Goal: Task Accomplishment & Management: Manage account settings

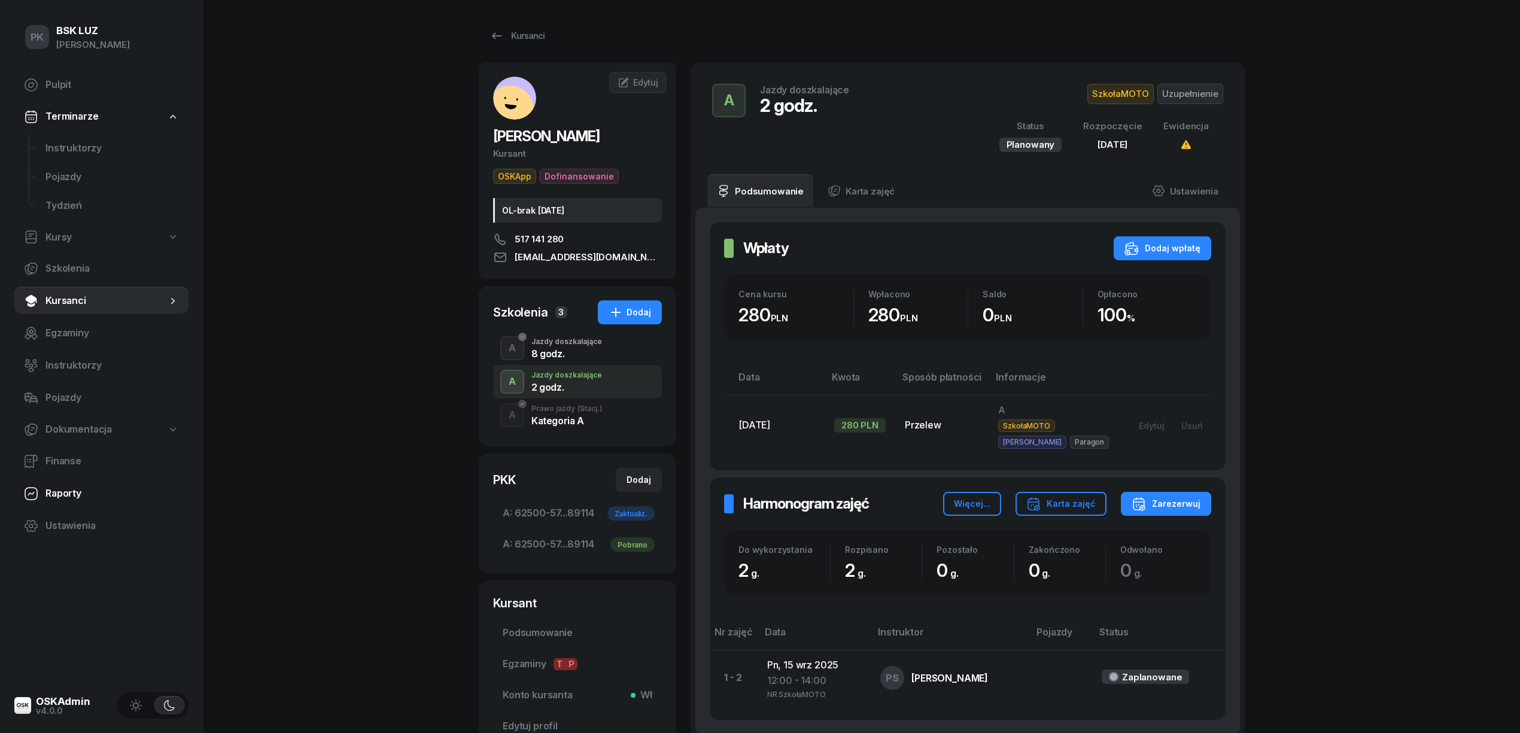
click at [79, 502] on link "Raporty" at bounding box center [101, 493] width 174 height 29
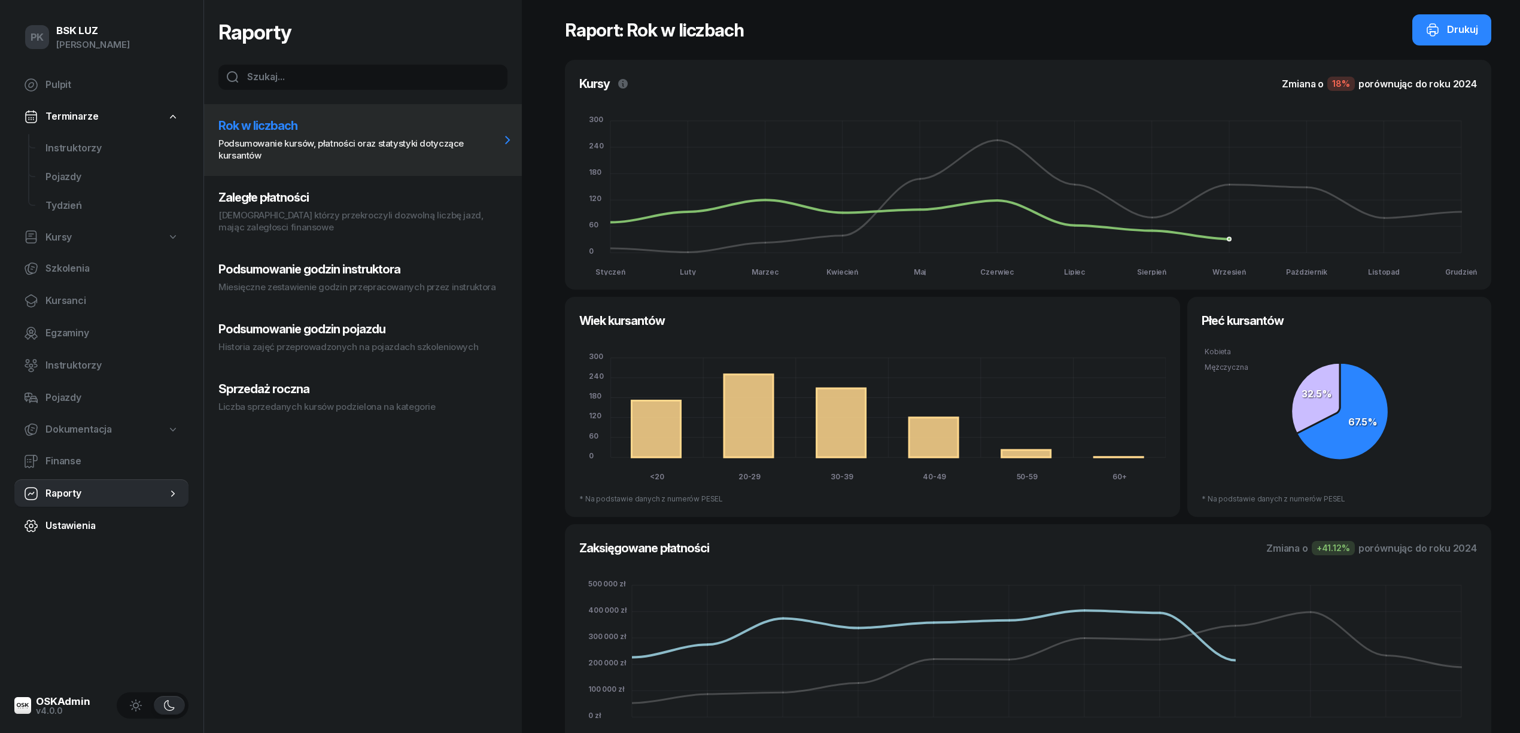
click at [87, 534] on link "Ustawienia" at bounding box center [101, 526] width 174 height 29
select select "06:00"
select select "22:00"
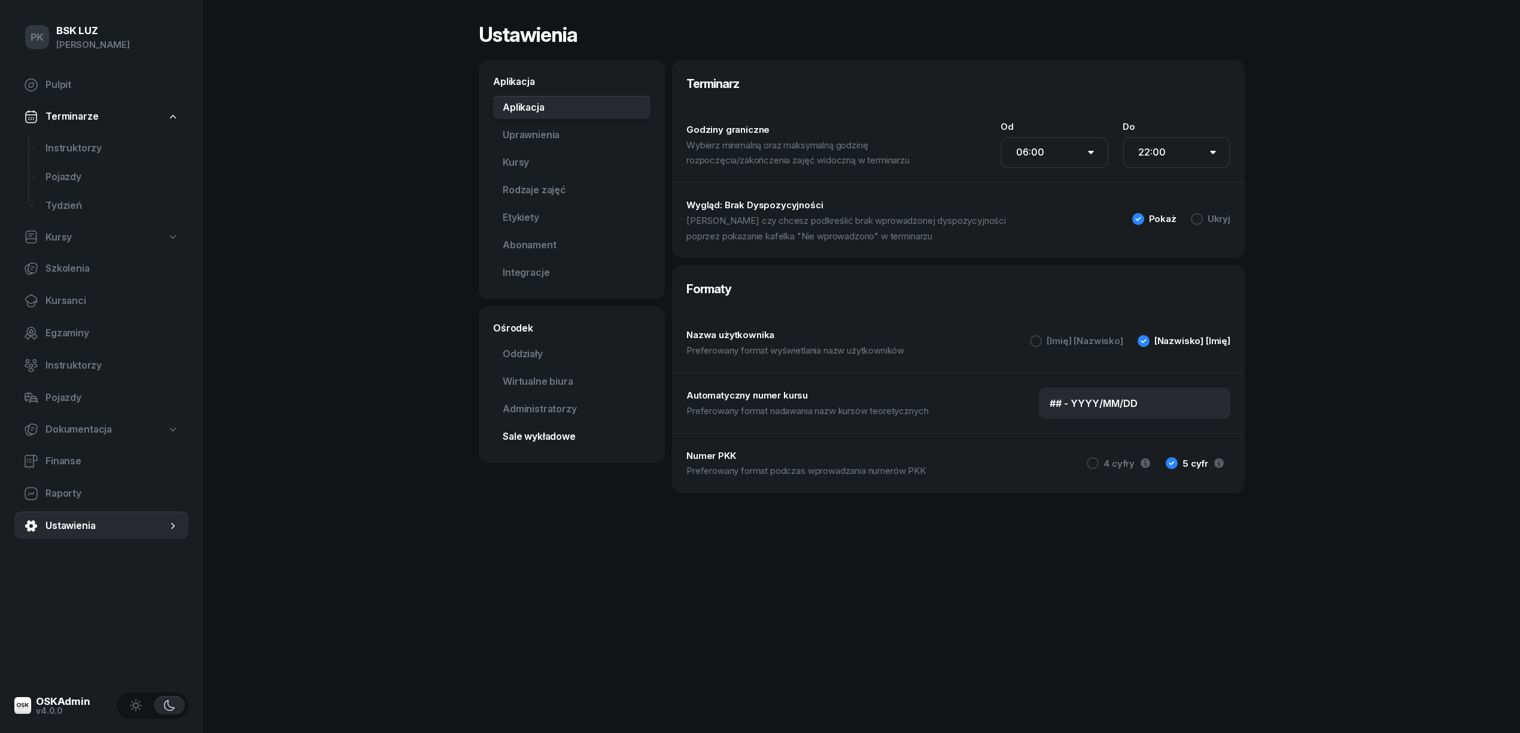
click at [558, 433] on link "Sale wykładowe" at bounding box center [571, 437] width 157 height 24
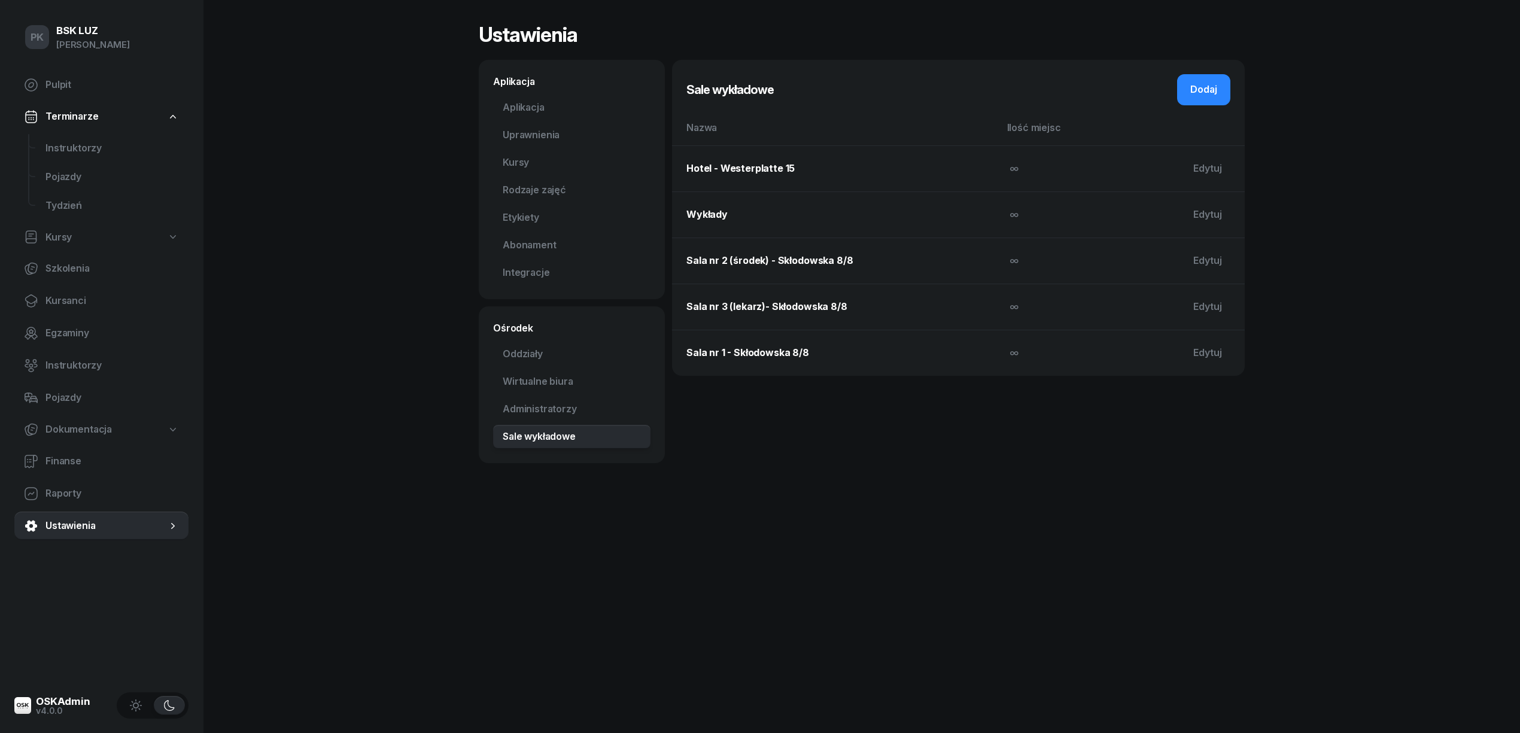
click at [763, 172] on td "Hotel - Westerplatte 15" at bounding box center [836, 168] width 328 height 46
click at [68, 355] on link "Instruktorzy" at bounding box center [101, 365] width 174 height 29
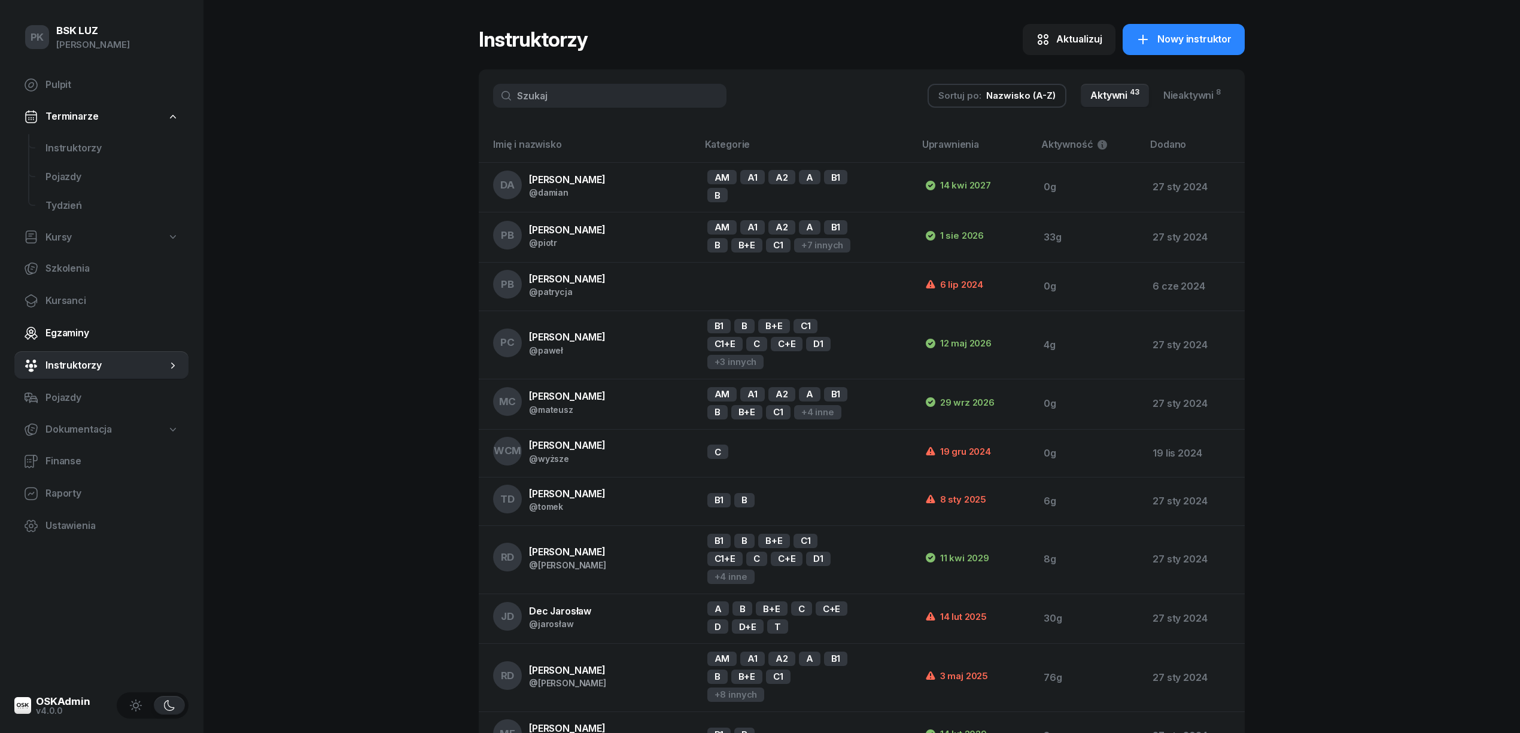
click at [68, 336] on span "Egzaminy" at bounding box center [111, 334] width 133 height 16
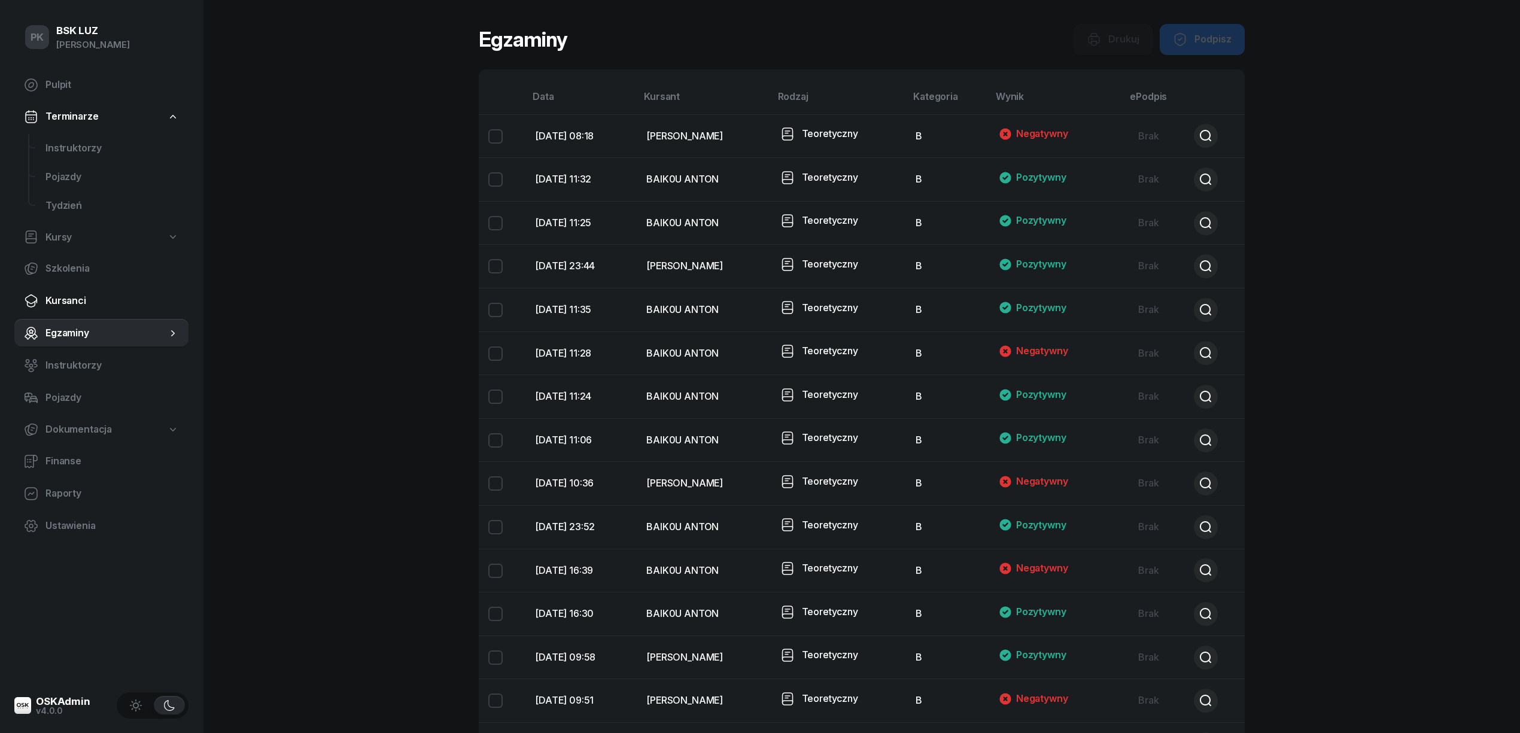
click at [71, 296] on span "Kursanci" at bounding box center [111, 301] width 133 height 16
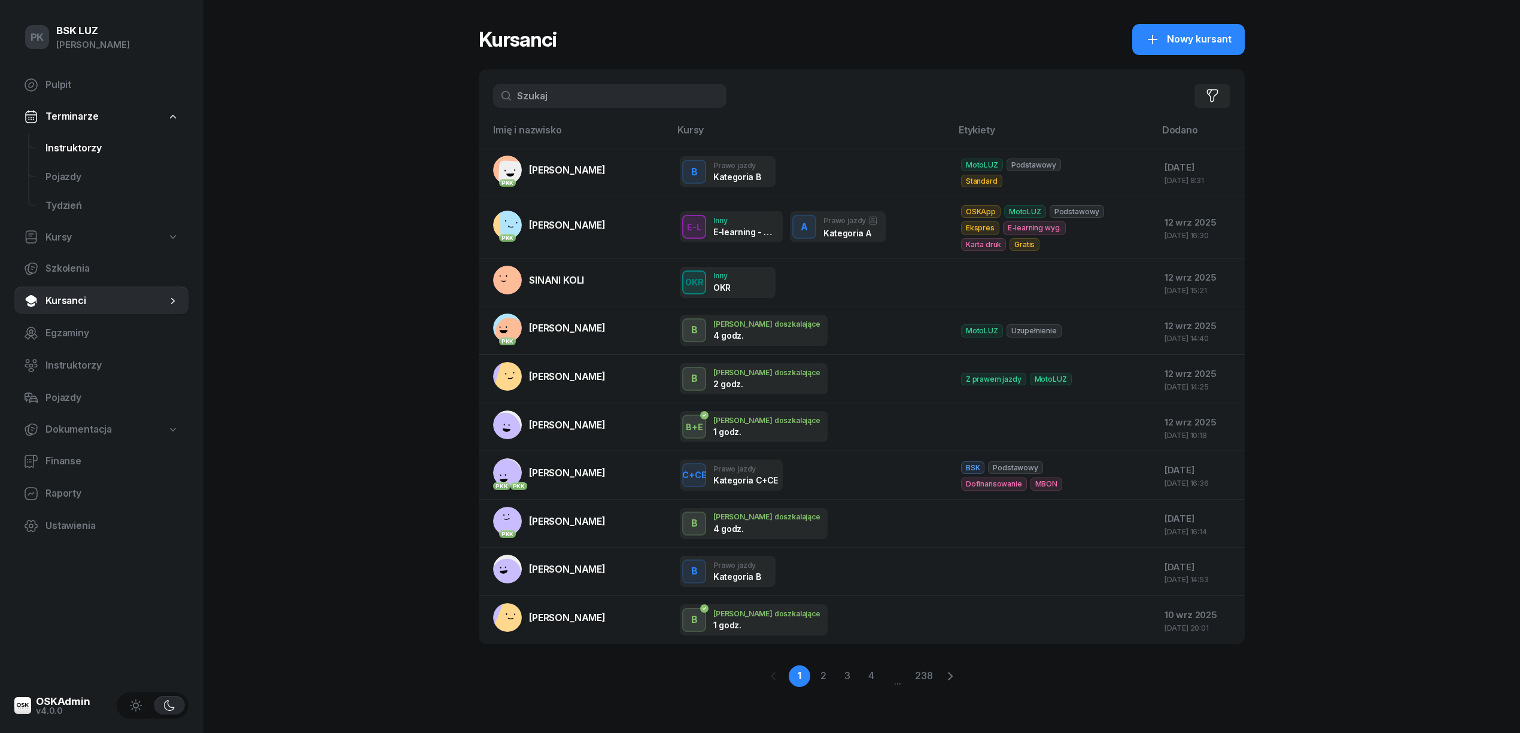
click at [84, 147] on span "Instruktorzy" at bounding box center [111, 149] width 133 height 16
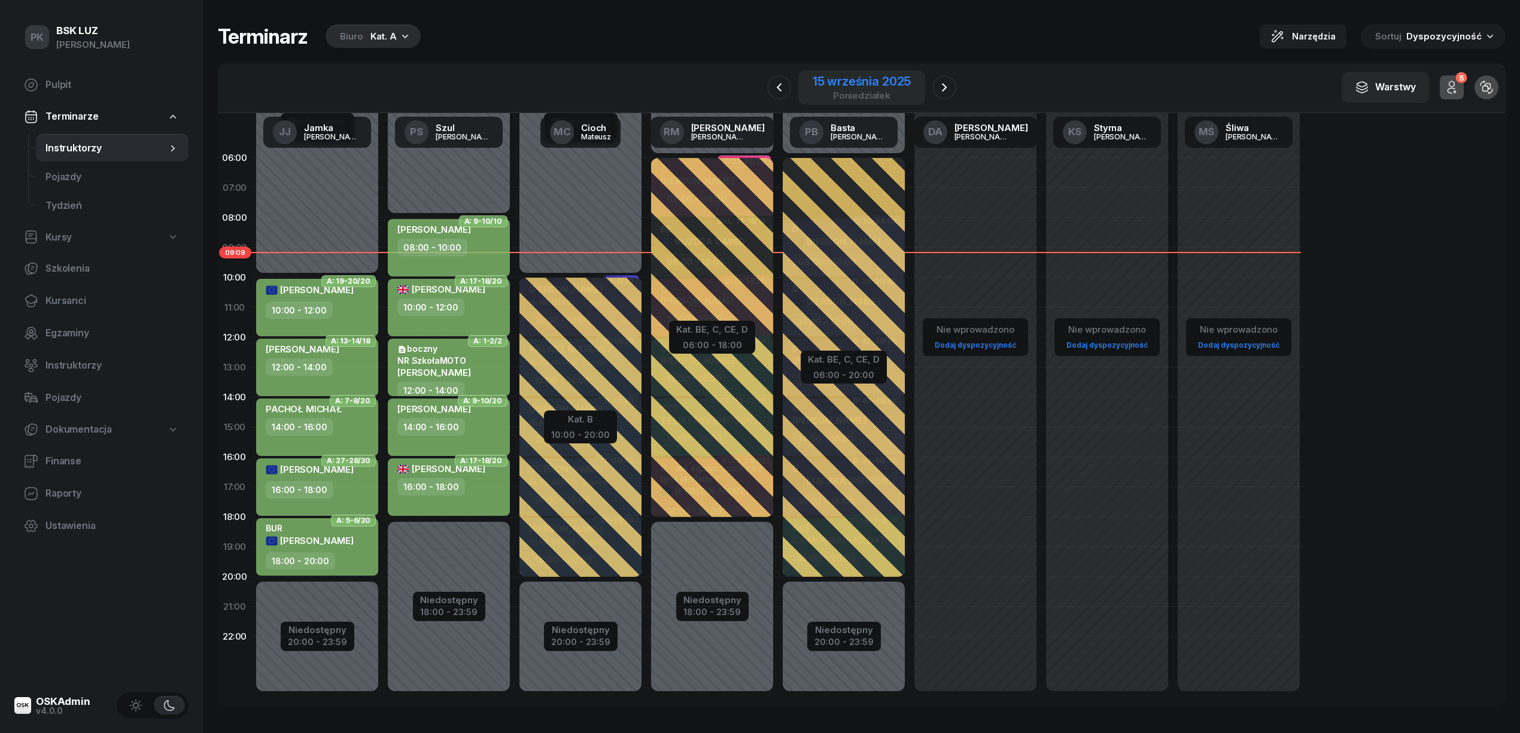
click at [826, 80] on div "15 września 2025" at bounding box center [862, 81] width 98 height 12
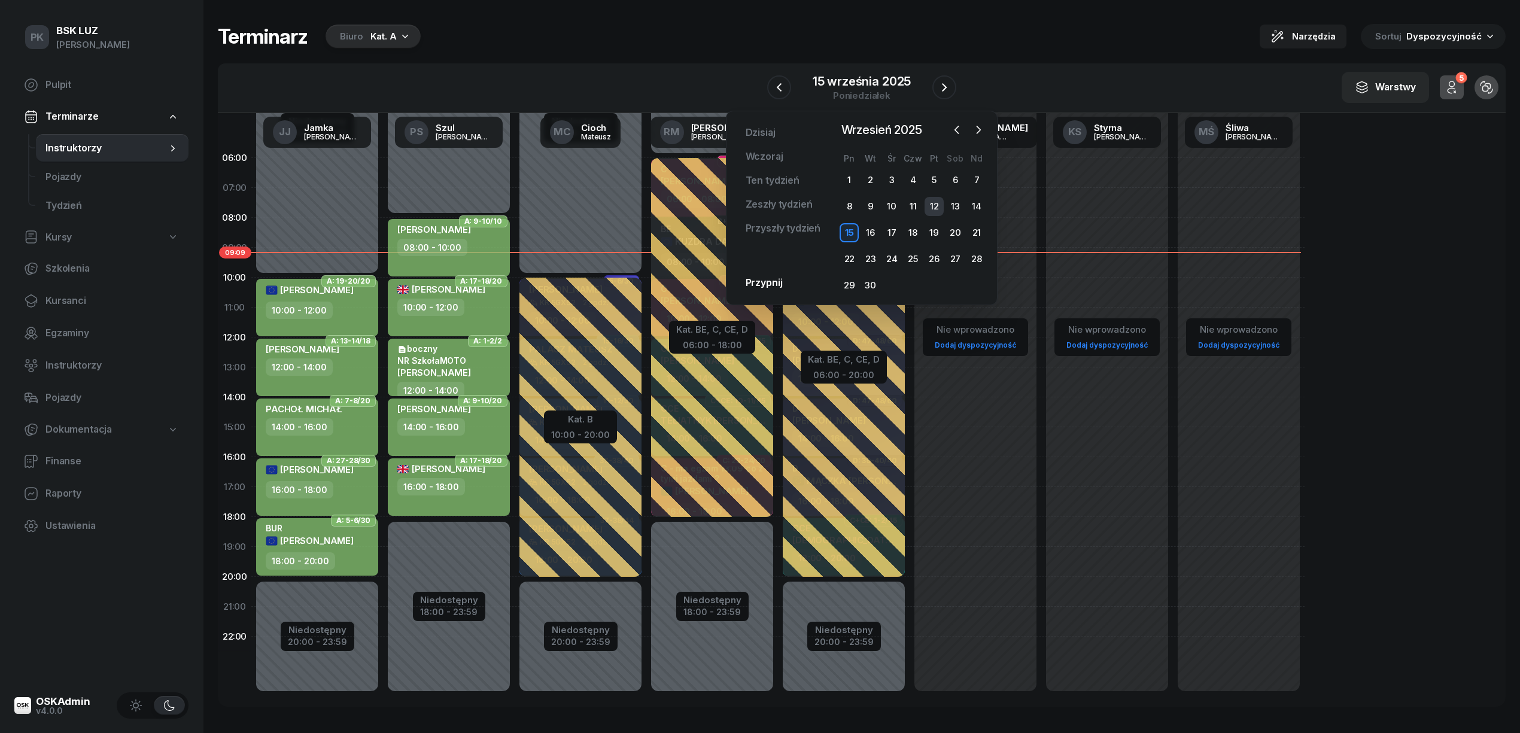
click at [939, 209] on div "12" at bounding box center [934, 206] width 19 height 19
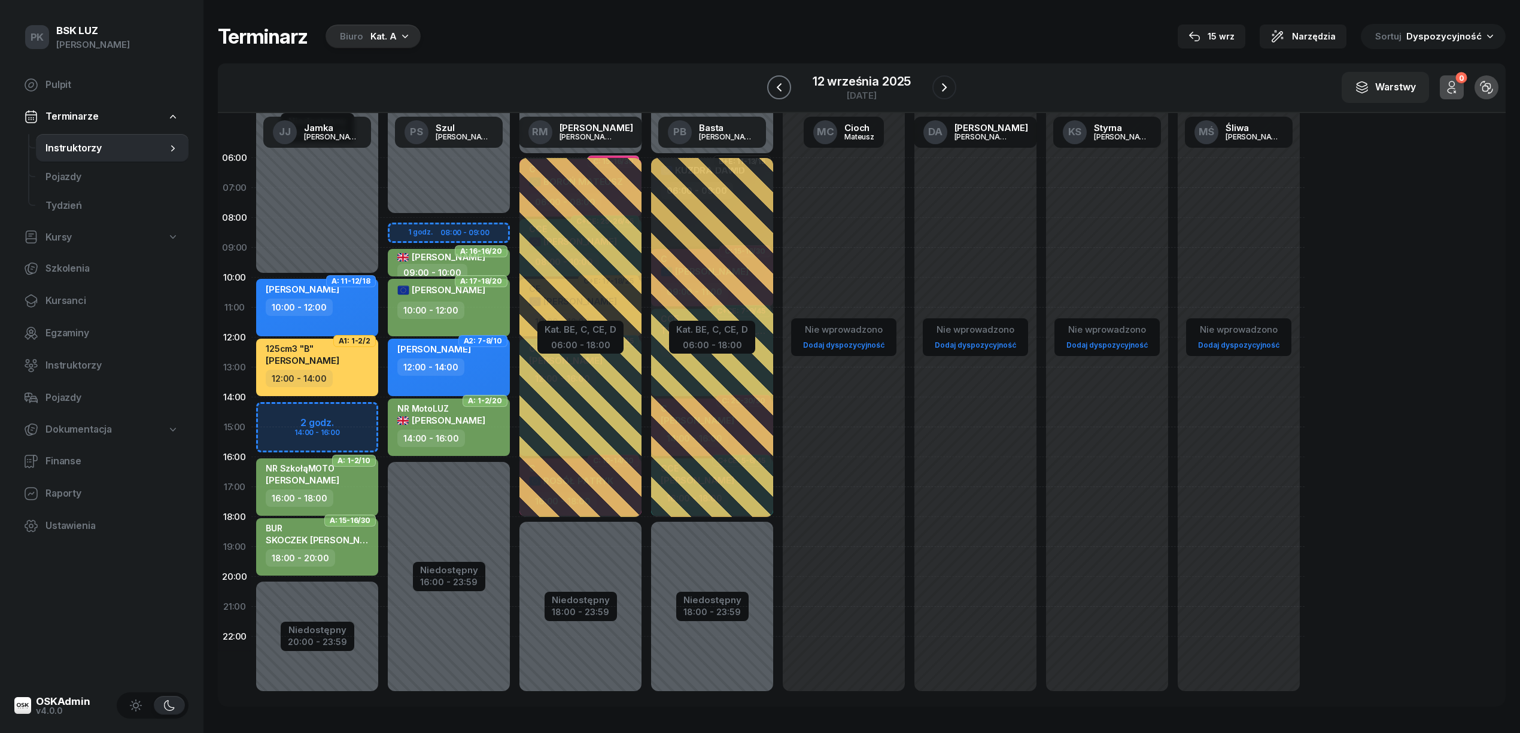
click at [783, 92] on icon "button" at bounding box center [779, 87] width 14 height 14
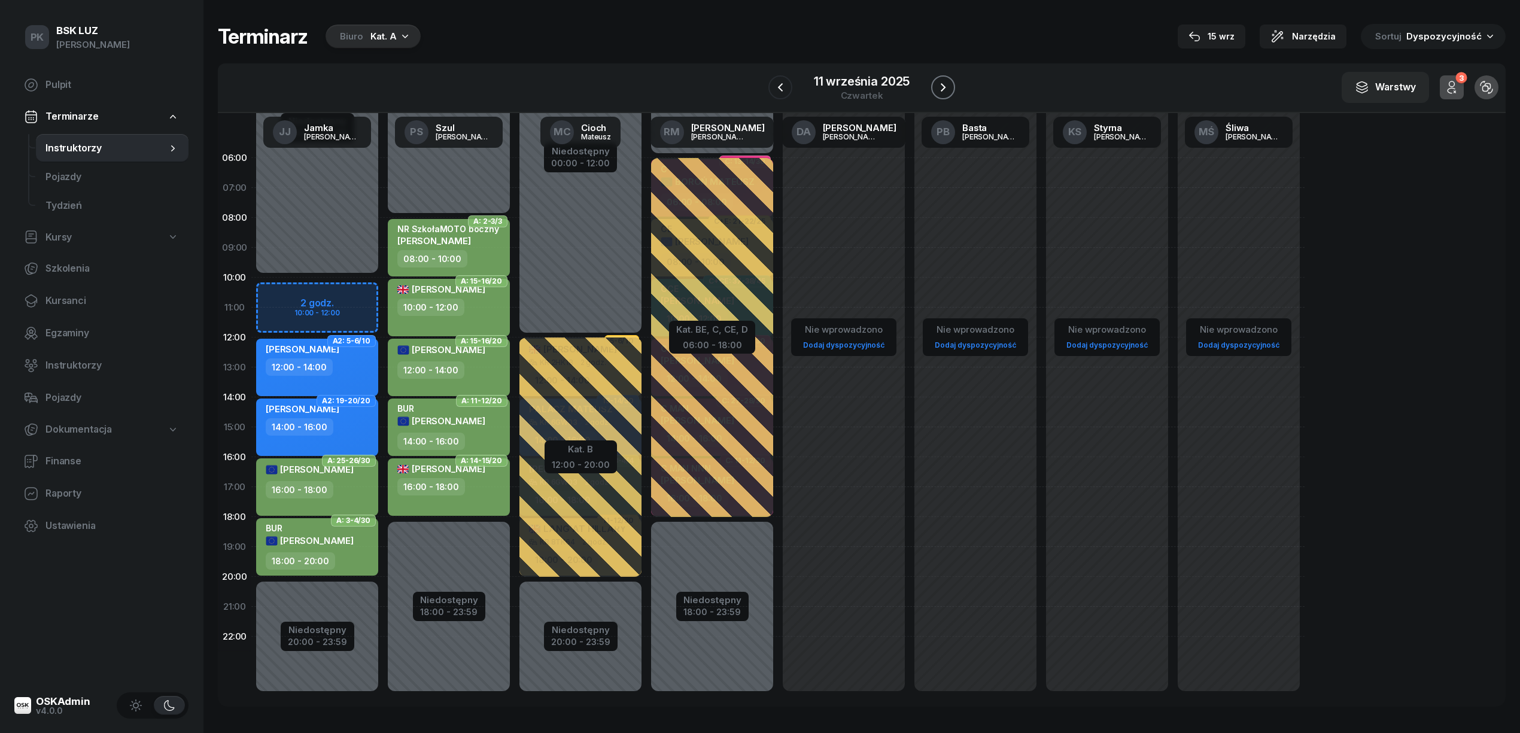
click at [936, 84] on icon "button" at bounding box center [943, 87] width 14 height 14
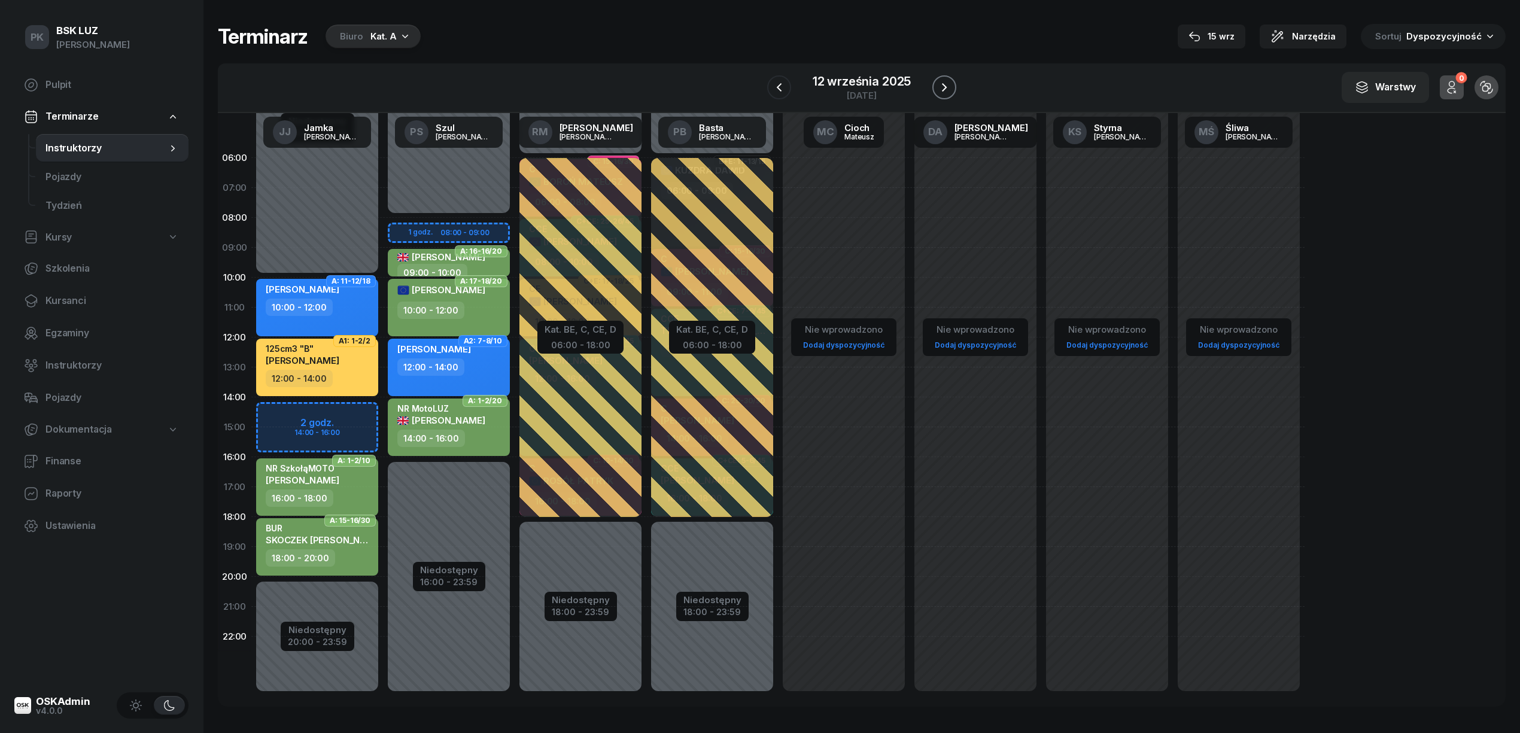
click at [935, 84] on button "button" at bounding box center [945, 87] width 24 height 24
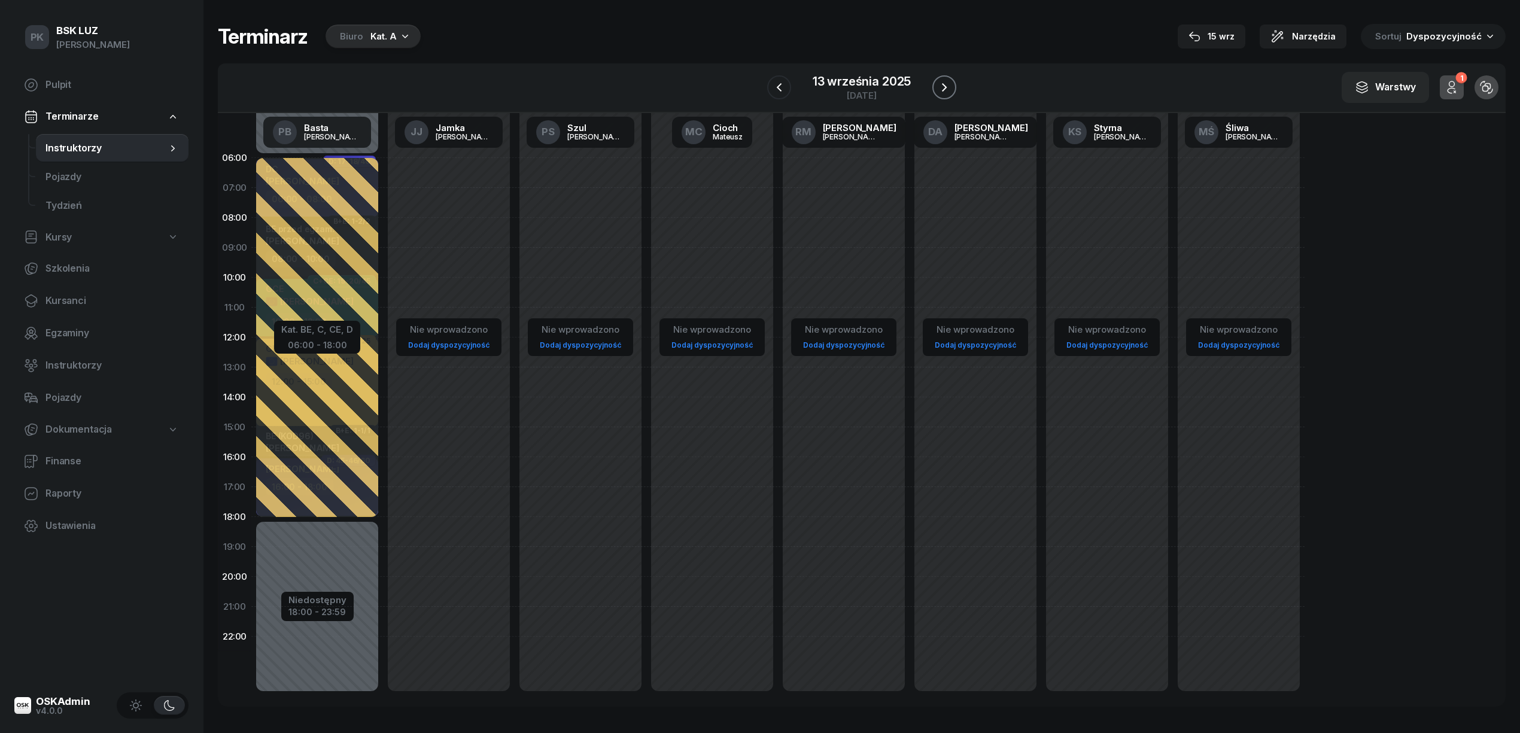
click at [935, 84] on button "button" at bounding box center [945, 87] width 24 height 24
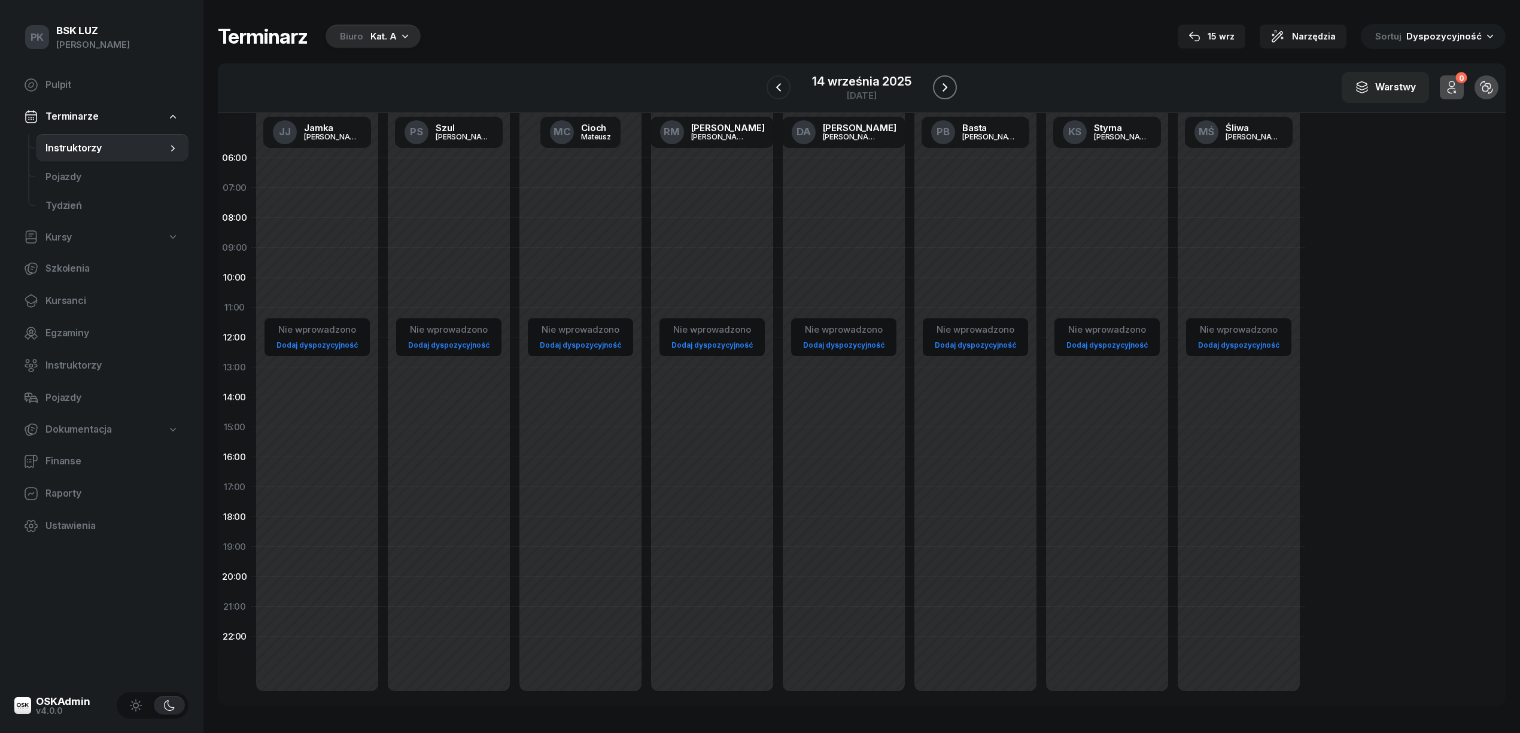
click at [935, 80] on button "button" at bounding box center [945, 87] width 24 height 24
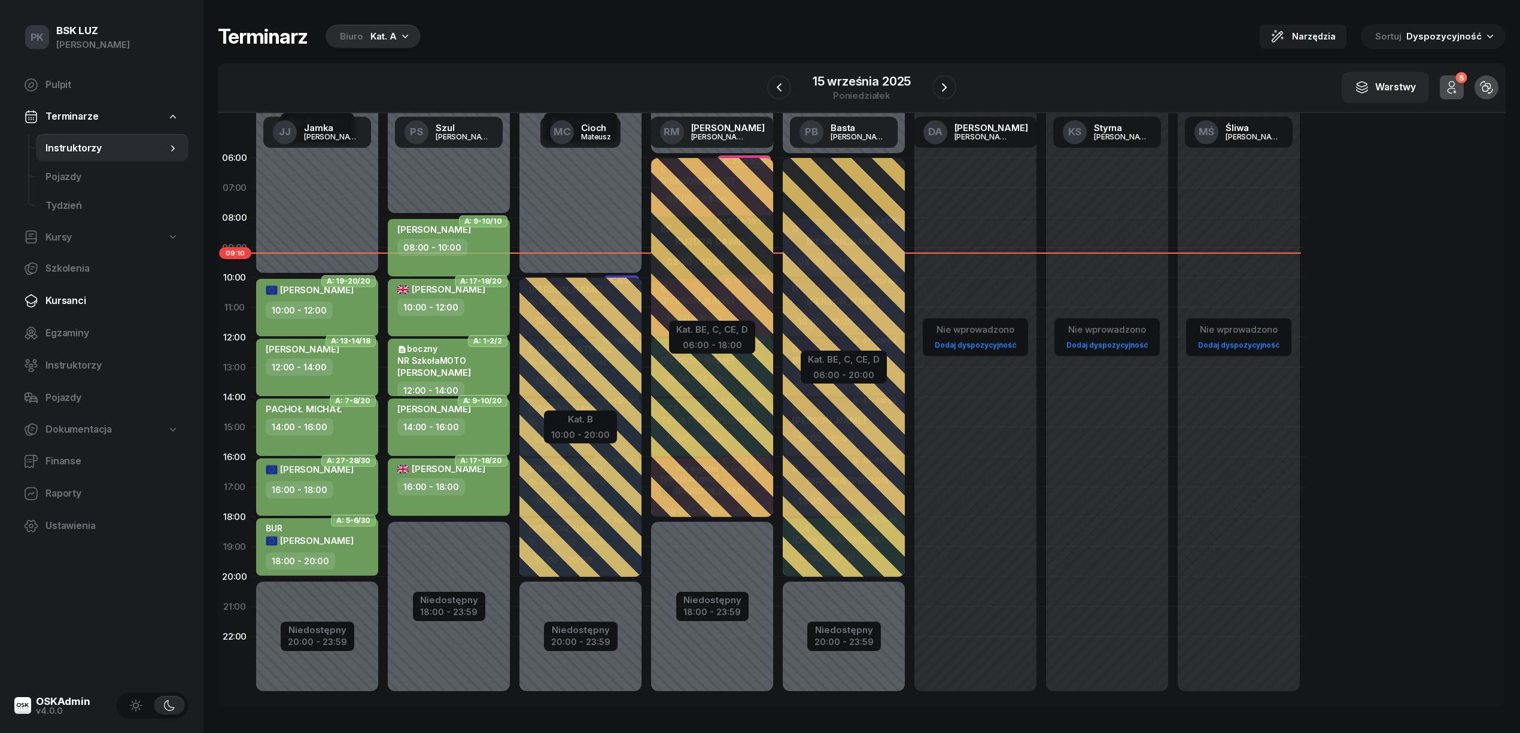
click at [72, 302] on span "Kursanci" at bounding box center [111, 301] width 133 height 16
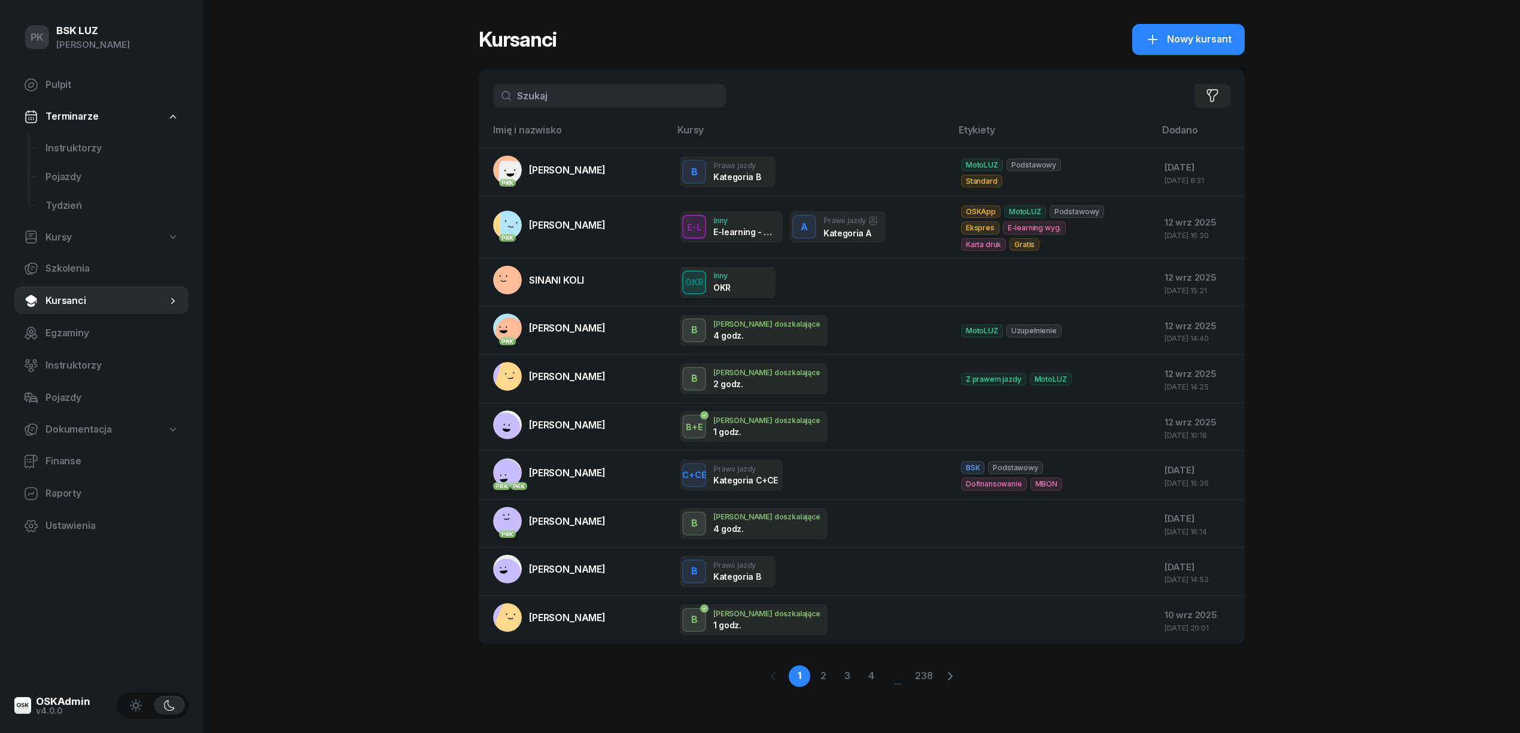
click at [566, 105] on input "text" at bounding box center [609, 96] width 233 height 24
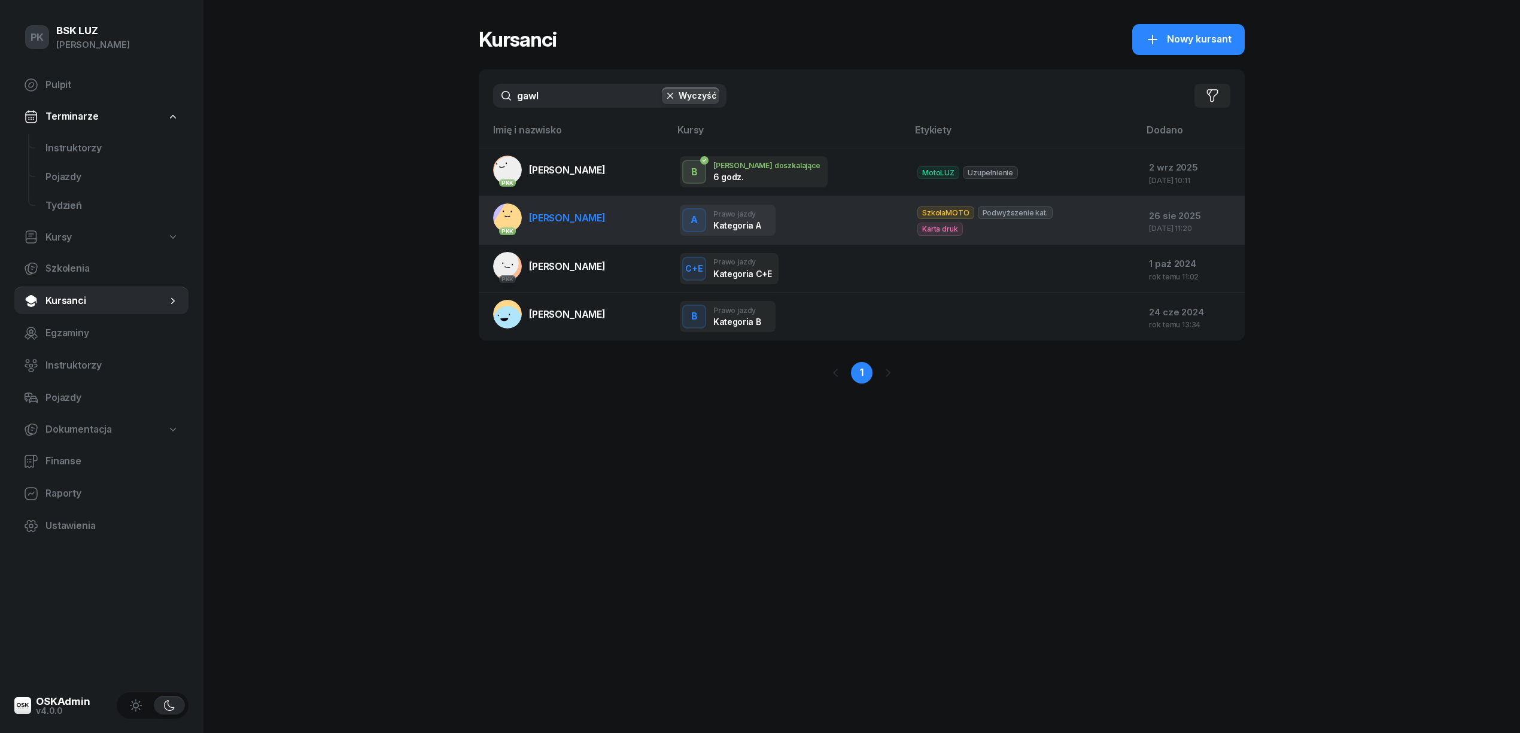
type input "gawl"
click at [541, 219] on span "[PERSON_NAME]" at bounding box center [567, 218] width 77 height 12
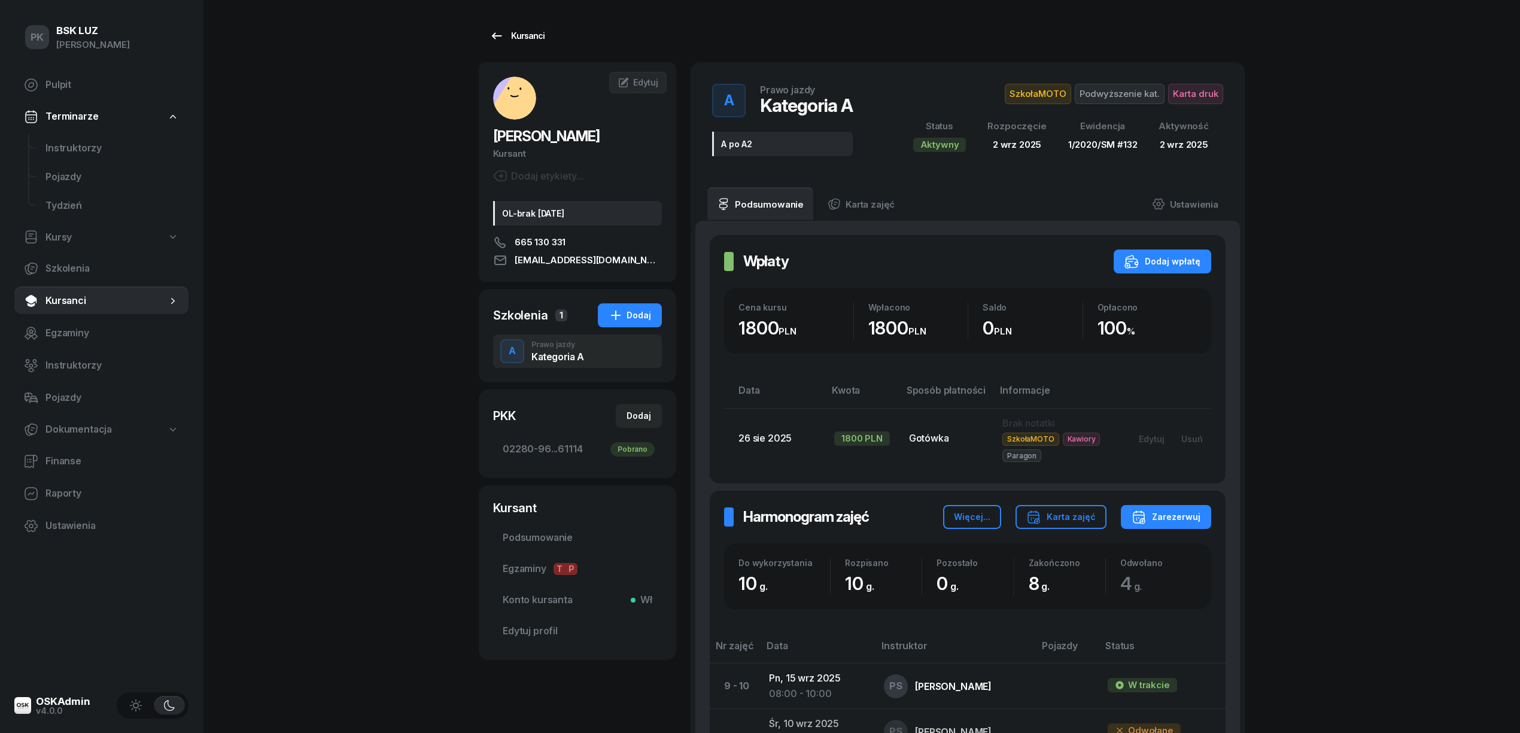
click at [510, 34] on div "Kursanci" at bounding box center [517, 36] width 55 height 14
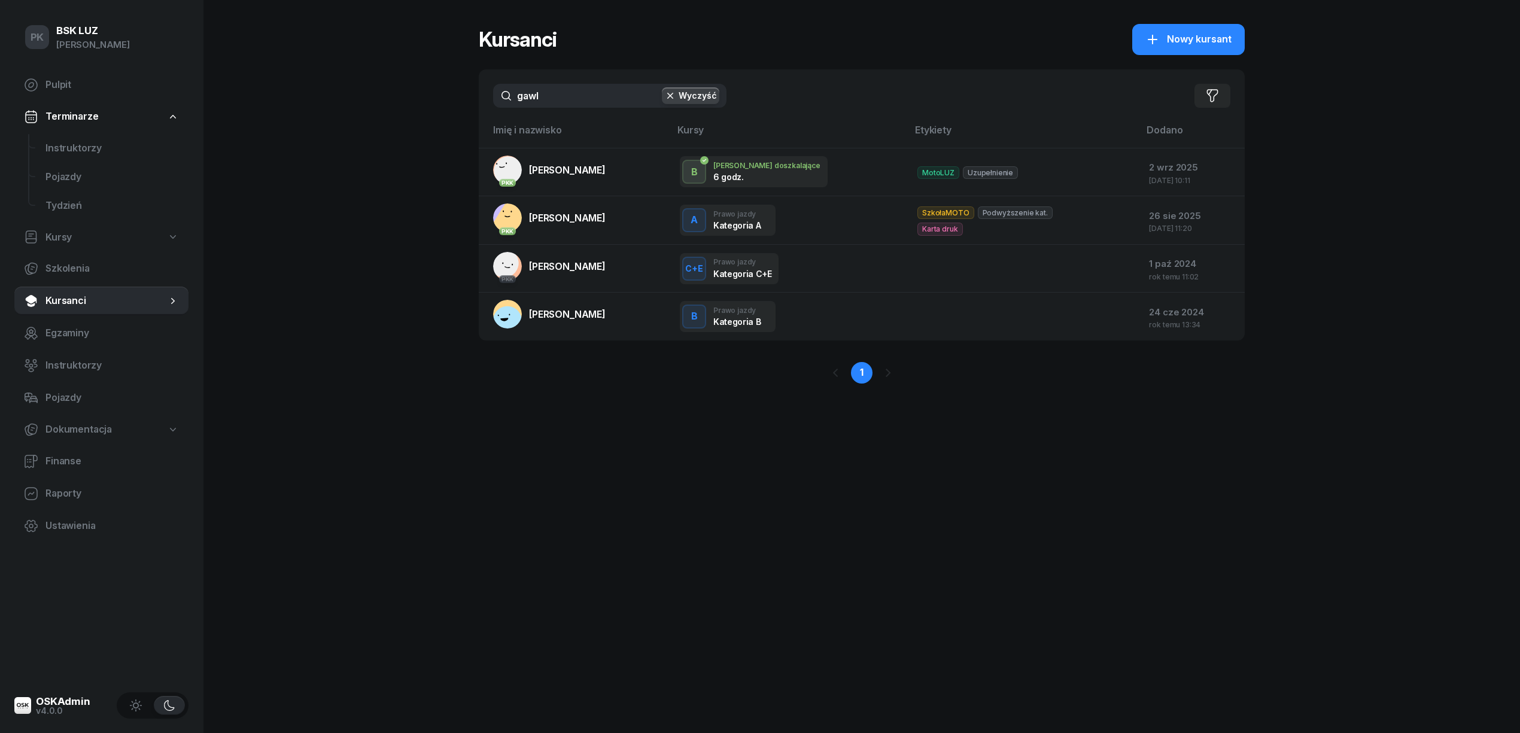
click at [289, 113] on div "PK BSK [PERSON_NAME] Pulpit Terminarze Instruktorzy Pojazdy Tydzień Kursy Szkol…" at bounding box center [760, 366] width 1520 height 733
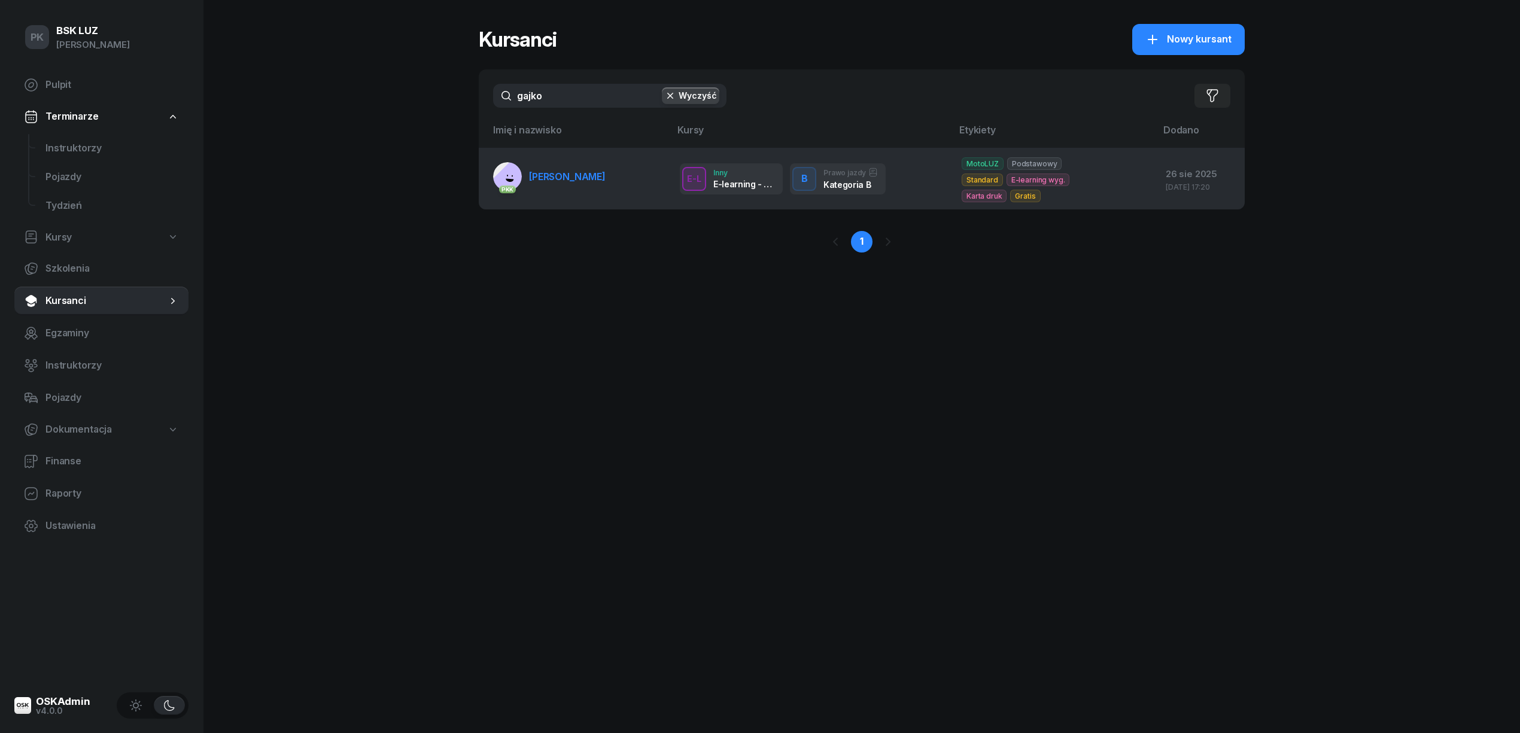
type input "gajko"
click at [538, 183] on link "PKK [PERSON_NAME]" at bounding box center [549, 176] width 113 height 29
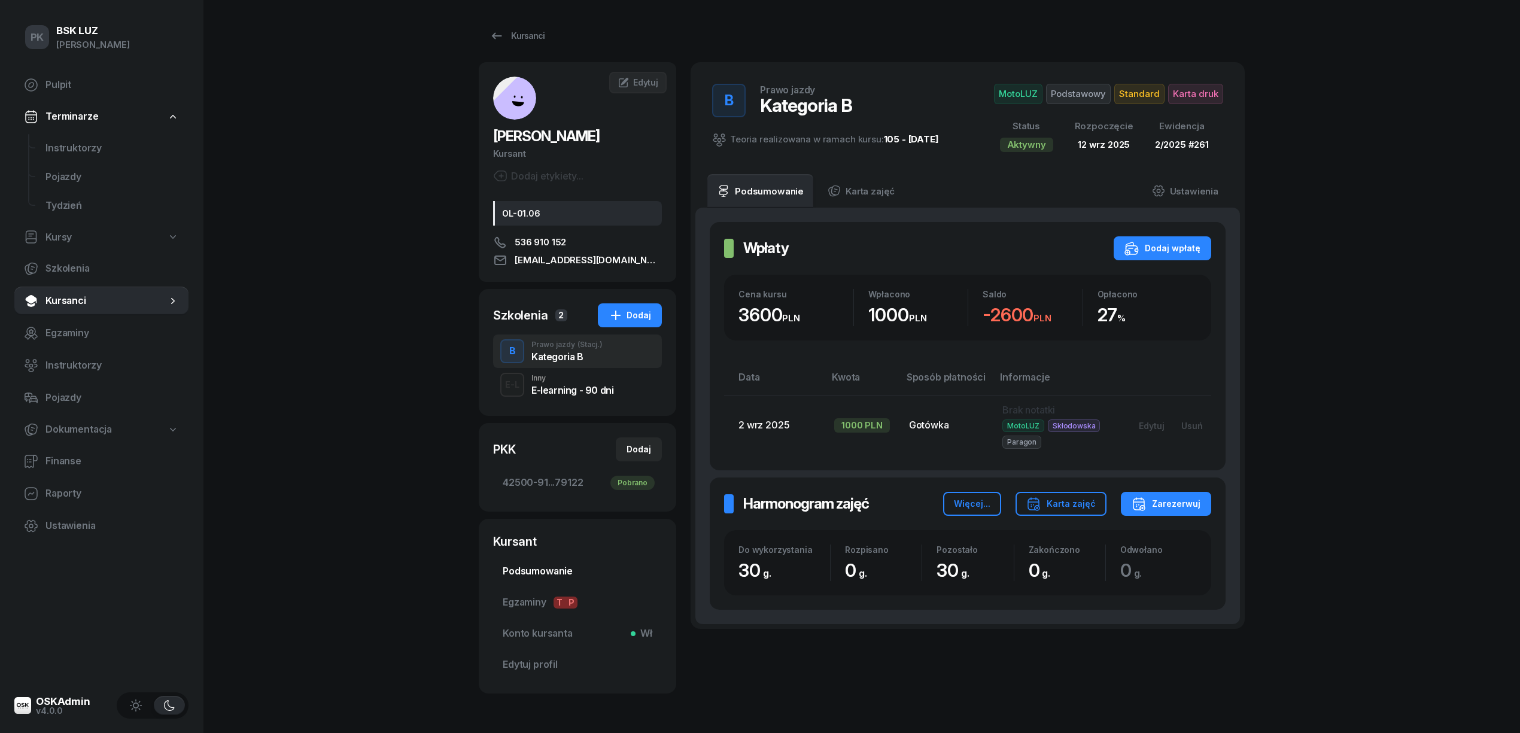
click at [560, 568] on span "Podsumowanie" at bounding box center [578, 572] width 150 height 16
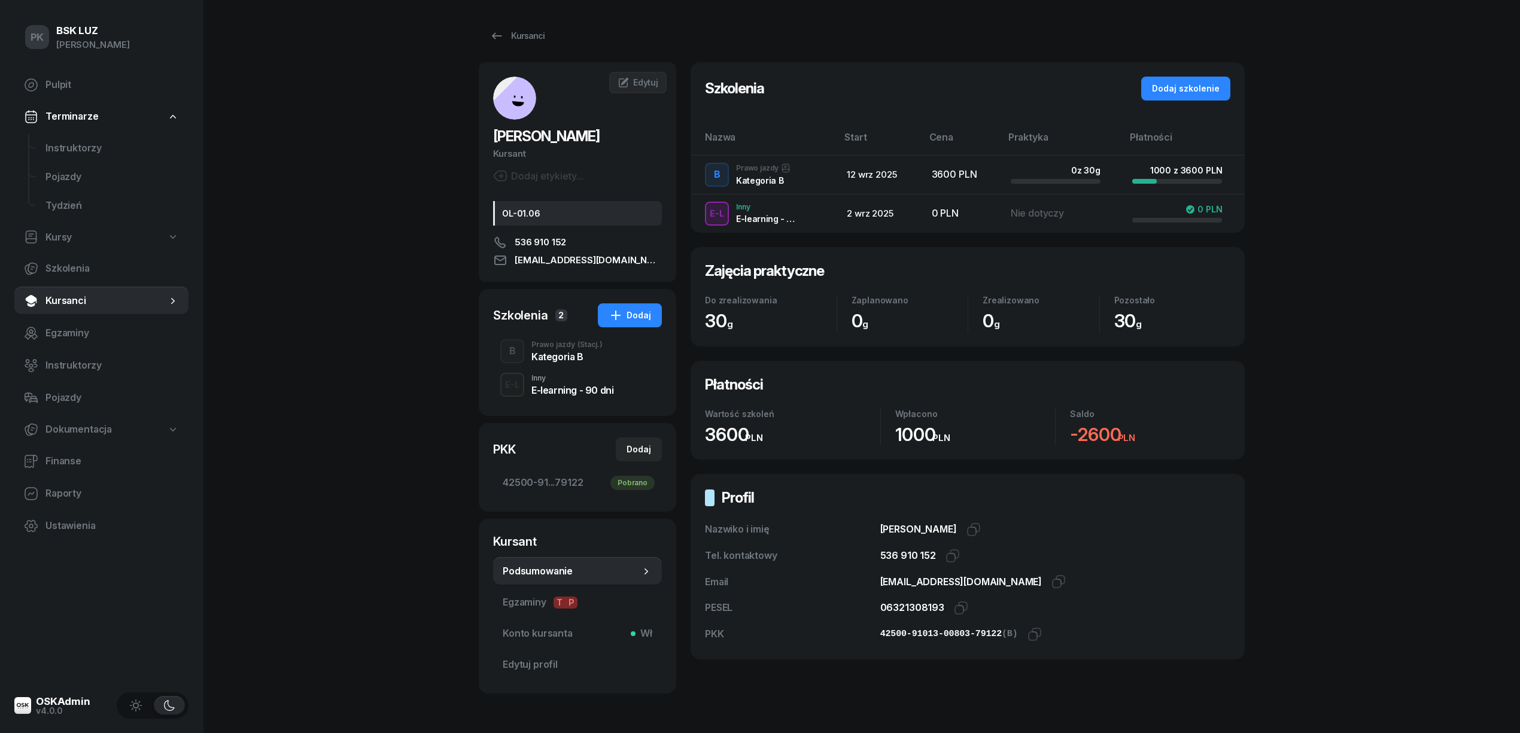
click at [558, 352] on div "Kategoria B" at bounding box center [567, 357] width 71 height 10
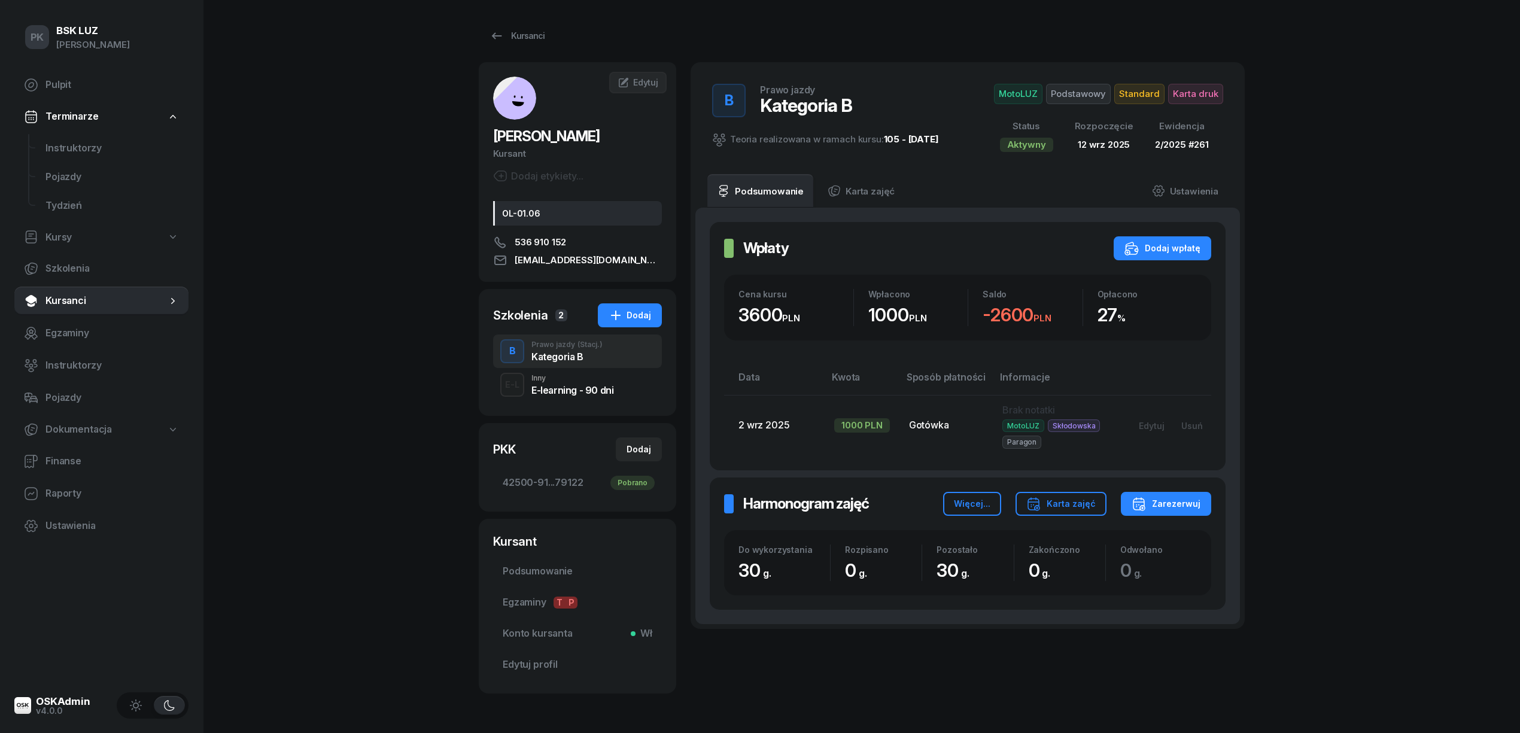
drag, startPoint x: 572, startPoint y: 40, endPoint x: 528, endPoint y: 41, distance: 44.3
click at [564, 39] on div "Kursanci" at bounding box center [862, 36] width 766 height 24
click at [526, 31] on div "Kursanci" at bounding box center [517, 36] width 55 height 14
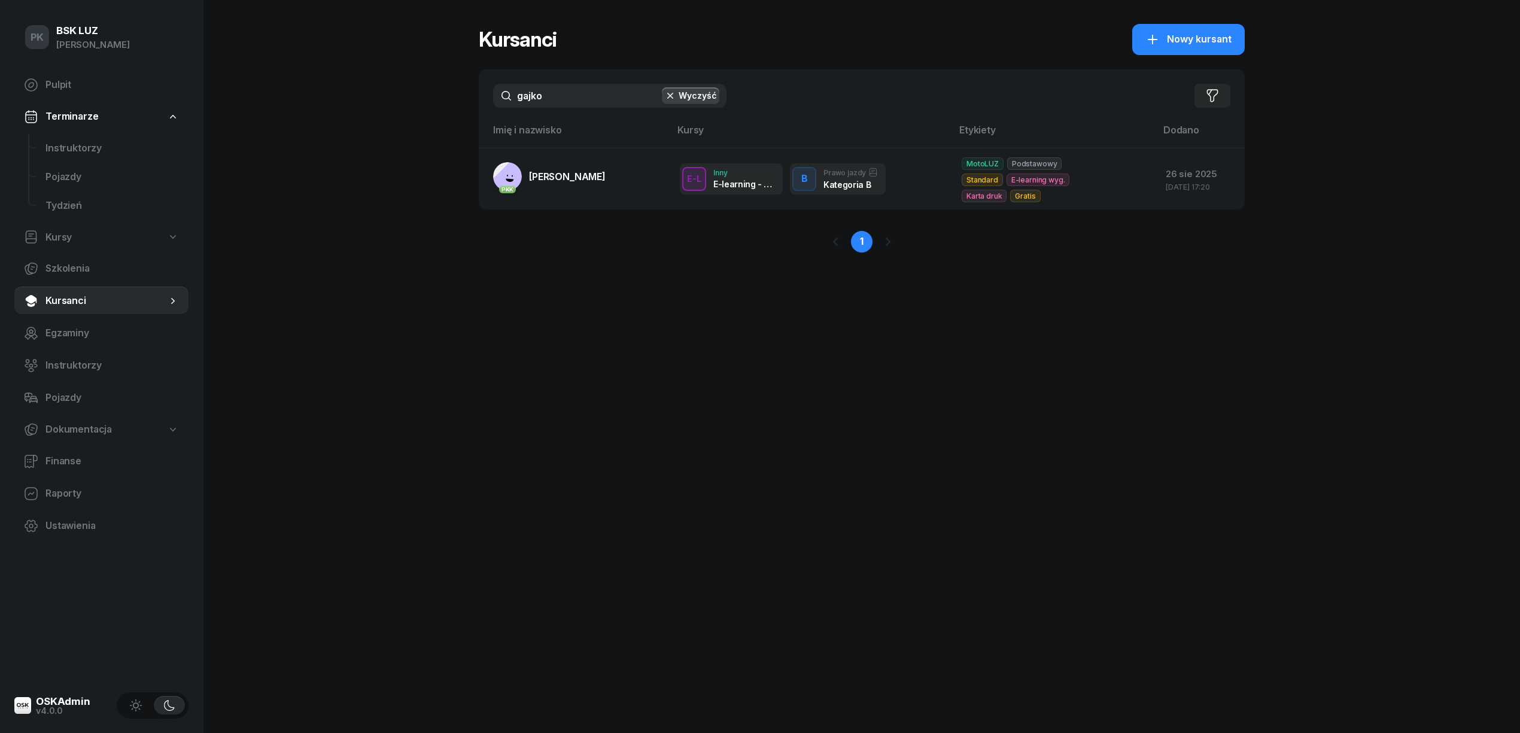
drag, startPoint x: 492, startPoint y: 96, endPoint x: 458, endPoint y: 97, distance: 33.5
click at [458, 97] on div "PK BSK [PERSON_NAME] Pulpit Terminarze Instruktorzy Pojazdy Tydzień Kursy Szkol…" at bounding box center [760, 366] width 1520 height 733
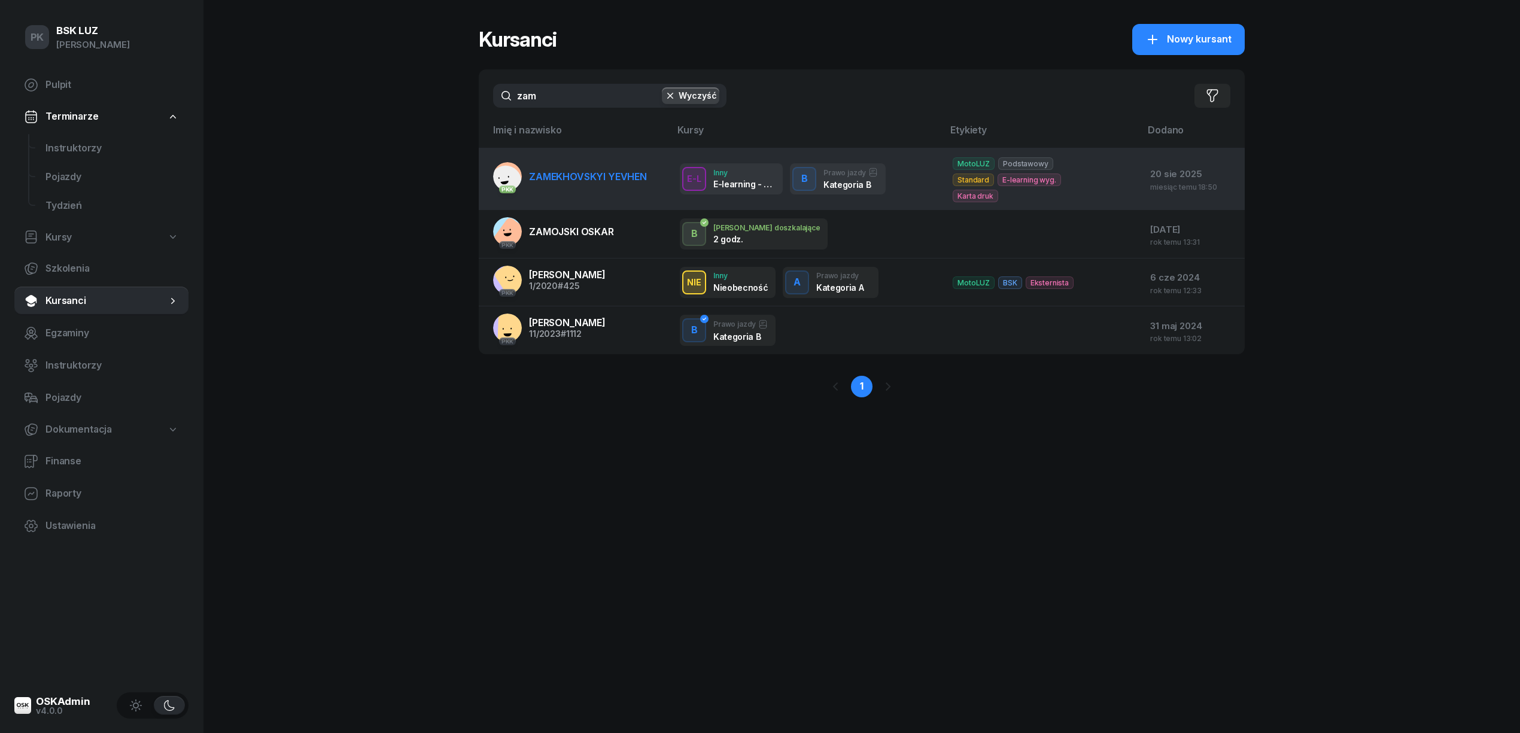
type input "zam"
click at [608, 180] on link "PKK ZAMEKHOVSKYI [PERSON_NAME]" at bounding box center [570, 176] width 154 height 29
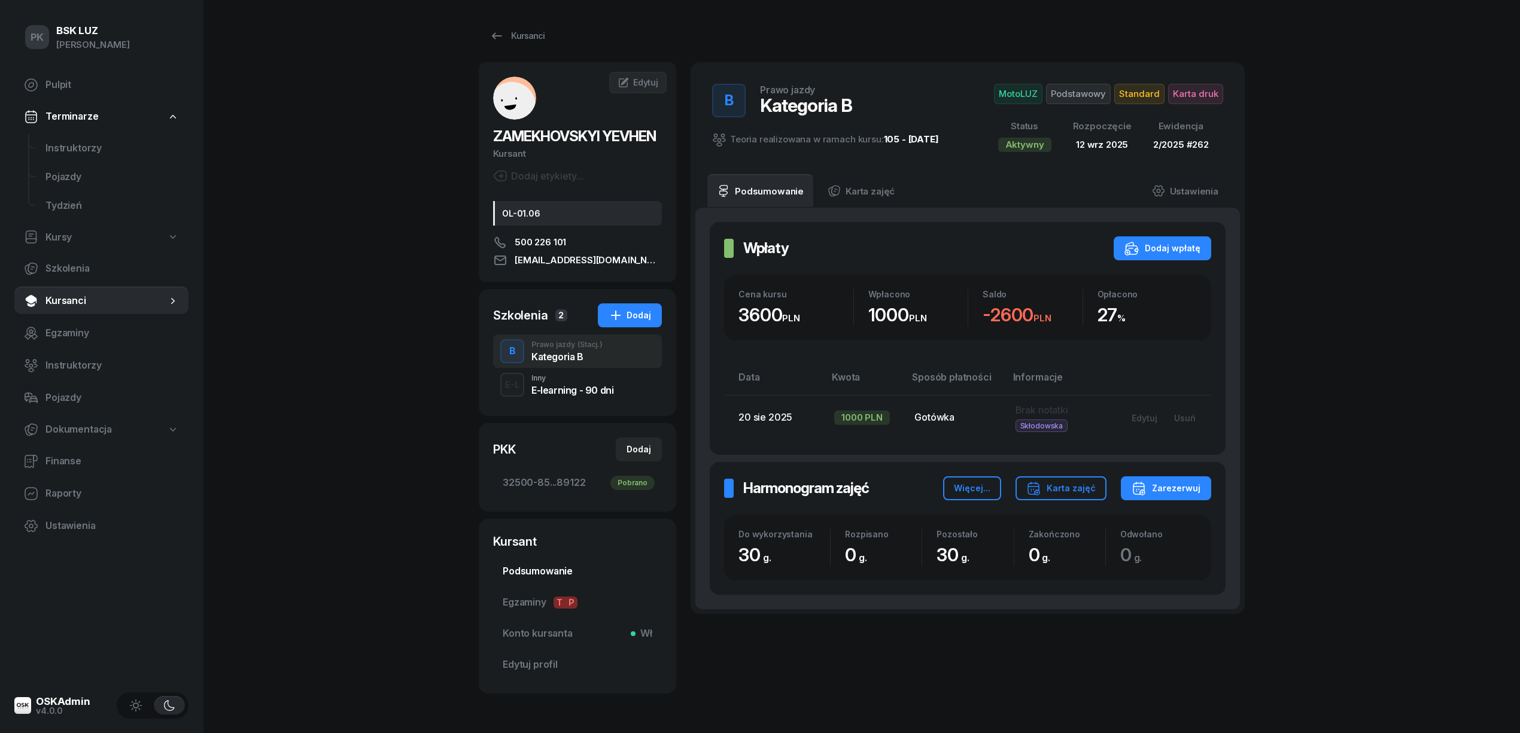
click at [549, 575] on span "Podsumowanie" at bounding box center [578, 572] width 150 height 16
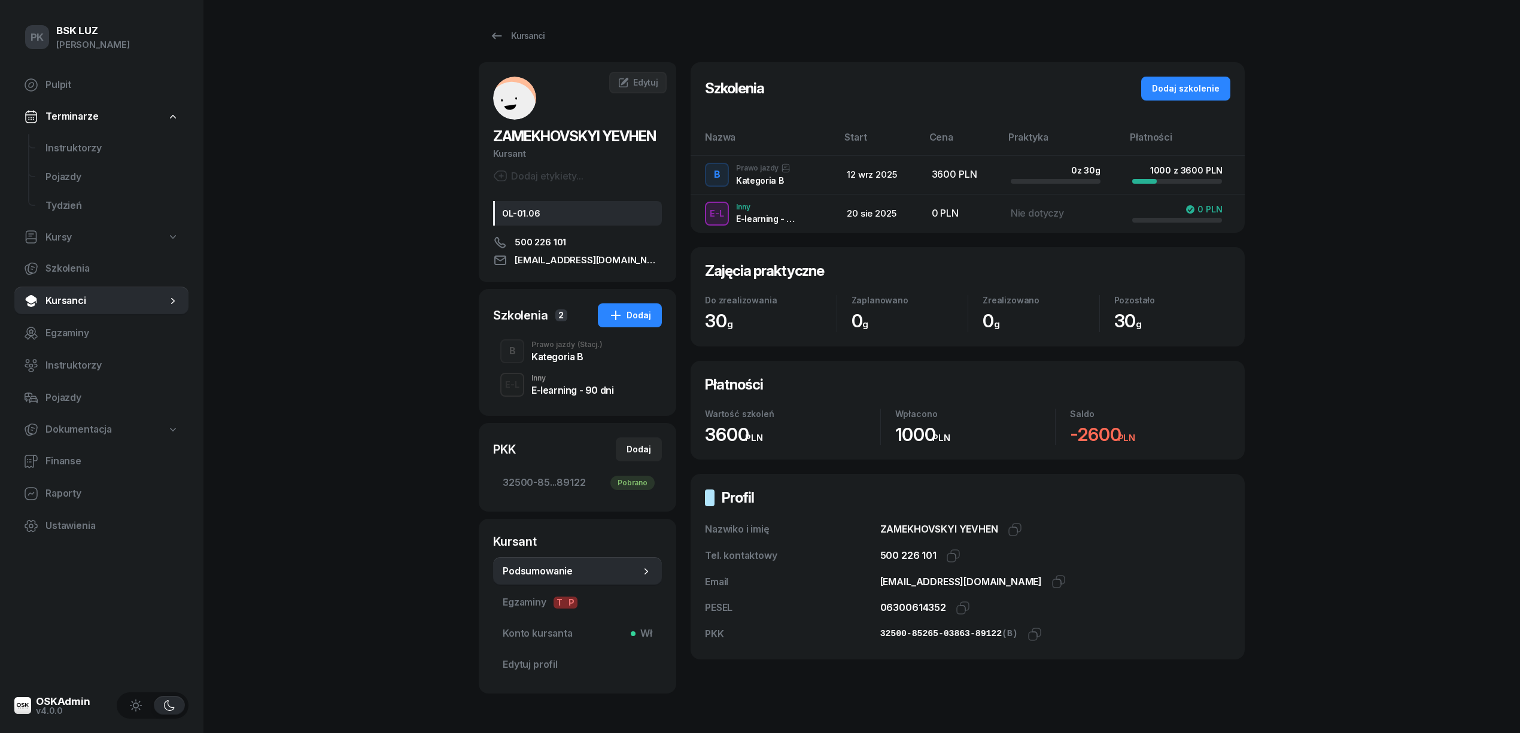
click at [567, 355] on div "Kategoria B" at bounding box center [567, 357] width 71 height 10
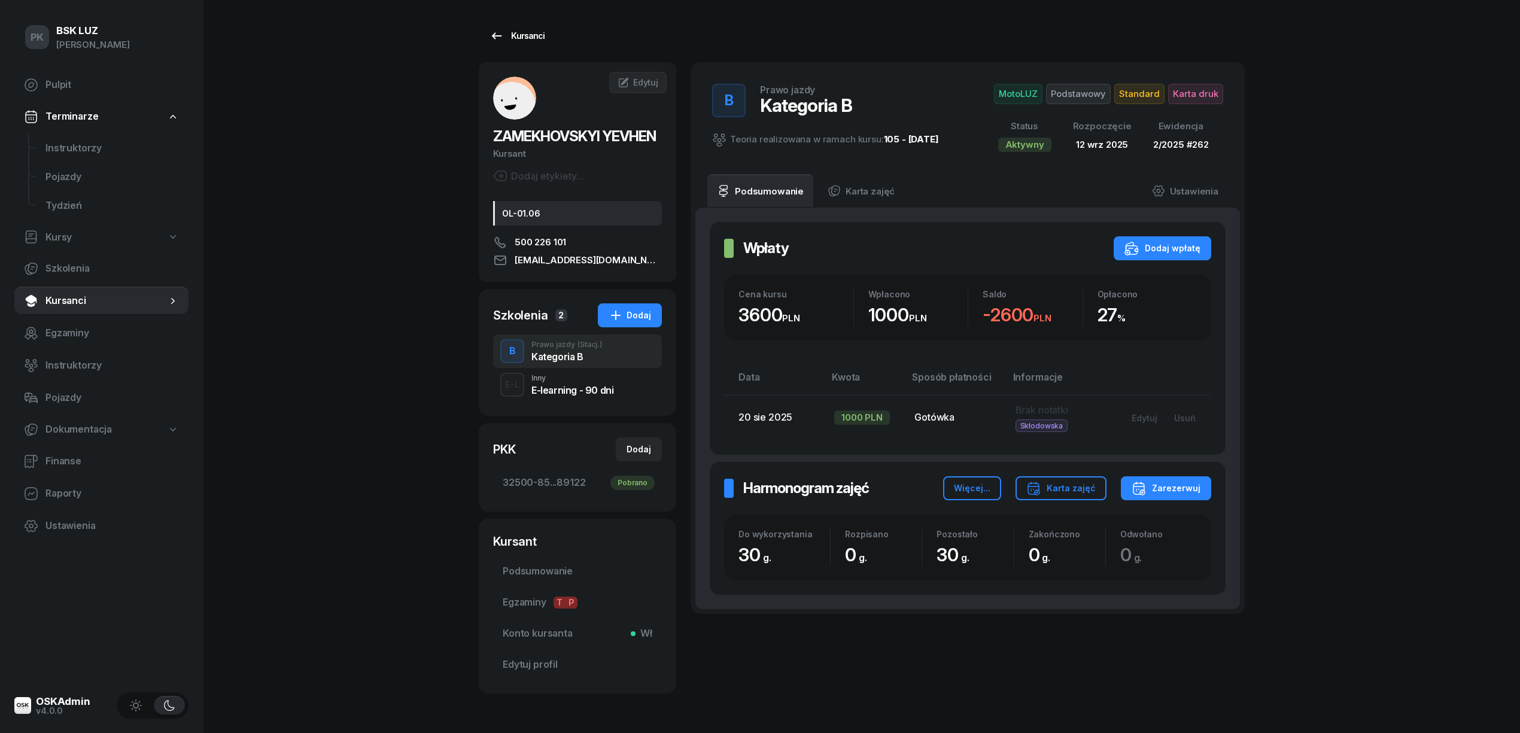
click at [525, 37] on div "Kursanci" at bounding box center [517, 36] width 55 height 14
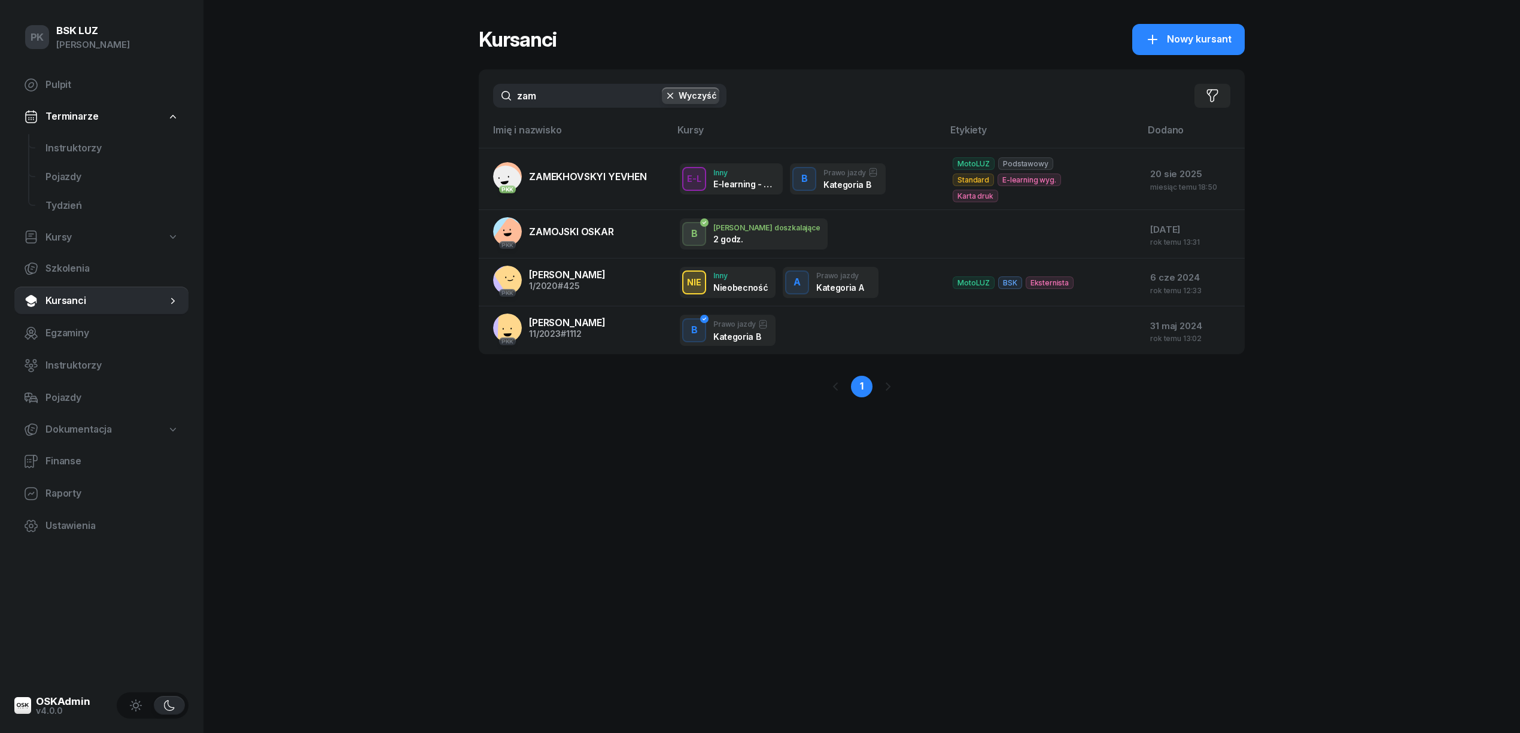
drag, startPoint x: 587, startPoint y: 101, endPoint x: 414, endPoint y: 96, distance: 172.5
click at [414, 96] on div "PK BSK [PERSON_NAME] Pulpit Terminarze Instruktorzy Pojazdy Tydzień Kursy Szkol…" at bounding box center [760, 366] width 1520 height 733
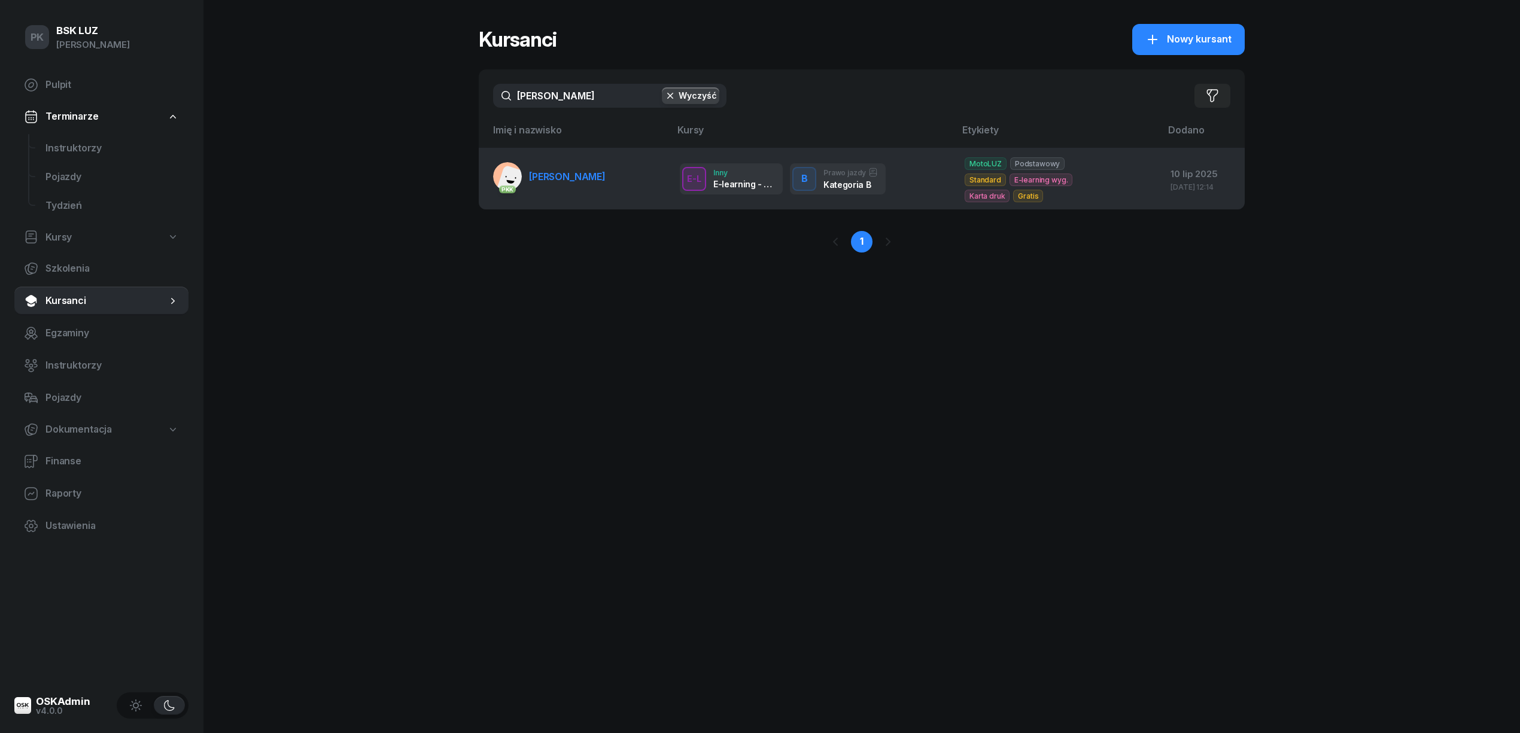
type input "[PERSON_NAME]"
click at [585, 173] on span "[PERSON_NAME]" at bounding box center [567, 177] width 77 height 12
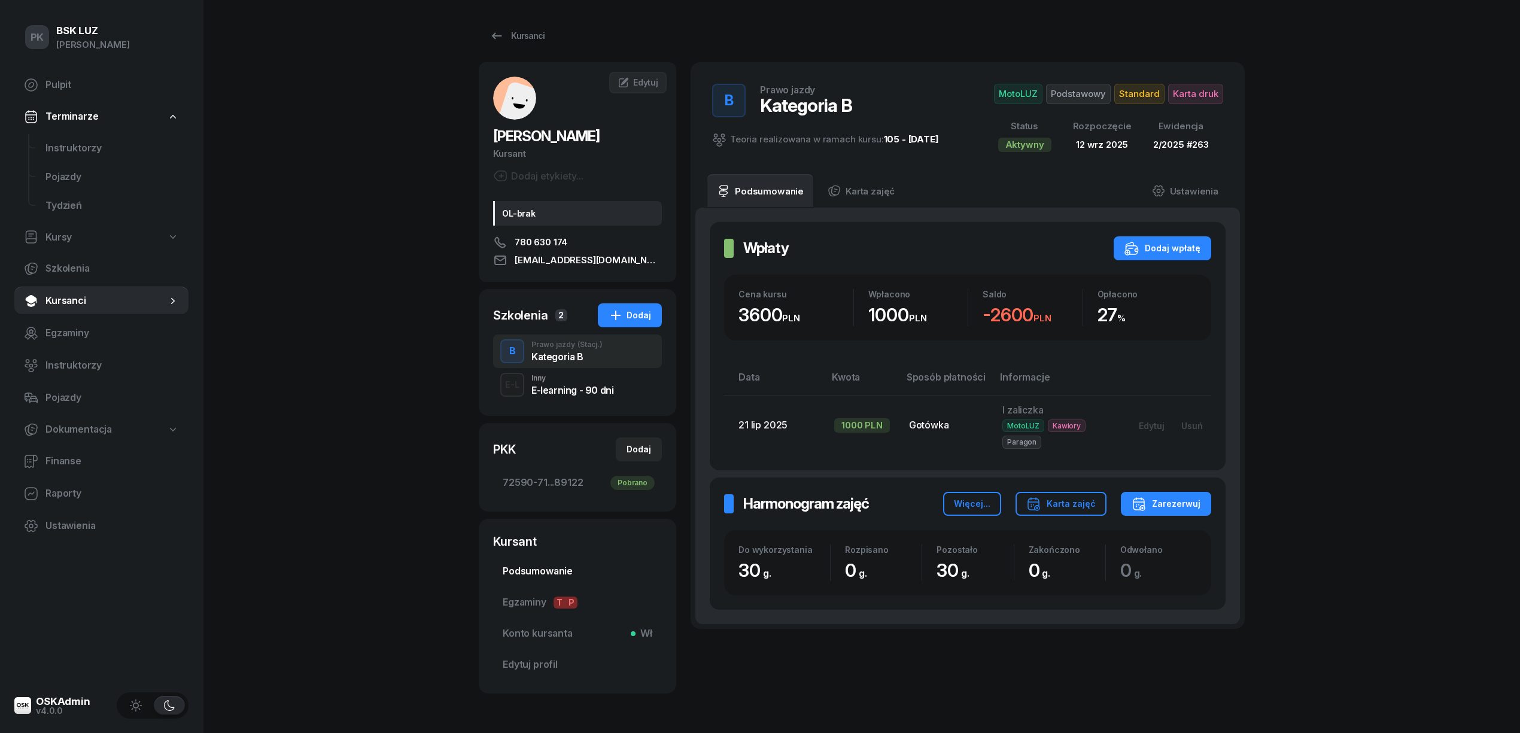
click at [539, 559] on link "Podsumowanie" at bounding box center [577, 571] width 169 height 29
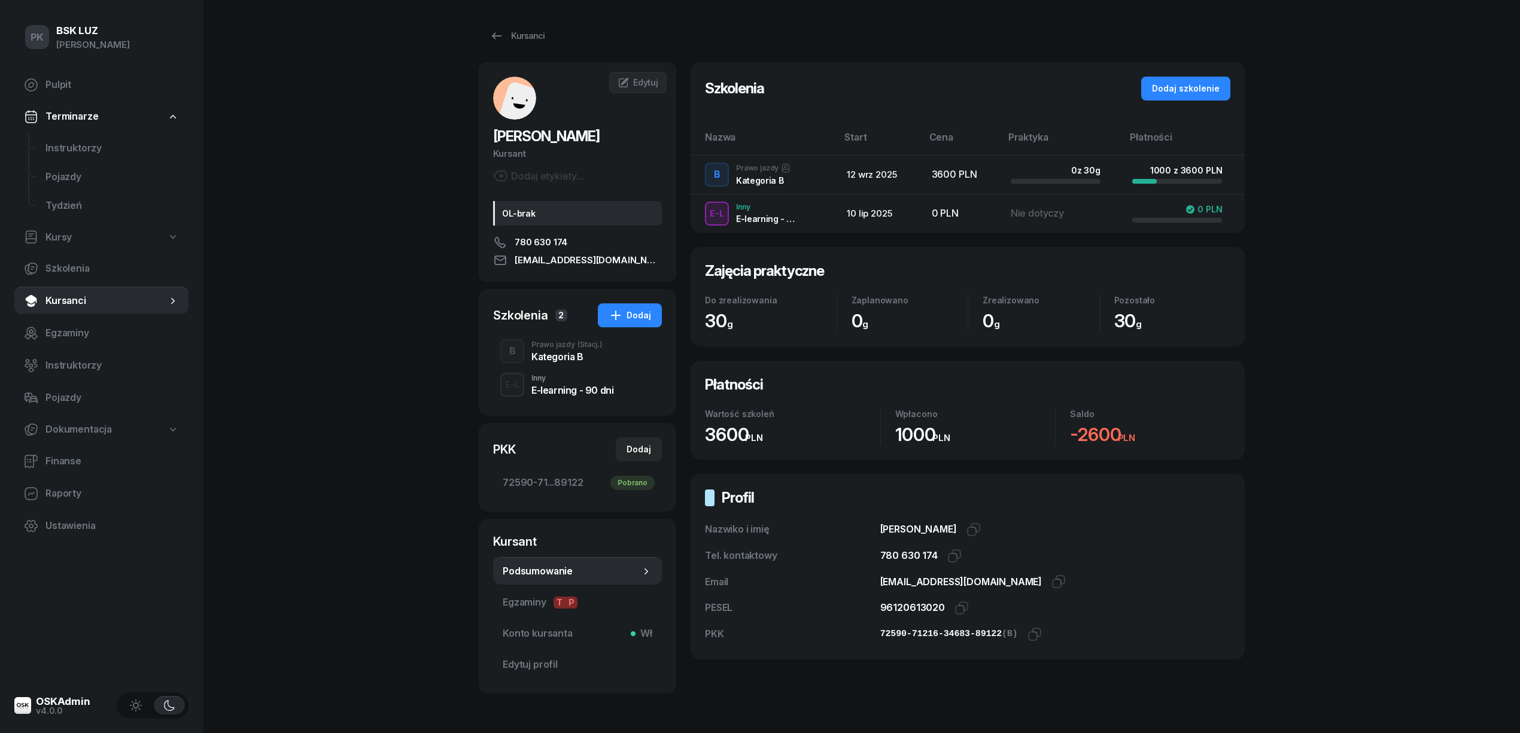
click at [558, 360] on div "Kategoria B" at bounding box center [567, 357] width 71 height 10
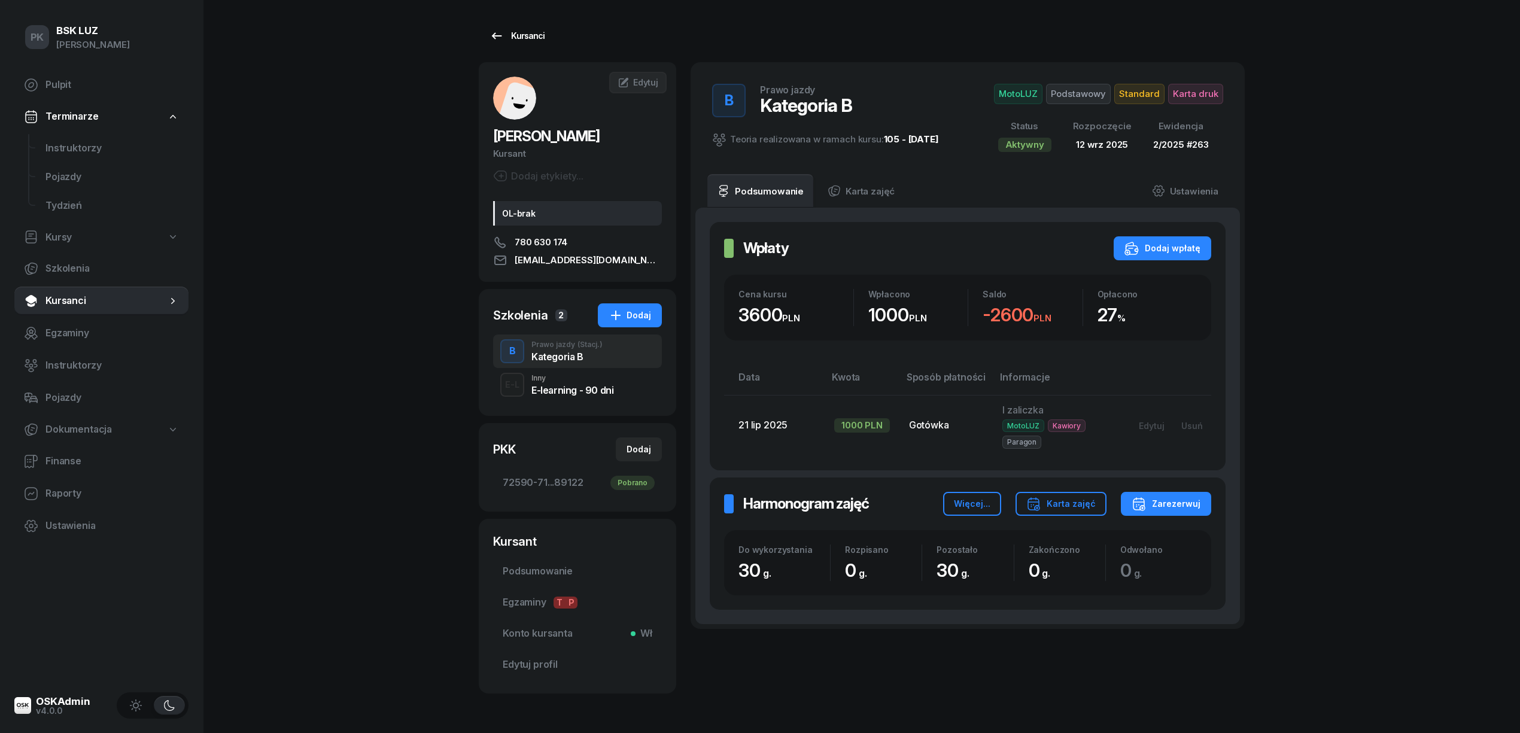
click at [523, 32] on div "Kursanci" at bounding box center [517, 36] width 55 height 14
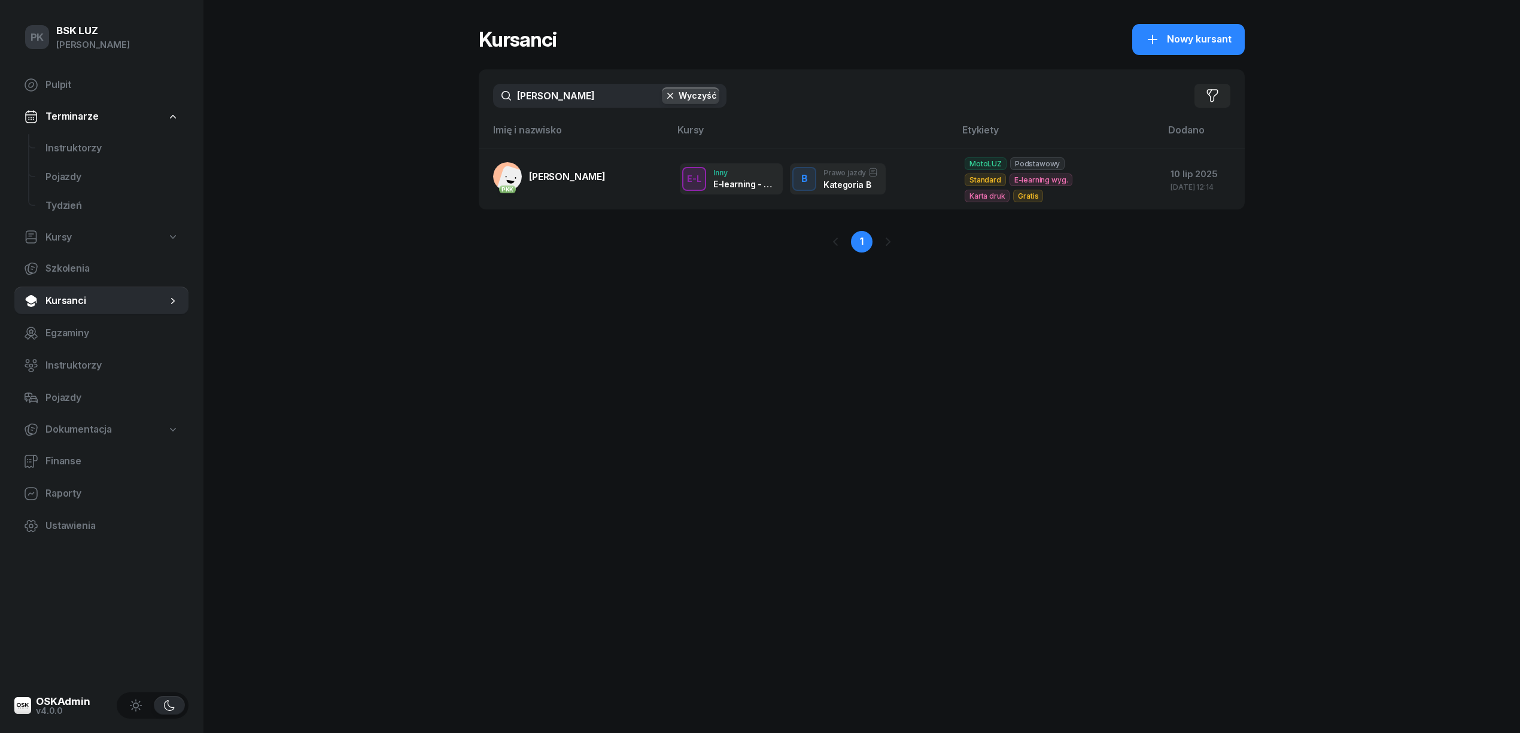
drag, startPoint x: 480, startPoint y: 98, endPoint x: 424, endPoint y: 99, distance: 56.3
click at [420, 99] on div "PK BSK [PERSON_NAME] Pulpit Terminarze Instruktorzy Pojazdy Tydzień Kursy Szkol…" at bounding box center [760, 366] width 1520 height 733
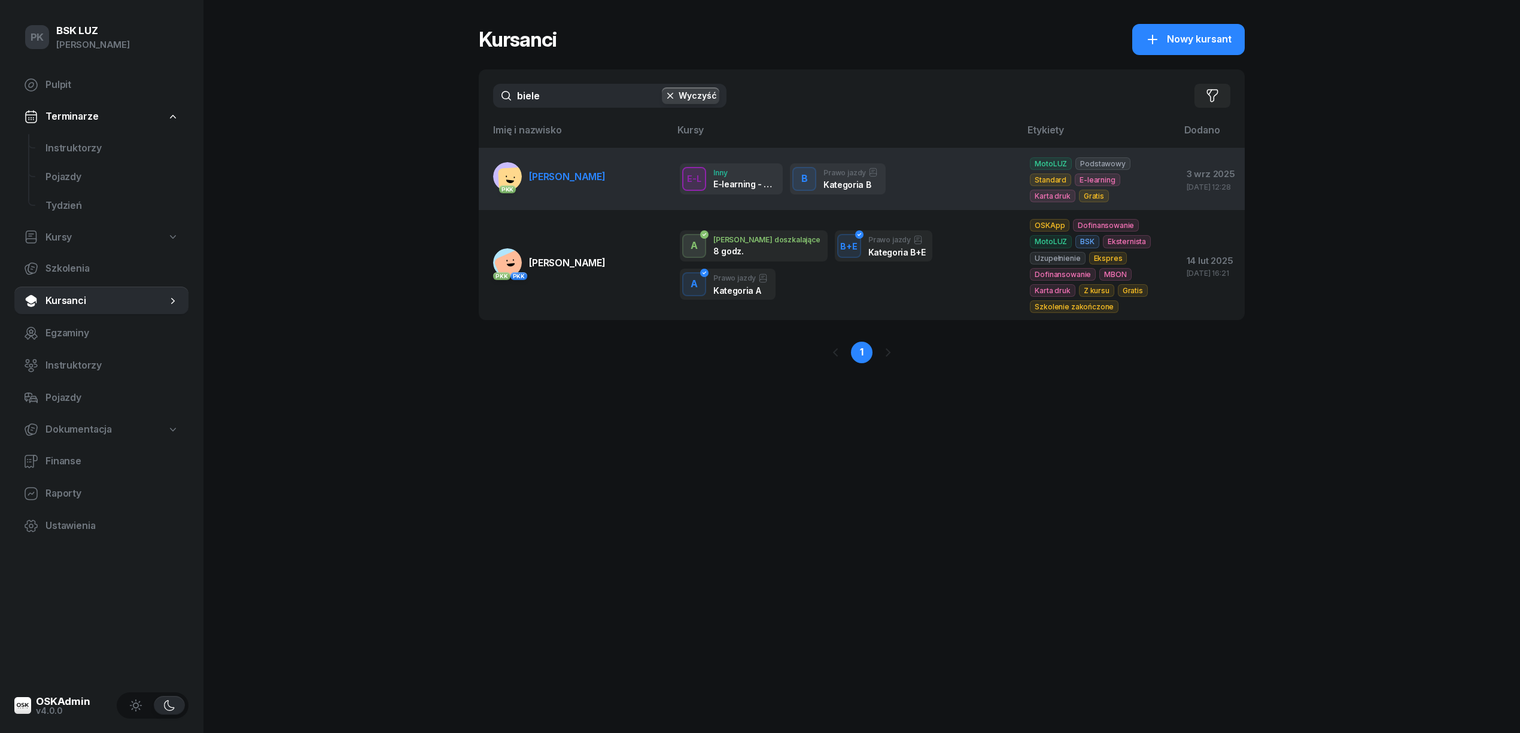
type input "biele"
click at [561, 180] on link "PKK [PERSON_NAME]" at bounding box center [549, 176] width 113 height 29
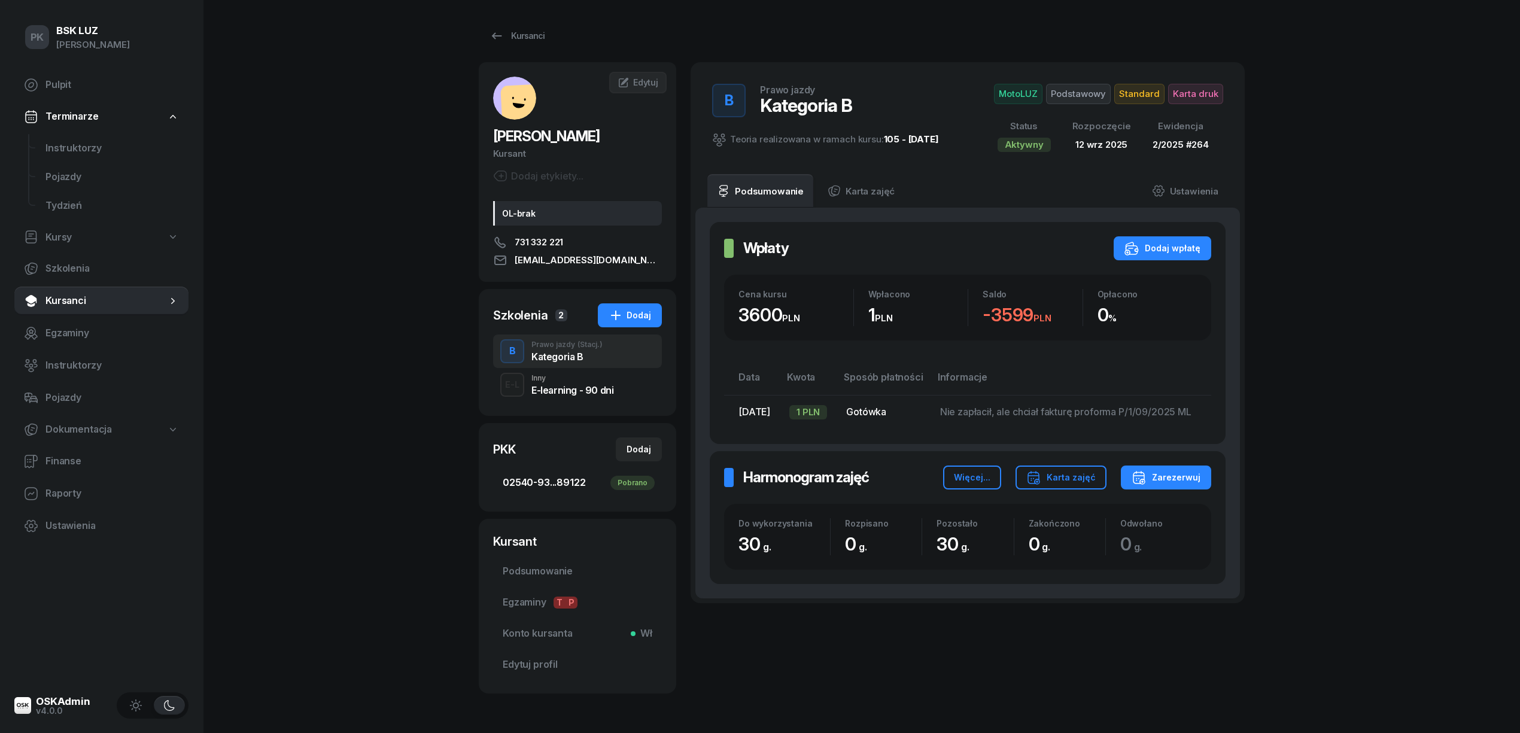
click at [559, 479] on span "02540-93...89122 Pobrano" at bounding box center [578, 483] width 150 height 16
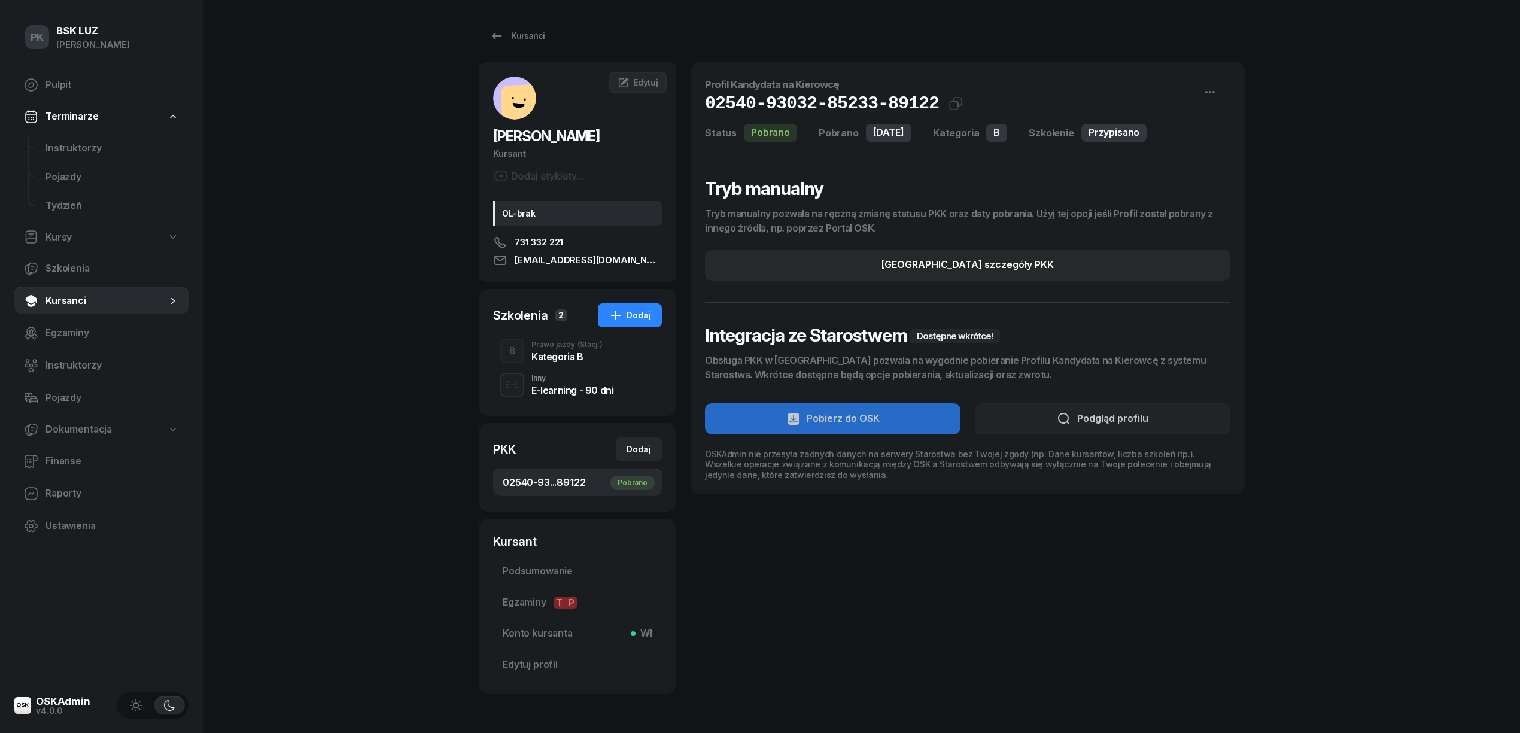
click at [558, 353] on div "Kategoria B" at bounding box center [567, 357] width 71 height 10
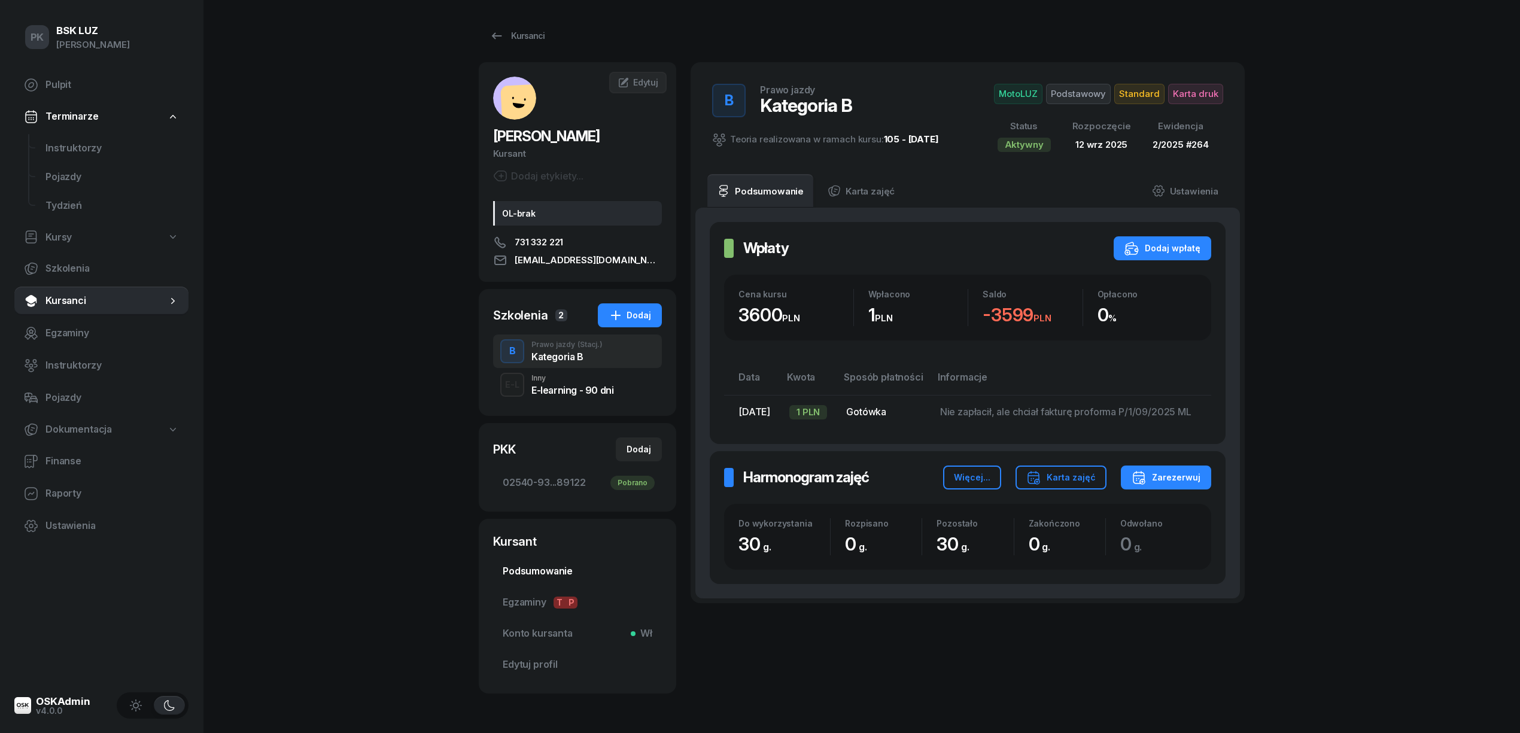
click at [547, 582] on link "Podsumowanie" at bounding box center [577, 571] width 169 height 29
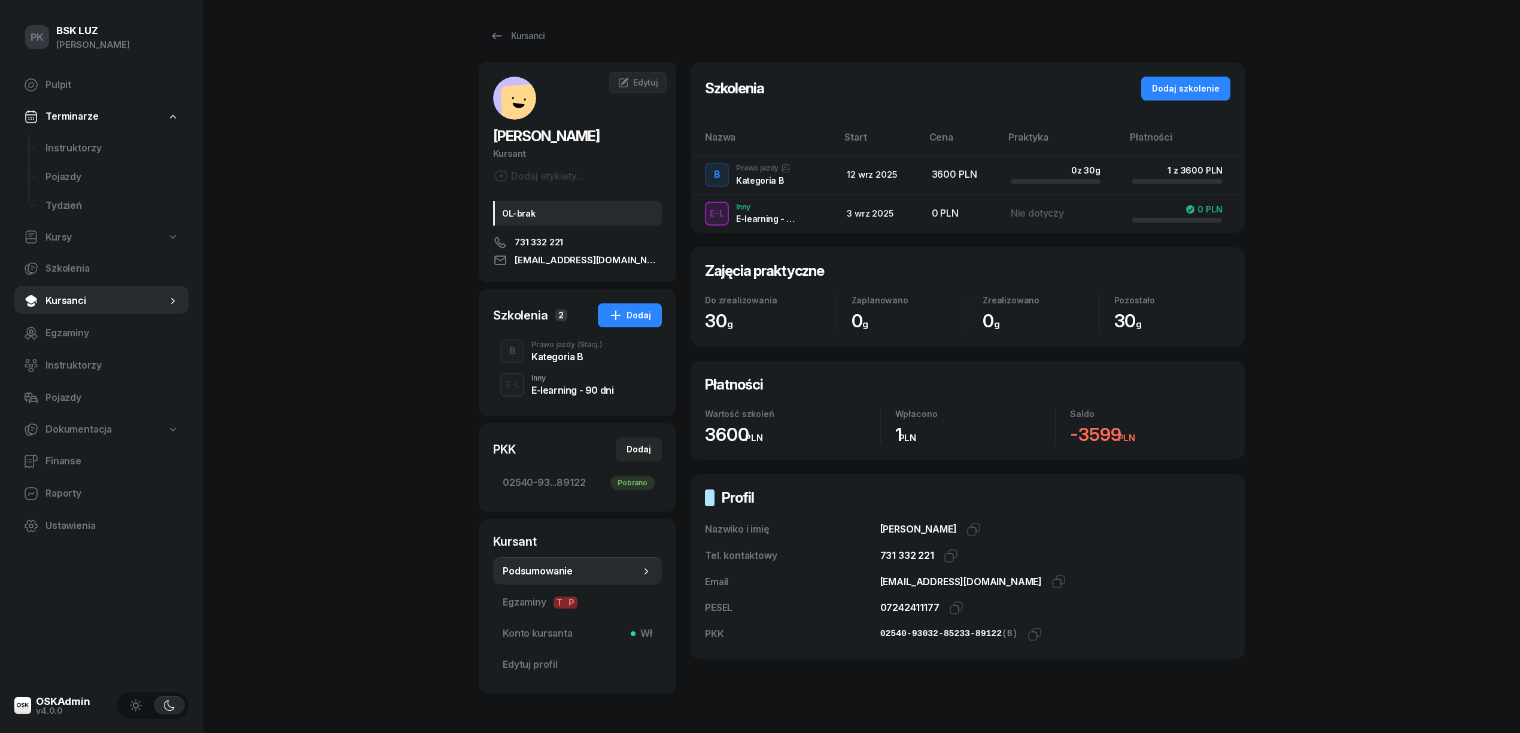
click at [542, 352] on div "Kategoria B" at bounding box center [567, 357] width 71 height 10
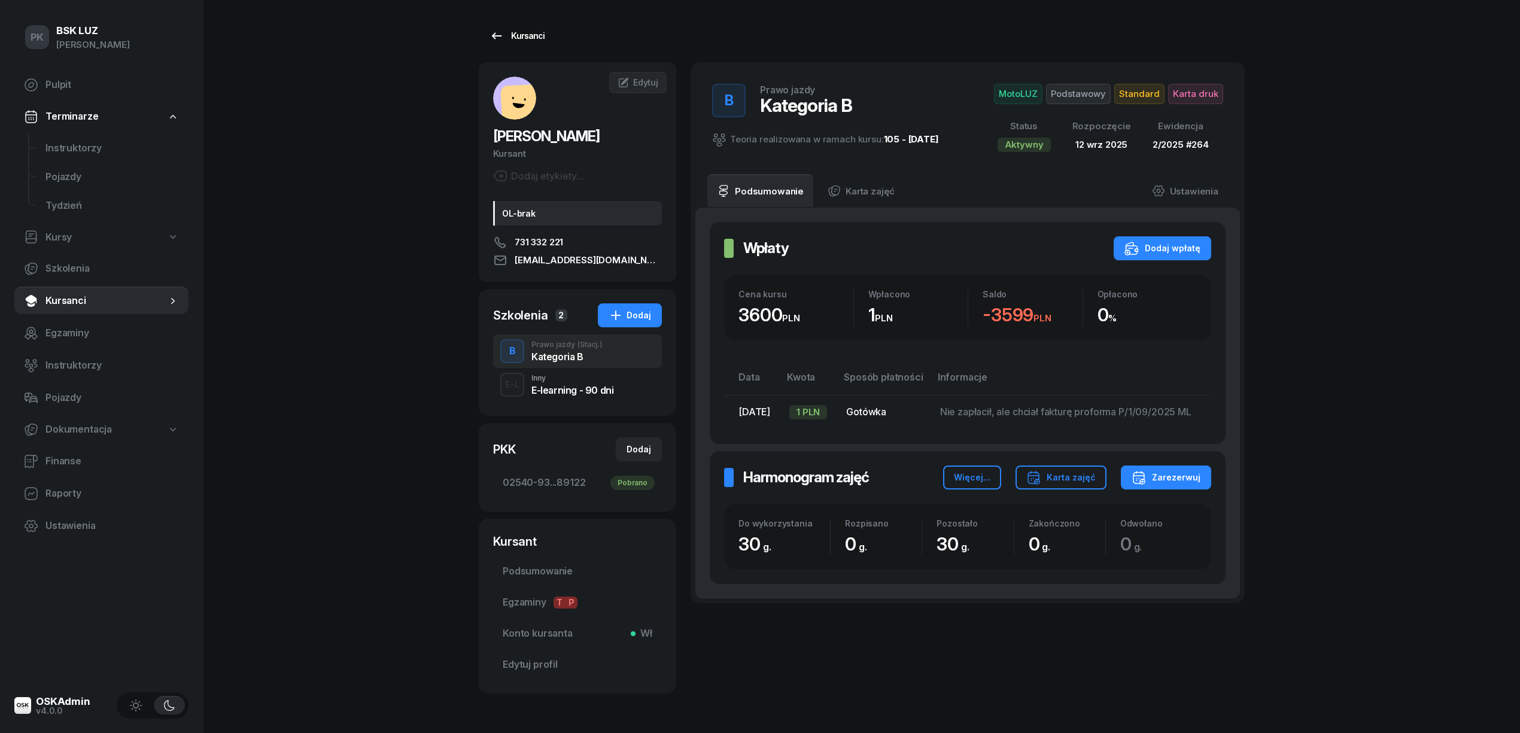
click at [515, 29] on div "Kursanci" at bounding box center [517, 36] width 55 height 14
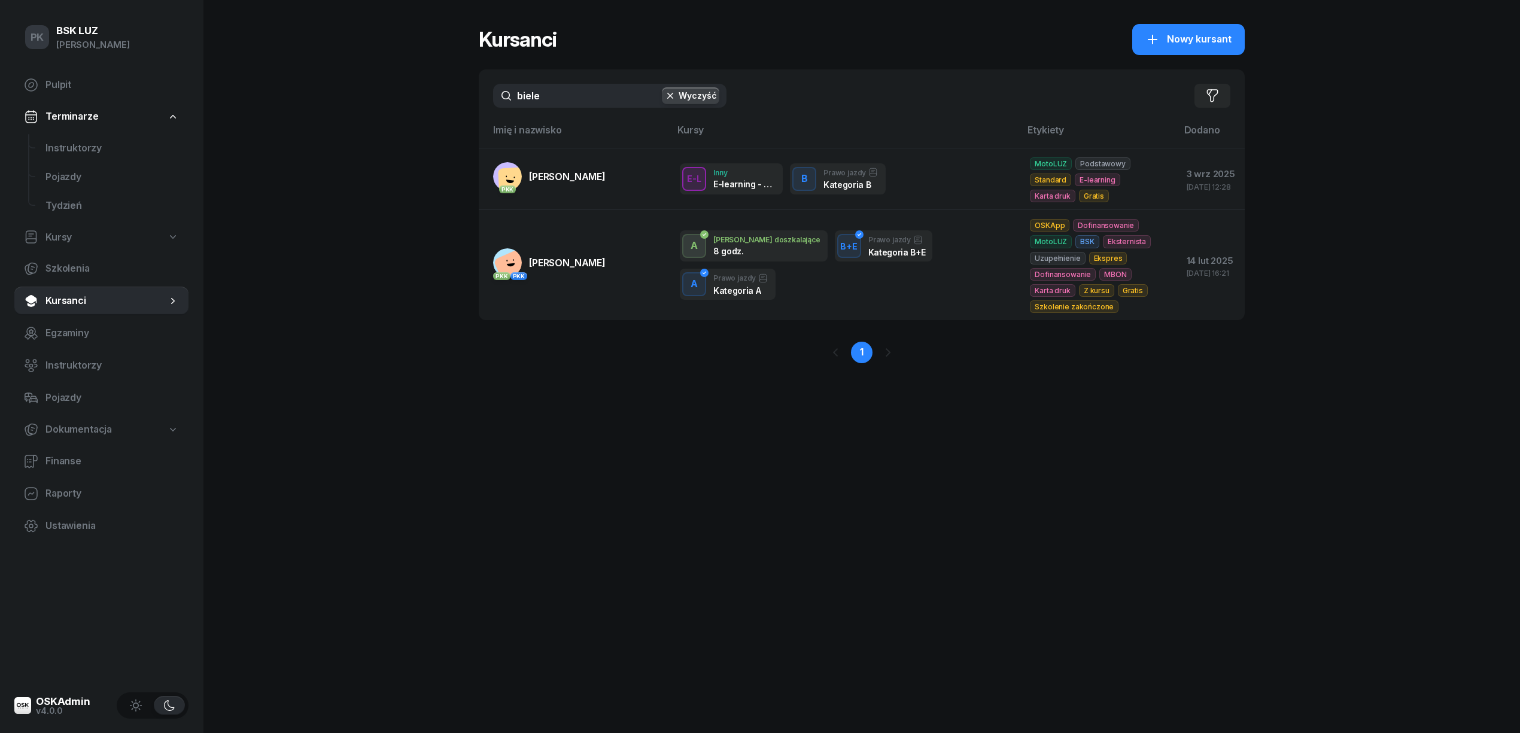
drag, startPoint x: 502, startPoint y: 92, endPoint x: 434, endPoint y: 105, distance: 68.9
click at [423, 104] on div "PK BSK [PERSON_NAME] Pulpit Terminarze Instruktorzy Pojazdy Tydzień Kursy Szkol…" at bounding box center [760, 366] width 1520 height 733
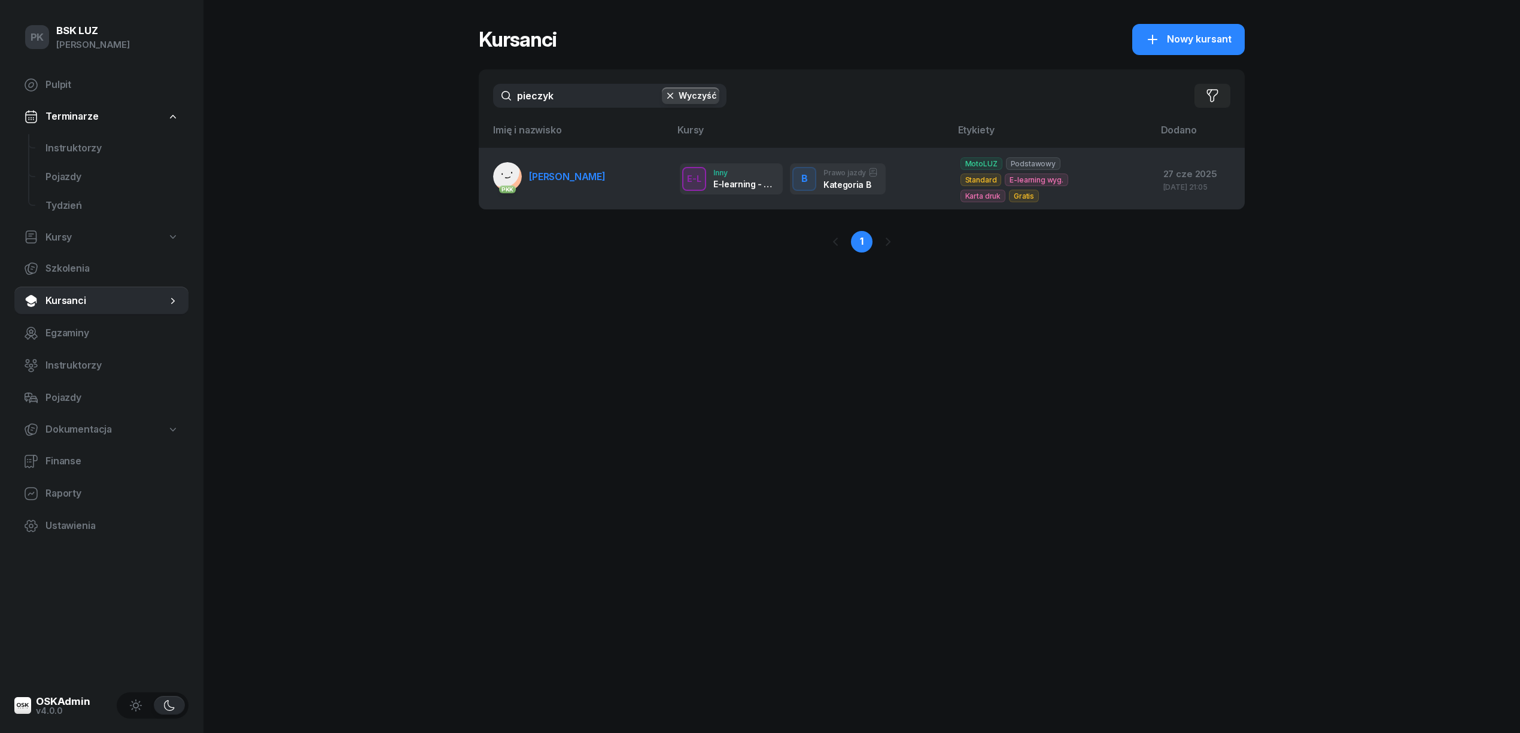
type input "pieczyk"
click at [573, 162] on link "[DEMOGRAPHIC_DATA] [PERSON_NAME]" at bounding box center [549, 176] width 113 height 29
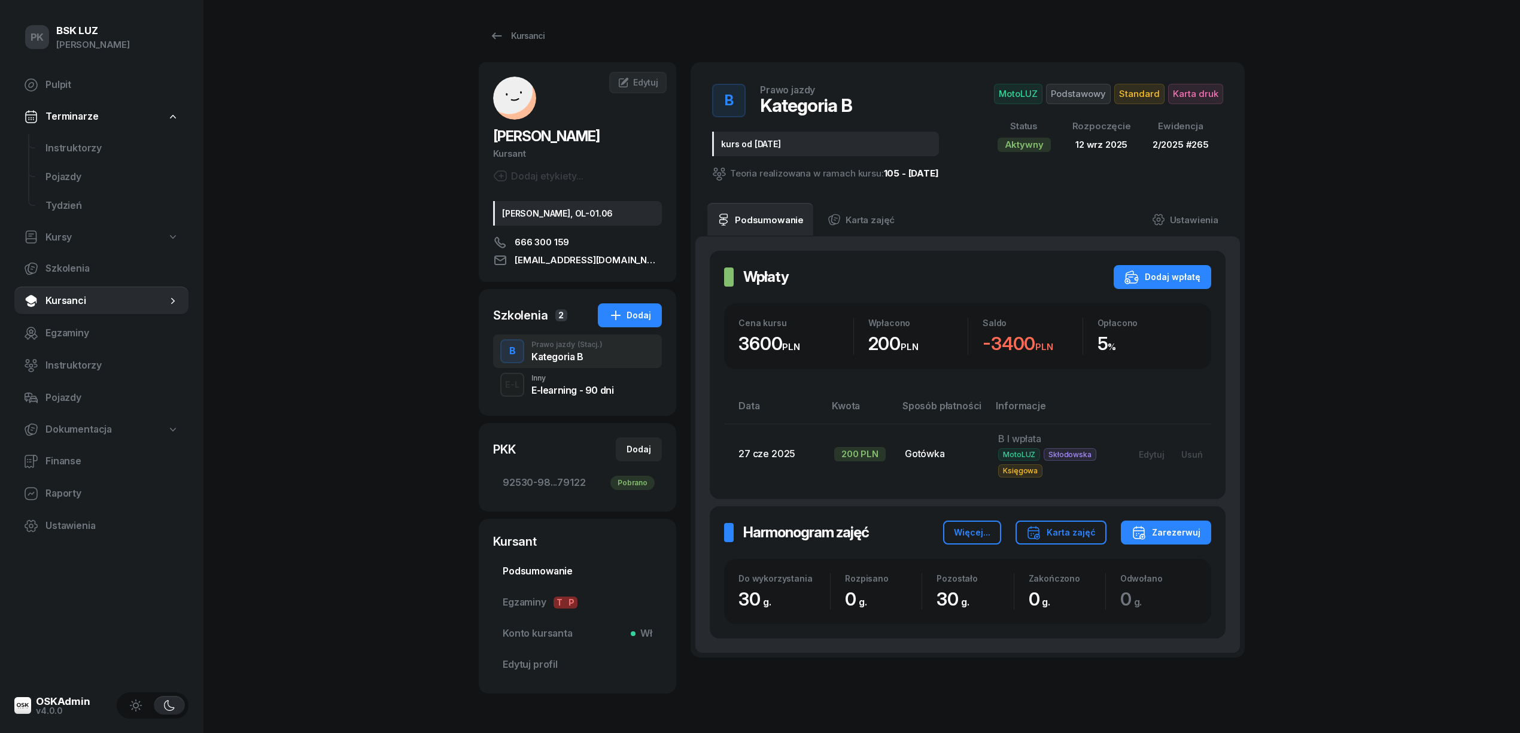
click at [544, 561] on link "Podsumowanie" at bounding box center [577, 571] width 169 height 29
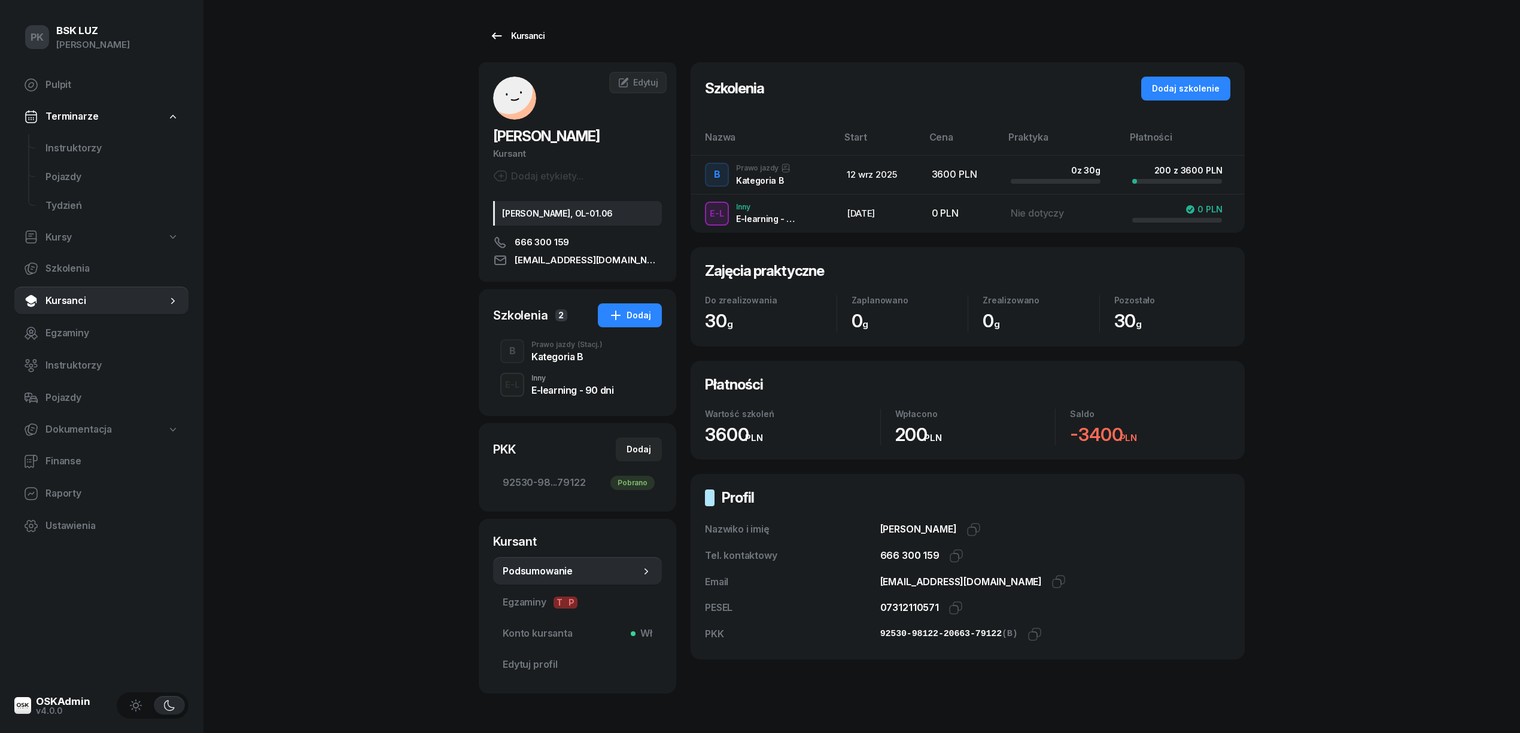
click at [516, 32] on div "Kursanci" at bounding box center [517, 36] width 55 height 14
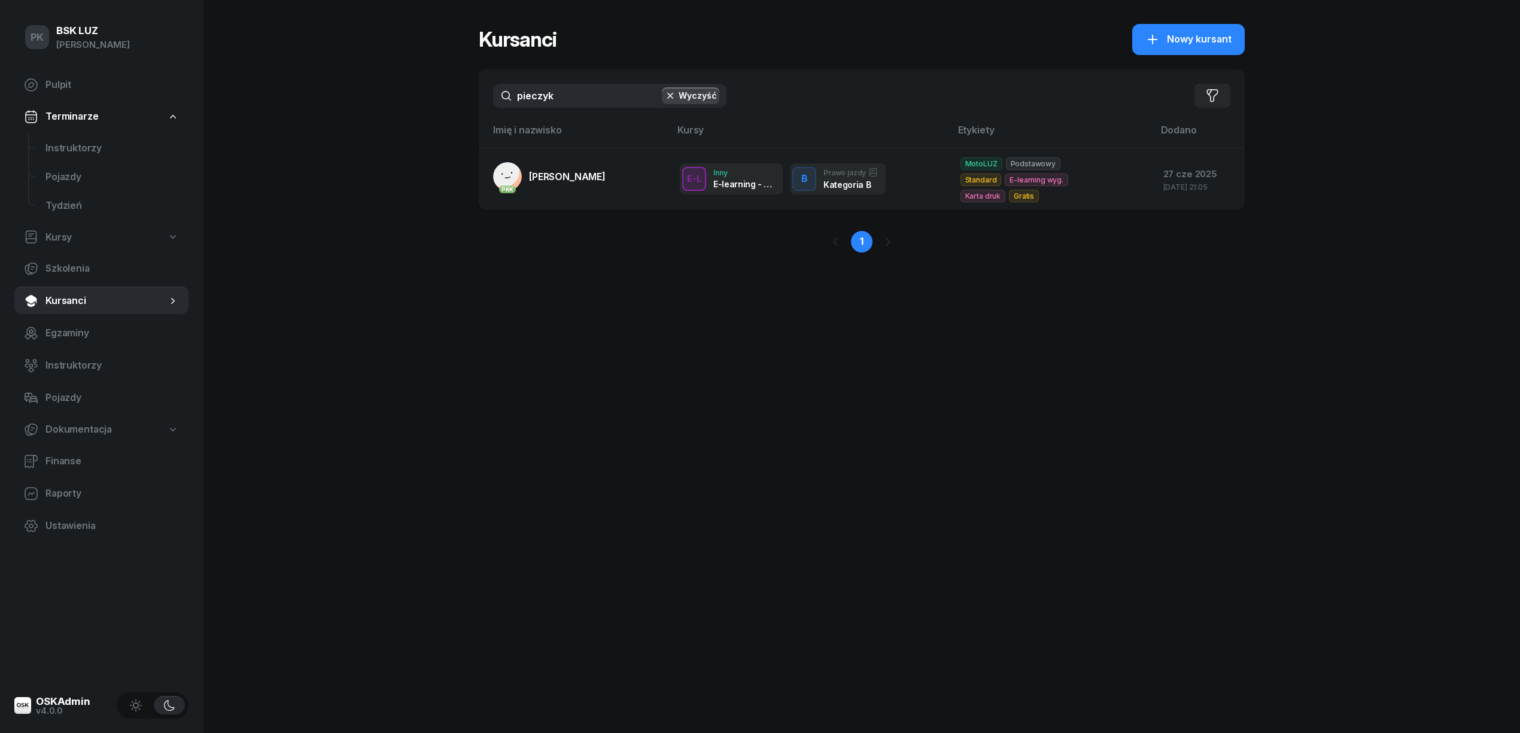
drag, startPoint x: 571, startPoint y: 92, endPoint x: 413, endPoint y: 92, distance: 158.0
click at [413, 92] on div "PK BSK [PERSON_NAME] Pulpit Terminarze Instruktorzy Pojazdy Tydzień Kursy Szkol…" at bounding box center [760, 366] width 1520 height 733
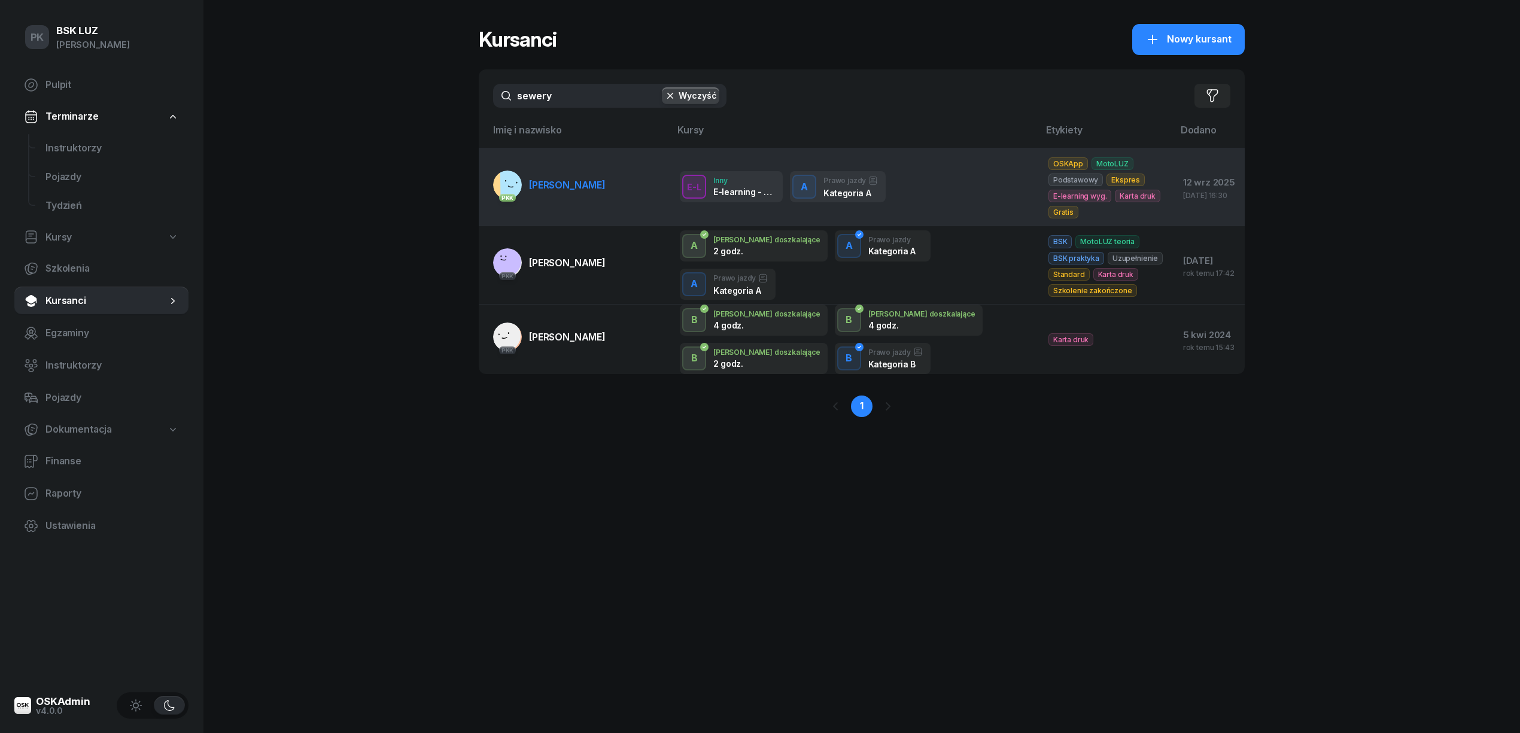
type input "sewery"
click at [556, 177] on link "PKK [PERSON_NAME]" at bounding box center [549, 185] width 113 height 29
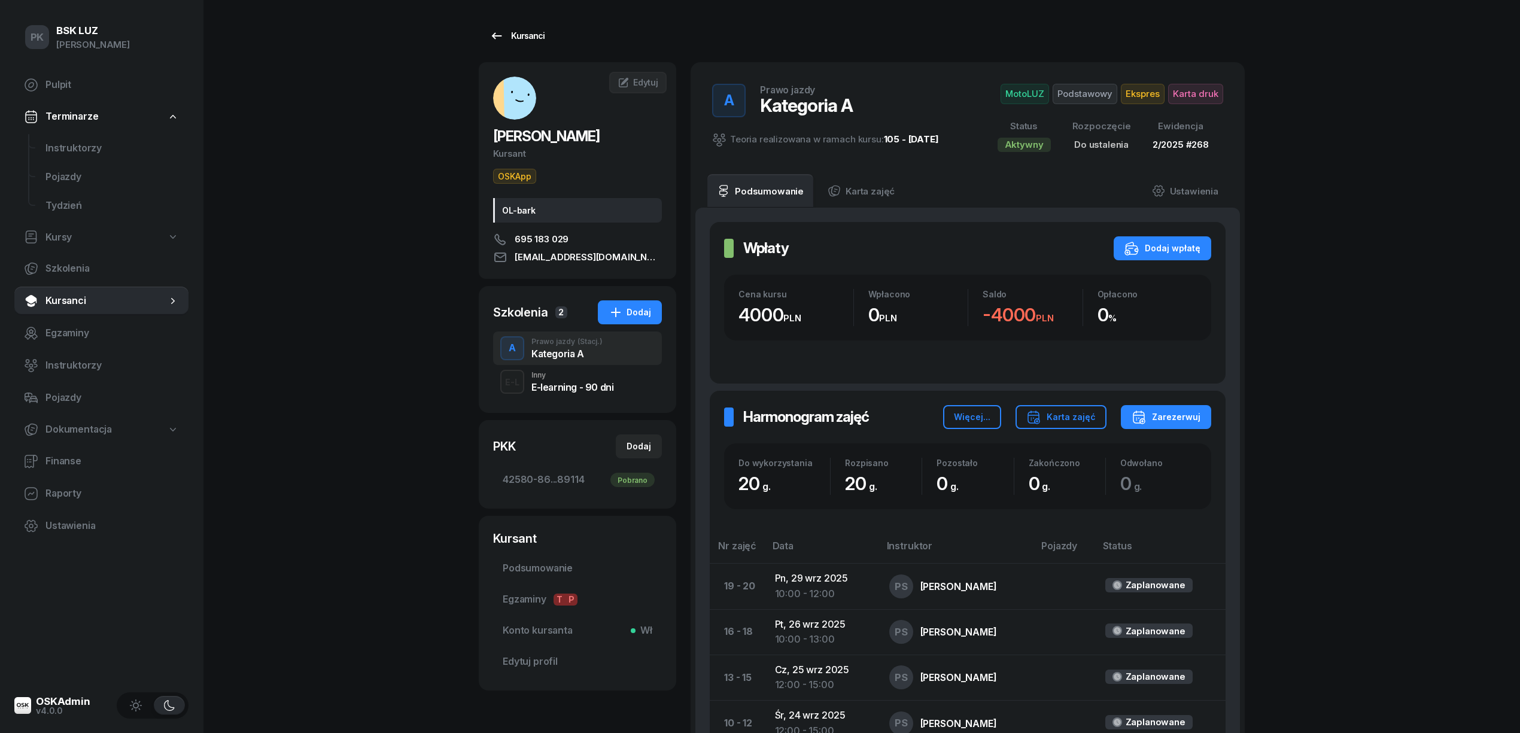
click at [546, 31] on link "Kursanci" at bounding box center [517, 36] width 77 height 24
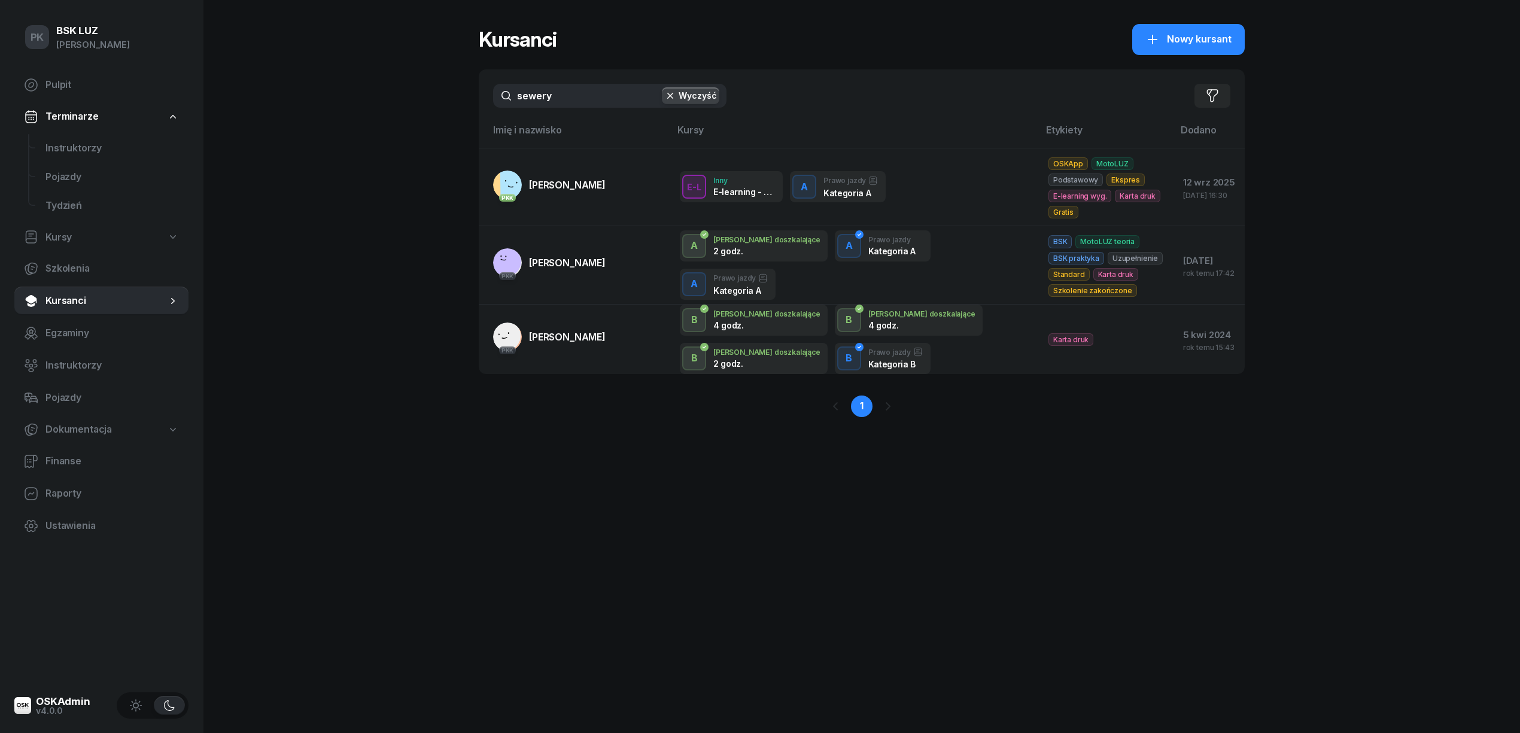
click at [564, 111] on div "sewery Wyczyść Filtruj" at bounding box center [862, 95] width 766 height 53
drag, startPoint x: 561, startPoint y: 99, endPoint x: 436, endPoint y: 99, distance: 124.5
click at [438, 99] on div "PK BSK [PERSON_NAME] Pulpit Terminarze Instruktorzy Pojazdy Tydzień Kursy Szkol…" at bounding box center [760, 366] width 1520 height 733
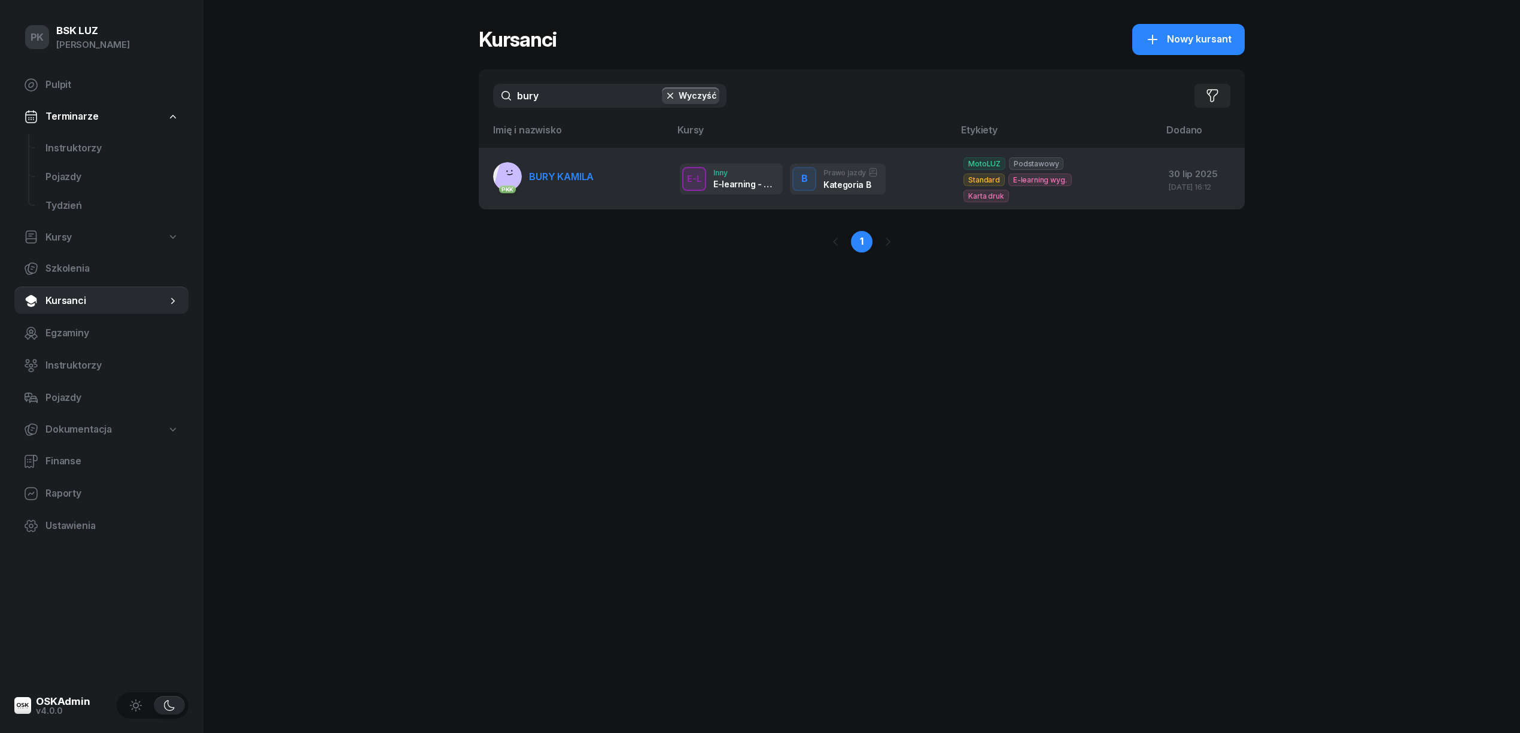
type input "bury"
click at [549, 171] on span "BURY KAMILA" at bounding box center [561, 177] width 65 height 12
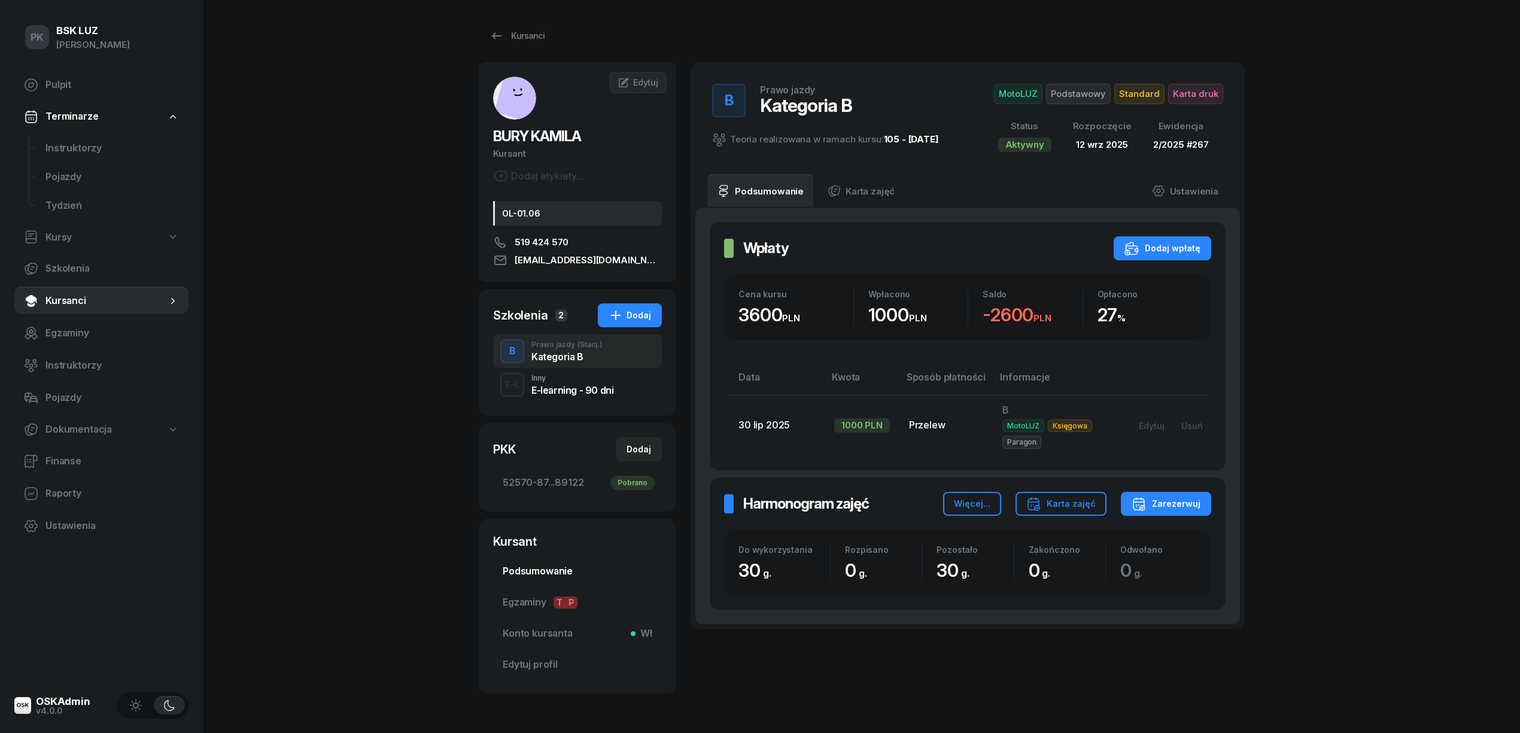
click at [543, 564] on span "Podsumowanie" at bounding box center [578, 572] width 150 height 16
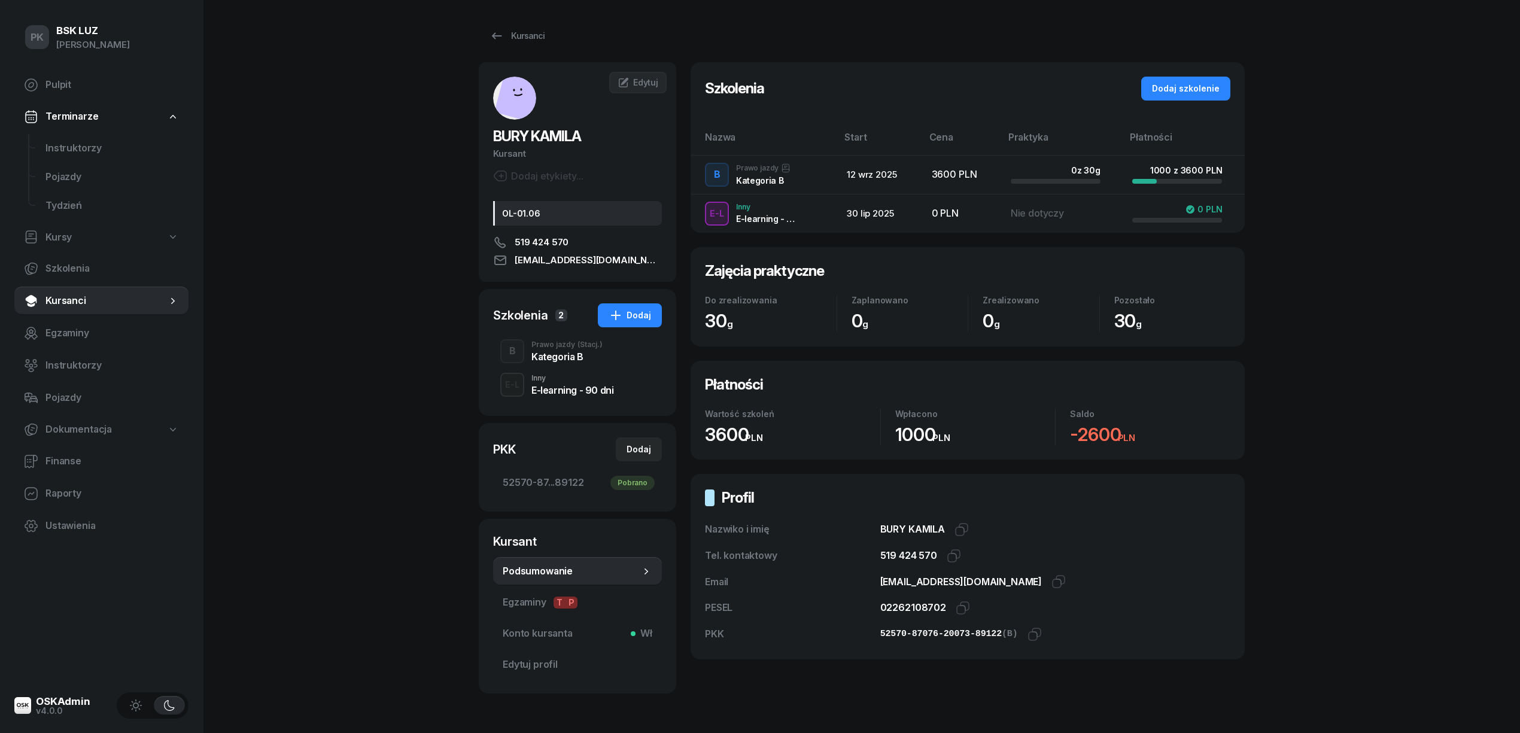
click at [539, 342] on div "Prawo jazdy (Stacj.)" at bounding box center [567, 344] width 71 height 7
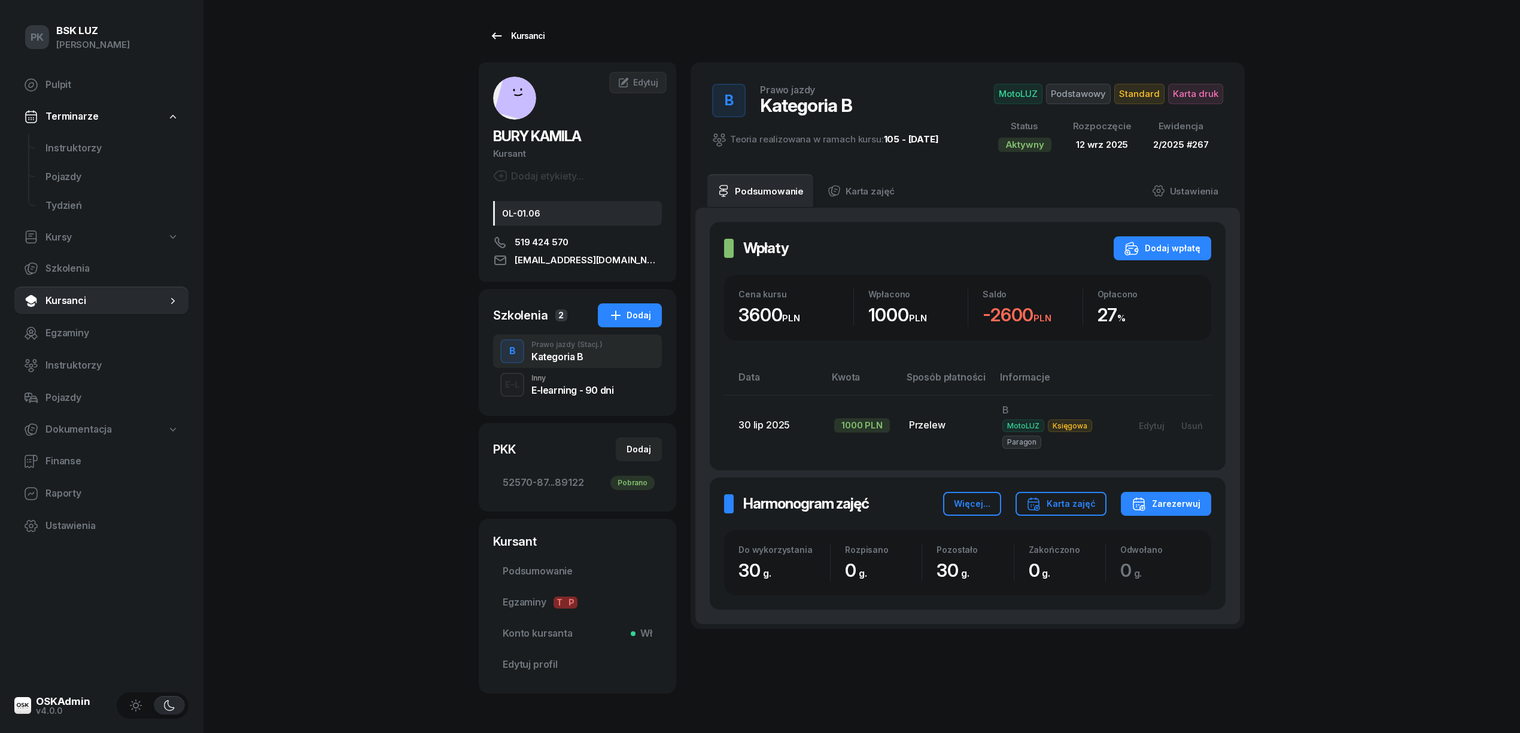
click at [511, 38] on div "Kursanci" at bounding box center [517, 36] width 55 height 14
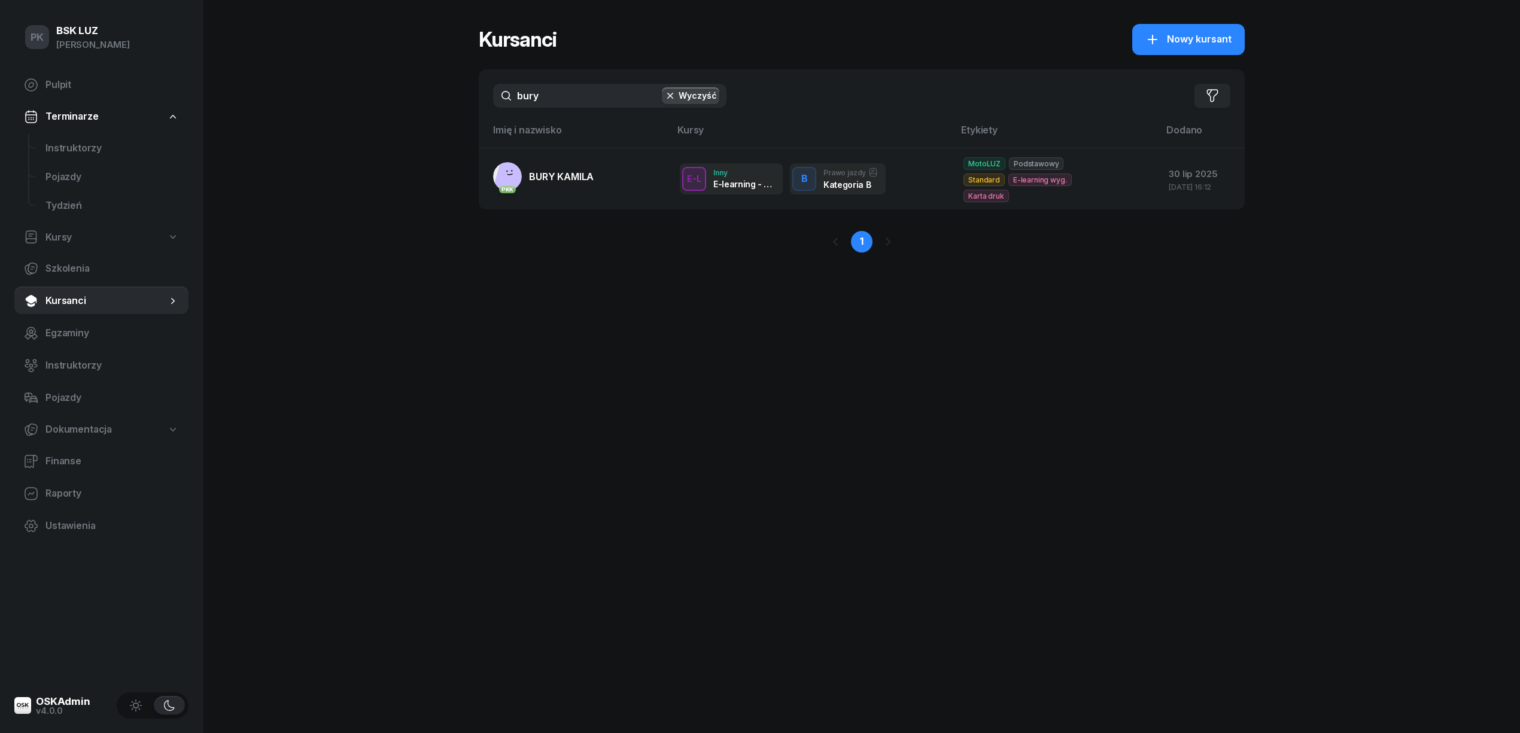
drag, startPoint x: 482, startPoint y: 101, endPoint x: 453, endPoint y: 101, distance: 29.3
click at [453, 101] on div "PK BSK [PERSON_NAME] Pulpit Terminarze Instruktorzy Pojazdy Tydzień Kursy Szkol…" at bounding box center [760, 366] width 1520 height 733
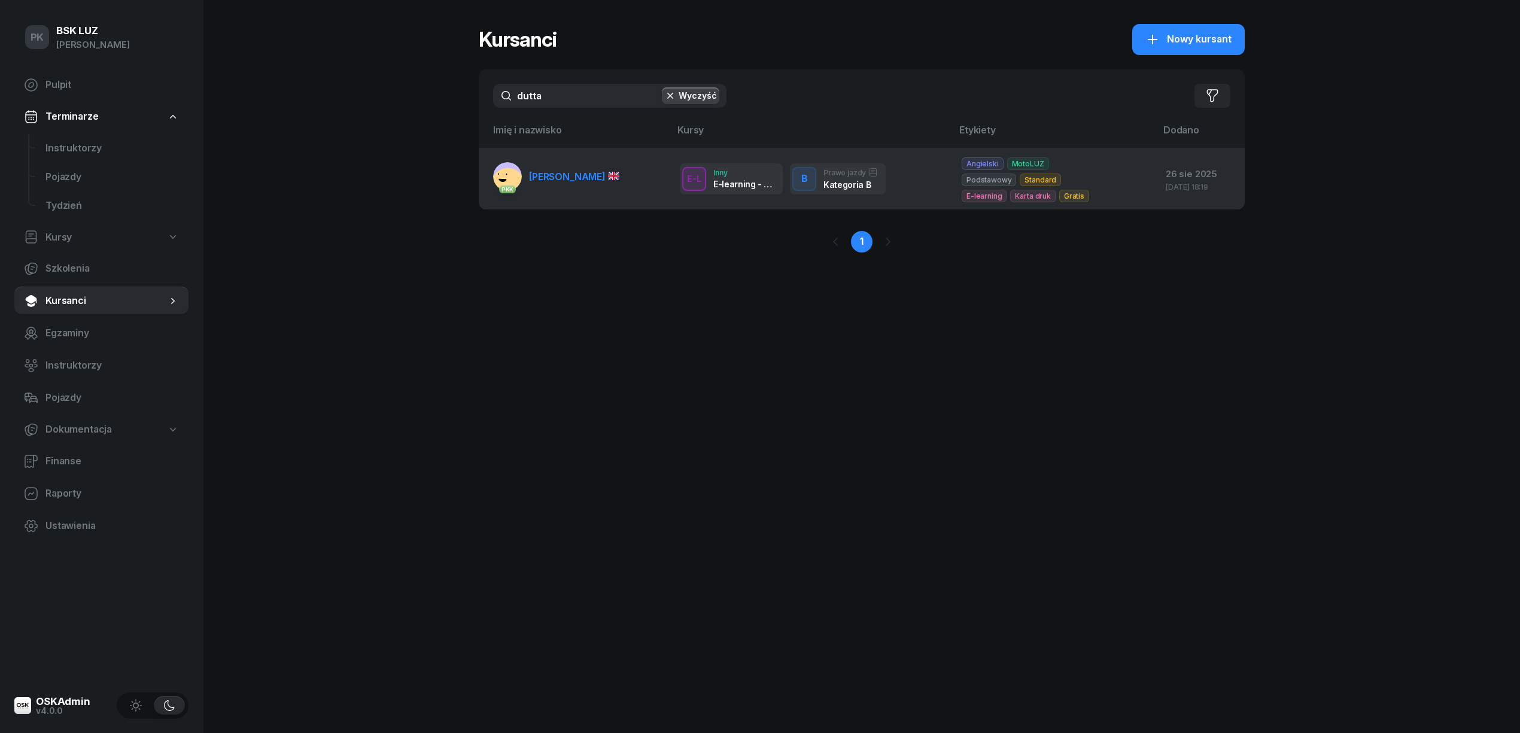
type input "dutta"
click at [549, 181] on span "[PERSON_NAME]" at bounding box center [574, 177] width 90 height 12
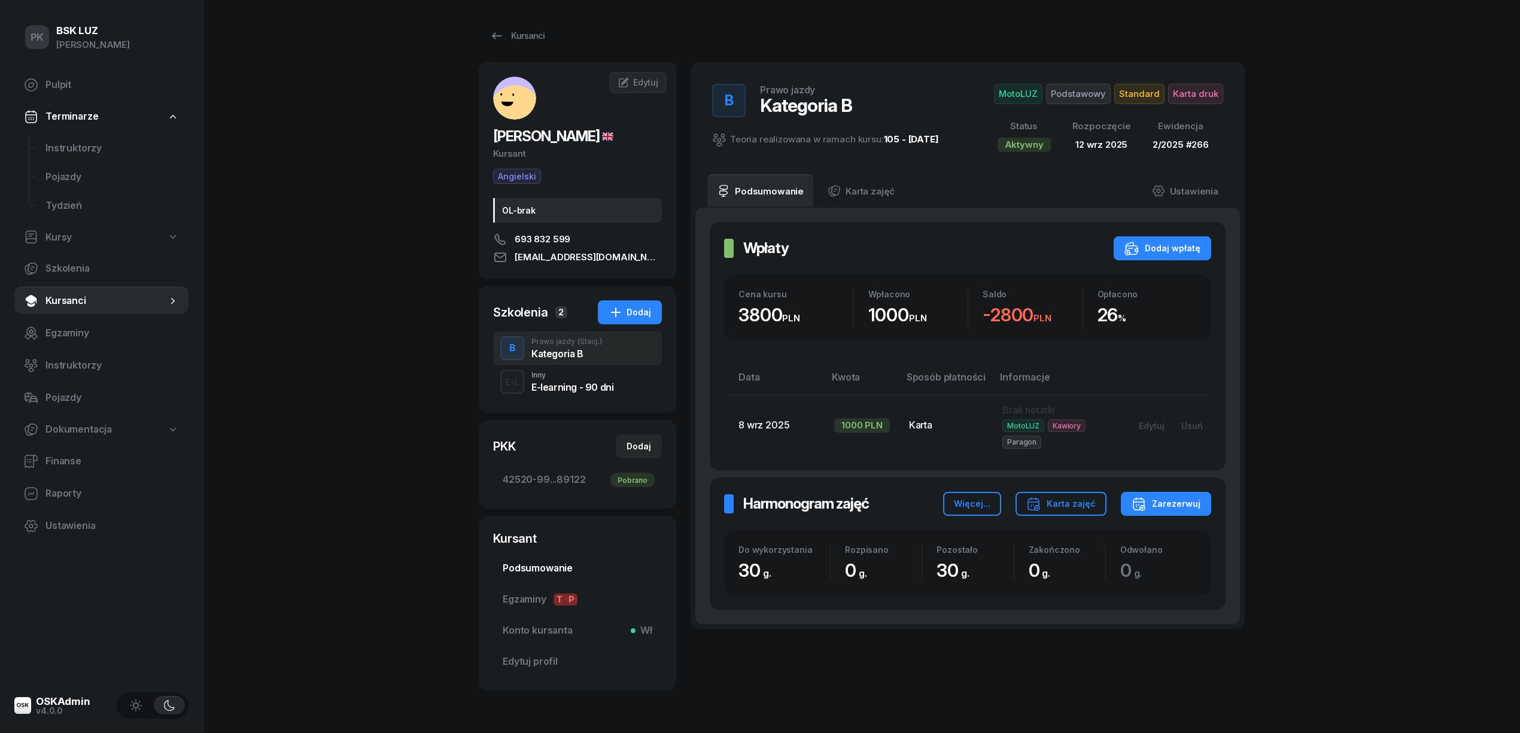
click at [540, 561] on link "Podsumowanie" at bounding box center [577, 568] width 169 height 29
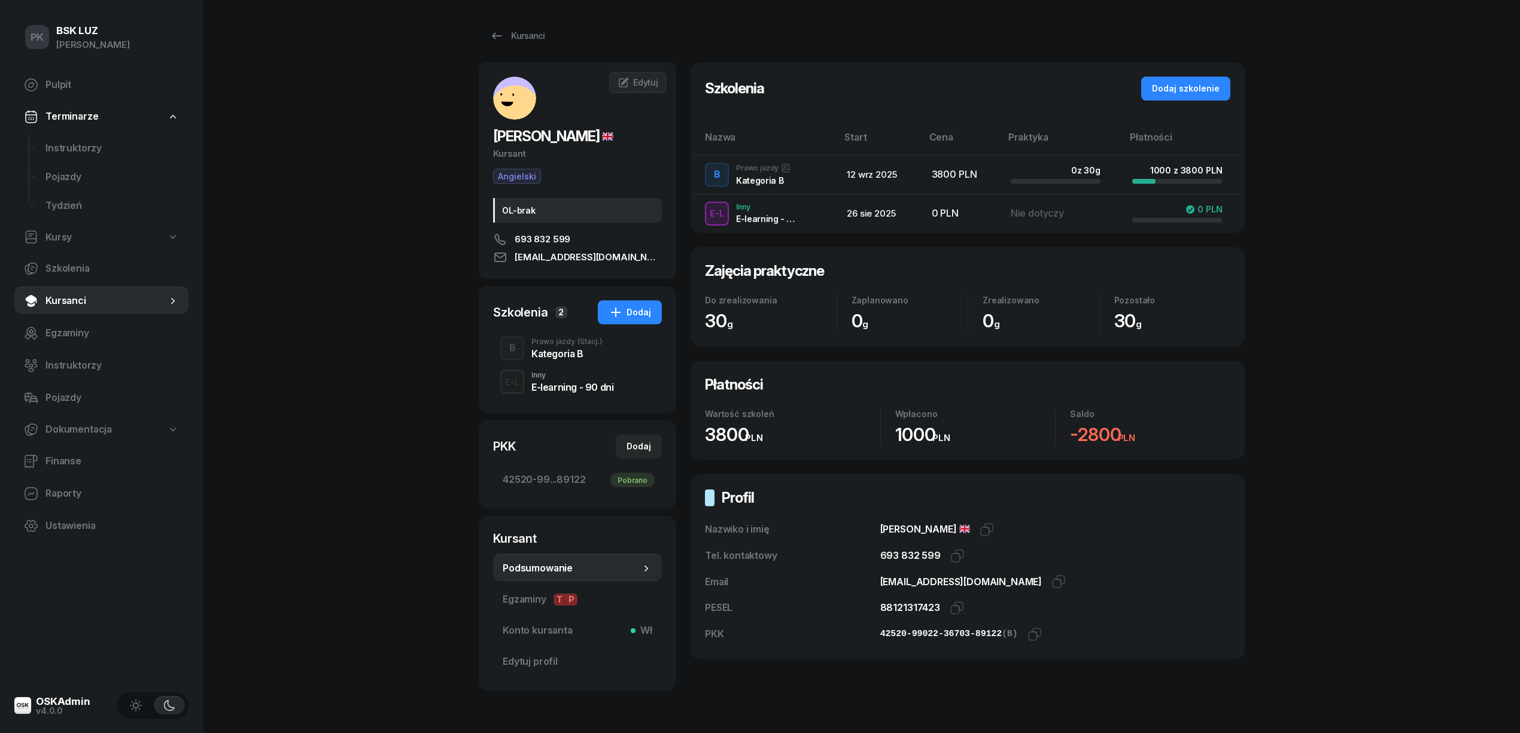
click at [573, 344] on div "Prawo jazdy (Stacj.)" at bounding box center [567, 341] width 71 height 7
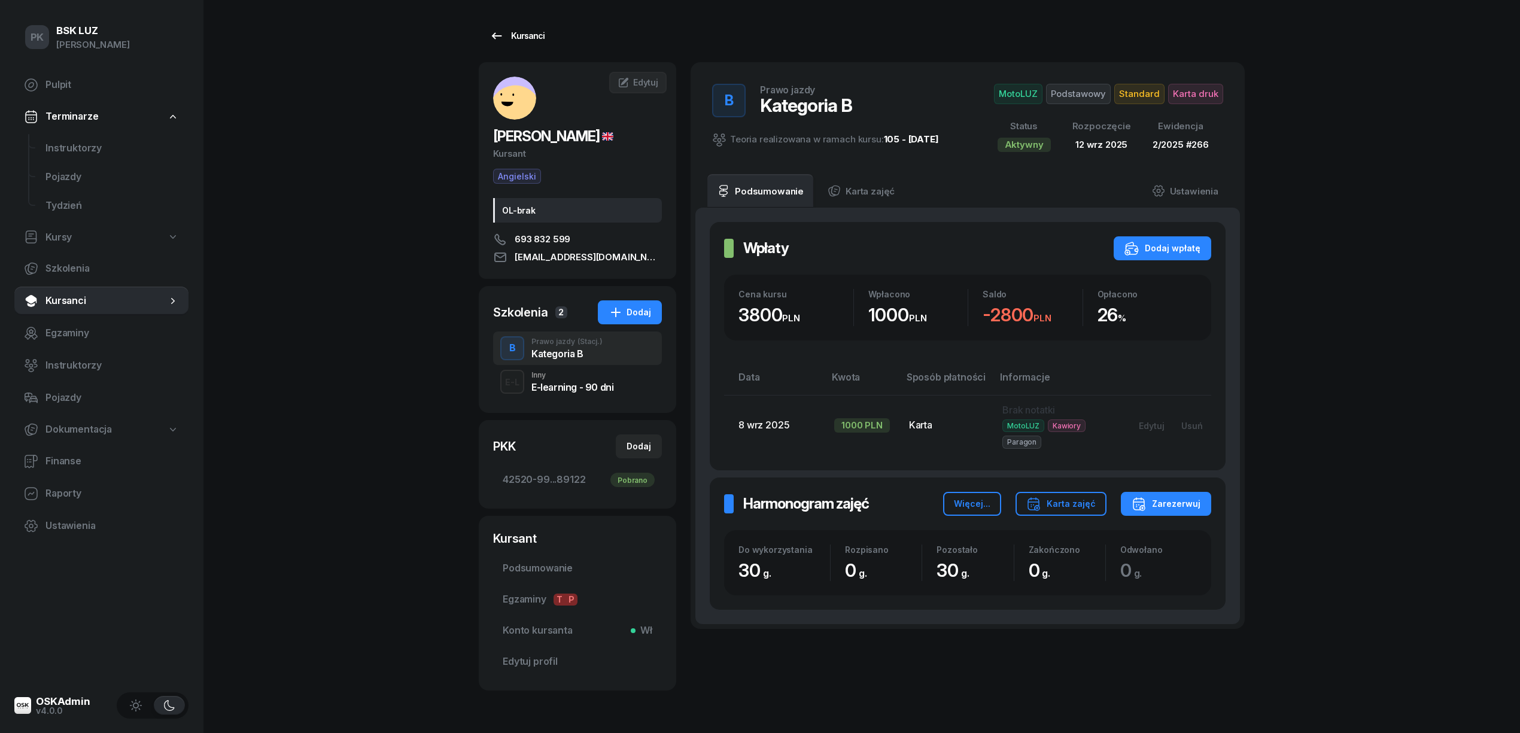
click at [523, 43] on link "Kursanci" at bounding box center [517, 36] width 77 height 24
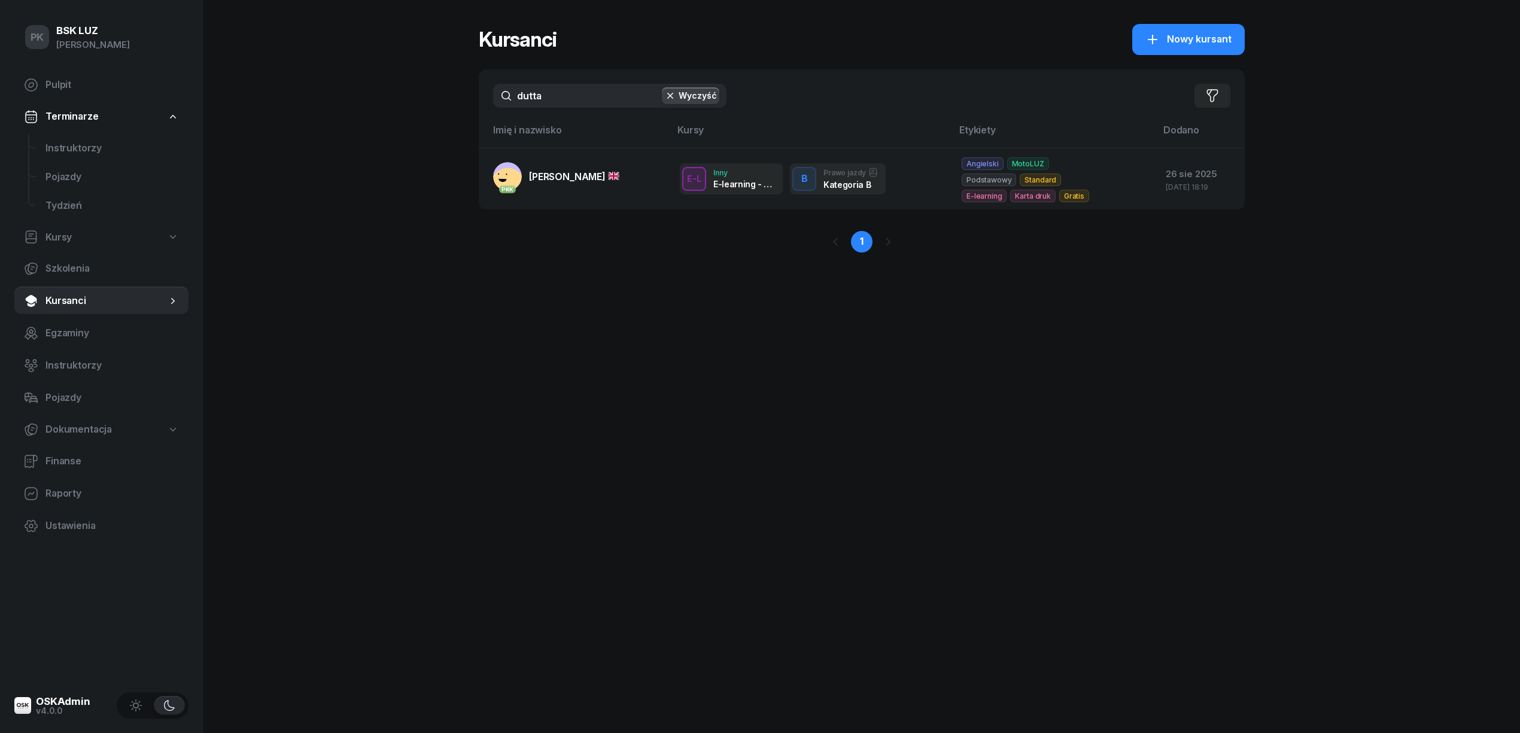
drag, startPoint x: 575, startPoint y: 84, endPoint x: 436, endPoint y: 93, distance: 139.8
click at [436, 93] on div "PK BSK [PERSON_NAME] Pulpit Terminarze Instruktorzy Pojazdy Tydzień Kursy Szkol…" at bounding box center [760, 366] width 1520 height 733
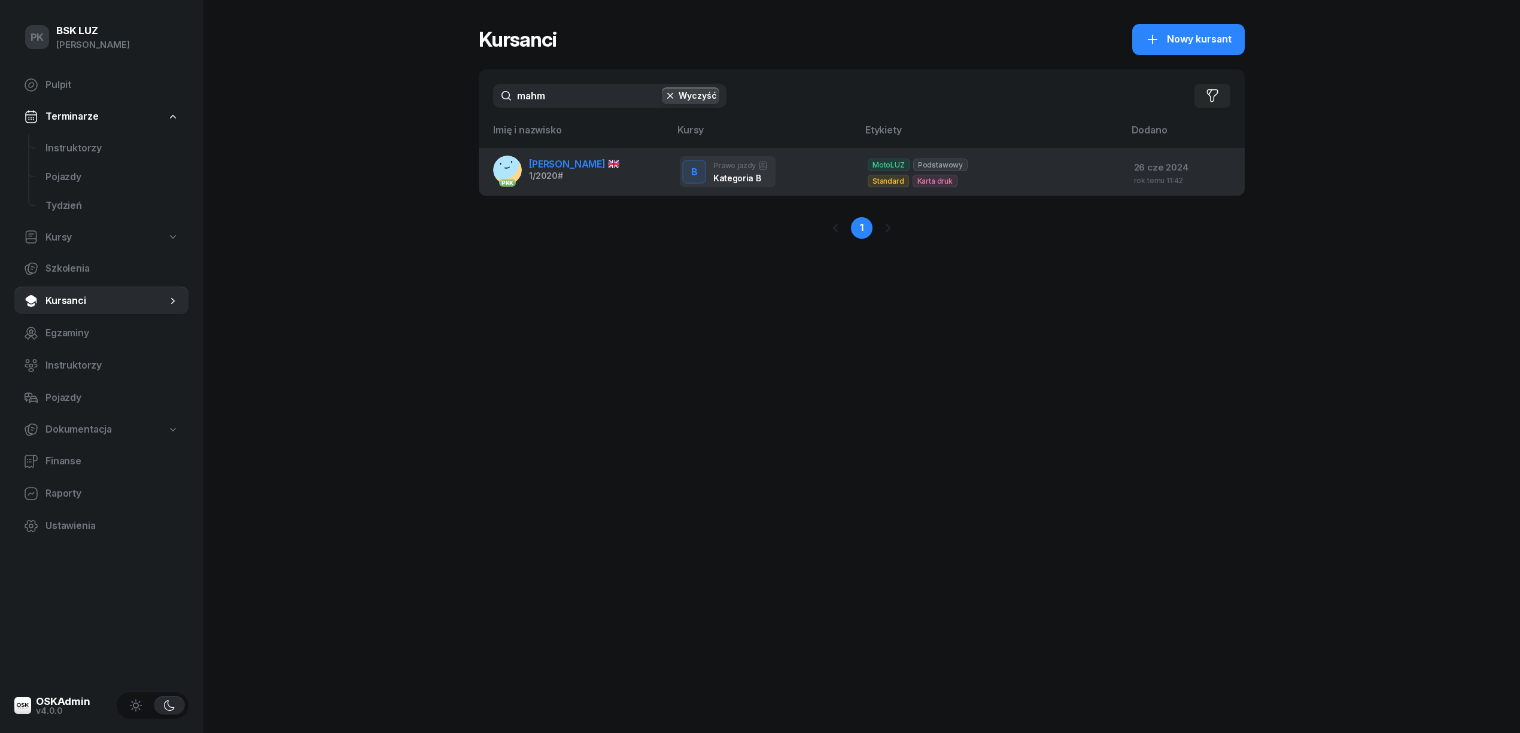
type input "mahm"
click at [566, 178] on div "1/2020 #" at bounding box center [574, 176] width 90 height 8
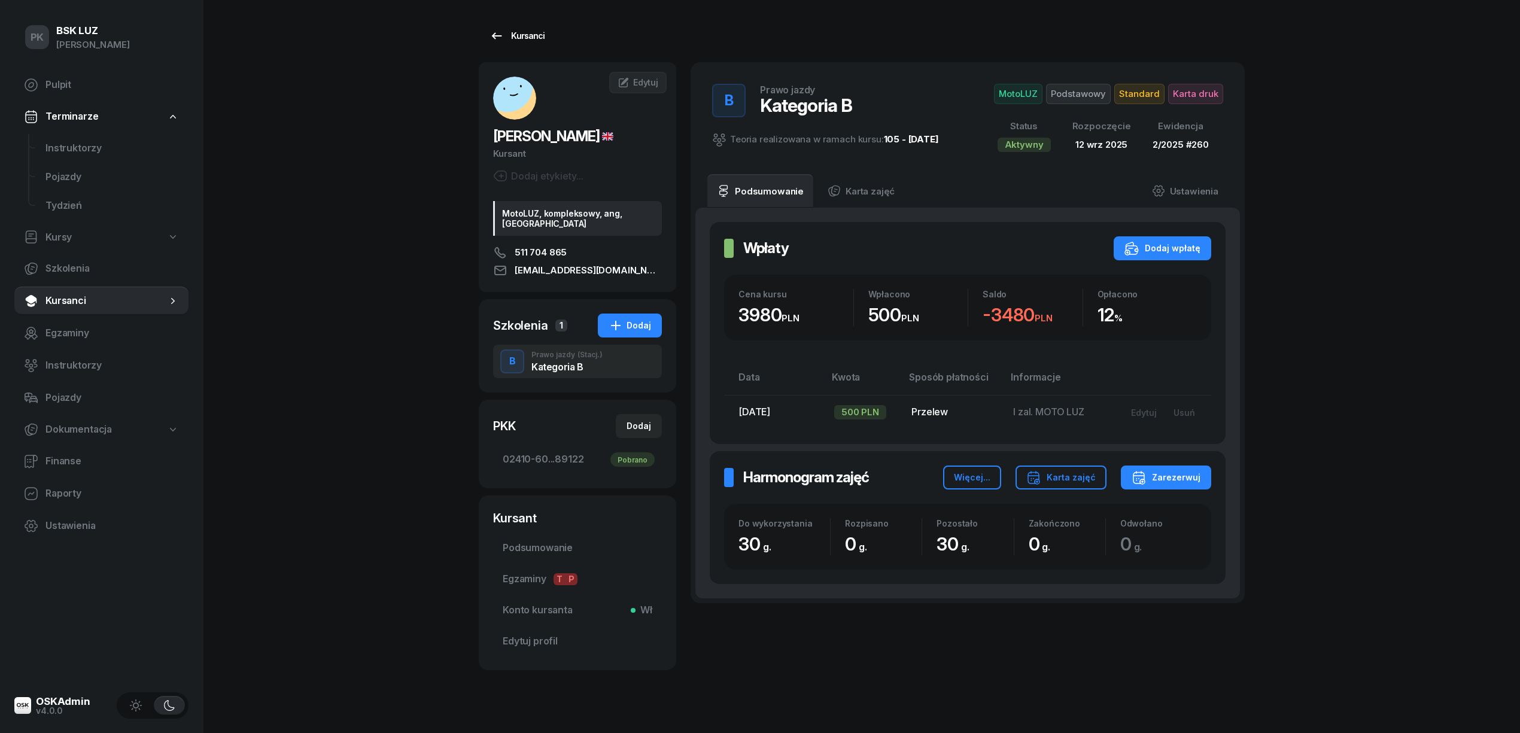
click at [539, 29] on div "Kursanci" at bounding box center [517, 36] width 55 height 14
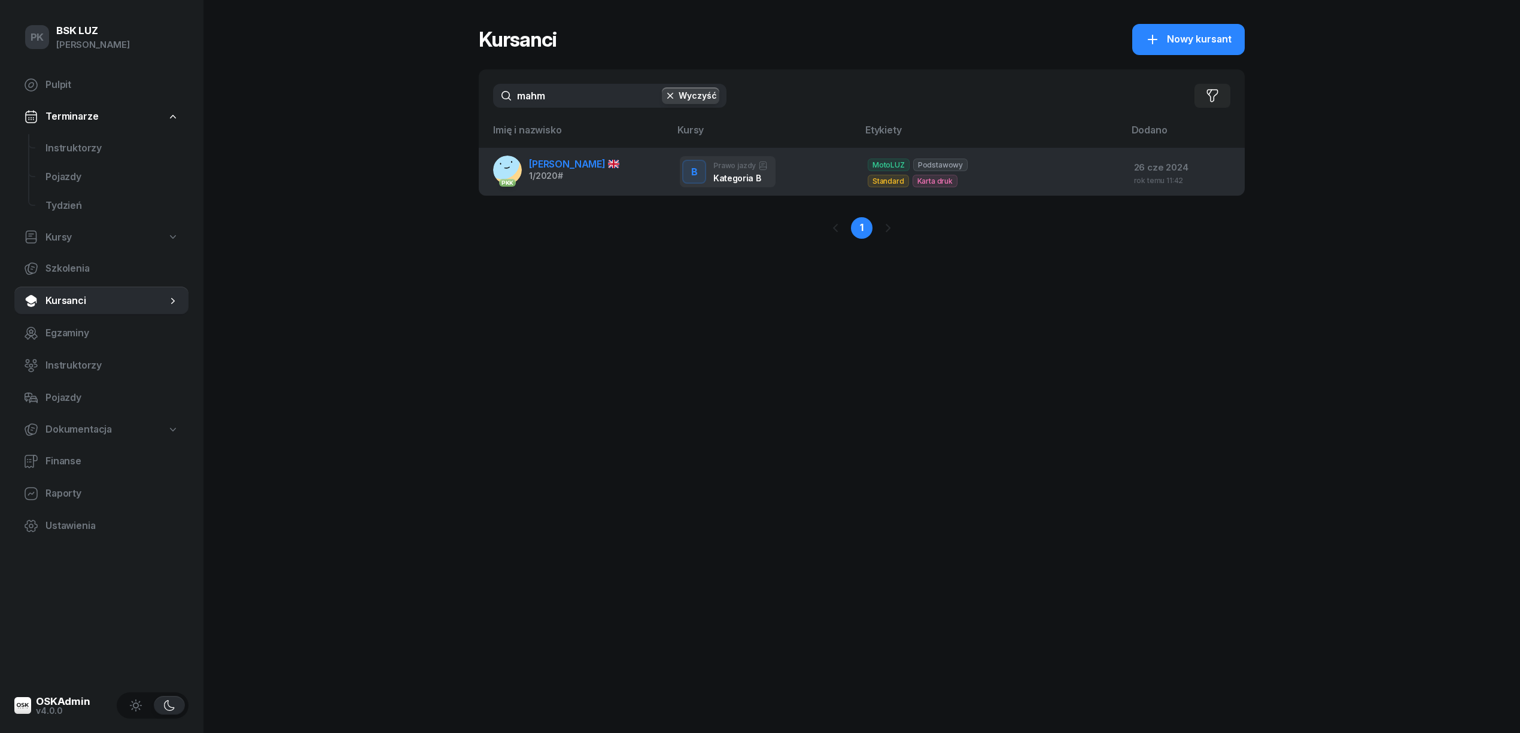
click at [575, 163] on span "[PERSON_NAME]" at bounding box center [574, 164] width 90 height 12
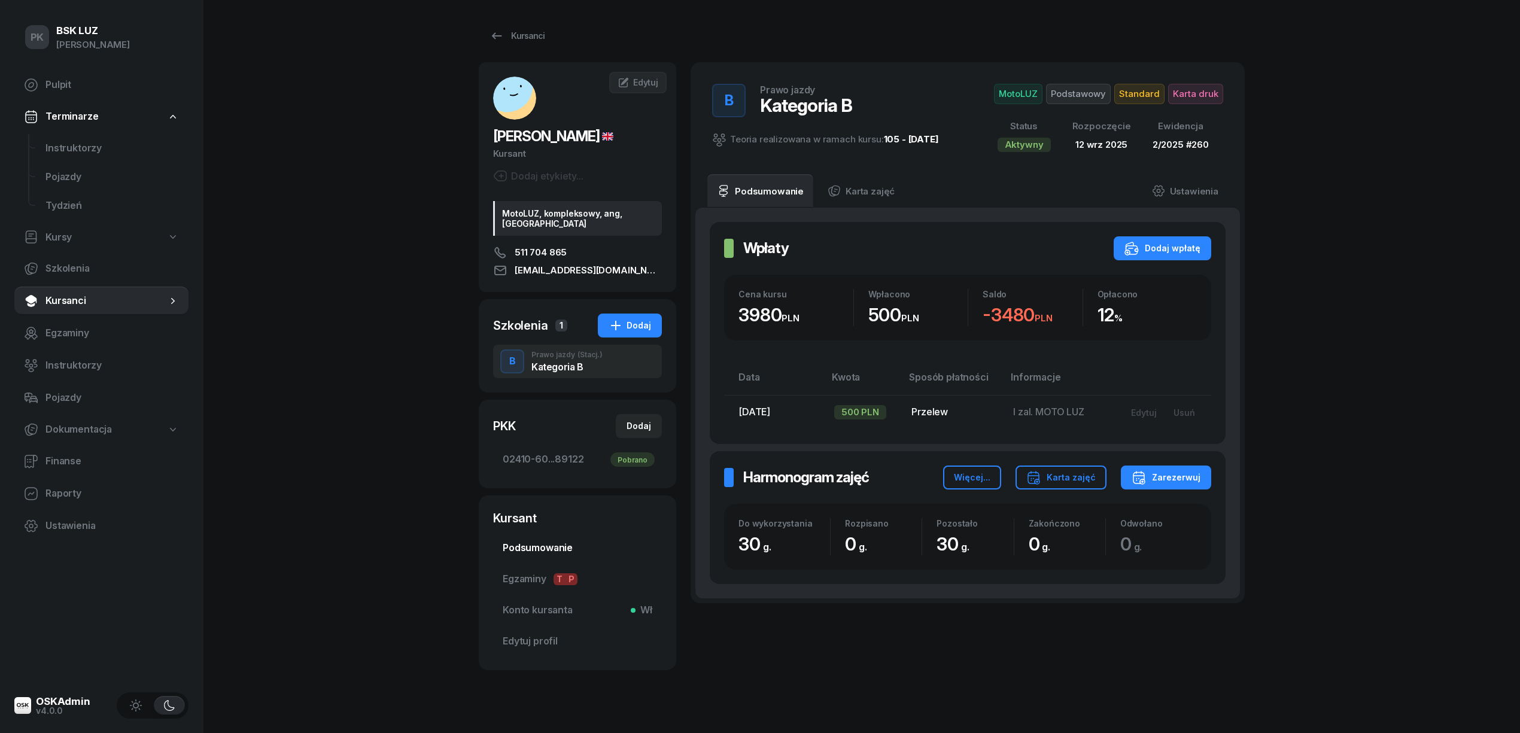
click at [563, 541] on span "Podsumowanie" at bounding box center [578, 549] width 150 height 16
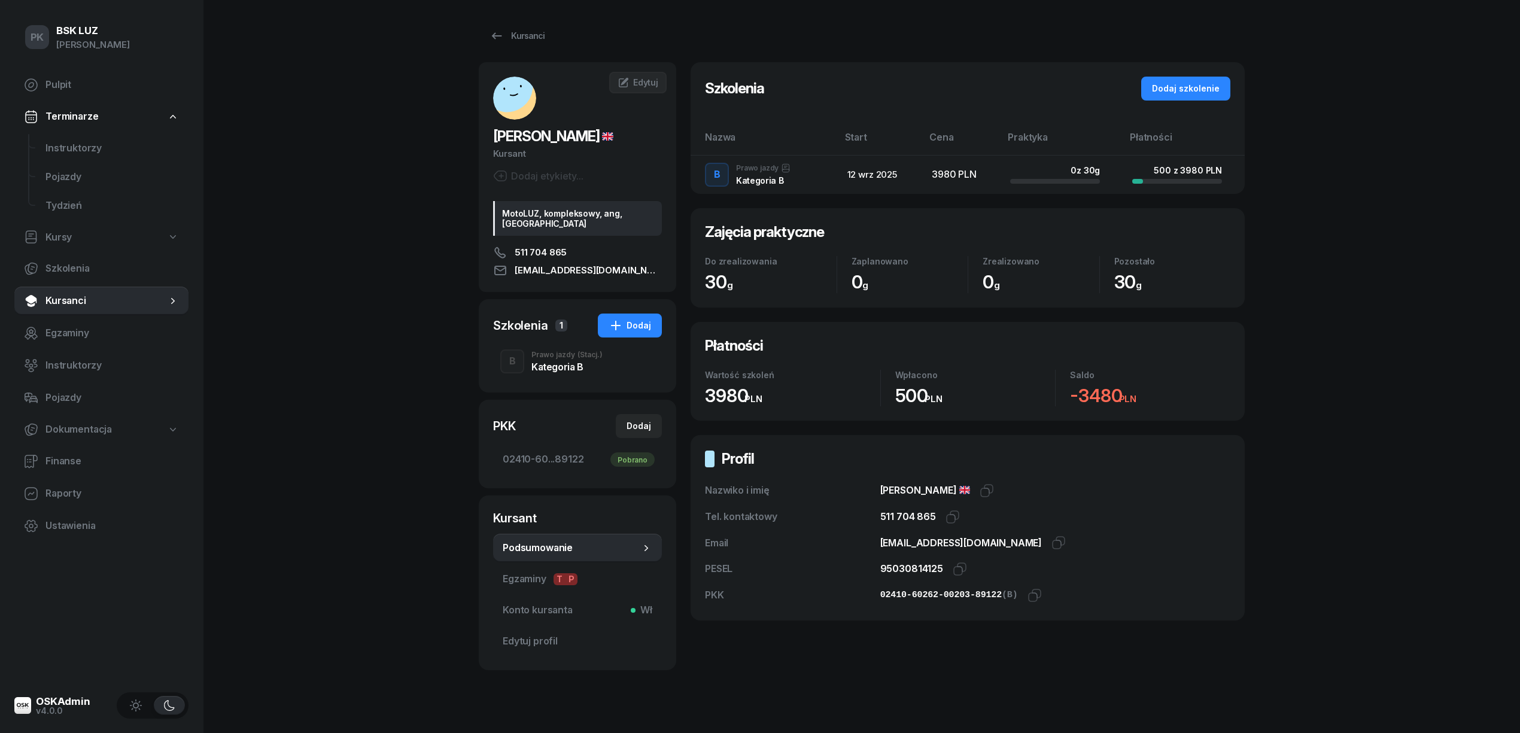
click at [551, 351] on div "Prawo jazdy (Stacj.)" at bounding box center [567, 354] width 71 height 7
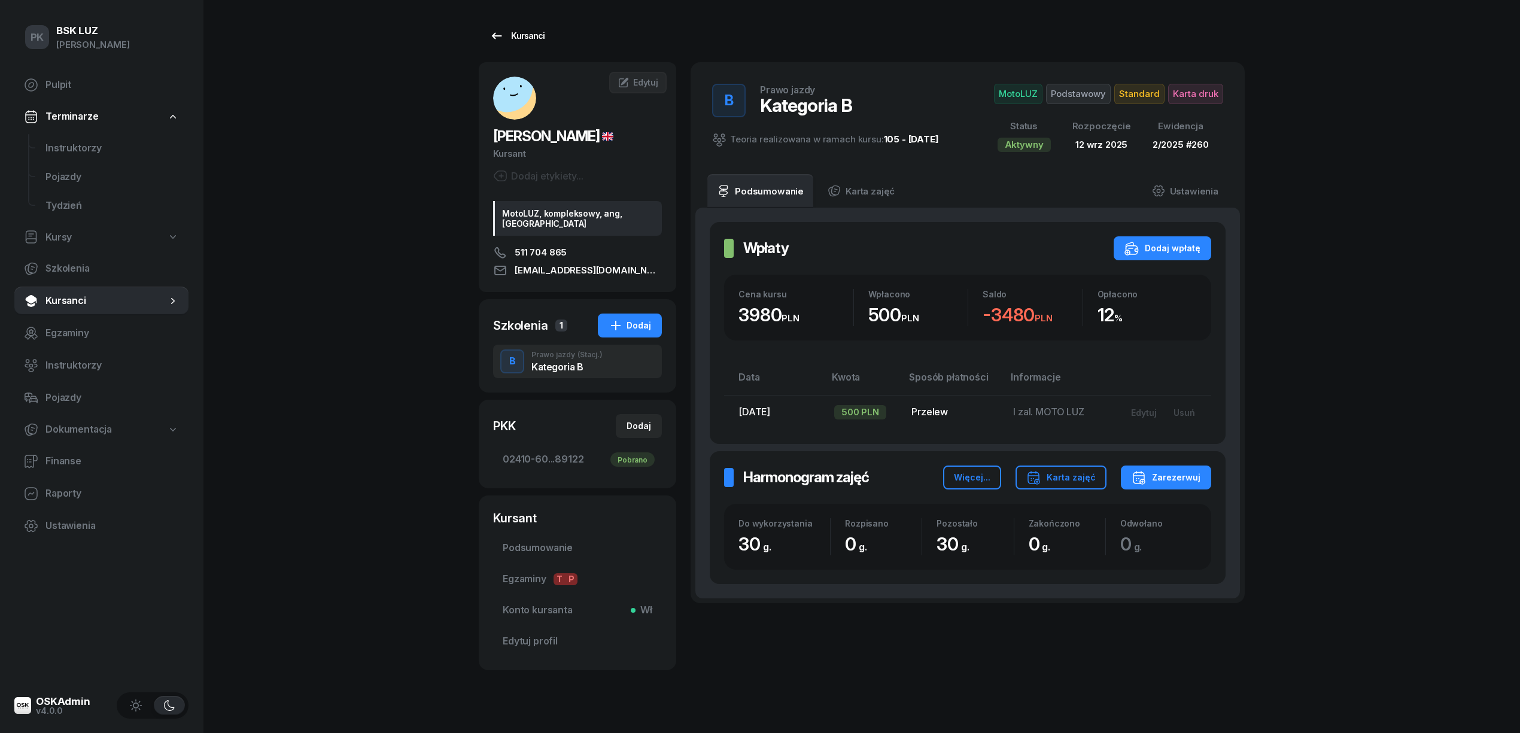
click at [515, 31] on div "Kursanci" at bounding box center [517, 36] width 55 height 14
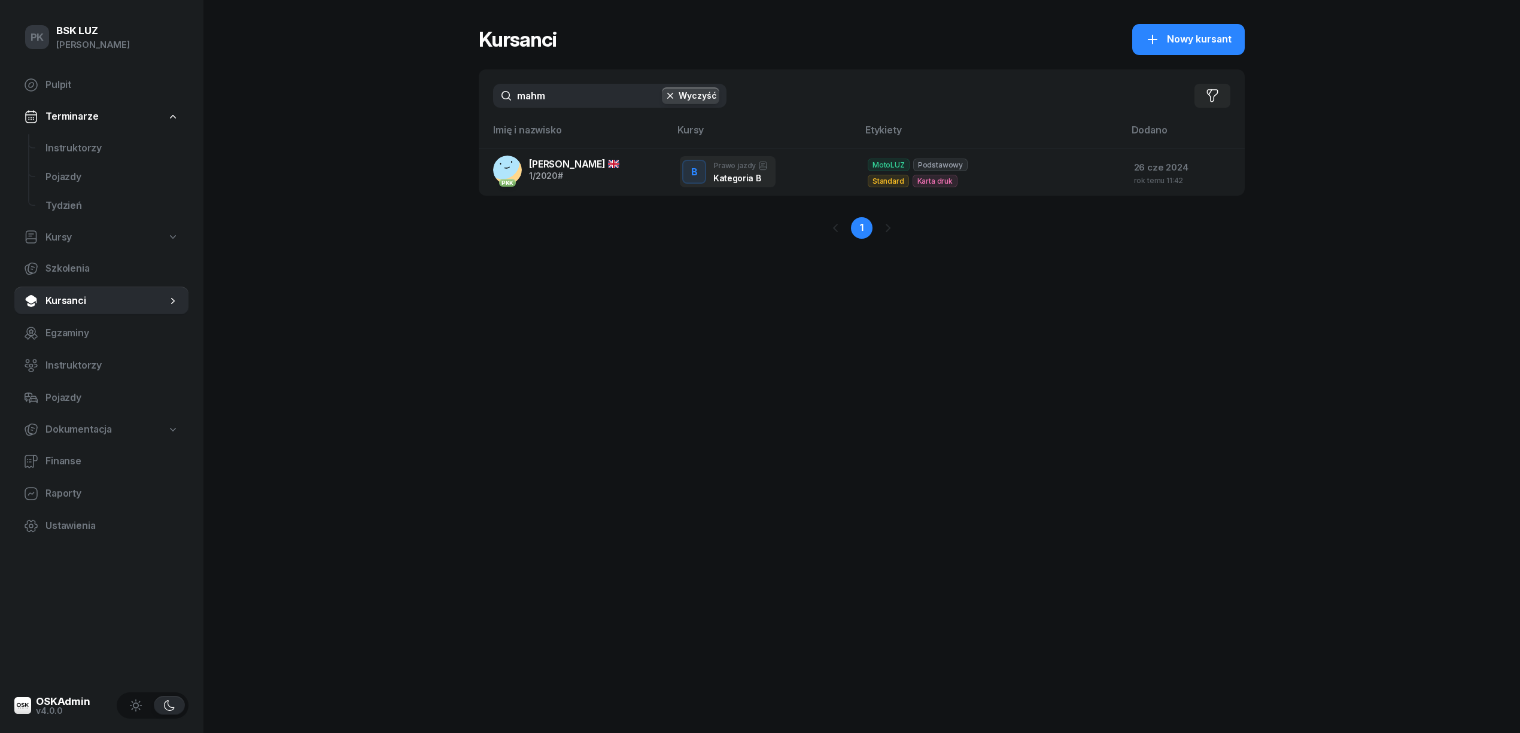
drag, startPoint x: 554, startPoint y: 93, endPoint x: 451, endPoint y: 95, distance: 103.0
click at [451, 95] on div "PK BSK [PERSON_NAME] Pulpit Terminarze Instruktorzy Pojazdy Tydzień Kursy Szkol…" at bounding box center [760, 366] width 1520 height 733
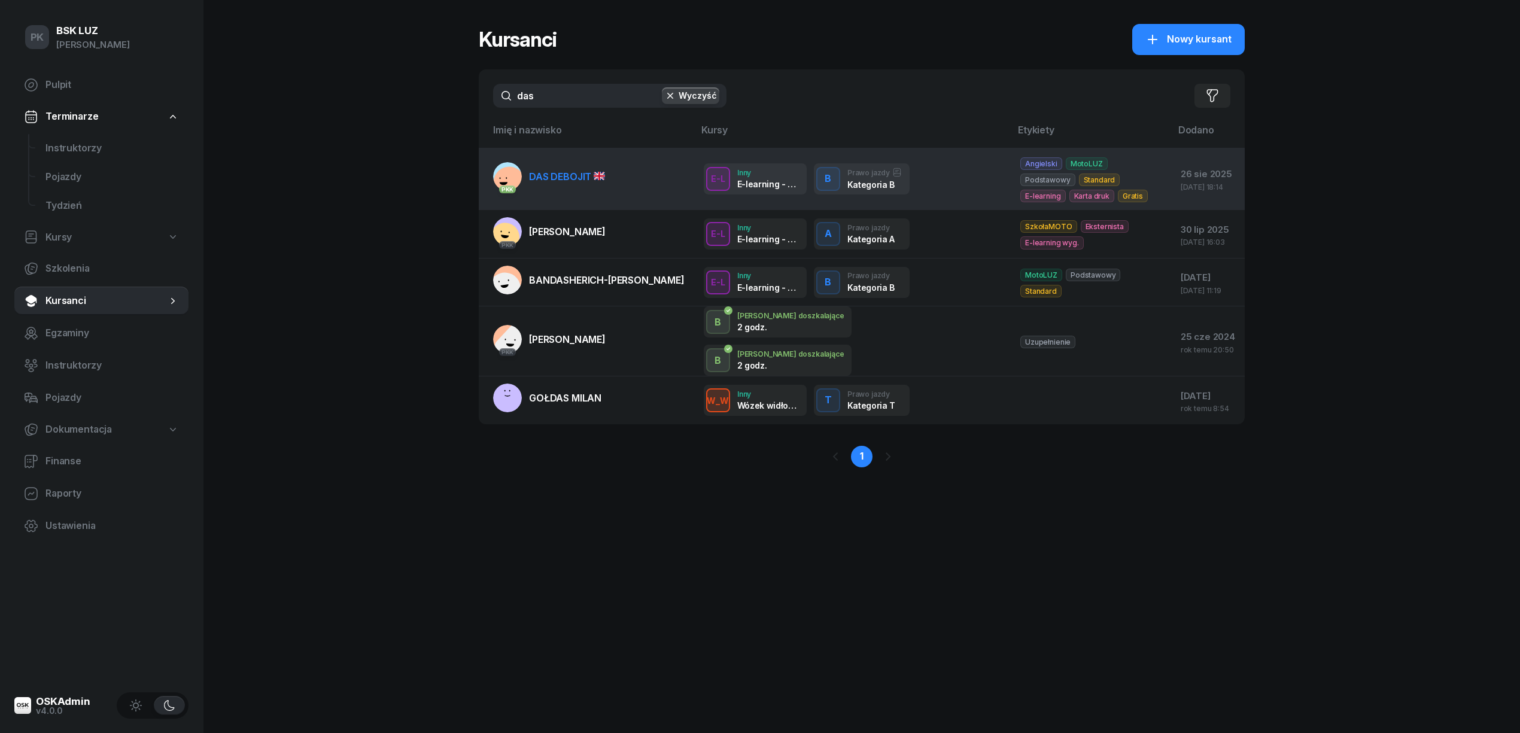
type input "das"
click at [573, 181] on span "DAS DEBOJIT" at bounding box center [567, 177] width 76 height 12
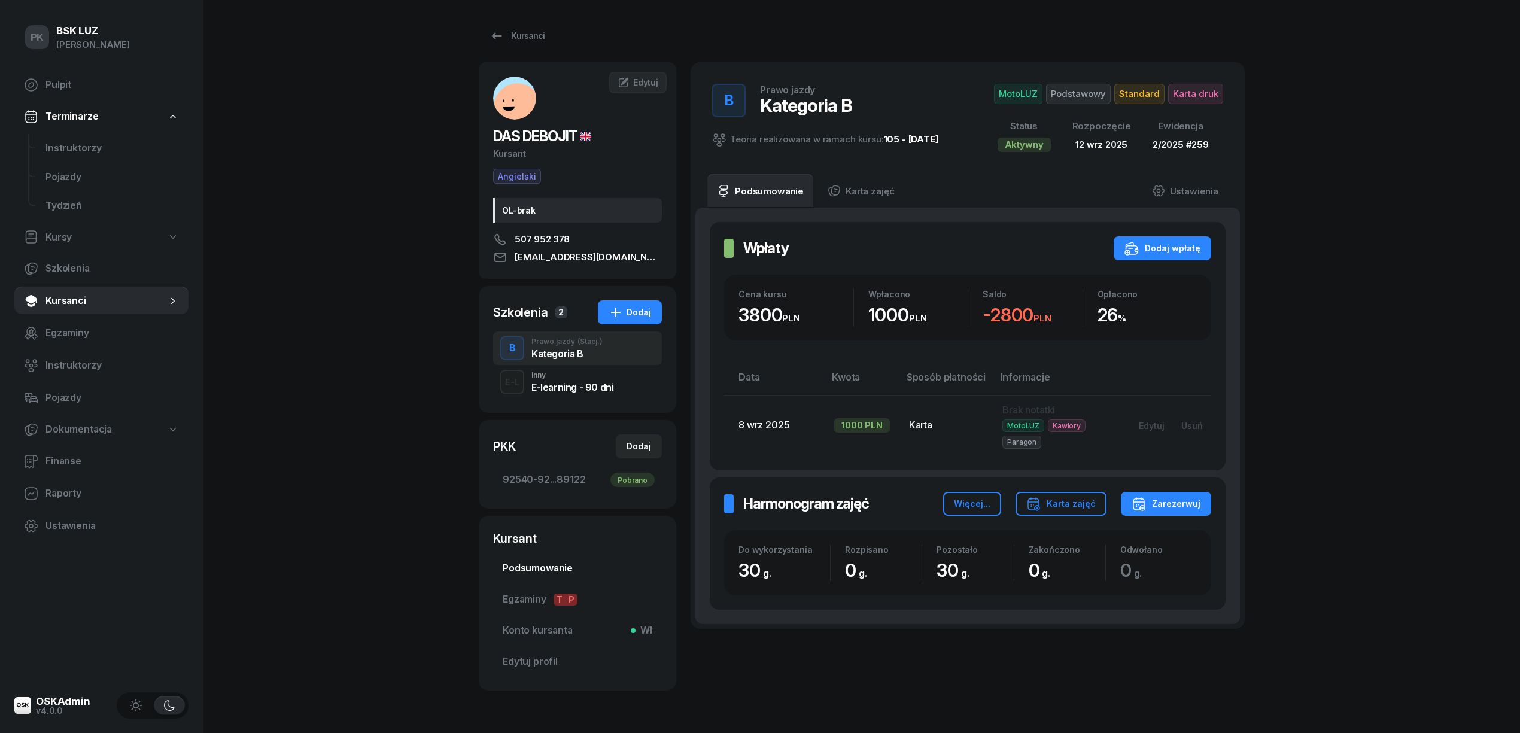
click at [543, 575] on span "Podsumowanie" at bounding box center [578, 569] width 150 height 16
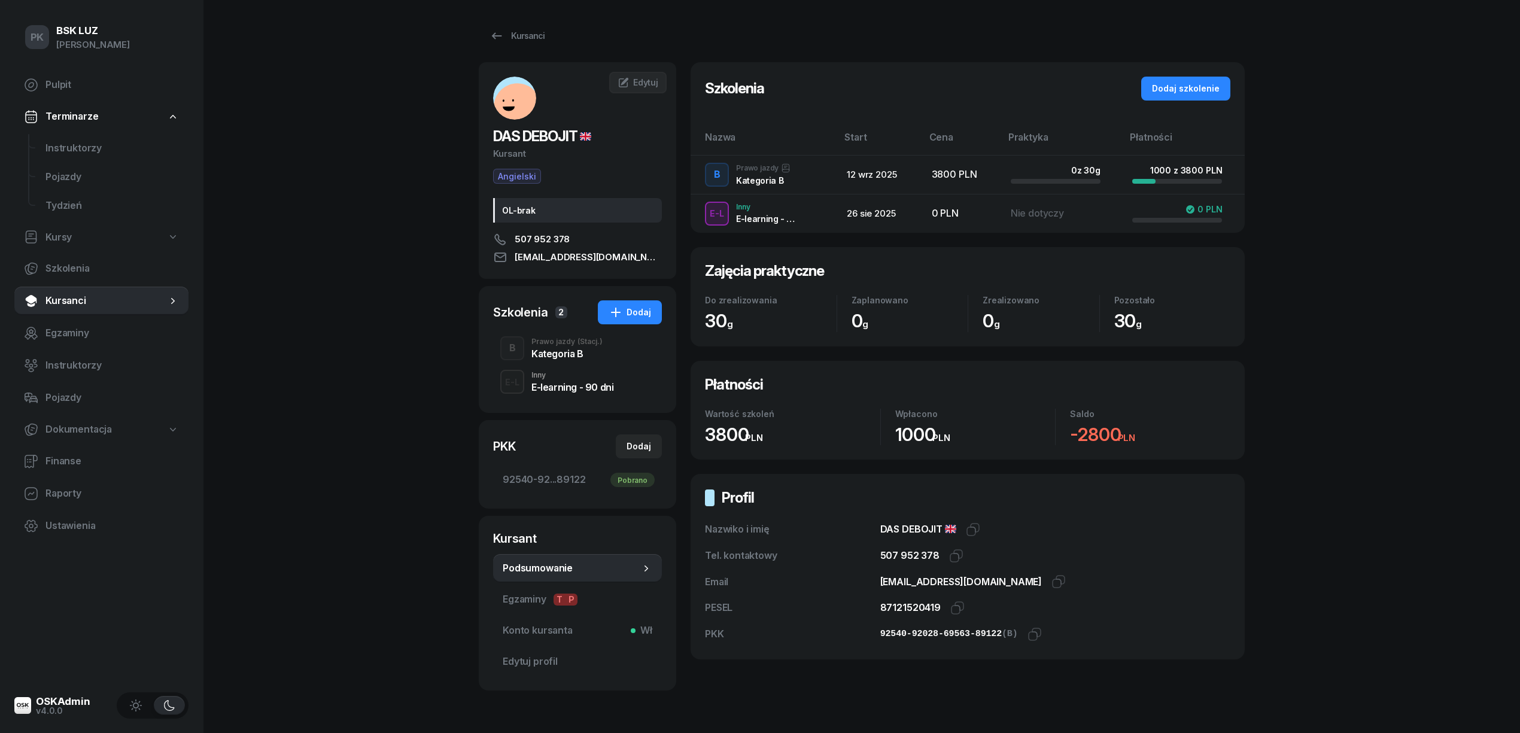
click at [557, 356] on div "Kategoria B" at bounding box center [567, 354] width 71 height 10
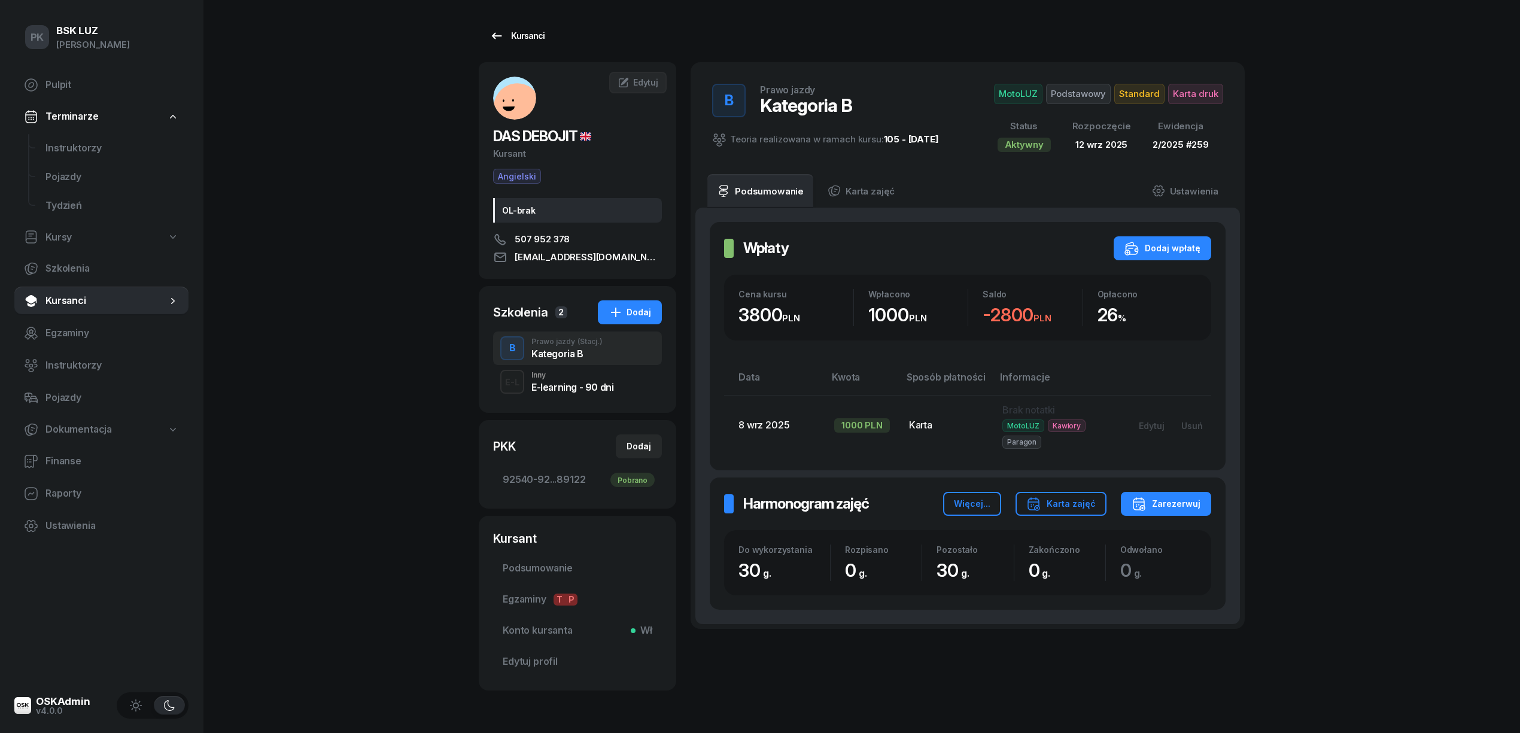
click at [547, 32] on link "Kursanci" at bounding box center [517, 36] width 77 height 24
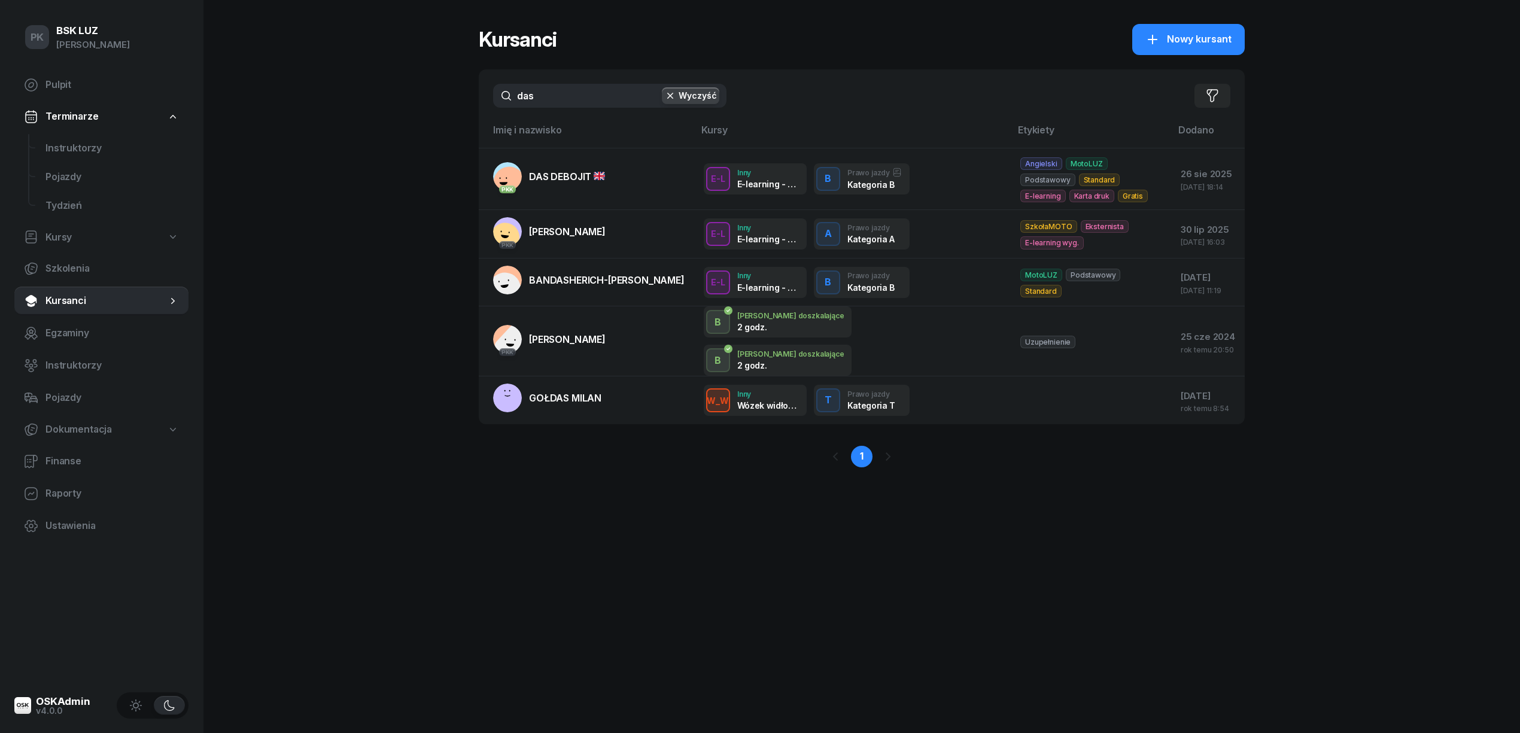
click at [357, 98] on div "PK BSK [PERSON_NAME] Pulpit Terminarze Instruktorzy Pojazdy Tydzień Kursy Szkol…" at bounding box center [760, 366] width 1520 height 733
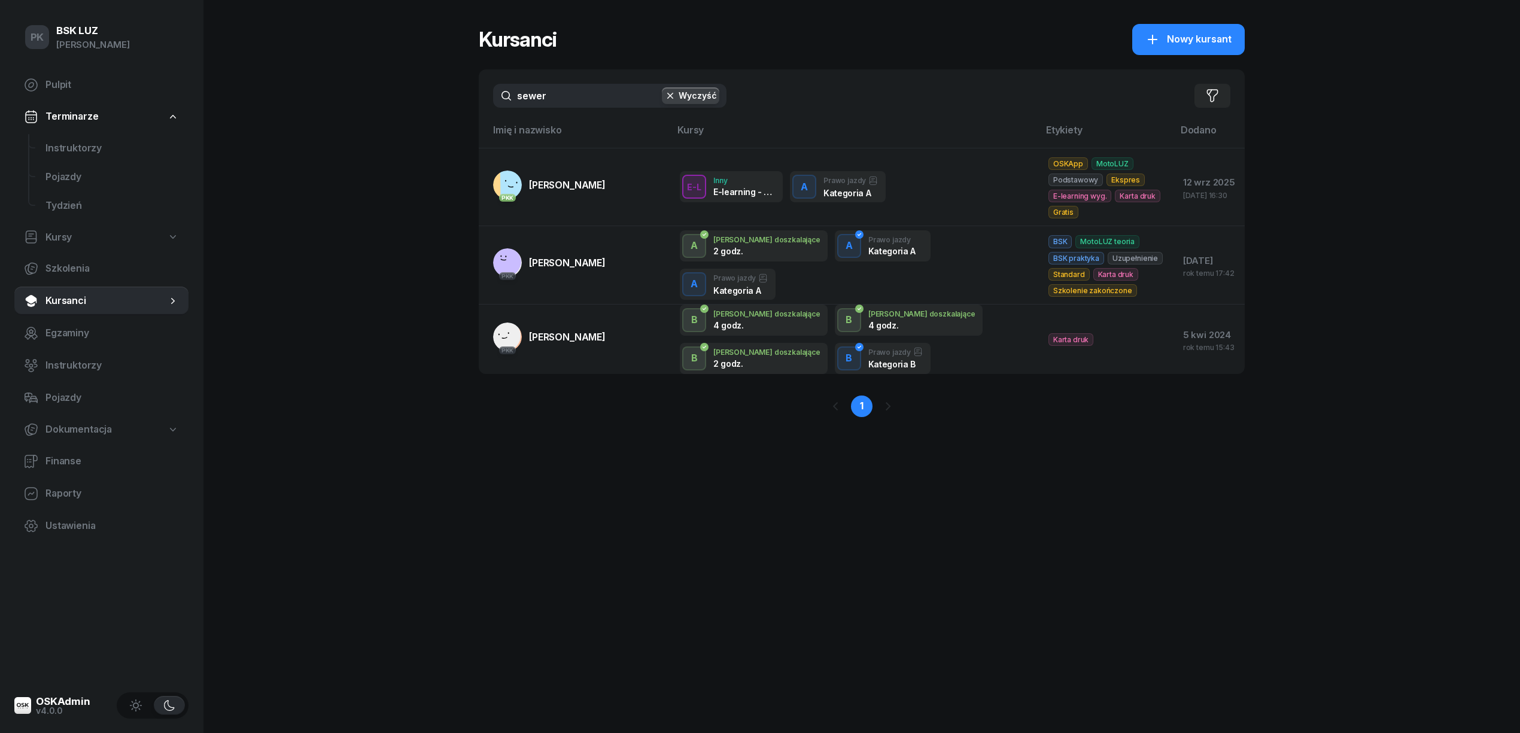
scroll to position [7, 0]
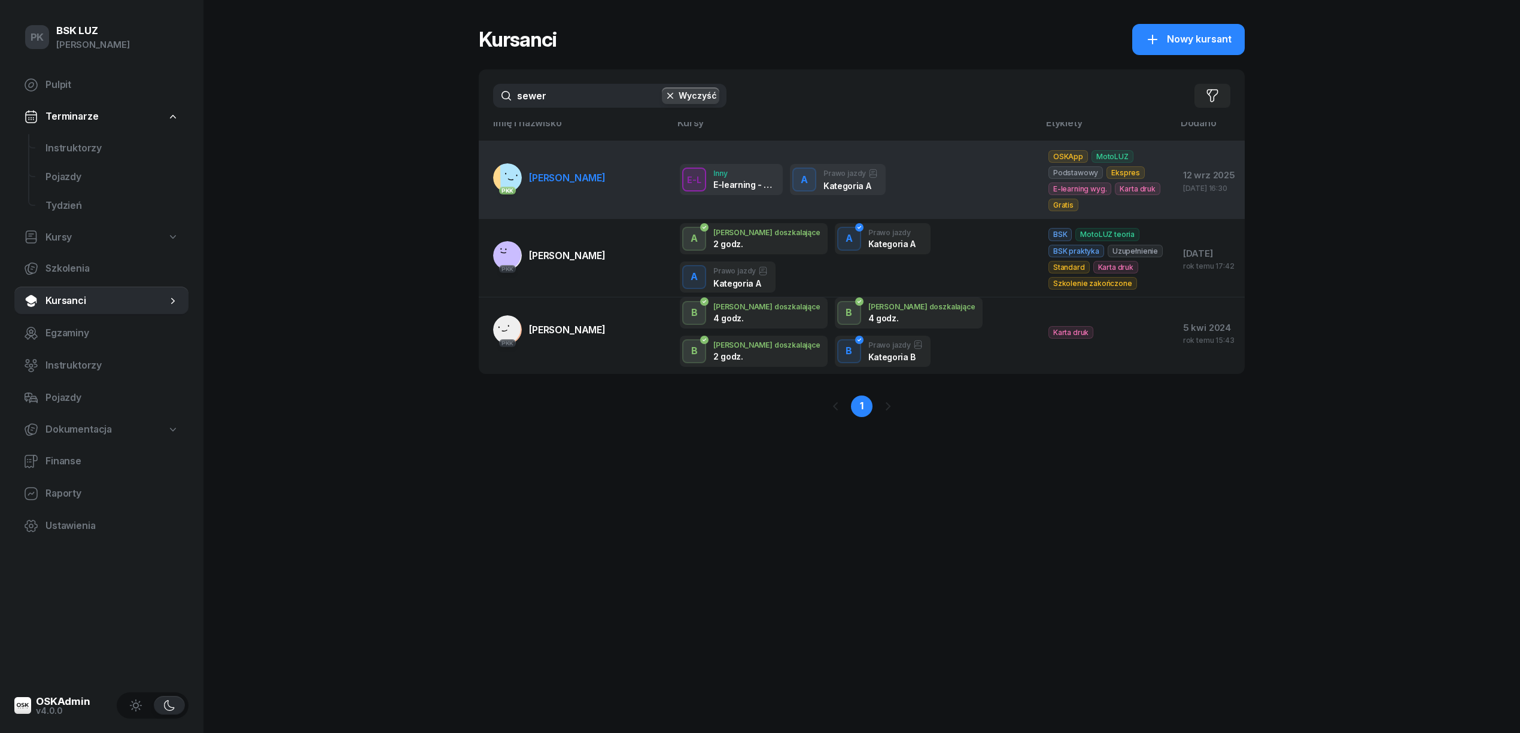
type input "sewer"
click at [575, 192] on link "PKK [PERSON_NAME]" at bounding box center [549, 177] width 113 height 29
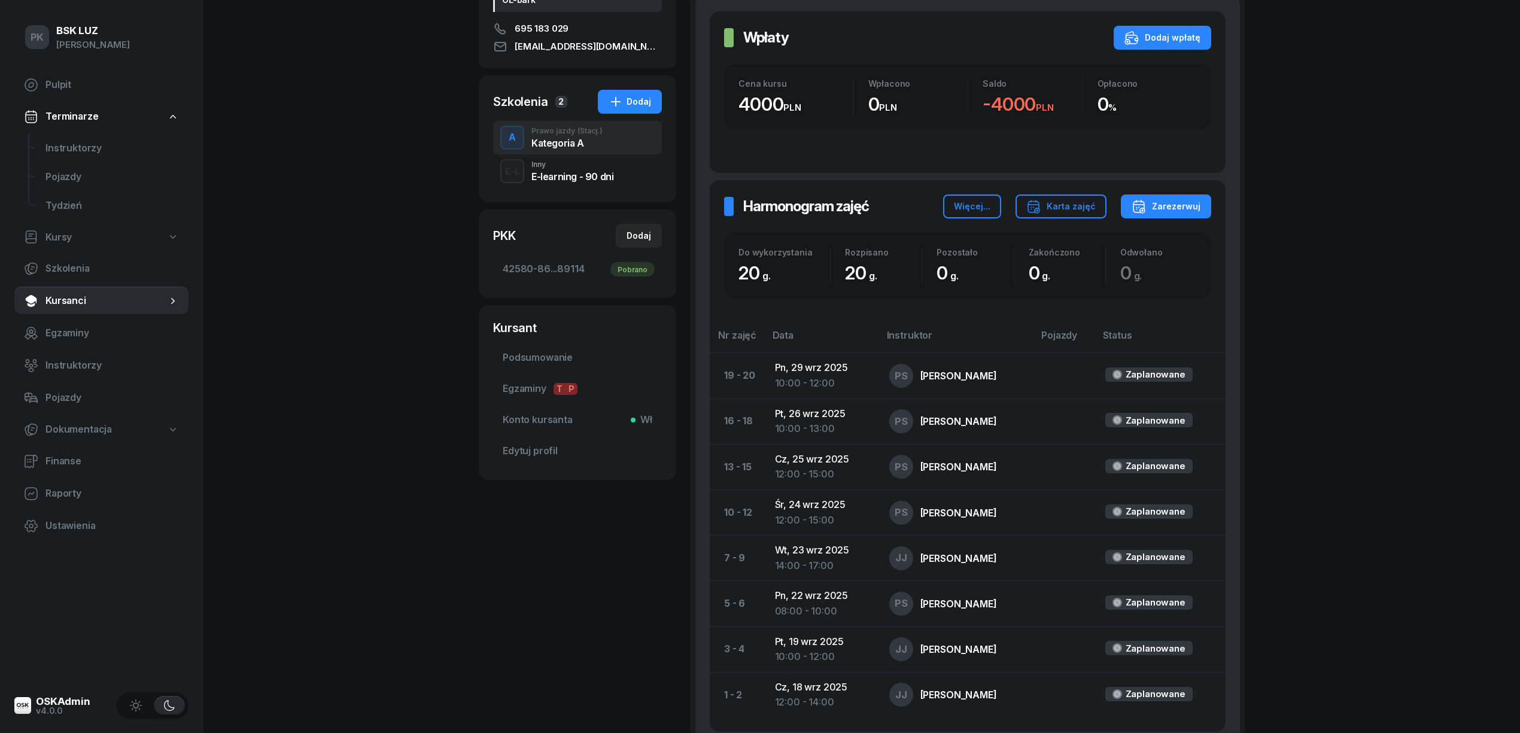
scroll to position [348, 0]
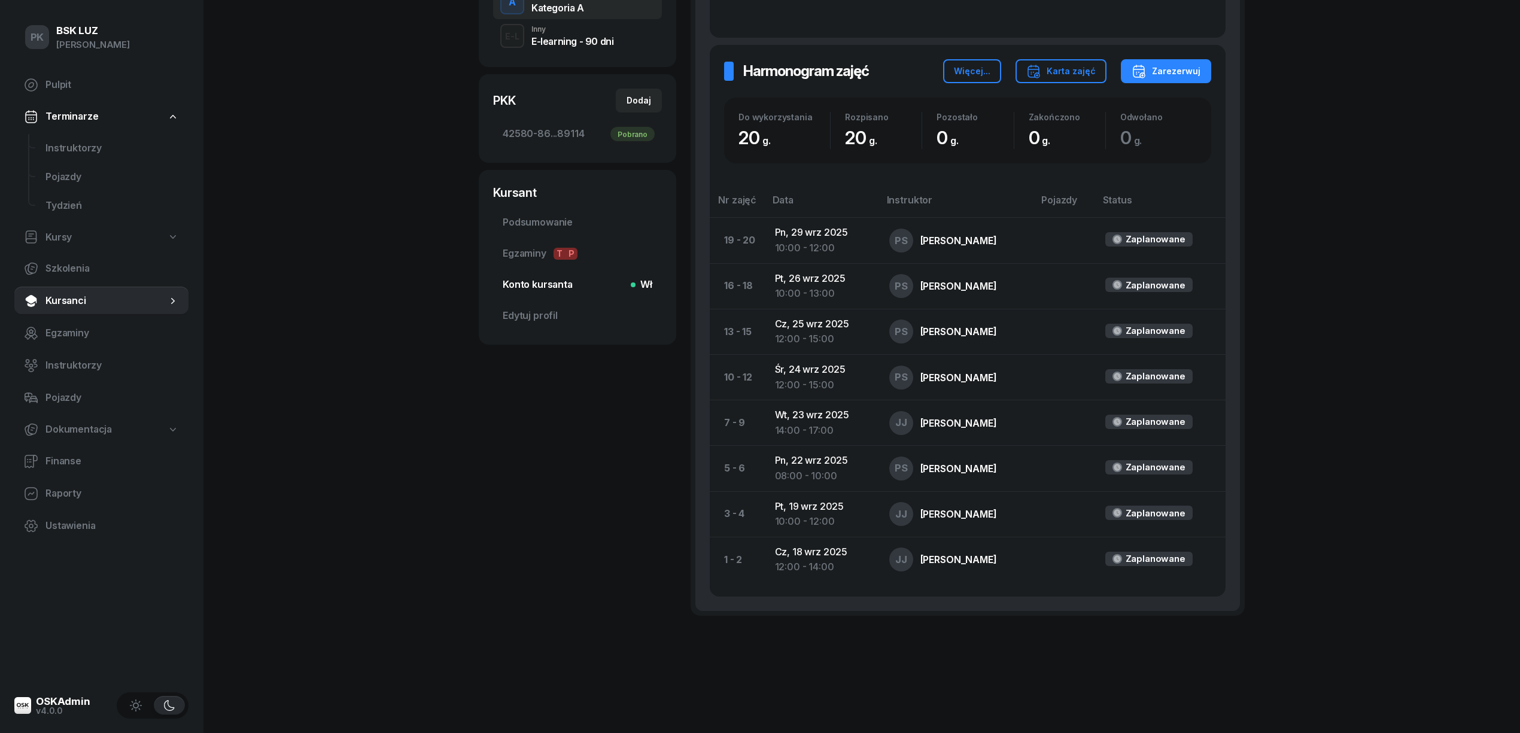
click at [567, 289] on span "Konto kursanta Wł" at bounding box center [578, 285] width 150 height 16
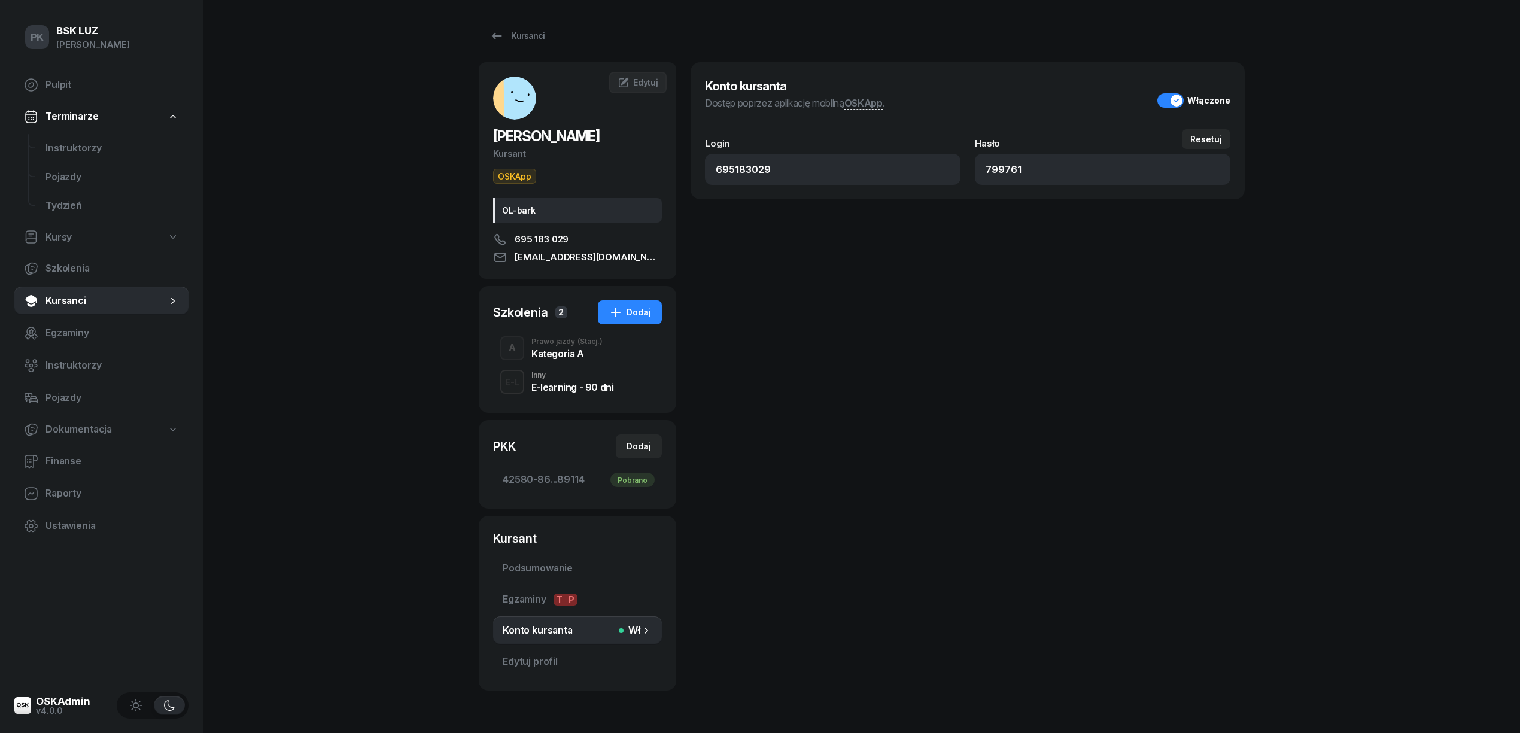
click at [565, 353] on div "Kategoria A" at bounding box center [567, 354] width 71 height 10
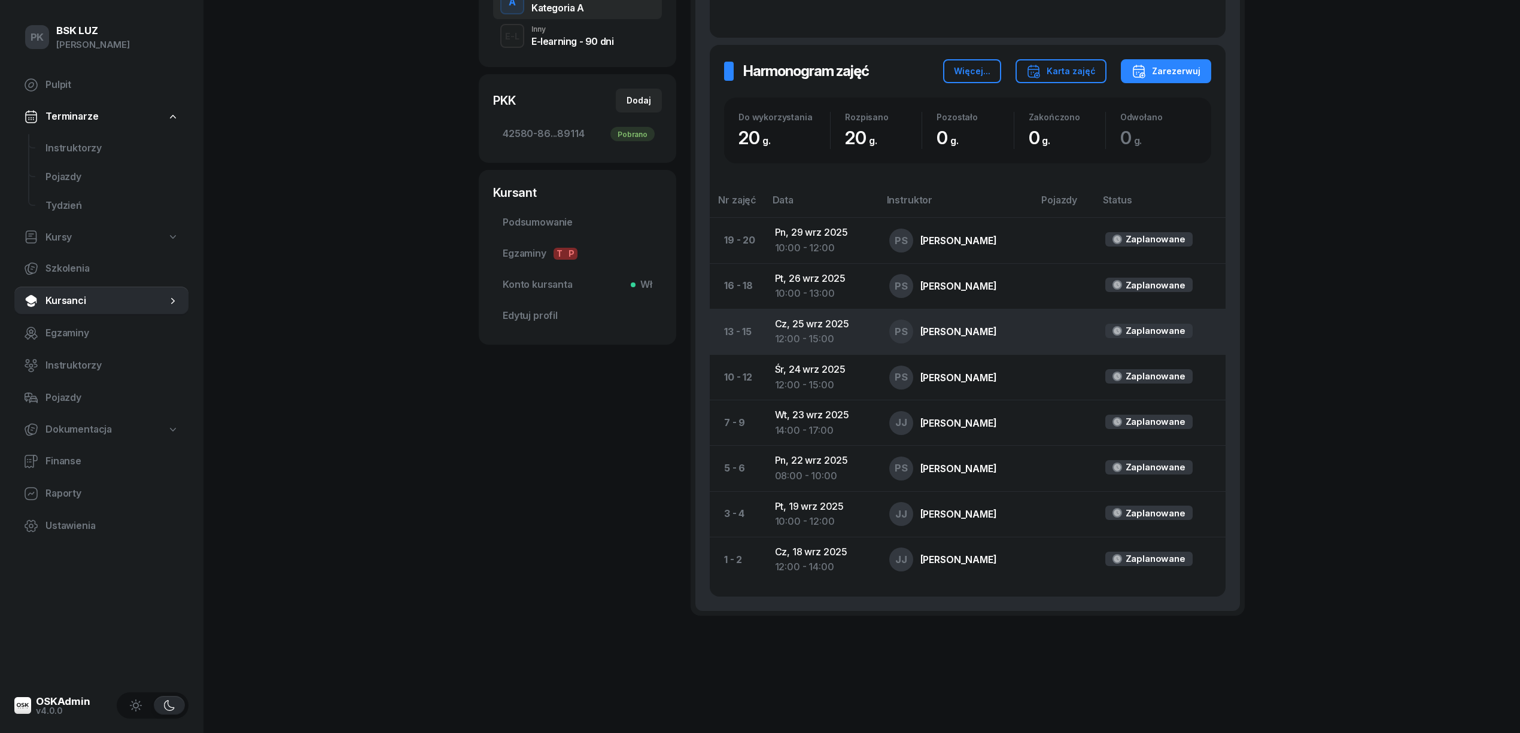
scroll to position [29, 0]
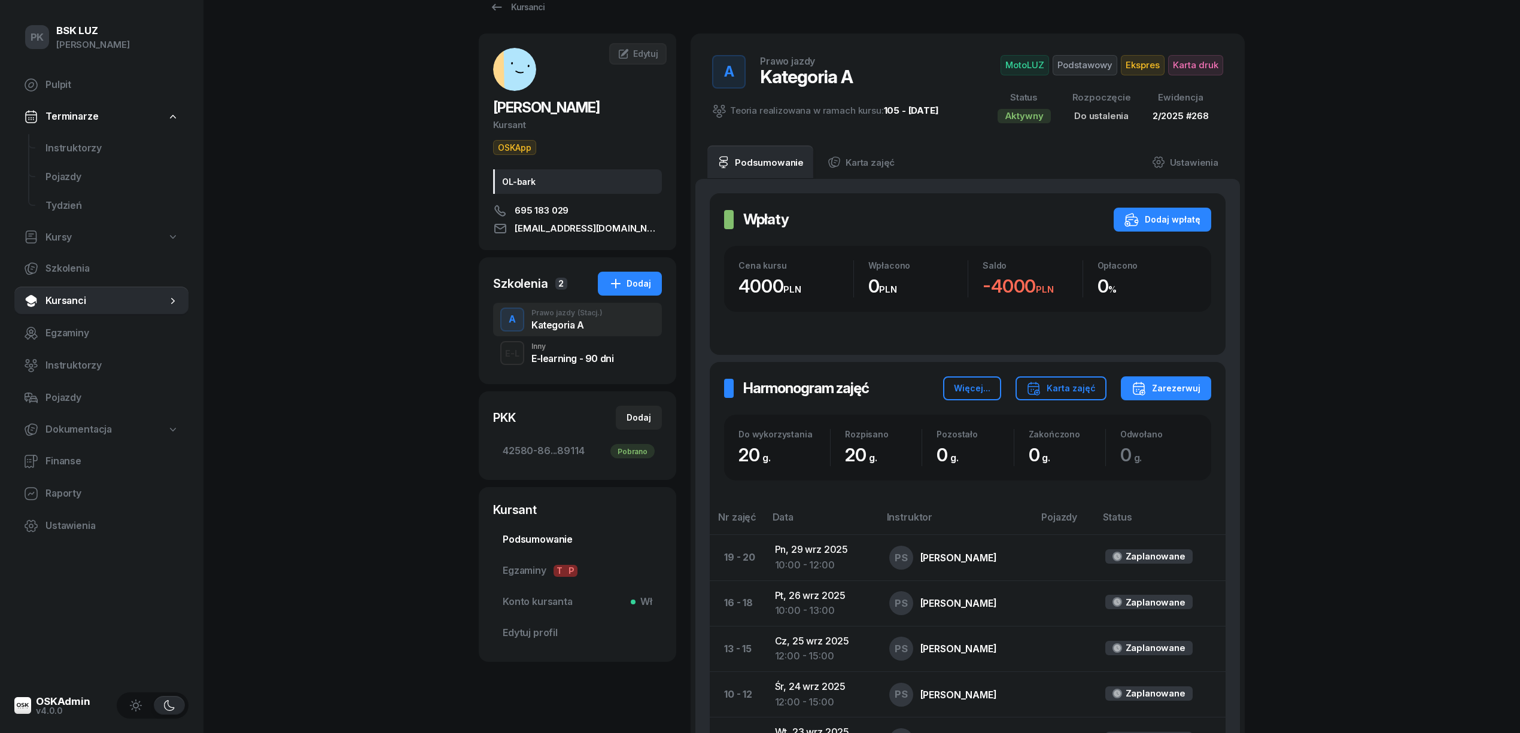
click at [554, 534] on span "Podsumowanie" at bounding box center [578, 540] width 150 height 16
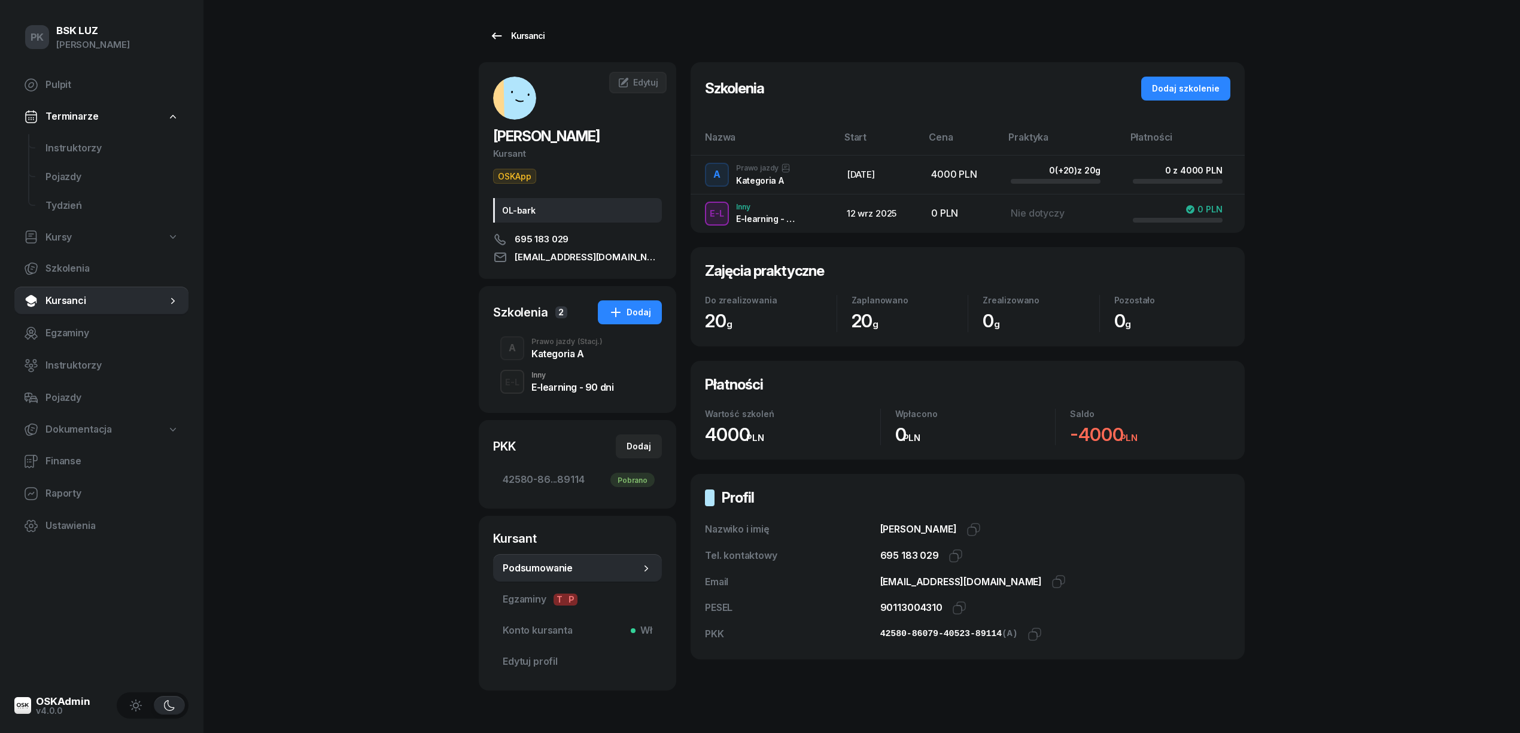
click at [518, 32] on div "Kursanci" at bounding box center [517, 36] width 55 height 14
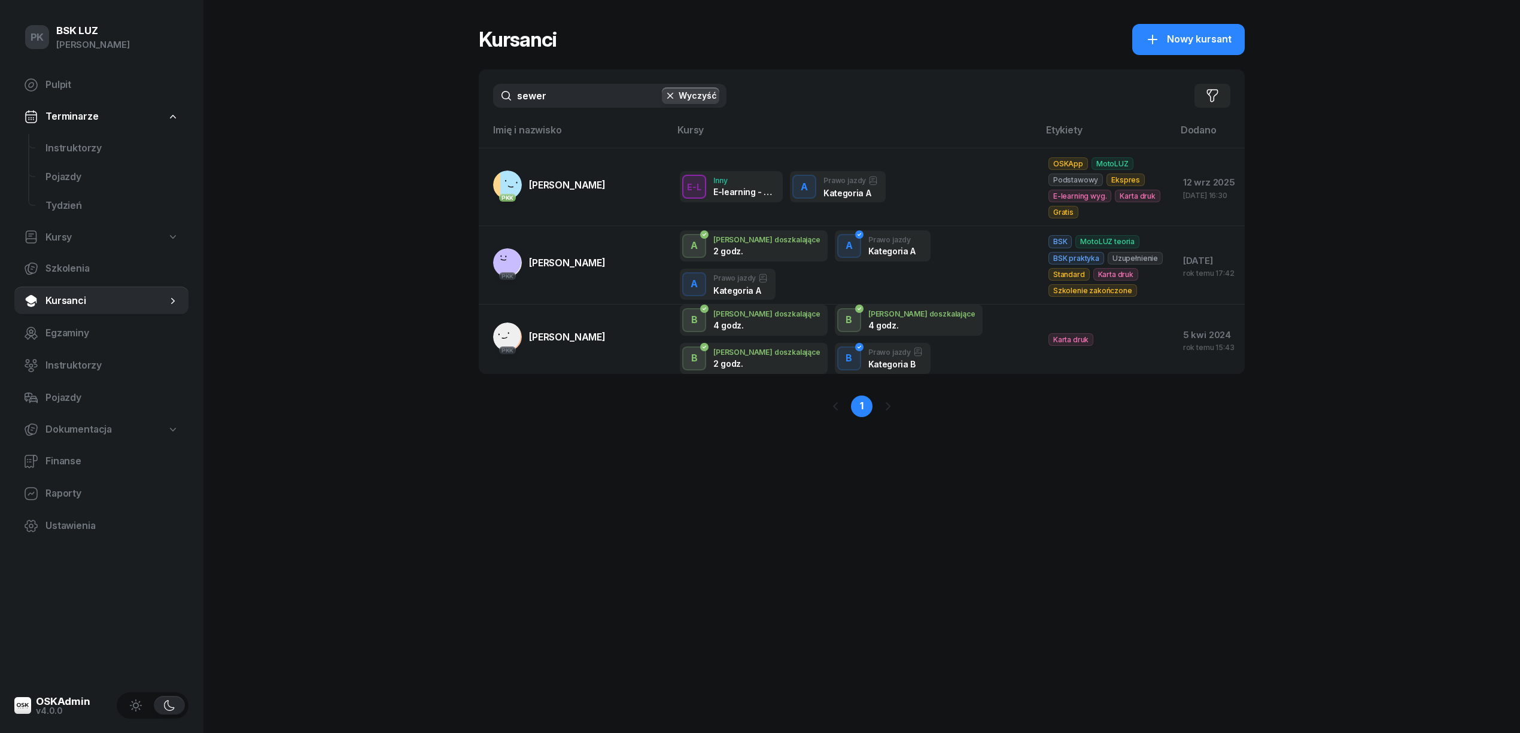
drag, startPoint x: 578, startPoint y: 96, endPoint x: 412, endPoint y: 96, distance: 165.8
click at [412, 96] on div "PK BSK [PERSON_NAME] Pulpit Terminarze Instruktorzy Pojazdy Tydzień Kursy Szkol…" at bounding box center [760, 366] width 1520 height 733
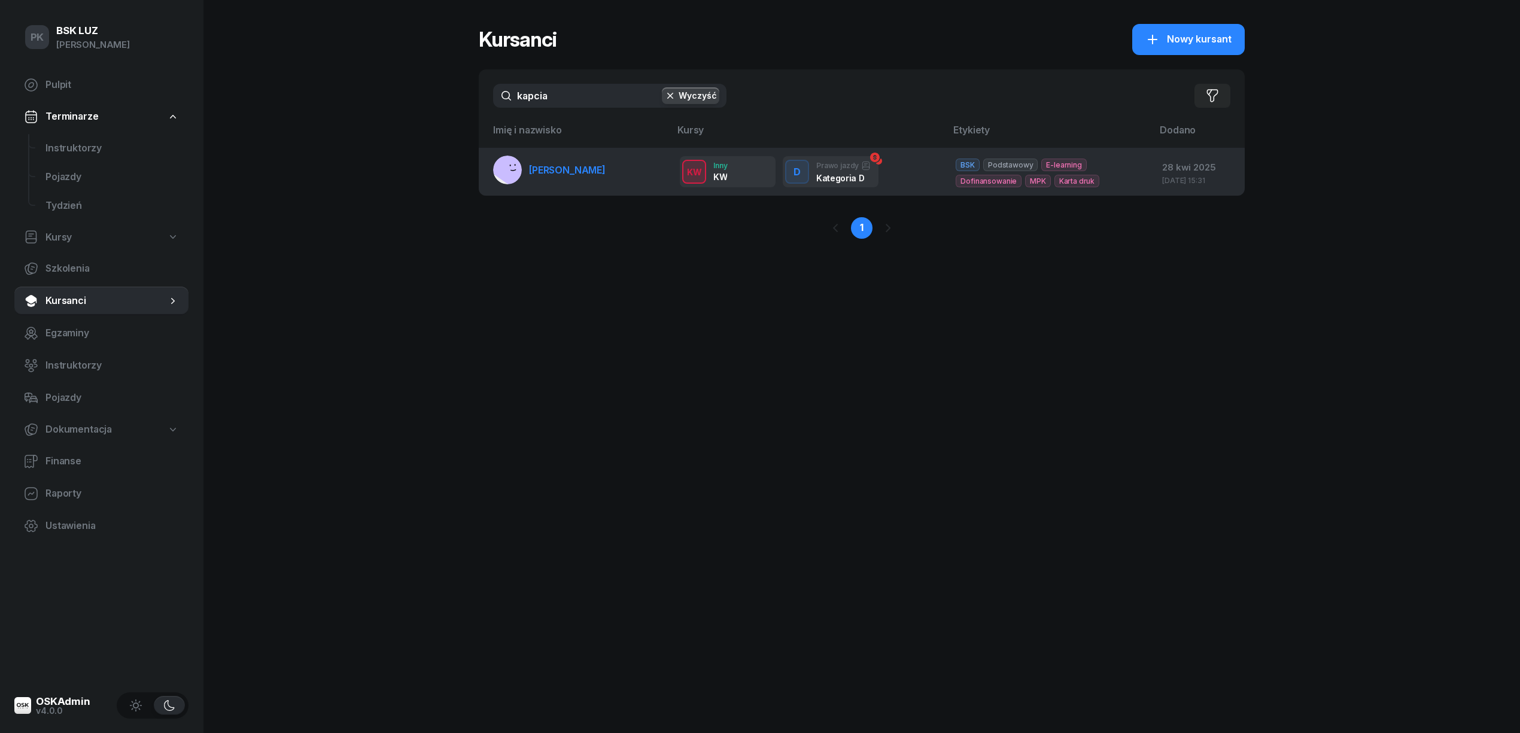
type input "kapcia"
click at [520, 183] on div at bounding box center [507, 170] width 29 height 29
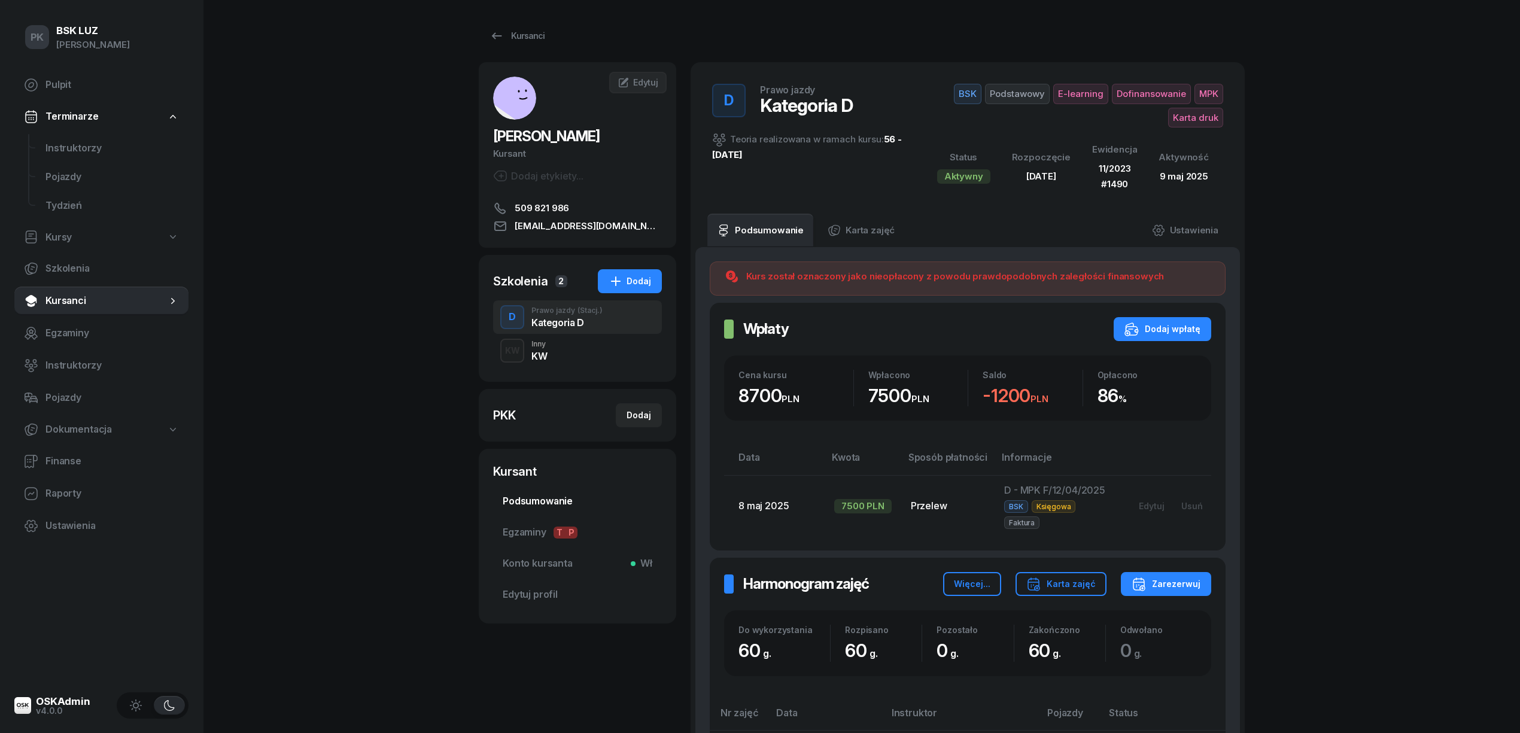
click at [511, 509] on span "Podsumowanie" at bounding box center [578, 502] width 150 height 16
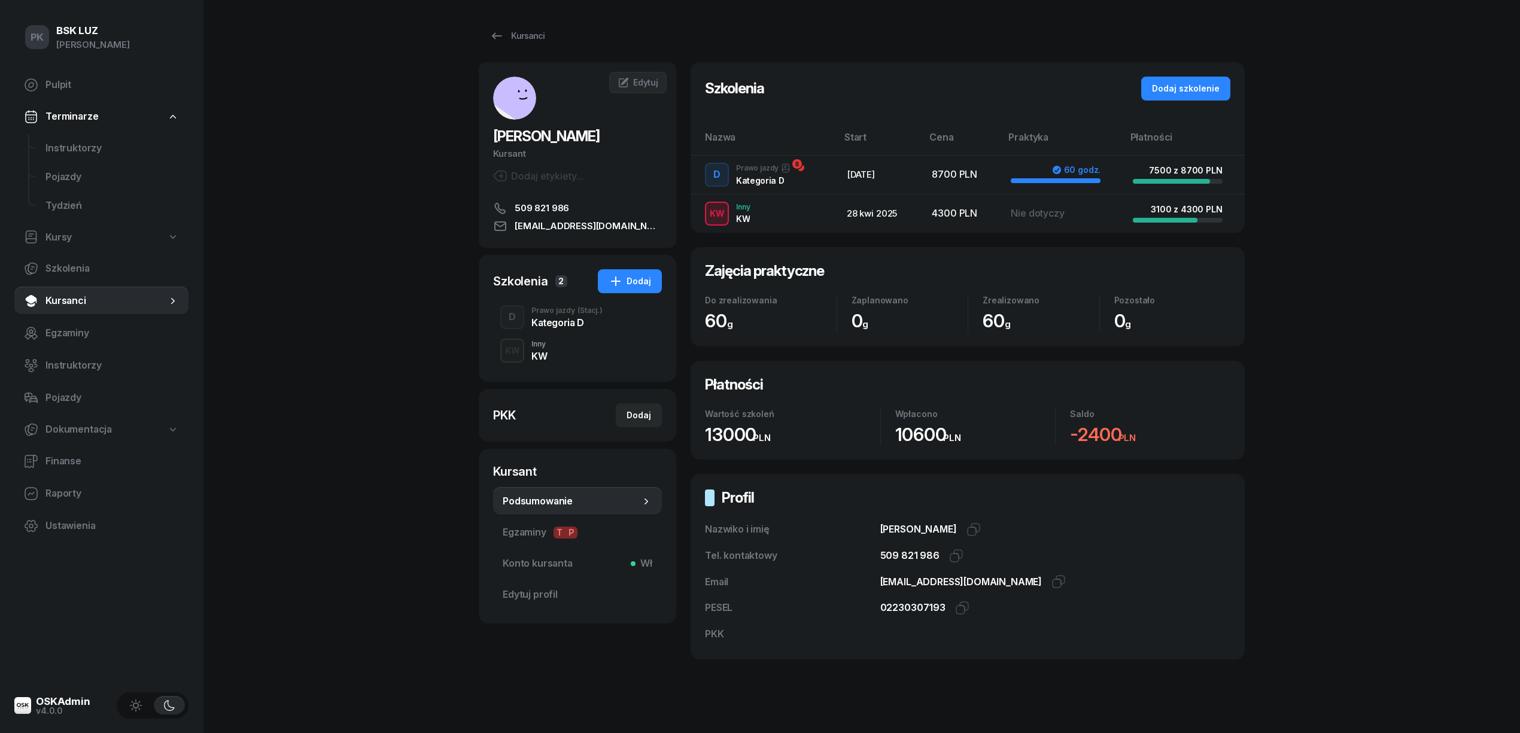
click at [608, 350] on div "KW Inny KW" at bounding box center [577, 351] width 169 height 34
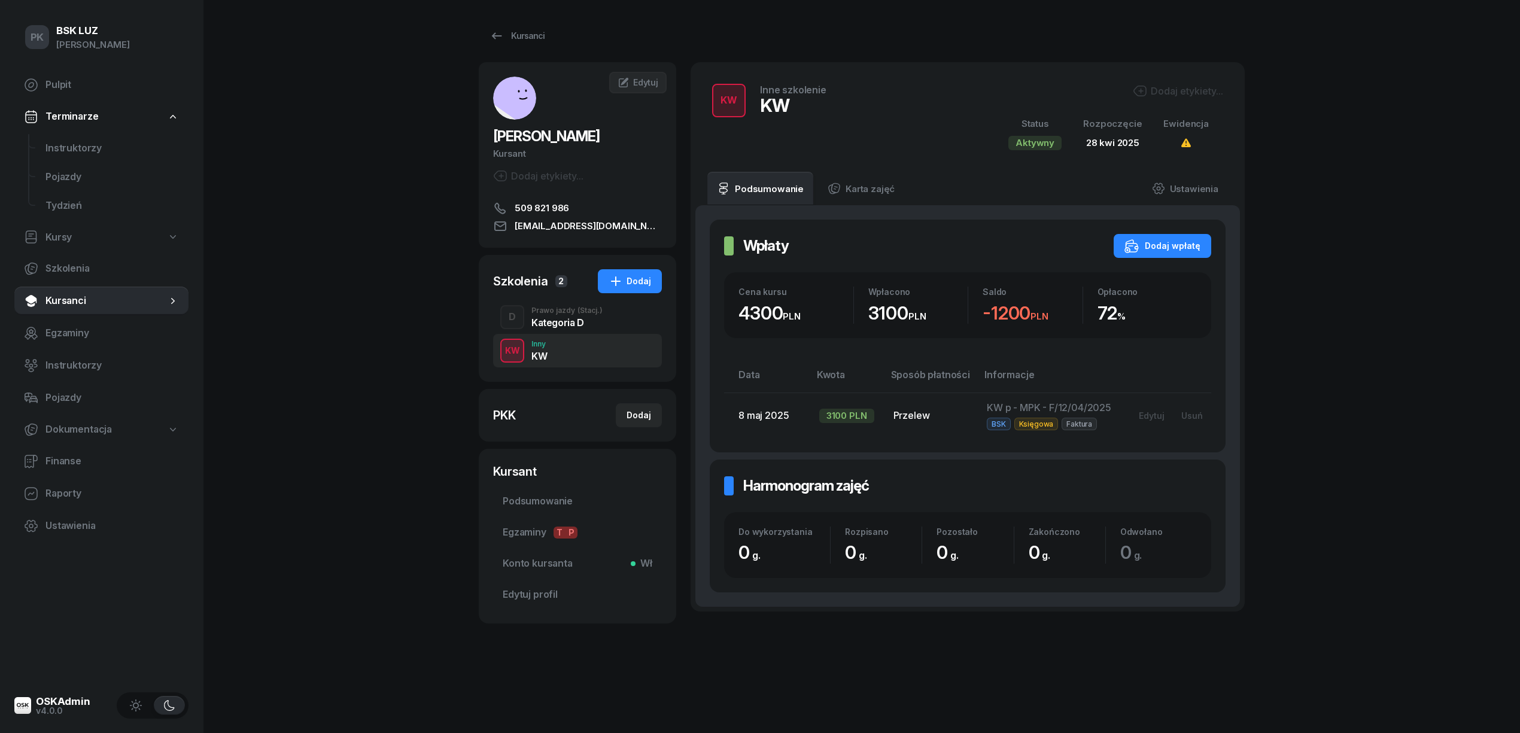
click at [592, 302] on div "D Prawo jazdy (Stacj.) Kategoria D" at bounding box center [577, 317] width 169 height 34
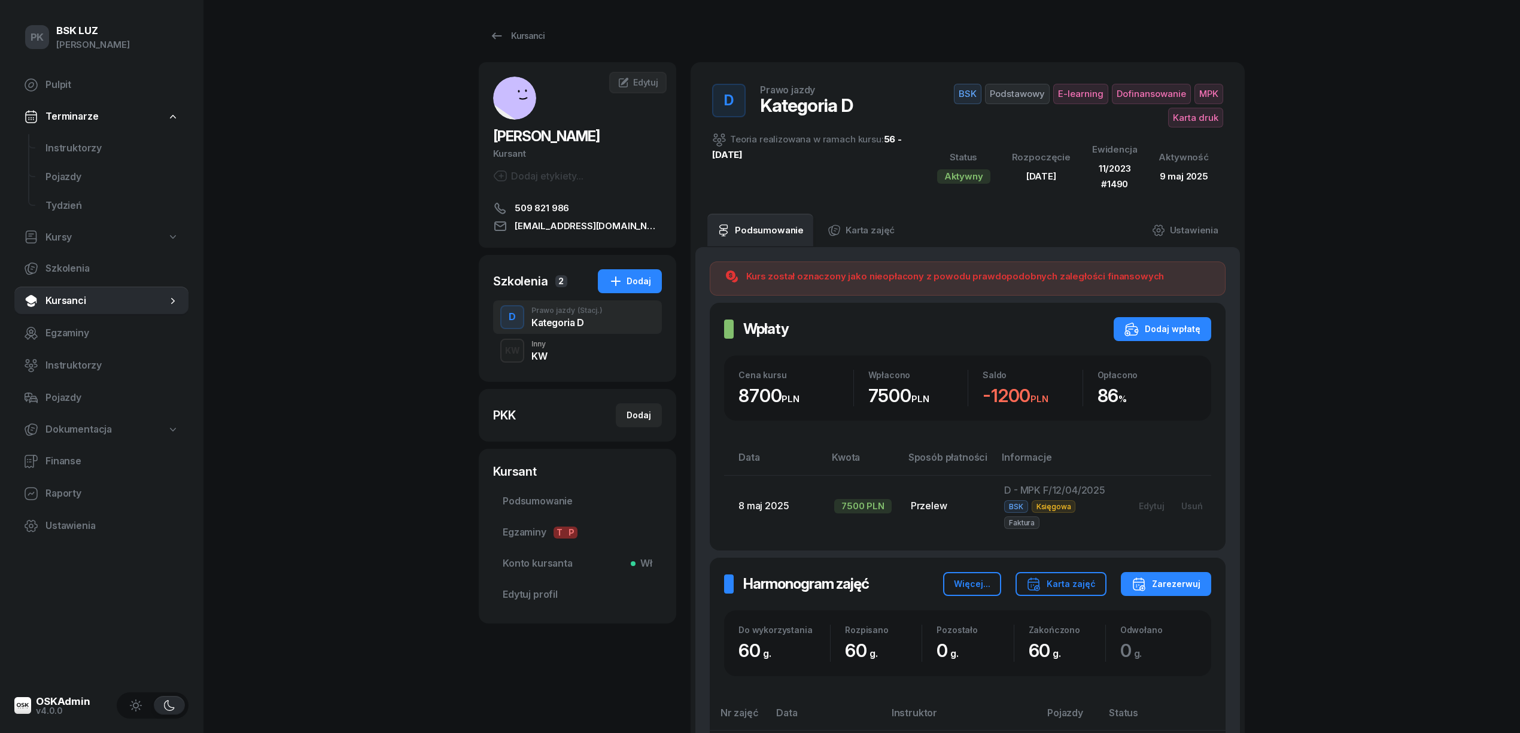
click at [591, 345] on div "KW Inny KW" at bounding box center [577, 351] width 169 height 34
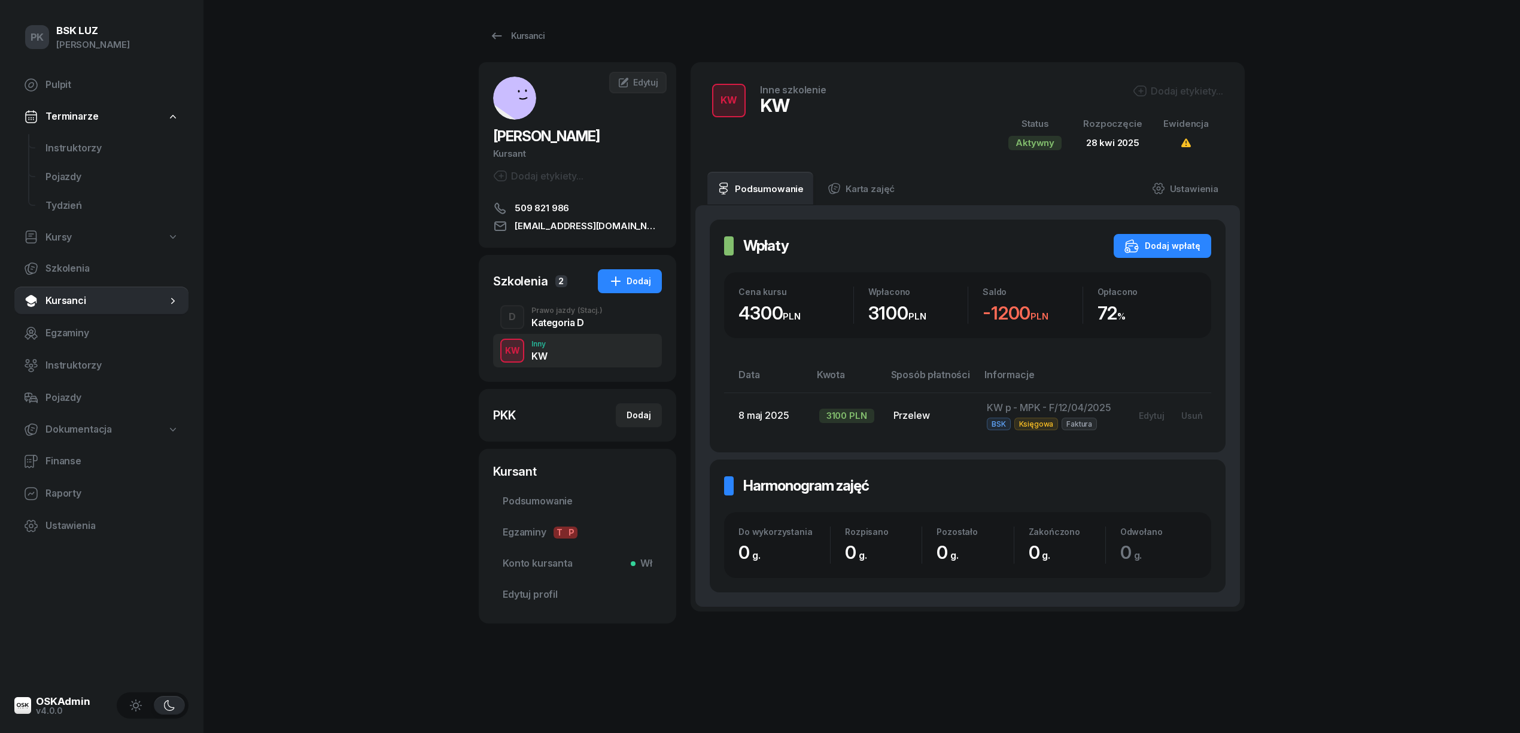
click at [585, 323] on div "Kategoria D" at bounding box center [567, 323] width 71 height 10
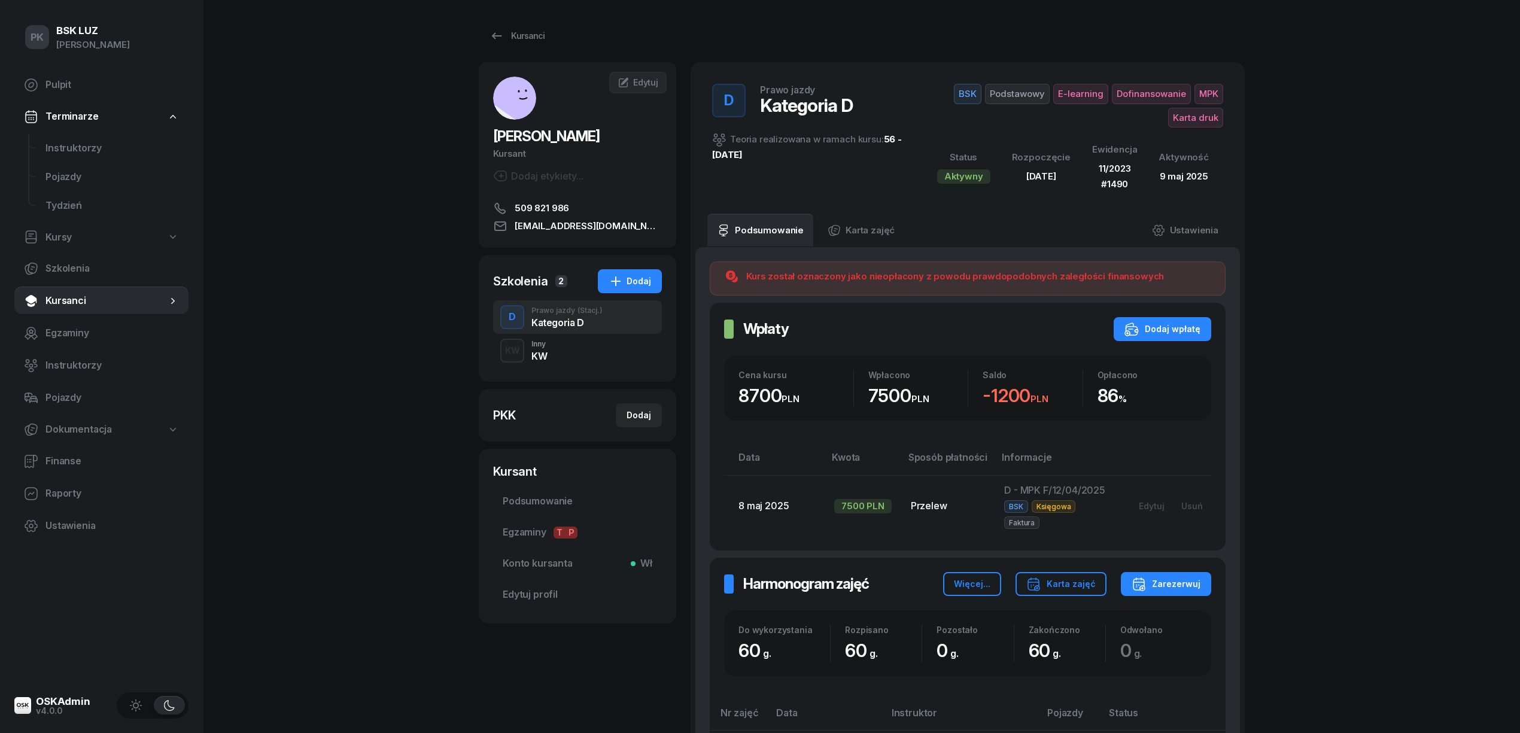
click at [602, 356] on div "KW Inny KW" at bounding box center [577, 351] width 169 height 34
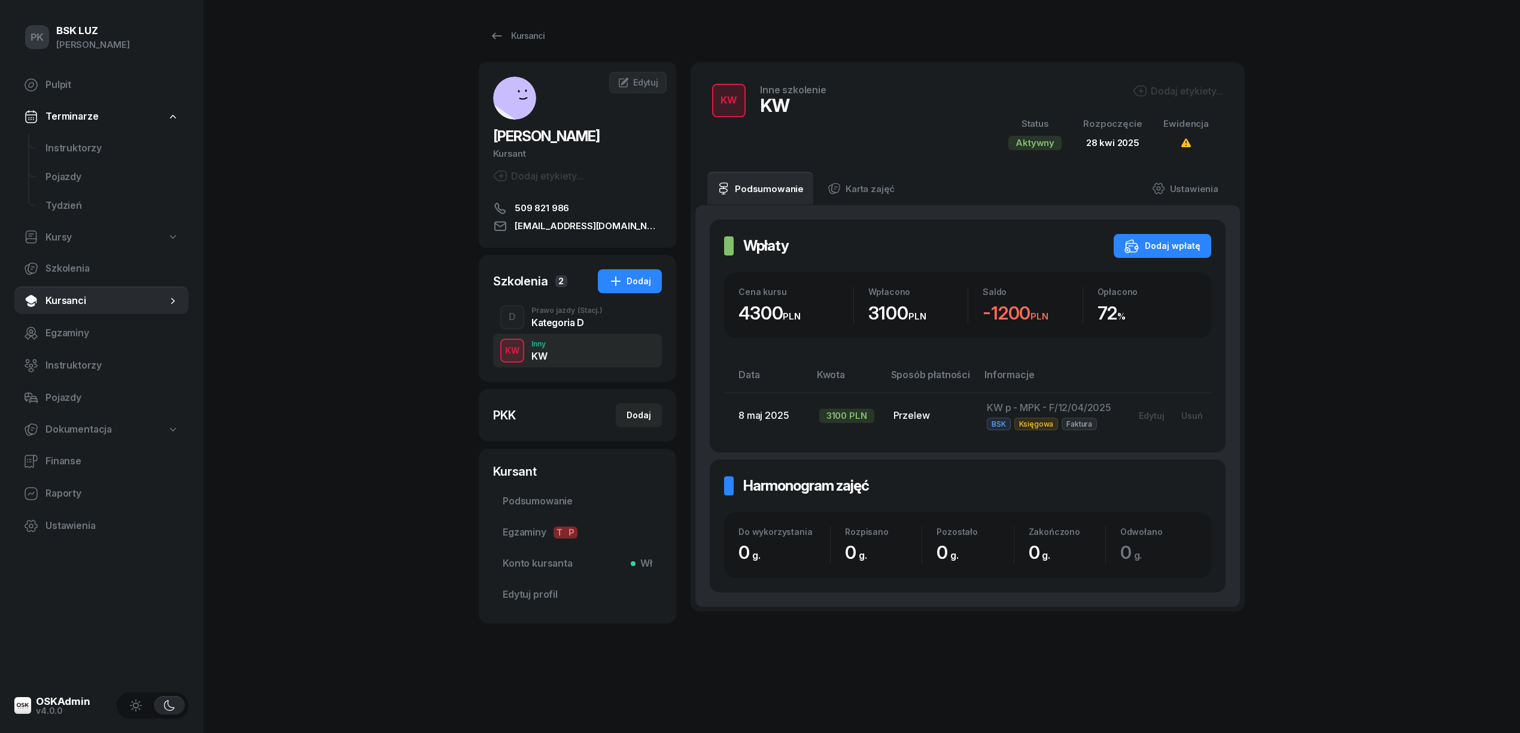
click at [588, 326] on div "Kategoria D" at bounding box center [567, 323] width 71 height 10
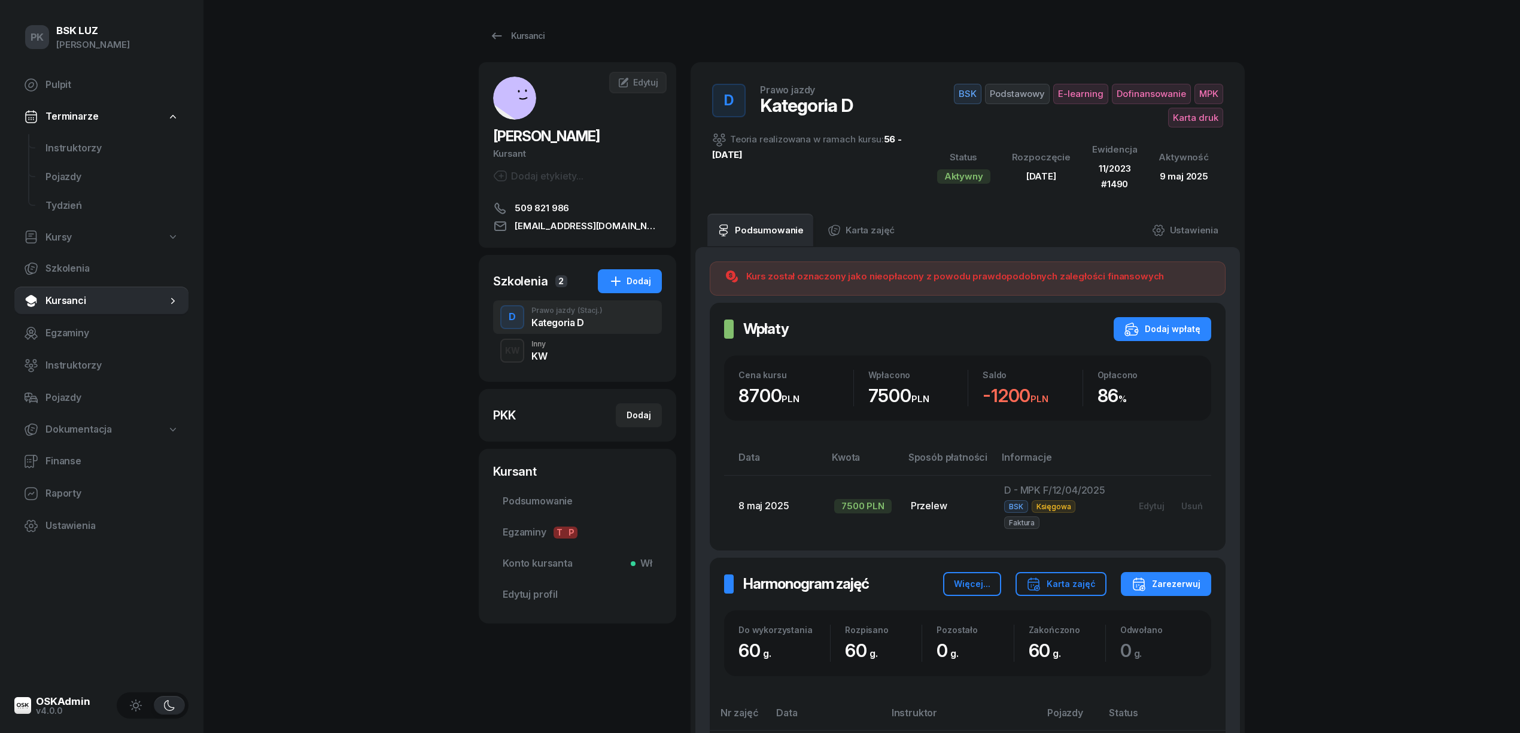
click at [564, 351] on div "KW Inny KW" at bounding box center [577, 351] width 169 height 34
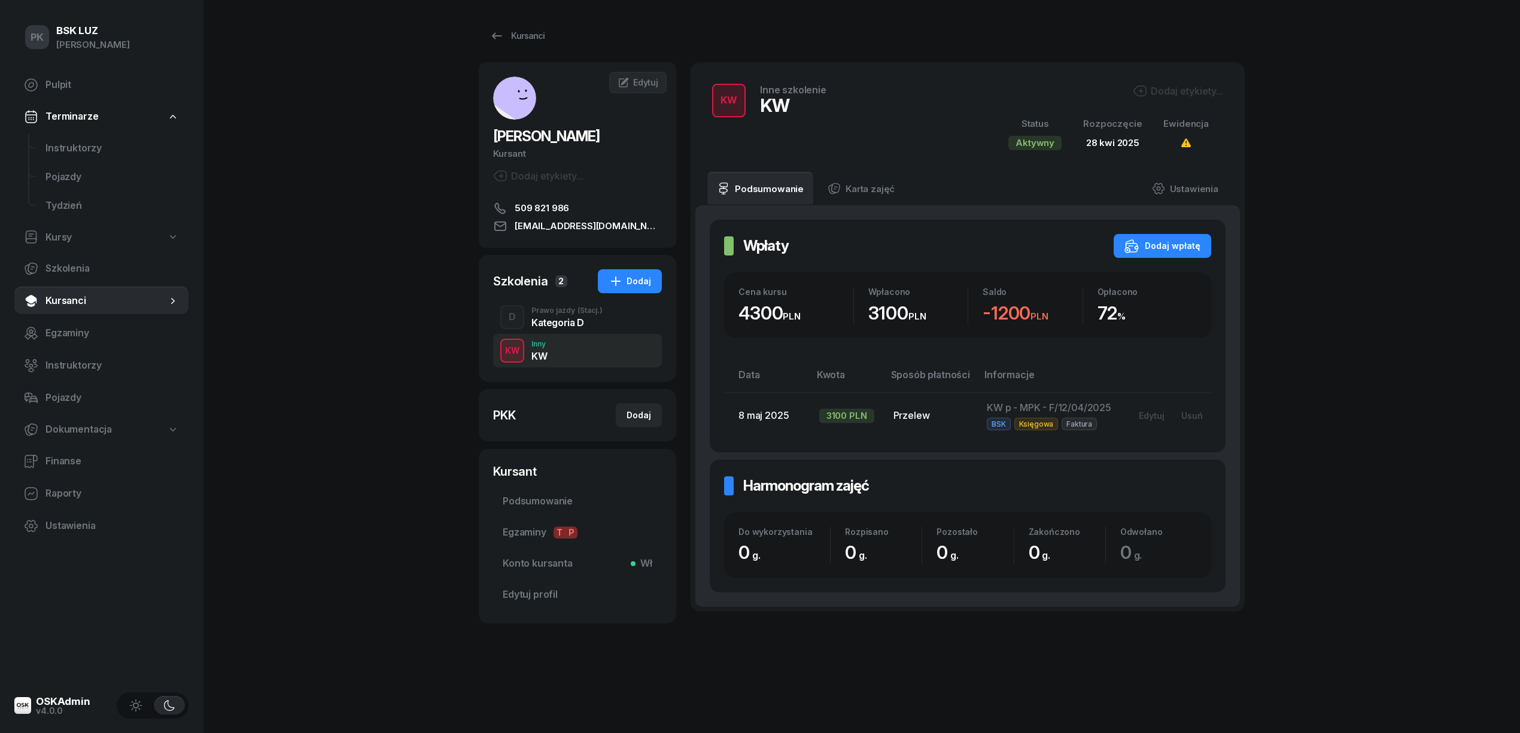
drag, startPoint x: 565, startPoint y: 328, endPoint x: 561, endPoint y: 321, distance: 7.5
click at [565, 328] on div "D Prawo jazdy (Stacj.) Kategoria D" at bounding box center [577, 317] width 169 height 34
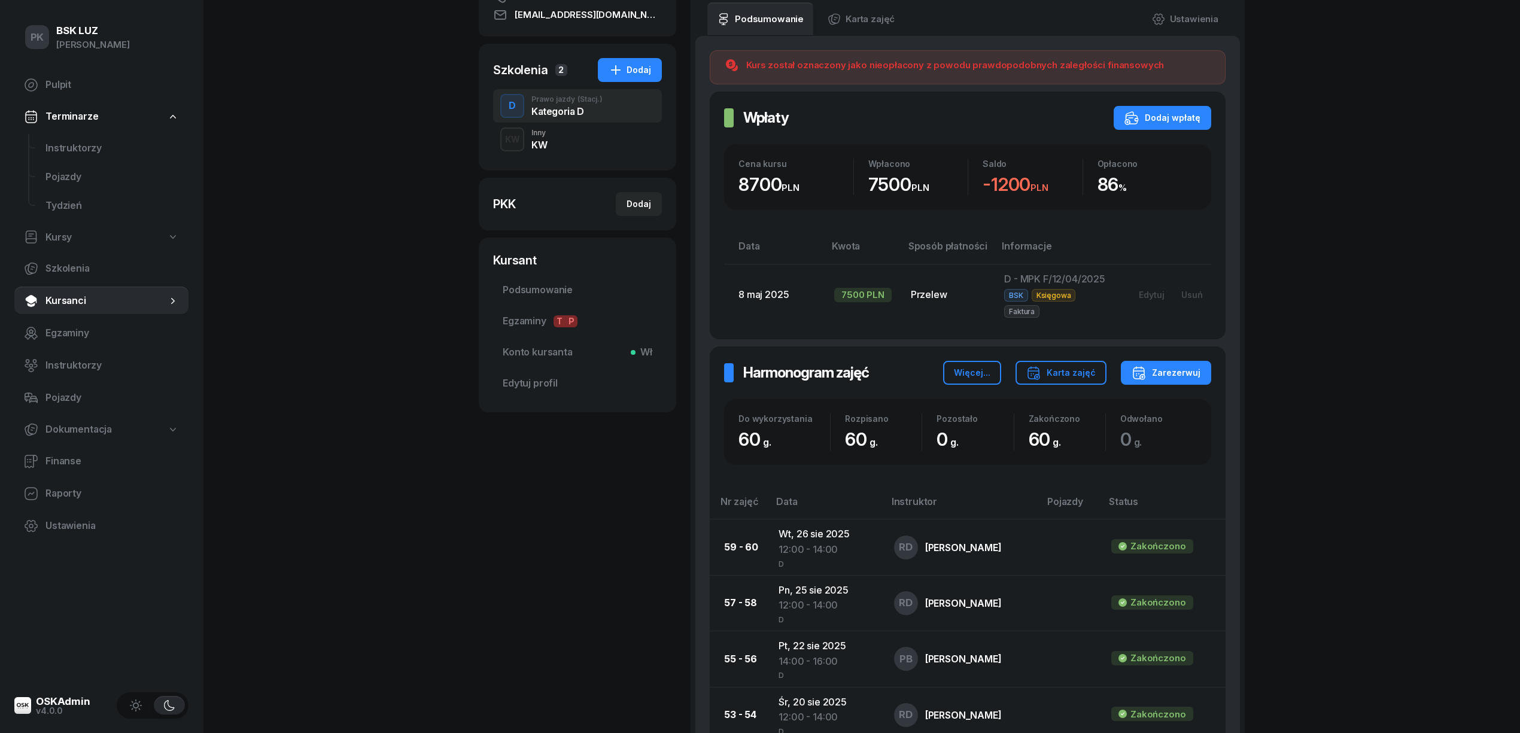
scroll to position [239, 0]
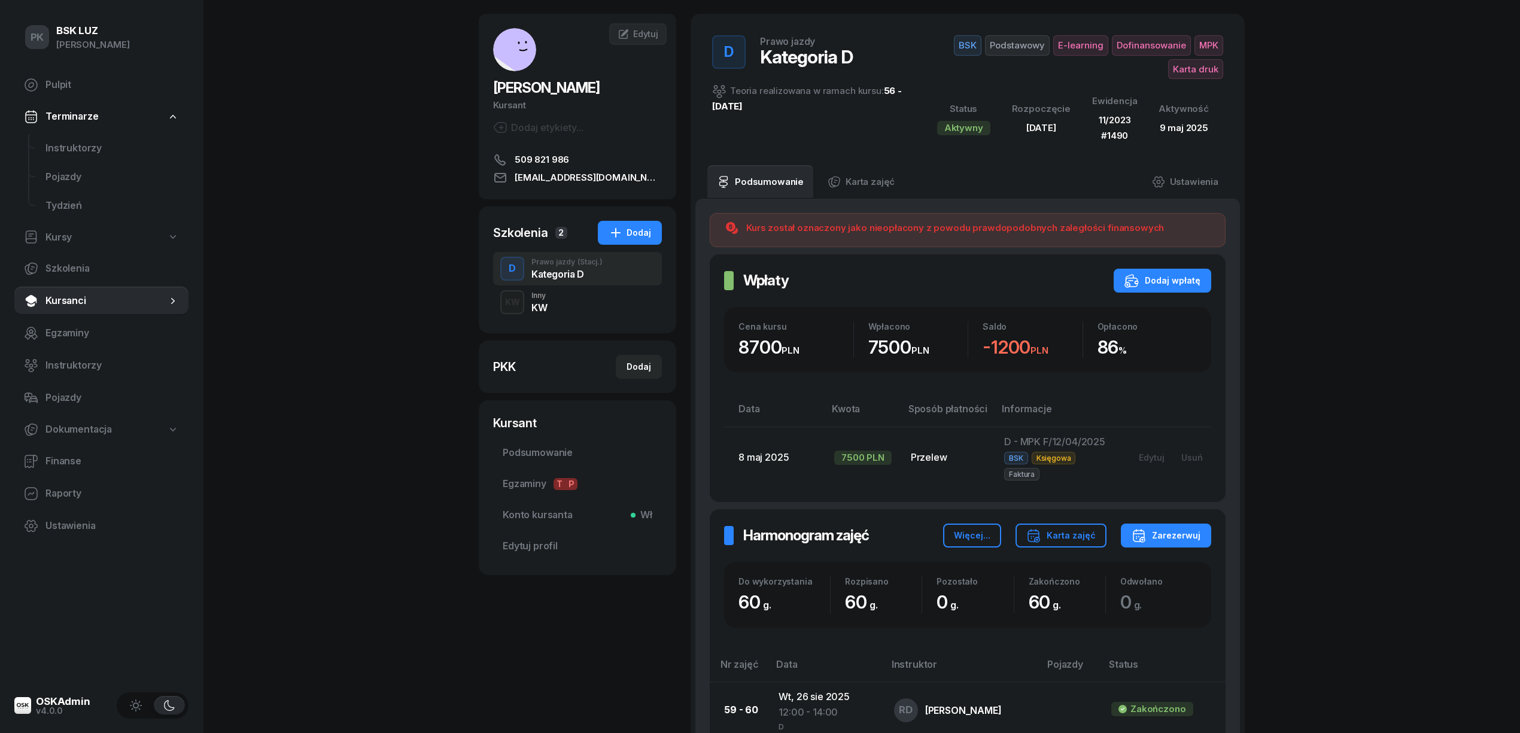
scroll to position [0, 0]
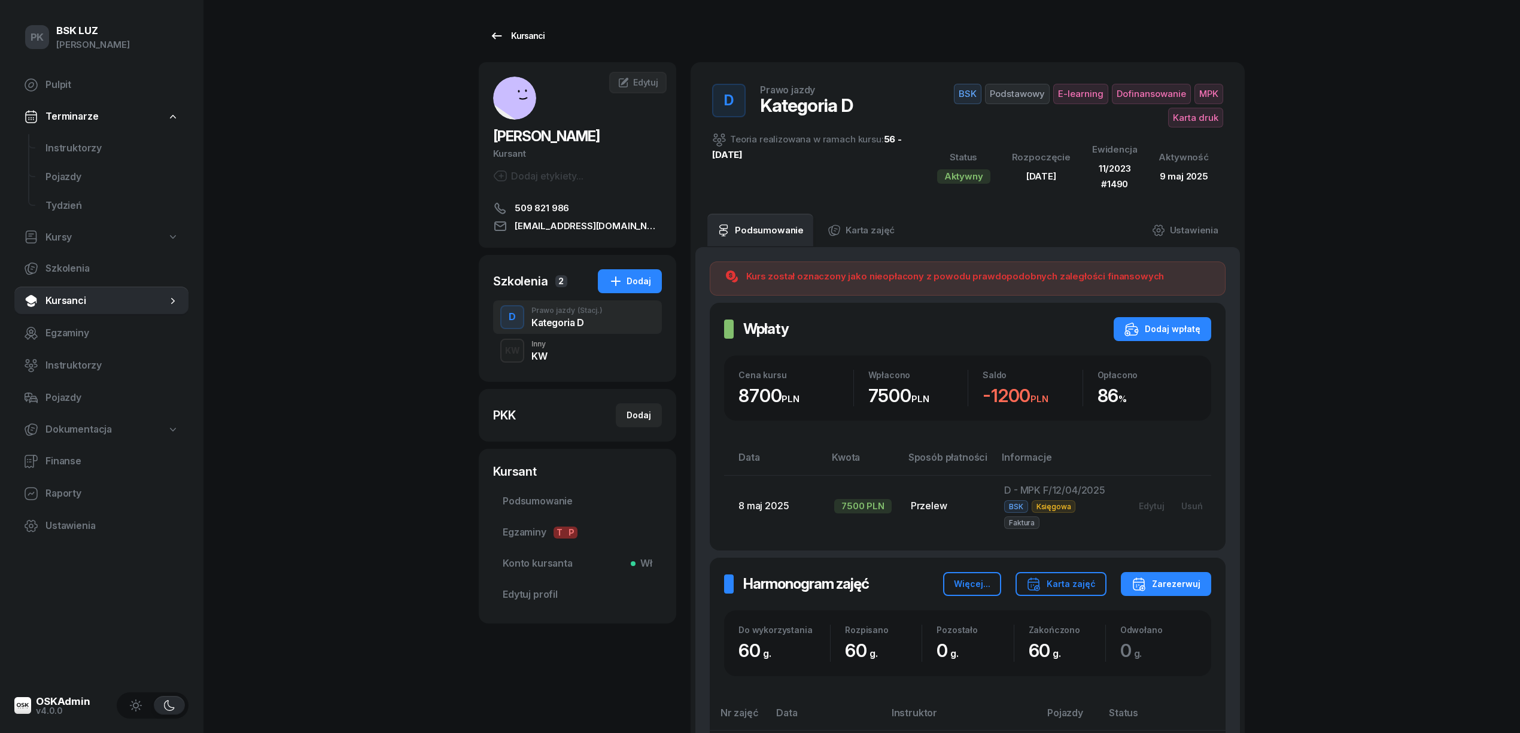
click at [533, 35] on div "Kursanci" at bounding box center [517, 36] width 55 height 14
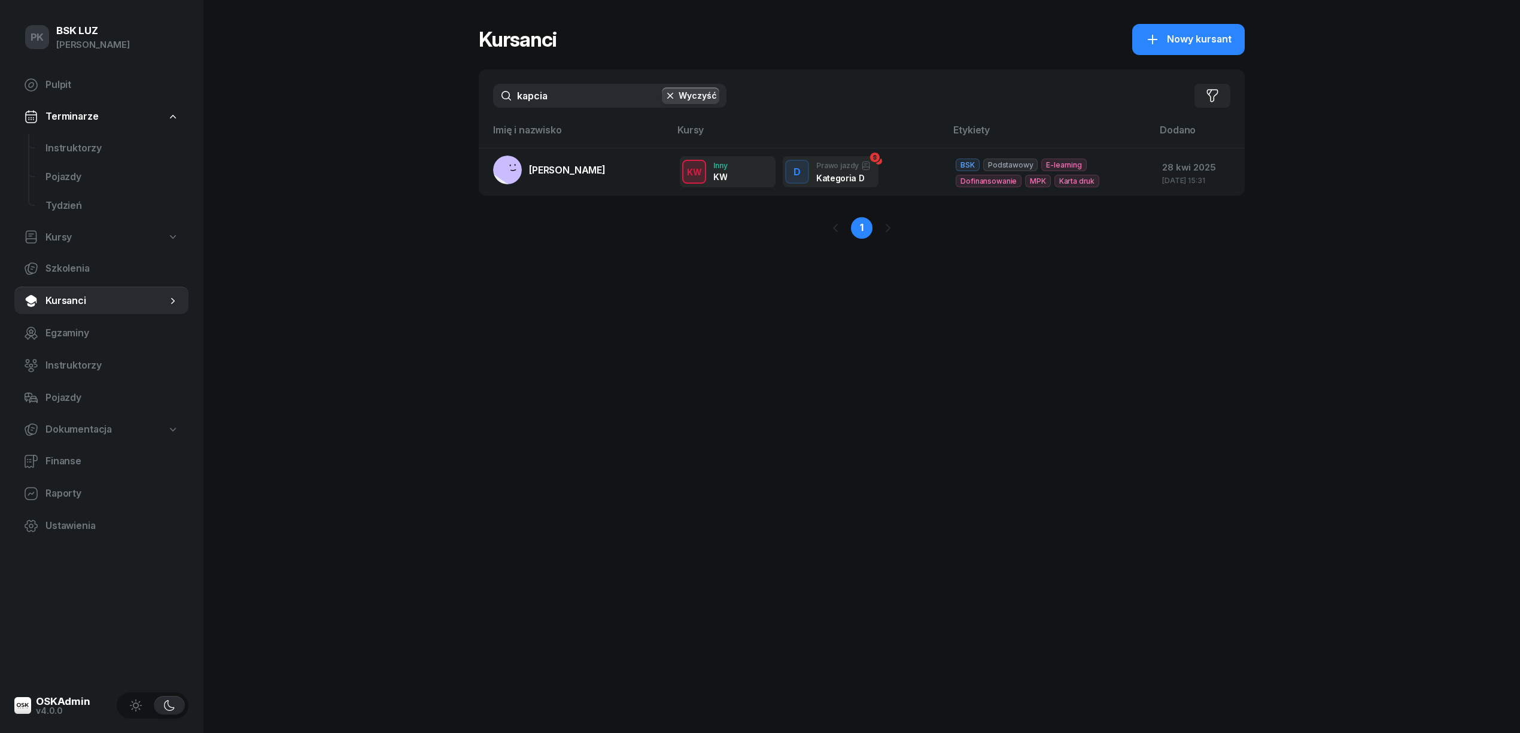
drag, startPoint x: 549, startPoint y: 84, endPoint x: 435, endPoint y: 77, distance: 115.1
click at [435, 77] on div "PK BSK [PERSON_NAME] Pulpit Terminarze Instruktorzy Pojazdy Tydzień Kursy Szkol…" at bounding box center [760, 366] width 1520 height 733
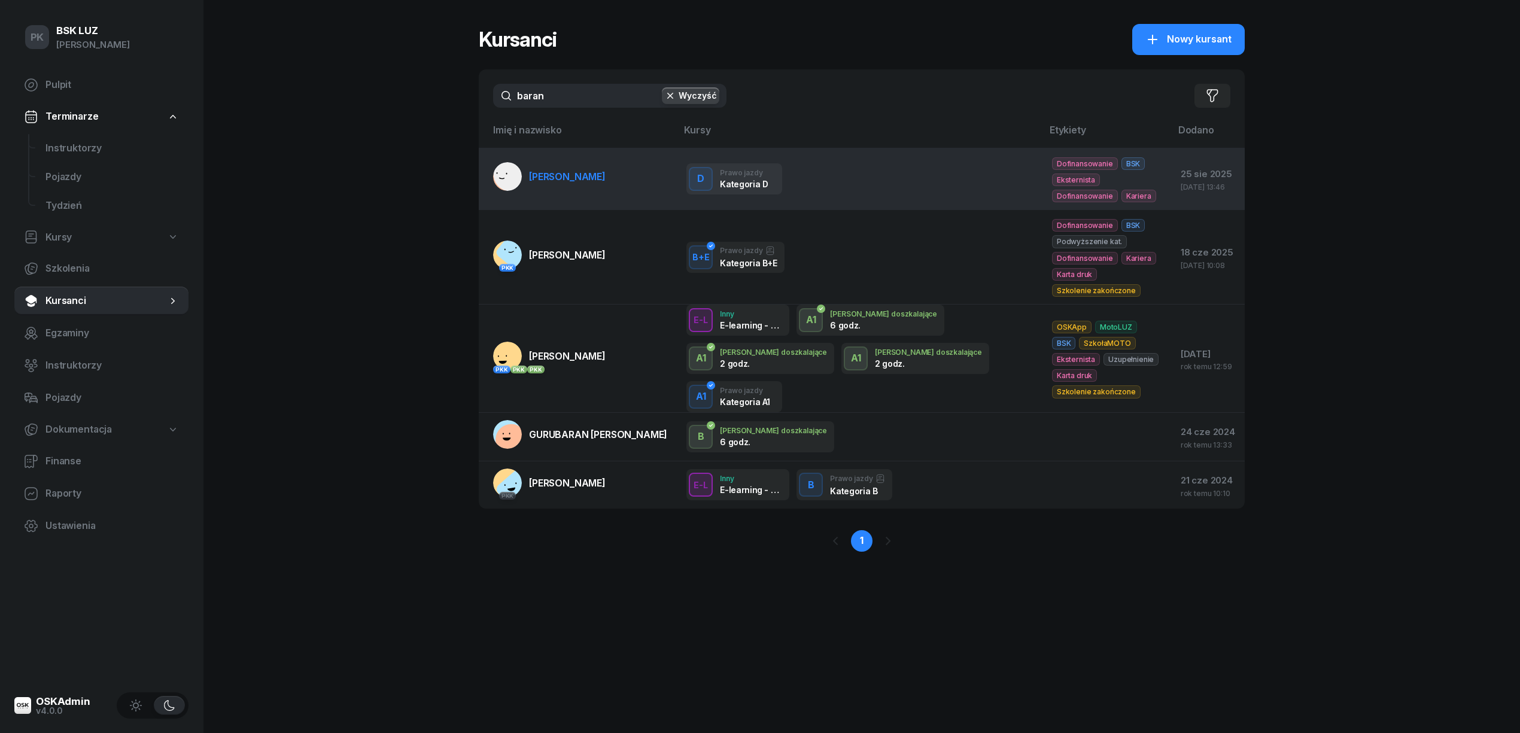
type input "baran"
click at [540, 185] on link "[PERSON_NAME]" at bounding box center [549, 176] width 113 height 29
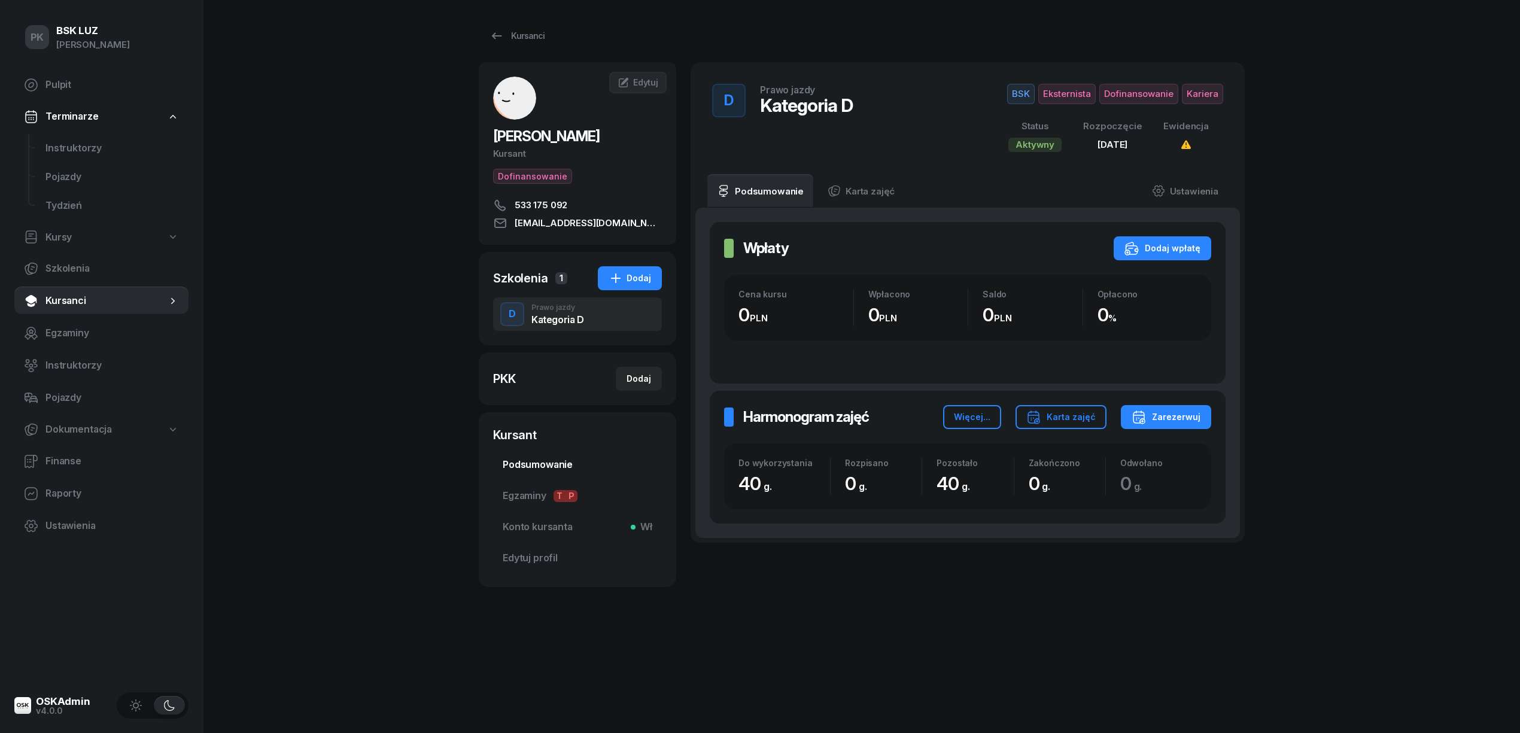
click at [570, 470] on span "Podsumowanie" at bounding box center [578, 465] width 150 height 16
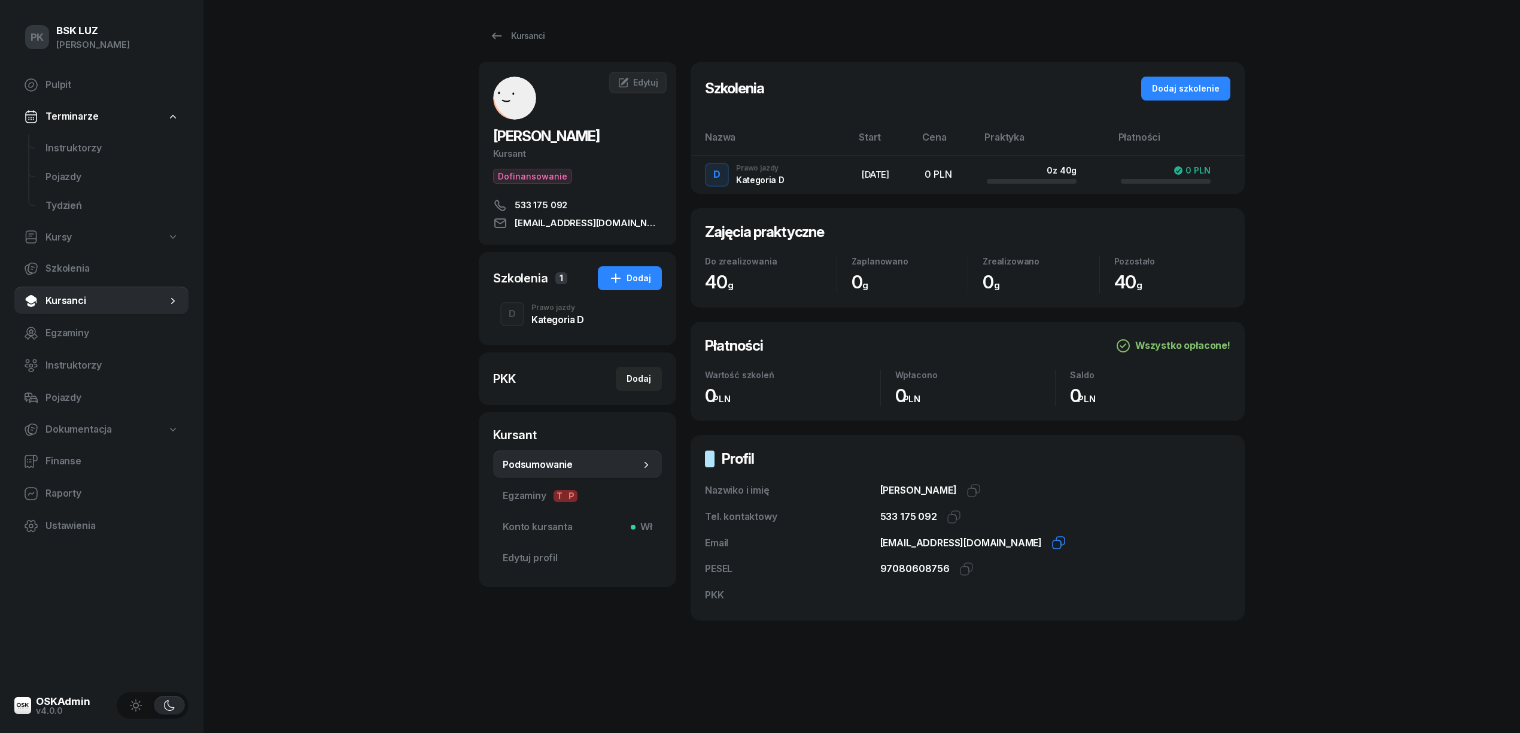
click at [1056, 542] on icon "button" at bounding box center [1060, 541] width 8 height 8
click at [632, 381] on div "Dodaj" at bounding box center [639, 379] width 25 height 14
select select
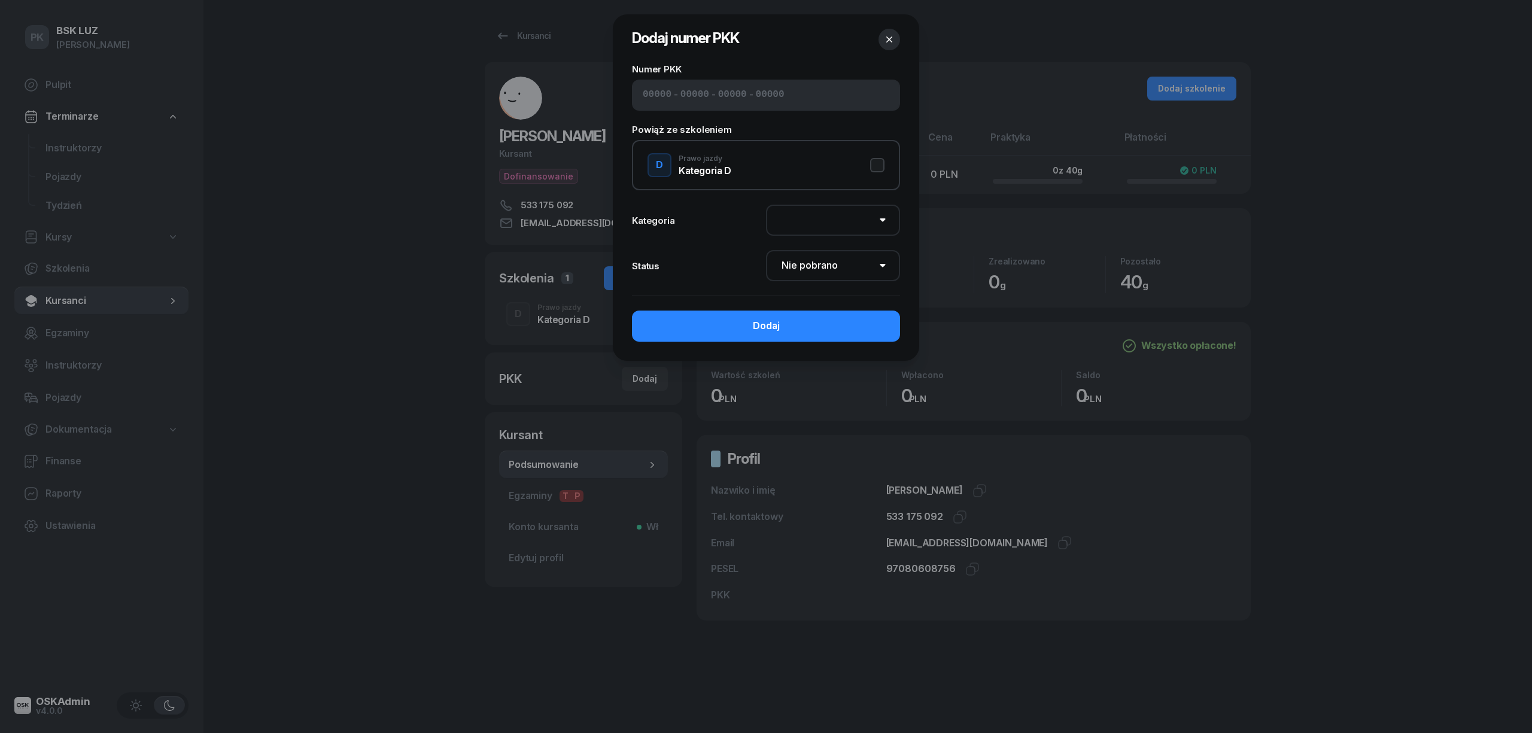
click at [886, 161] on div "D Prawo jazdy Kategoria D" at bounding box center [766, 165] width 268 height 50
click at [627, 97] on div "Numer PKK - - - Powiąż ze szkoleniem D Prawo jazdy Kategoria D Kategoria AM A1 …" at bounding box center [766, 213] width 306 height 296
click at [646, 96] on input at bounding box center [657, 95] width 29 height 16
paste input "22510"
type input "22510"
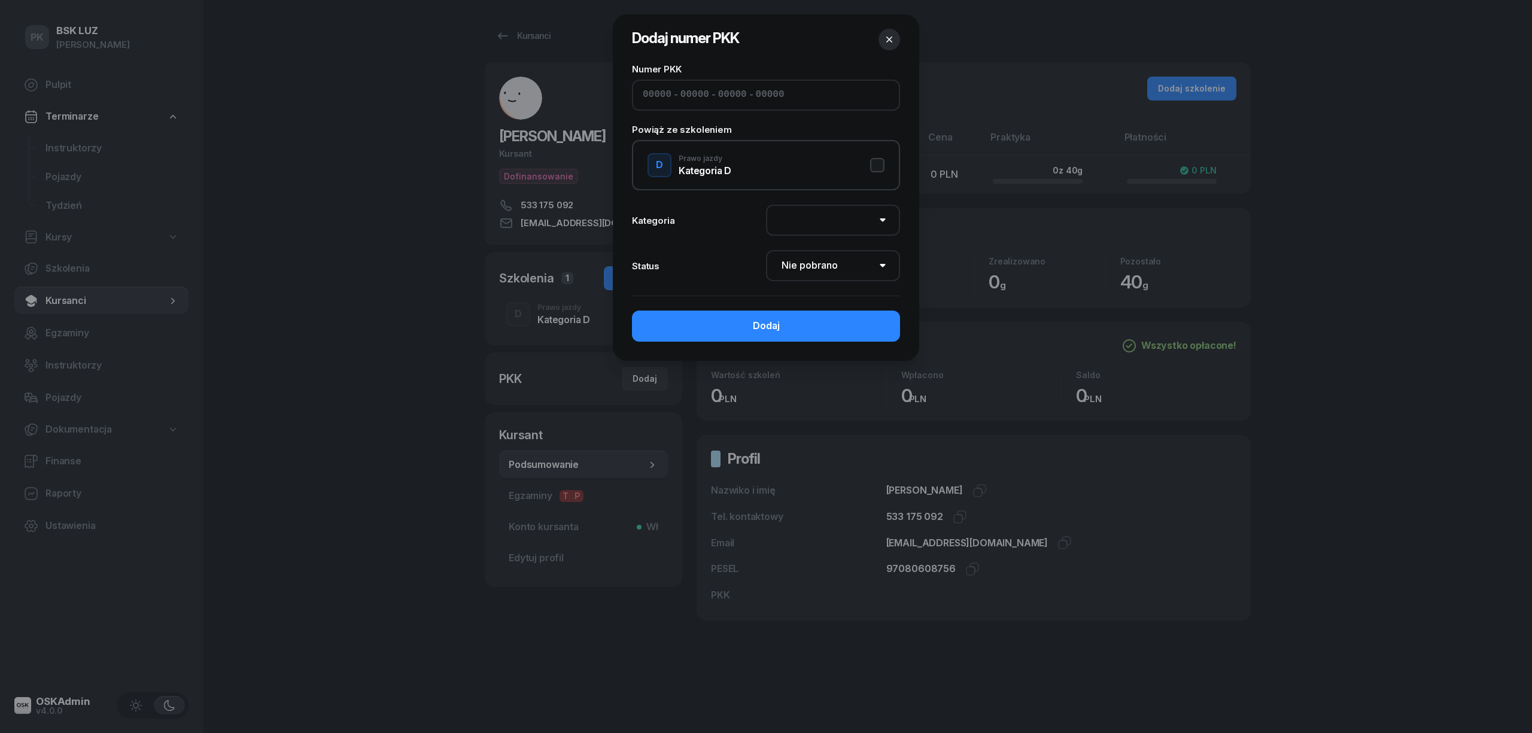
type input "88013"
type input "14033"
type input "89142"
click at [872, 163] on button "D Prawo jazdy Kategoria D" at bounding box center [766, 165] width 237 height 24
select select "D"
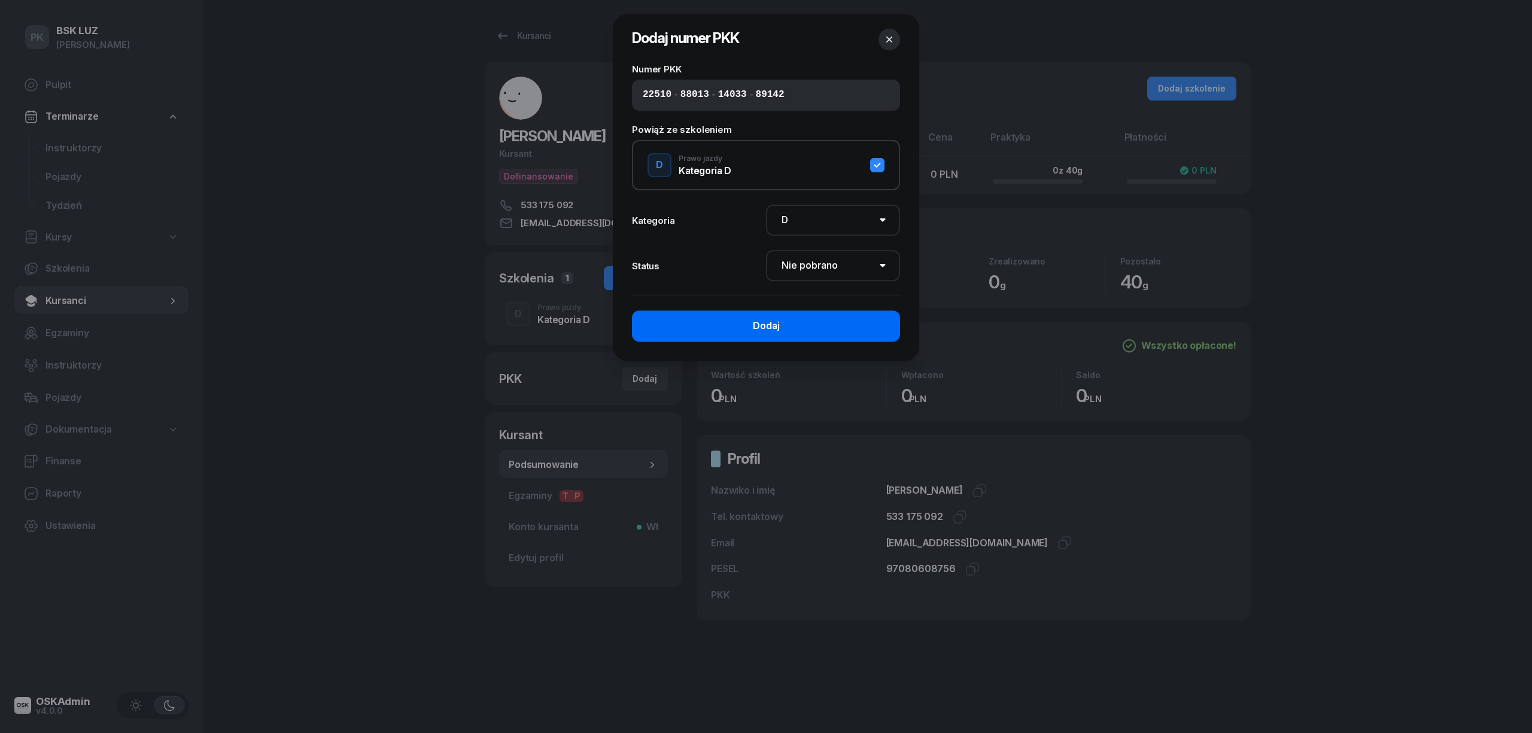
click at [869, 327] on button "Dodaj" at bounding box center [766, 326] width 268 height 31
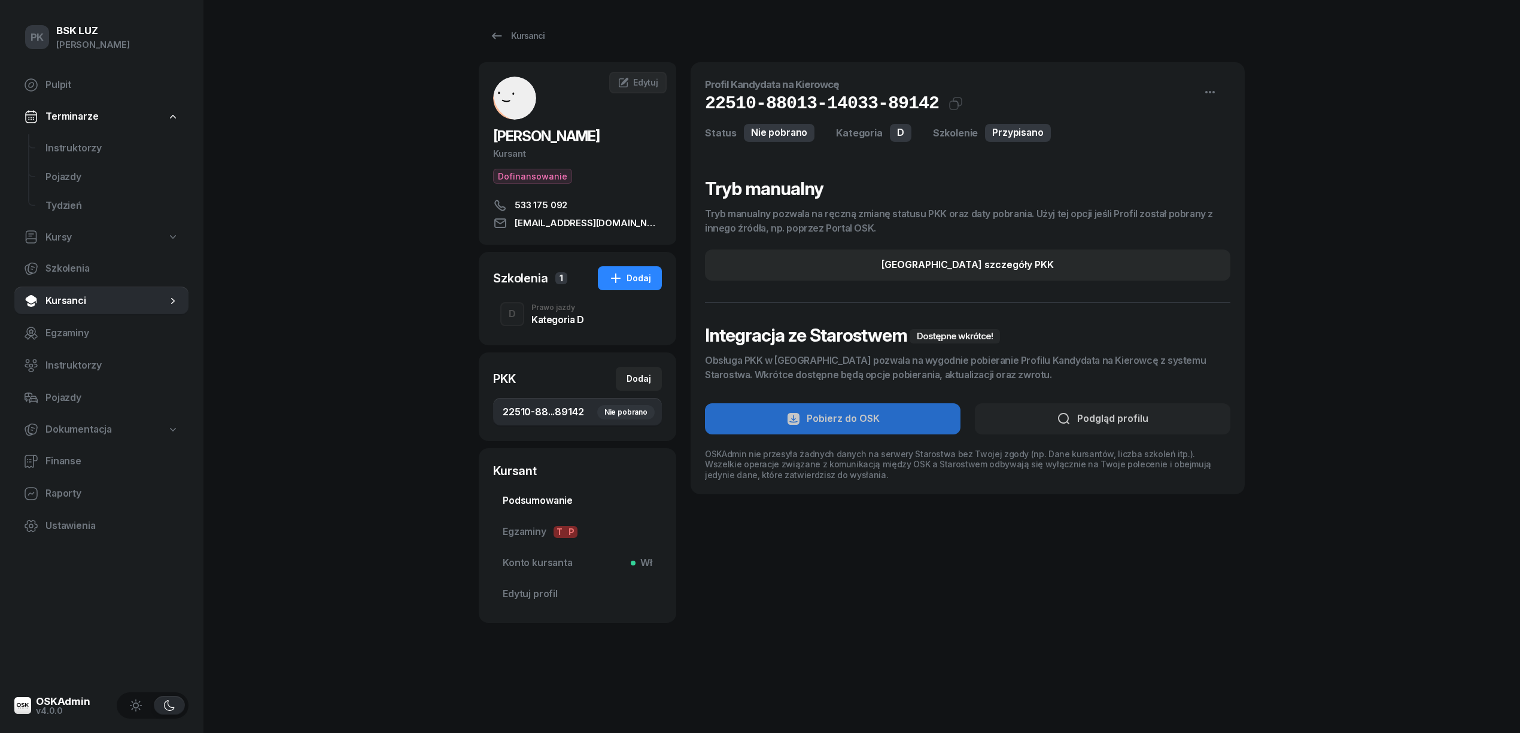
click at [558, 496] on span "Podsumowanie" at bounding box center [578, 501] width 150 height 16
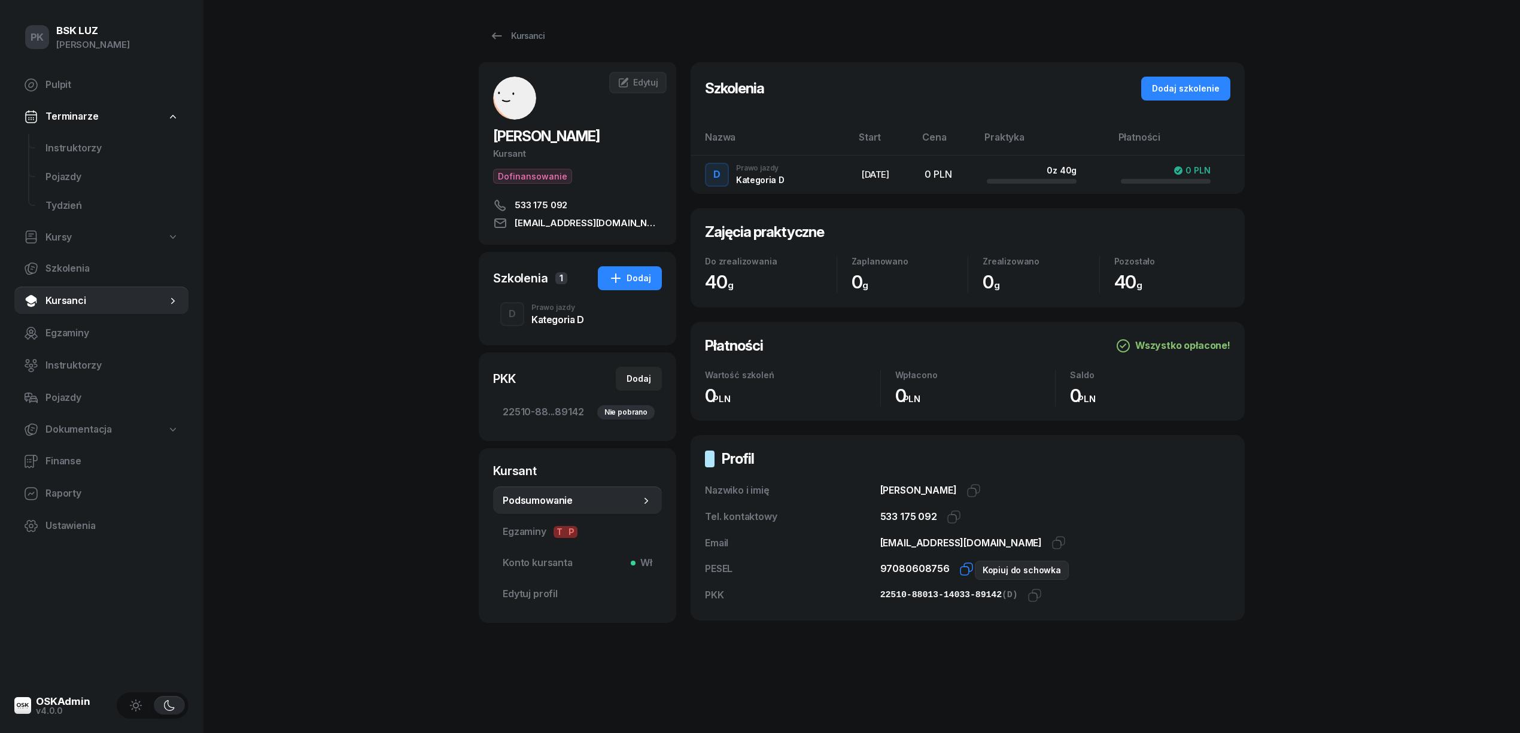
click at [959, 567] on icon "button" at bounding box center [966, 569] width 14 height 14
click at [1031, 594] on icon "button" at bounding box center [1035, 595] width 14 height 14
click at [523, 32] on div "Kursanci" at bounding box center [517, 36] width 55 height 14
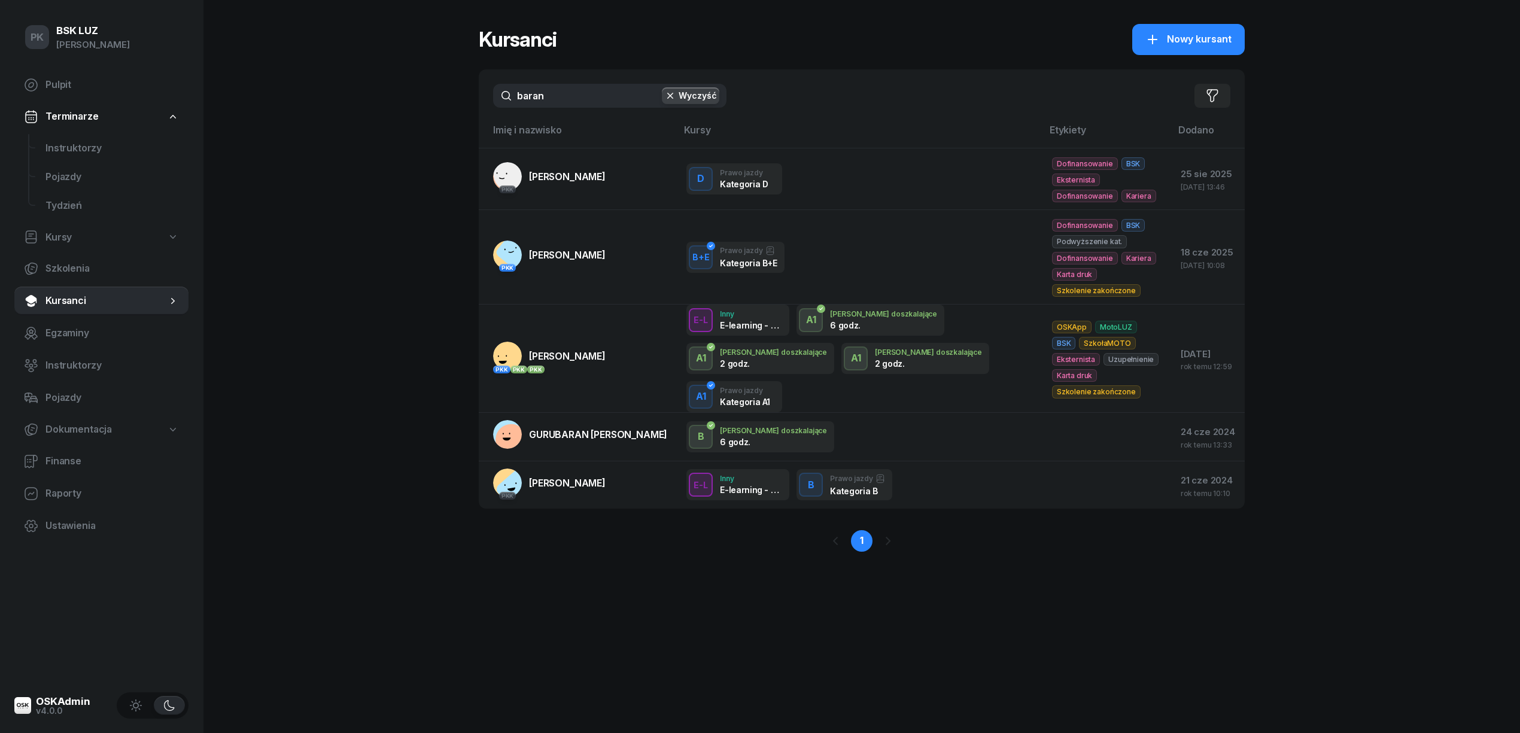
drag, startPoint x: 426, startPoint y: 92, endPoint x: 412, endPoint y: 92, distance: 13.8
click at [413, 92] on div "PK BSK [PERSON_NAME] Pulpit Terminarze Instruktorzy Pojazdy Tydzień Kursy Szkol…" at bounding box center [760, 366] width 1520 height 733
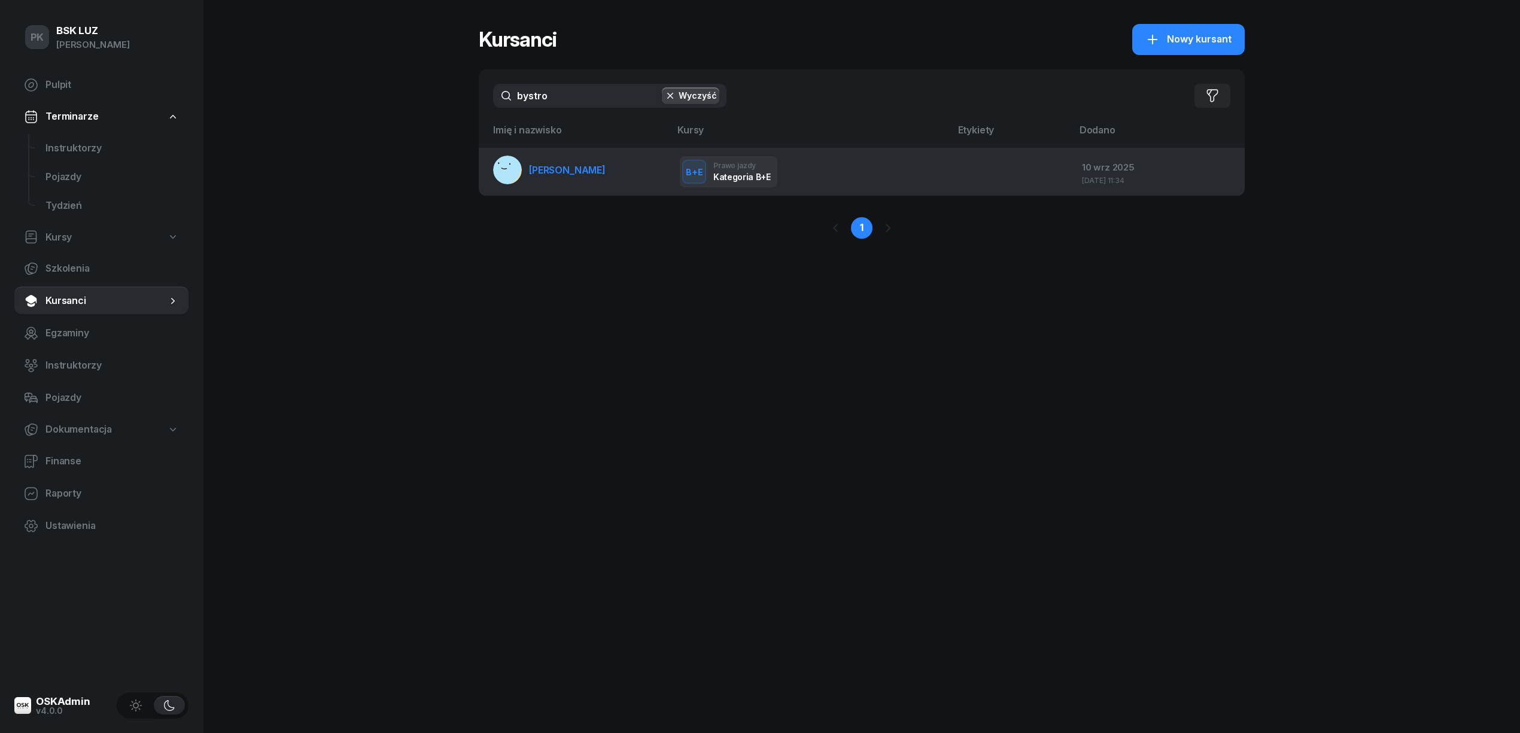
type input "bystro"
click at [587, 148] on td "[PERSON_NAME]" at bounding box center [575, 172] width 192 height 48
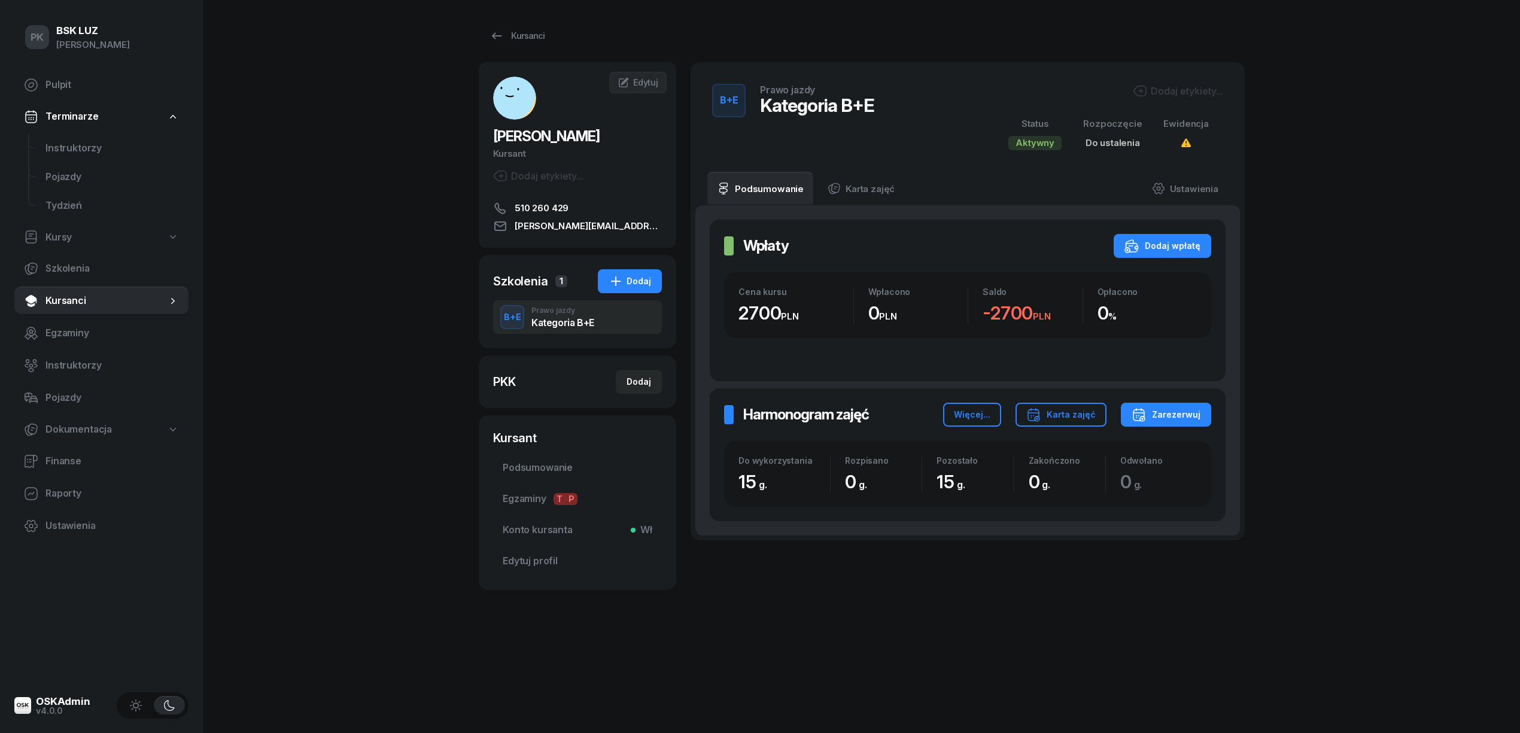
click at [1162, 87] on div "Dodaj etykiety..." at bounding box center [1178, 91] width 90 height 14
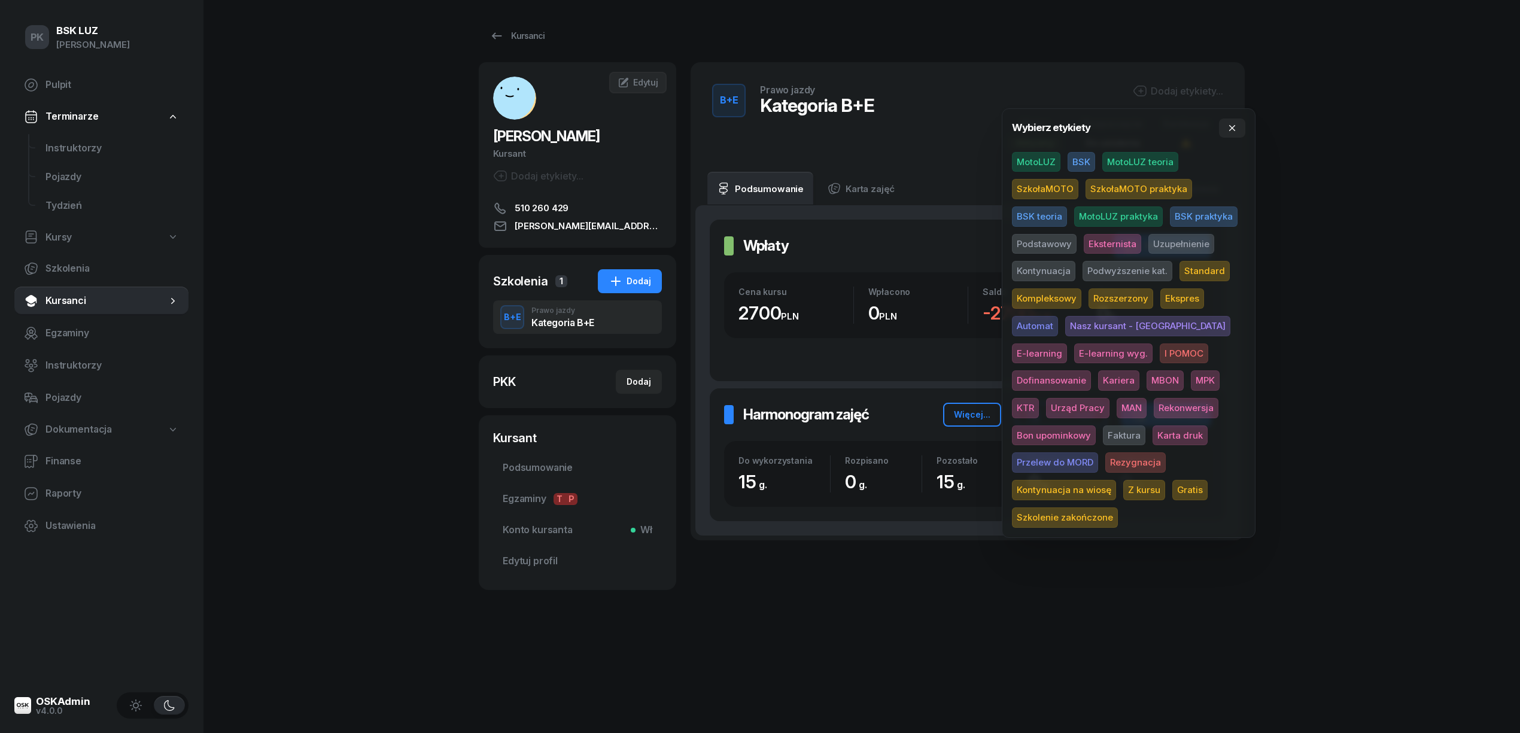
click at [1073, 165] on span "BSK" at bounding box center [1082, 162] width 28 height 20
click at [1109, 247] on span "Eksternista" at bounding box center [1112, 246] width 57 height 20
click at [1147, 381] on span "MBON" at bounding box center [1165, 382] width 37 height 20
click at [1091, 372] on span "Dofinansowanie" at bounding box center [1051, 382] width 79 height 20
drag, startPoint x: 543, startPoint y: 175, endPoint x: 546, endPoint y: 184, distance: 10.0
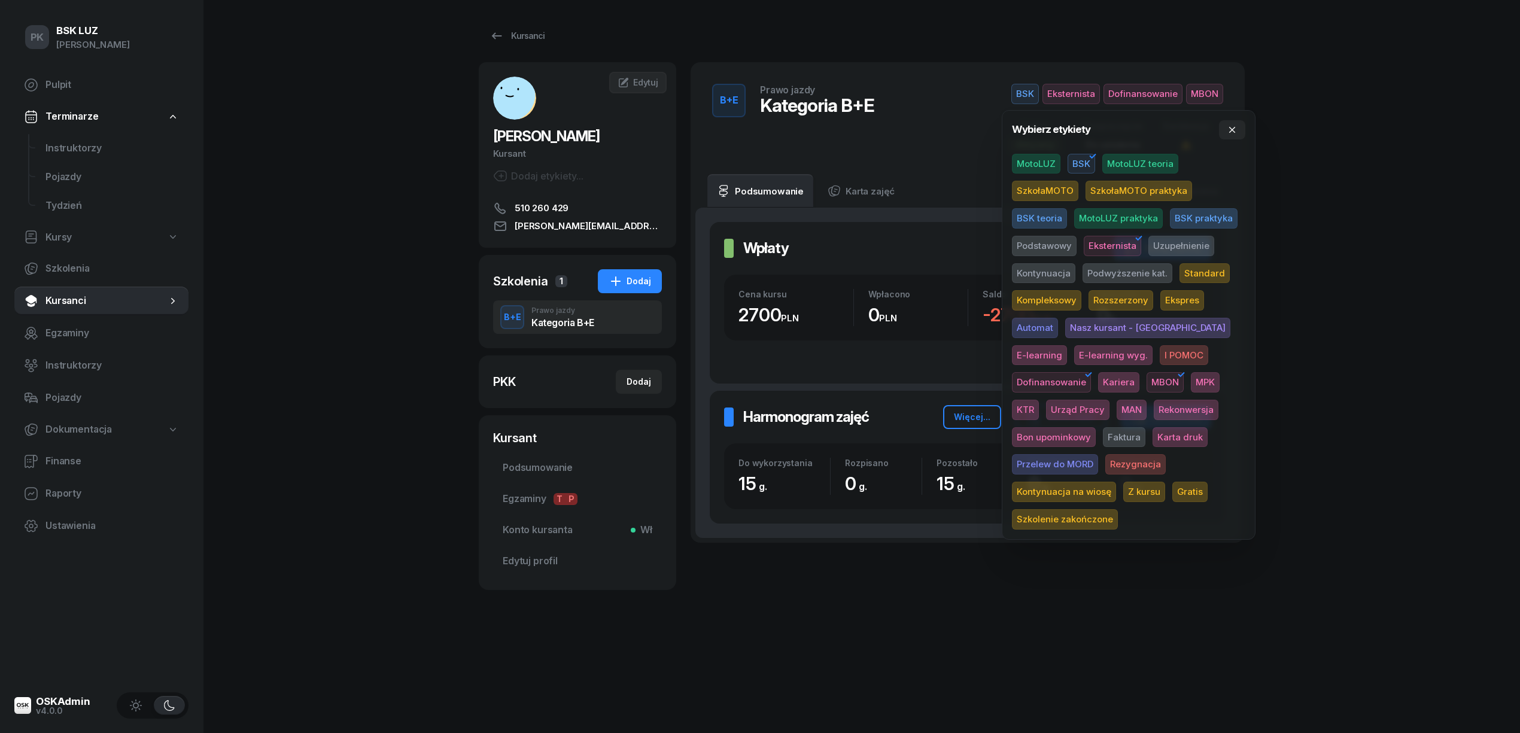
click at [543, 181] on div "Dodaj etykiety..." at bounding box center [538, 176] width 90 height 14
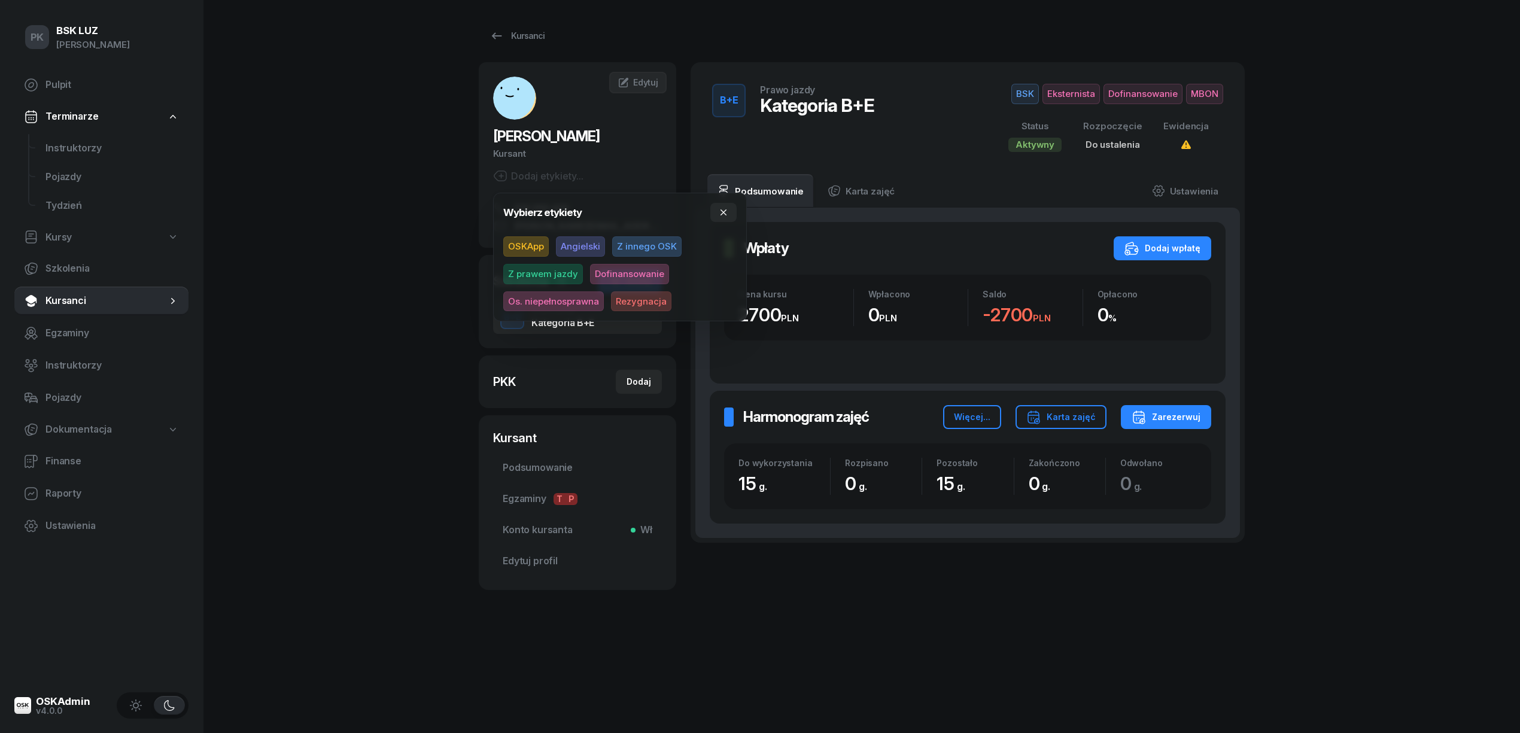
click at [627, 271] on span "Dofinansowanie" at bounding box center [629, 274] width 79 height 20
click at [341, 229] on div "PK BSK [PERSON_NAME] Pulpit Terminarze Instruktorzy Pojazdy Tydzień Kursy Szkol…" at bounding box center [760, 366] width 1520 height 733
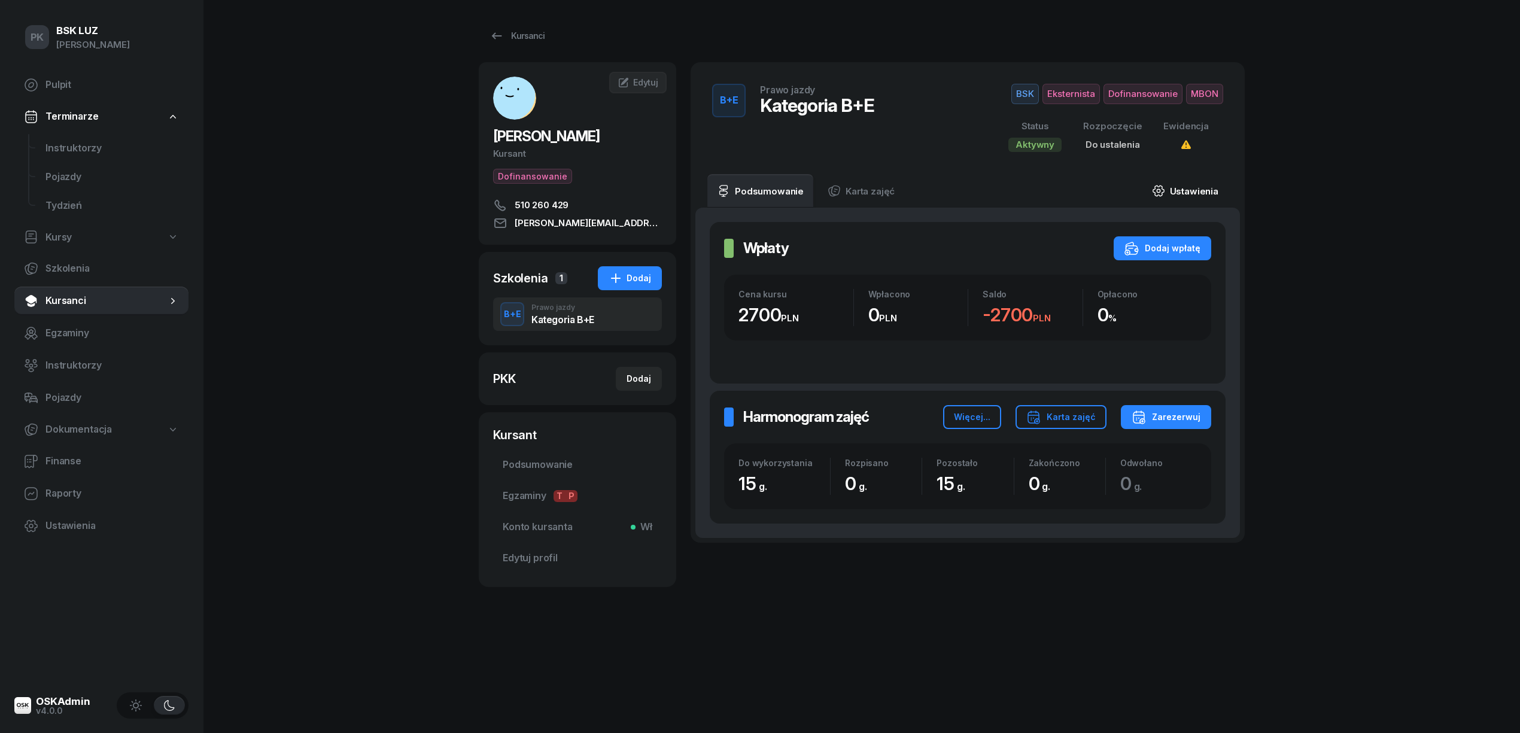
click at [1194, 194] on link "Ustawienia" at bounding box center [1186, 191] width 86 height 34
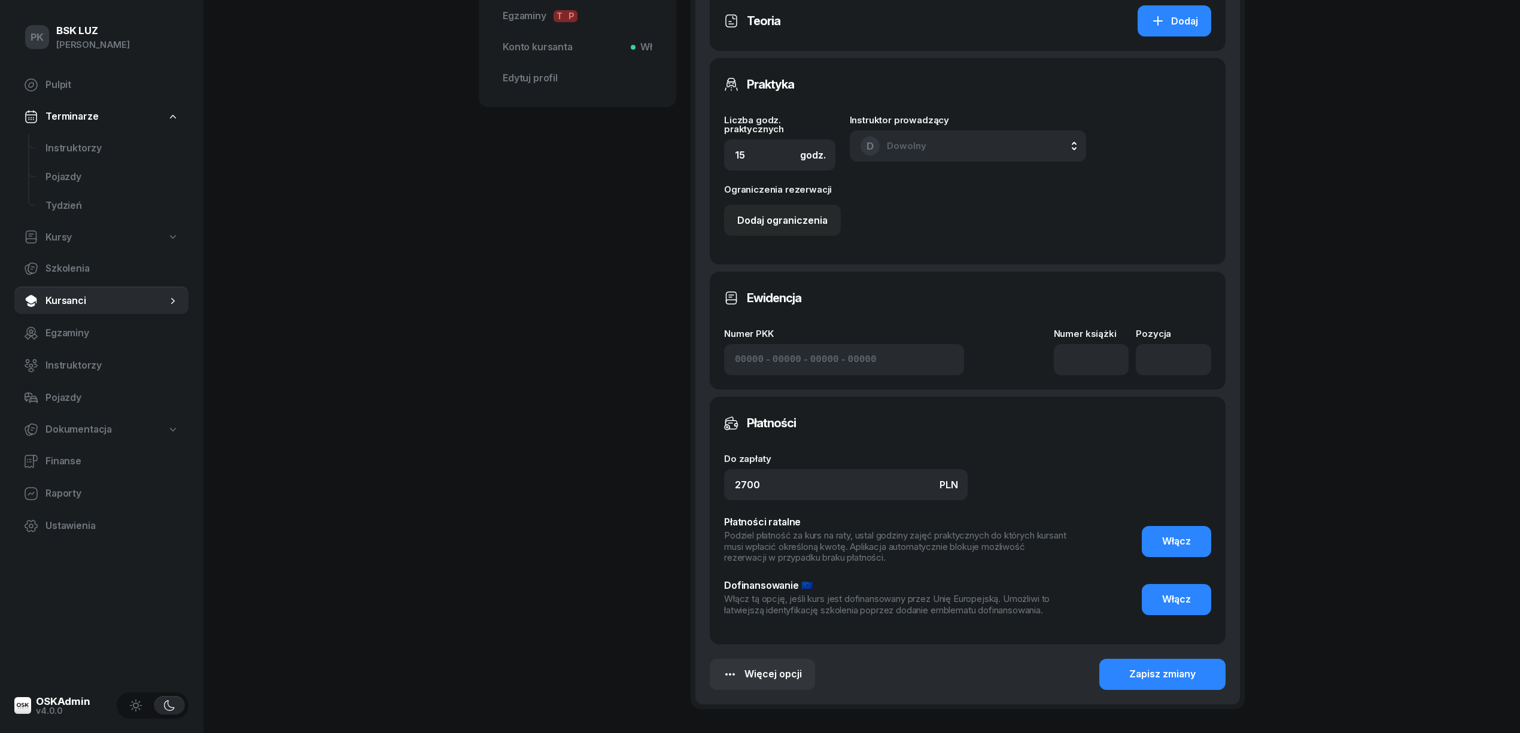
scroll to position [566, 0]
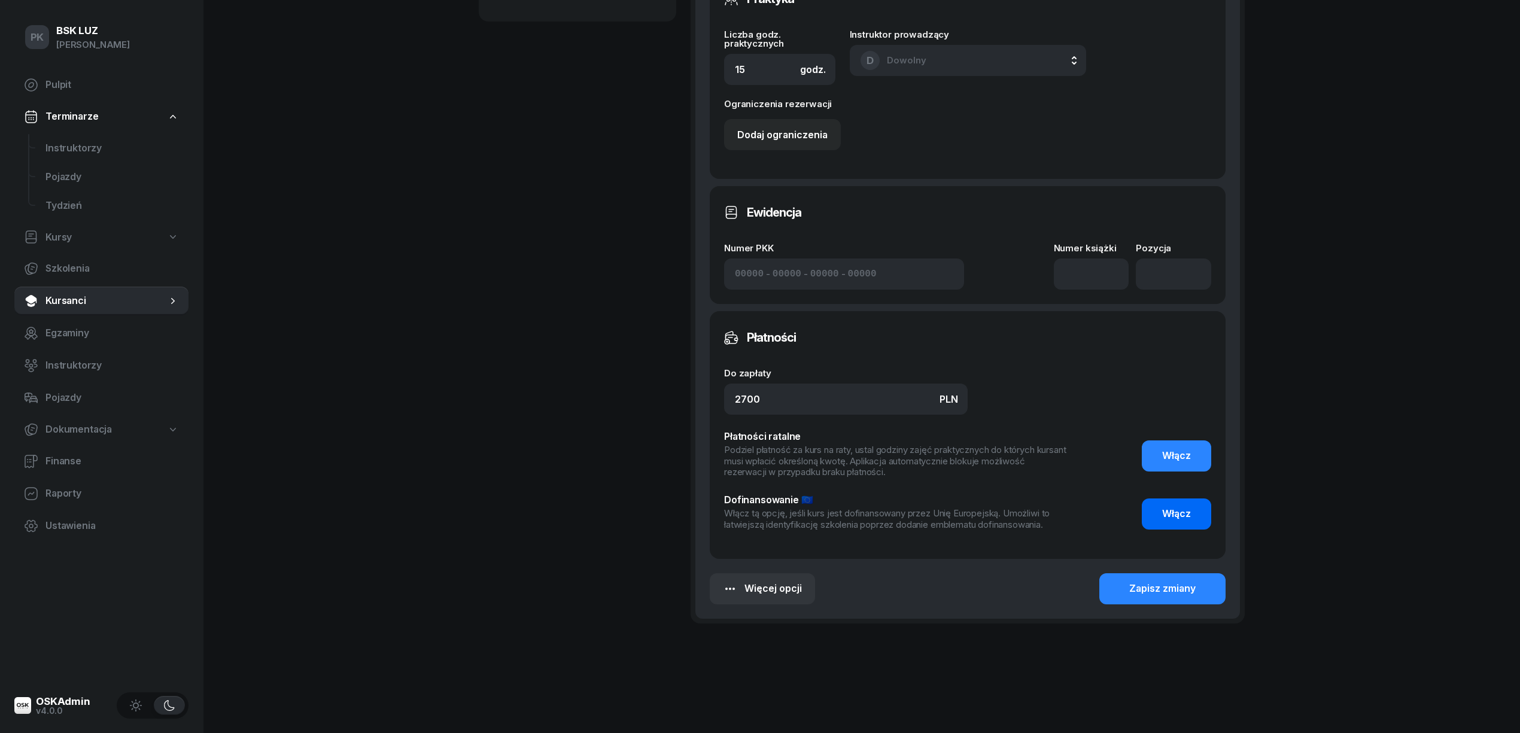
click at [1166, 515] on button "Włącz" at bounding box center [1176, 514] width 69 height 31
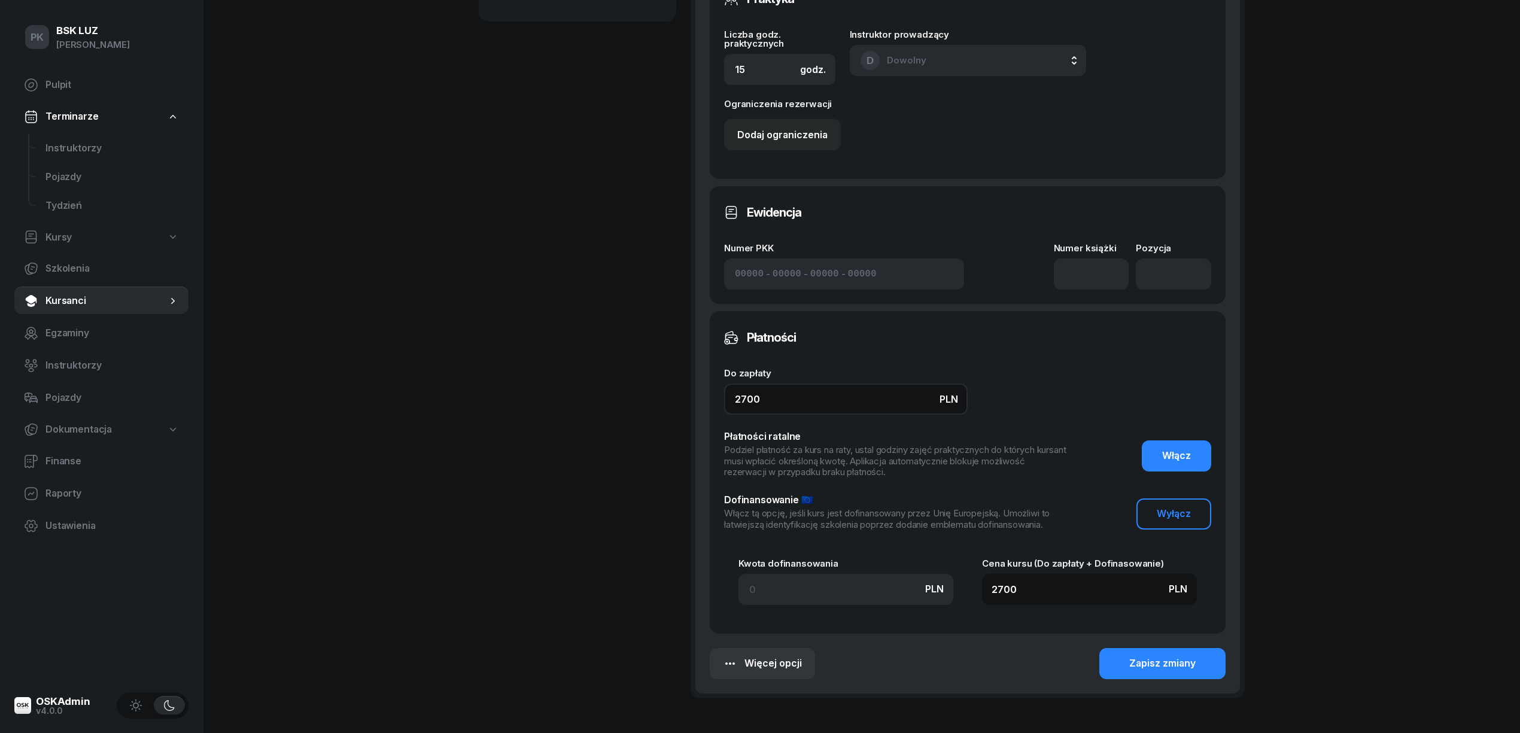
drag, startPoint x: 755, startPoint y: 384, endPoint x: 609, endPoint y: 397, distance: 146.7
click at [609, 397] on div "[PERSON_NAME] Dofinansowanie 510 260 429 [PERSON_NAME][EMAIL_ADDRESS][DOMAIN_NA…" at bounding box center [862, 116] width 766 height 1238
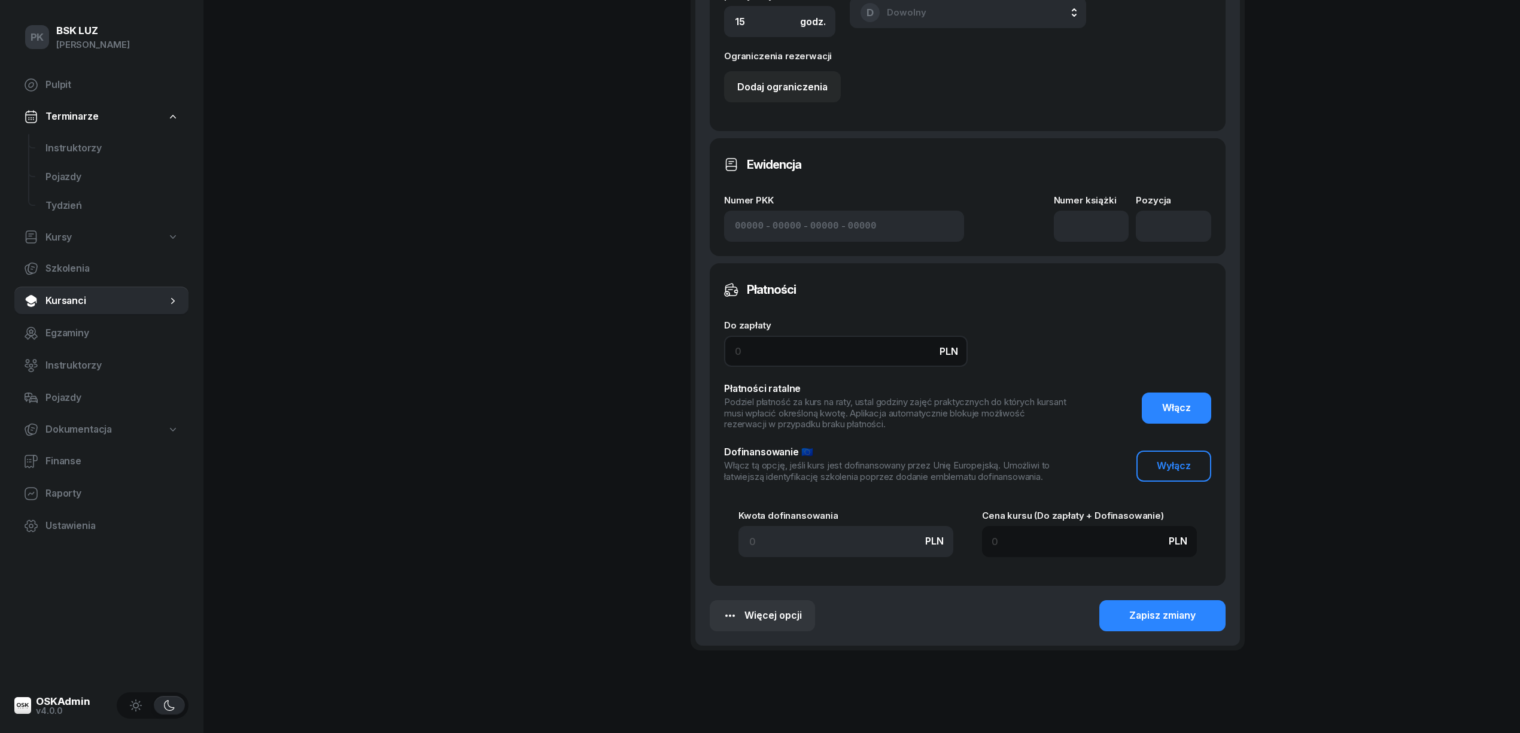
scroll to position [640, 0]
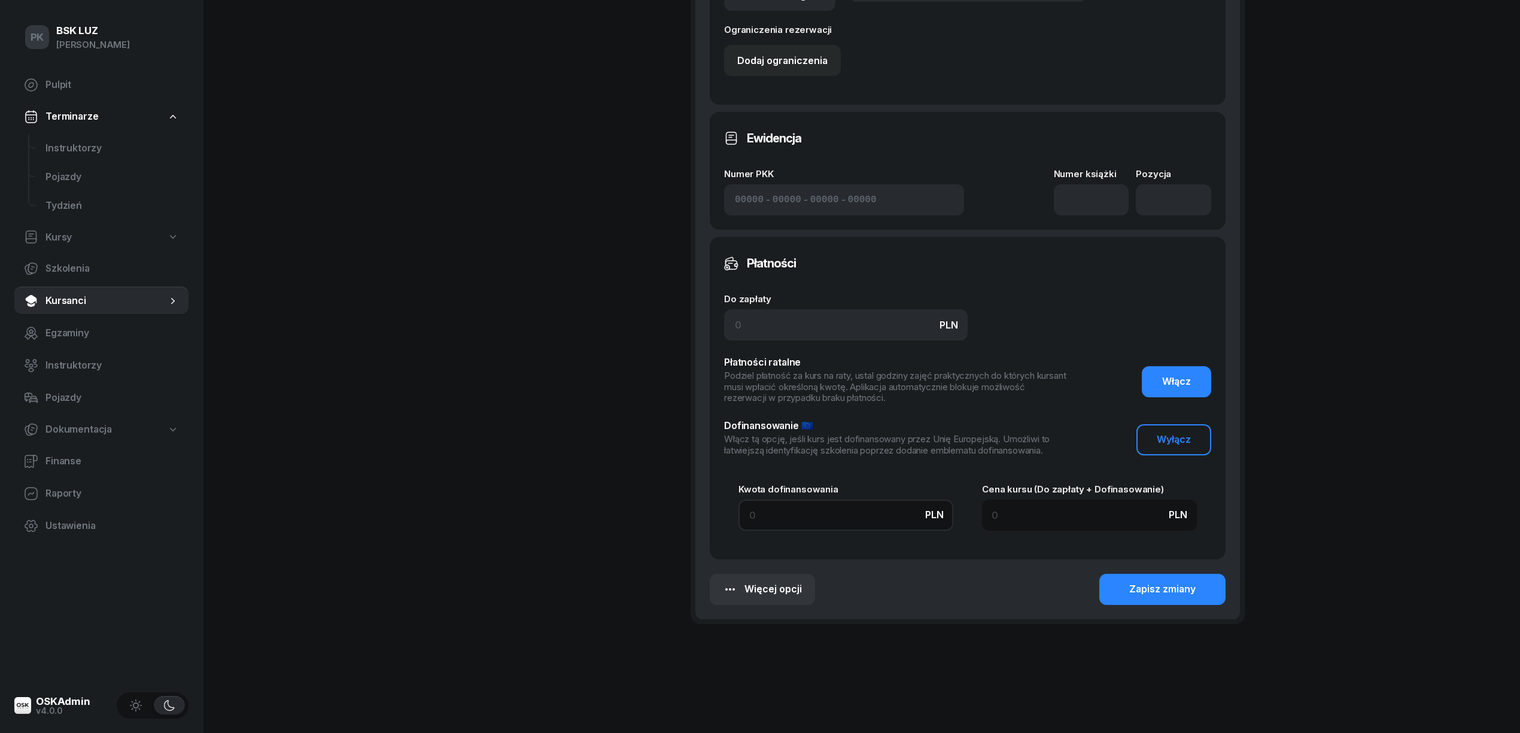
click at [767, 506] on input at bounding box center [846, 515] width 215 height 31
type input "3"
type input "30"
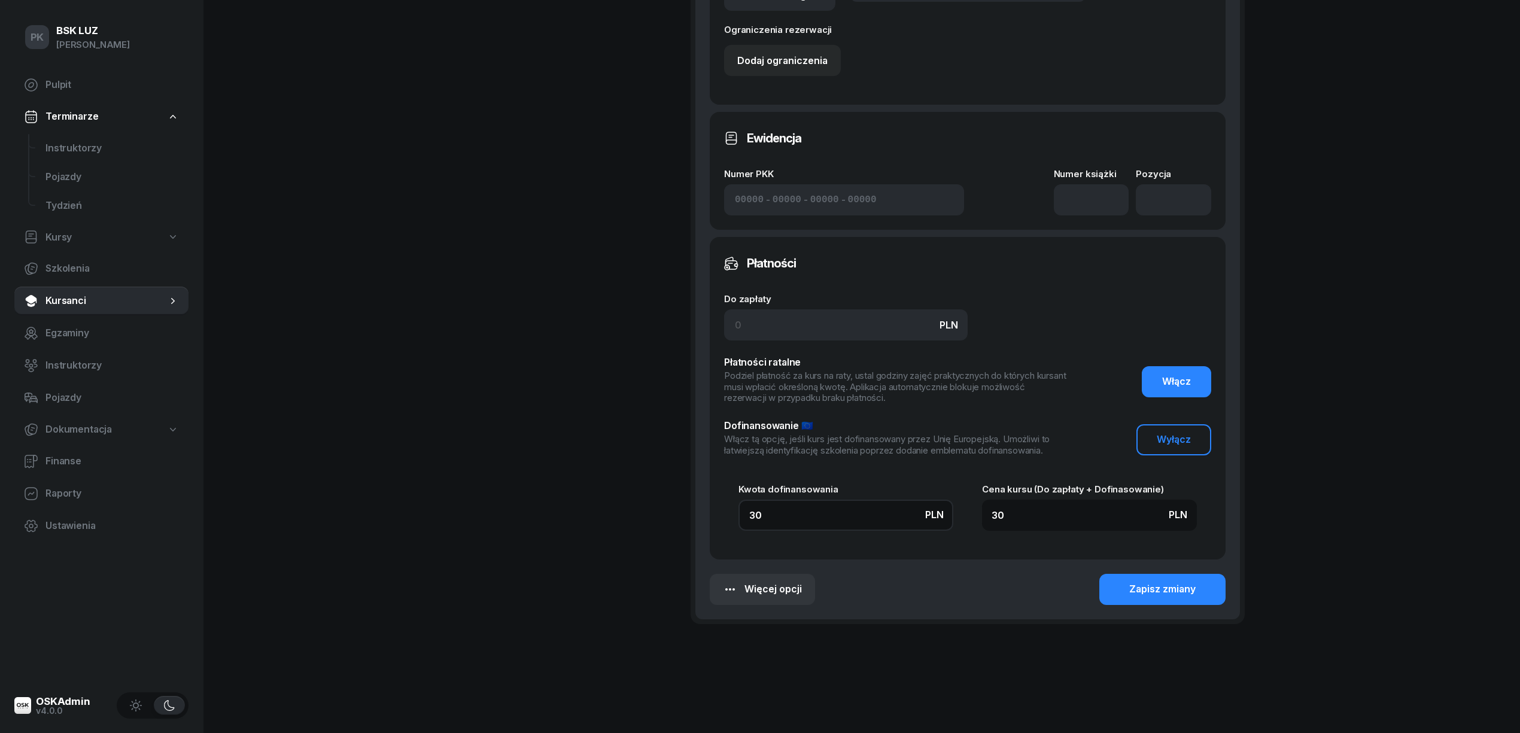
type input "306"
type input "3060"
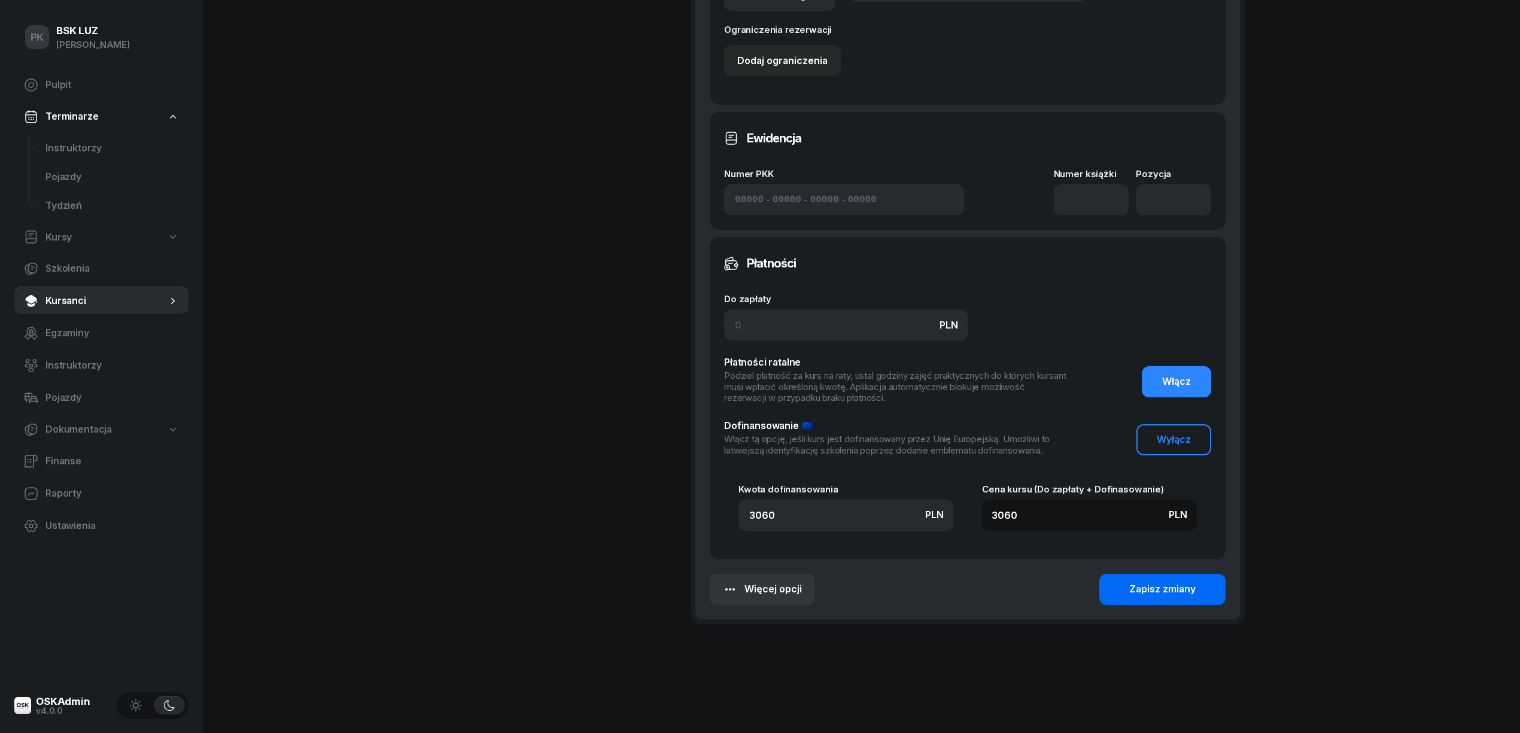
click at [1148, 582] on div "Zapisz zmiany" at bounding box center [1162, 590] width 66 height 16
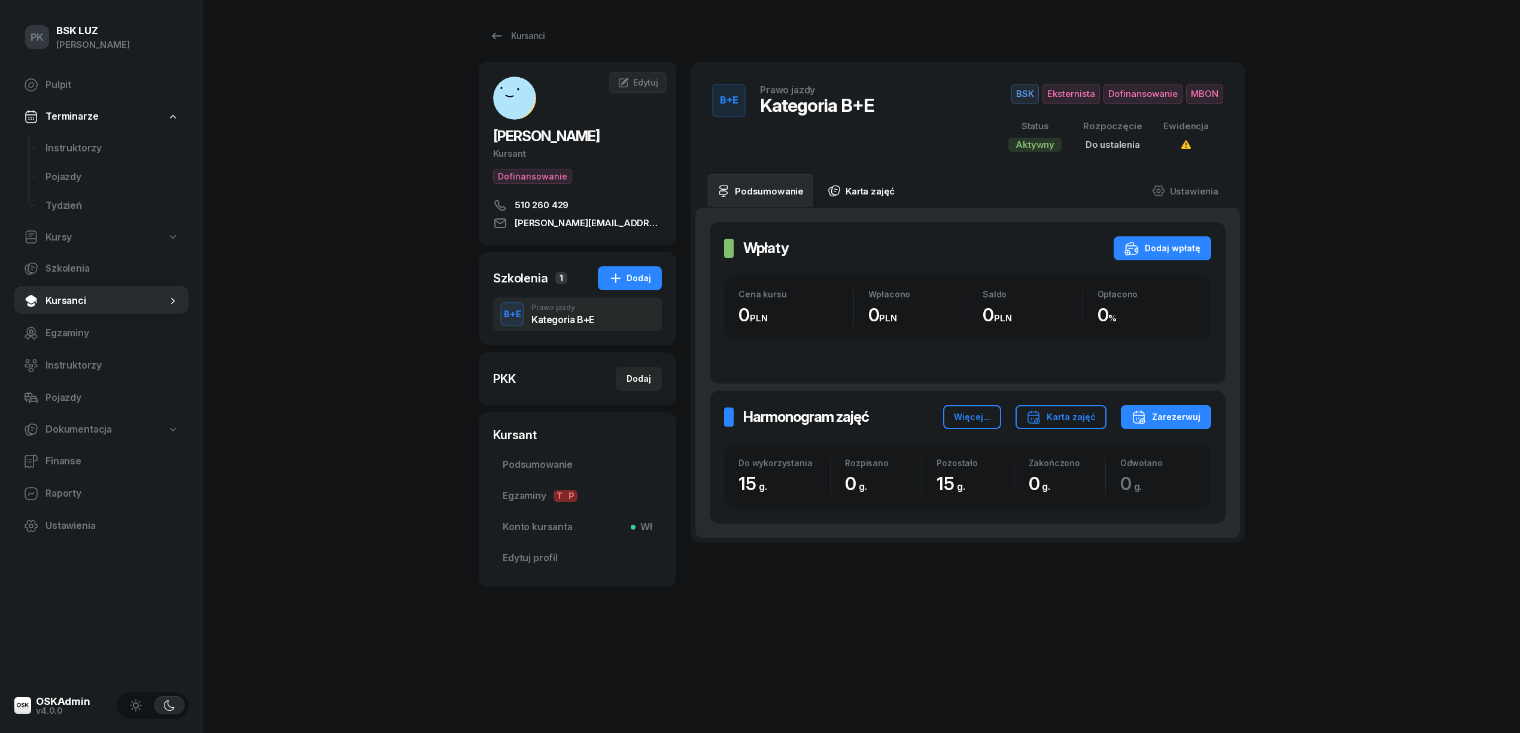
click at [868, 192] on link "Karta zajęć" at bounding box center [861, 191] width 86 height 34
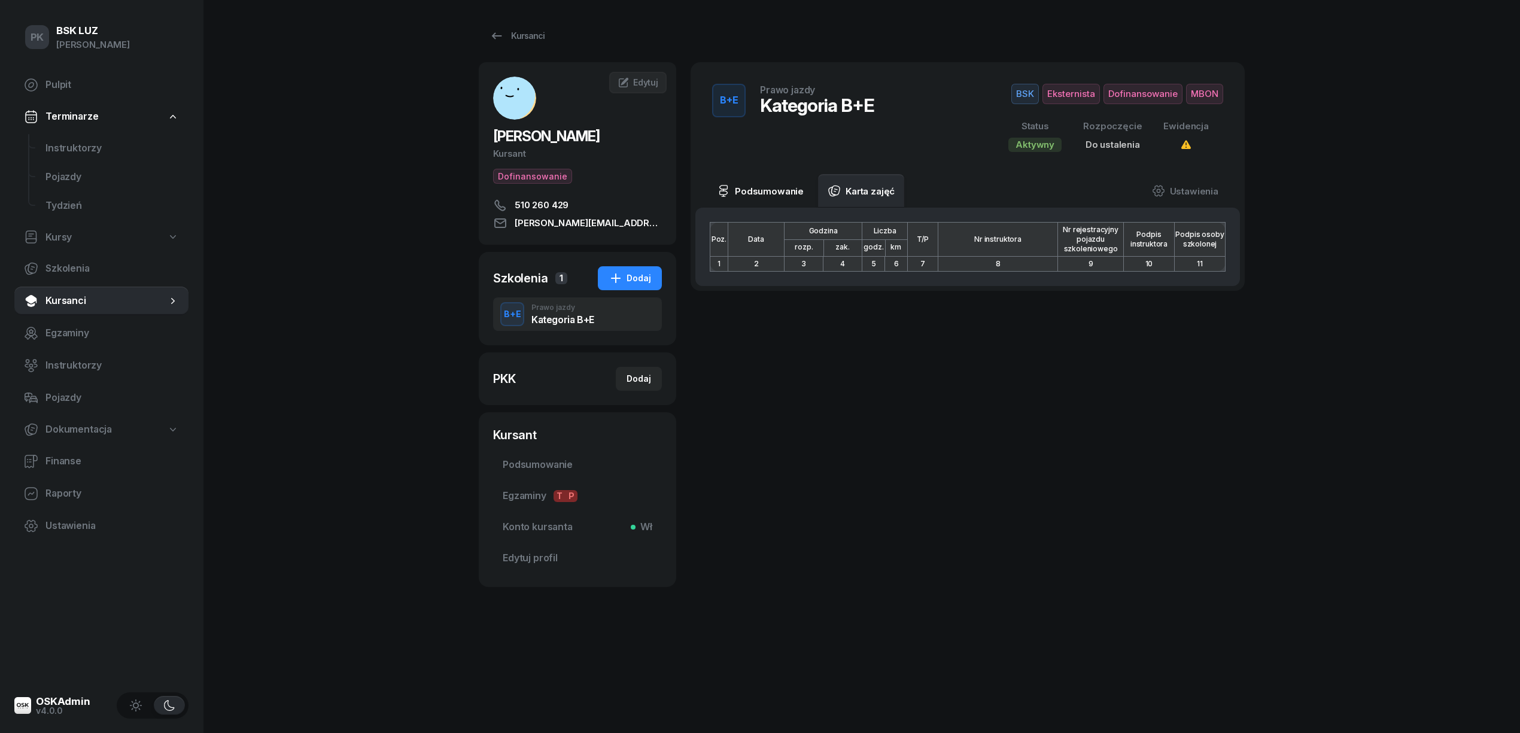
click at [778, 190] on link "Podsumowanie" at bounding box center [761, 191] width 106 height 34
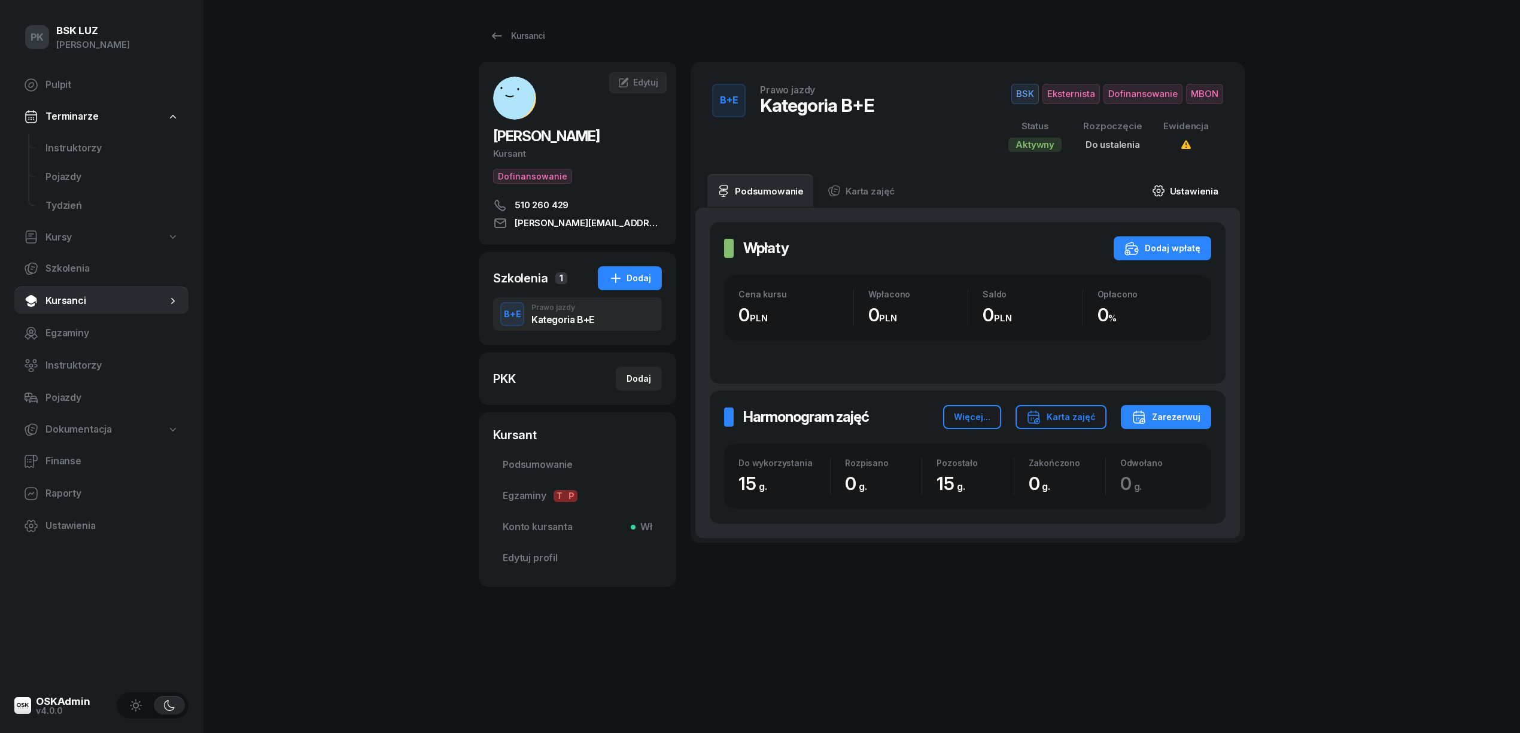
click at [1207, 190] on link "Ustawienia" at bounding box center [1186, 191] width 86 height 34
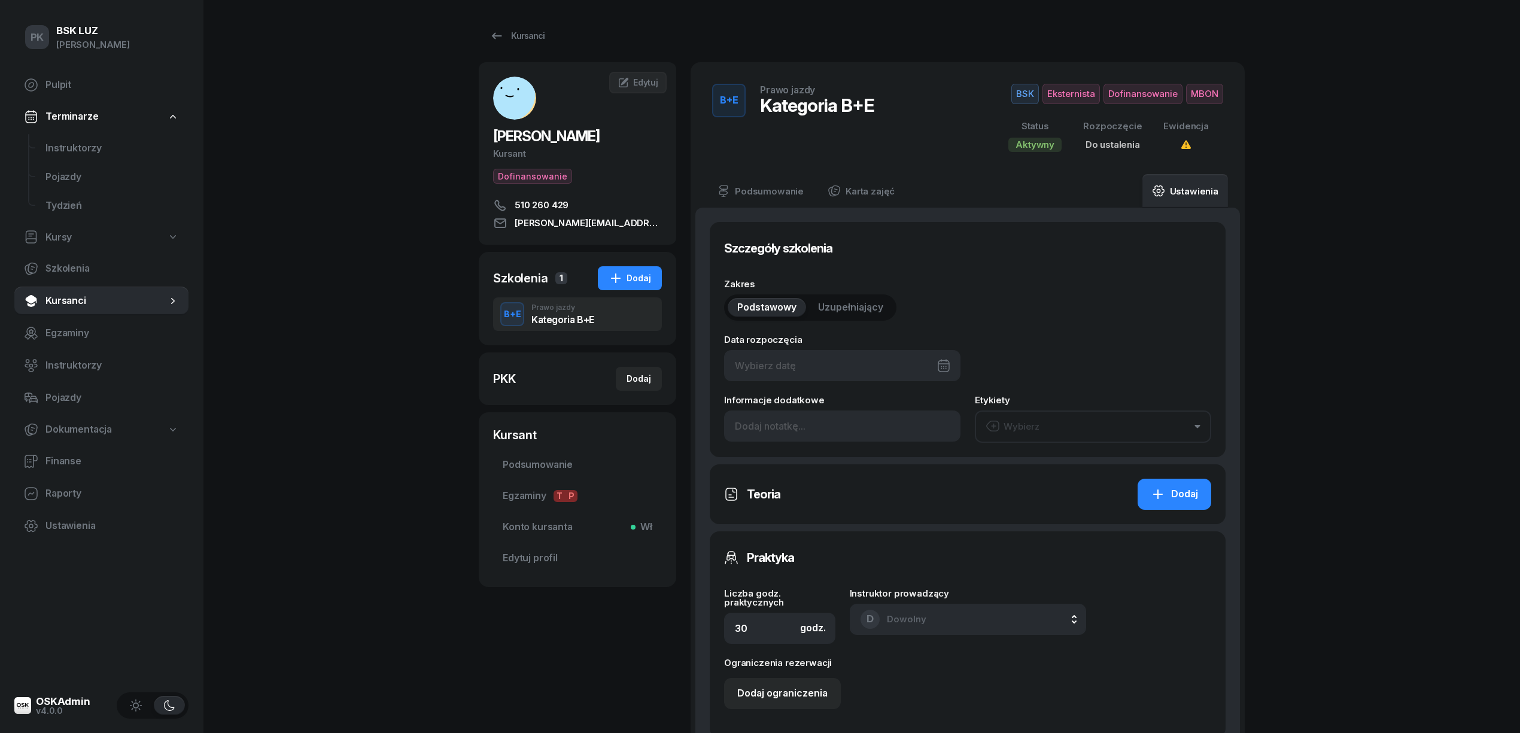
type input "15"
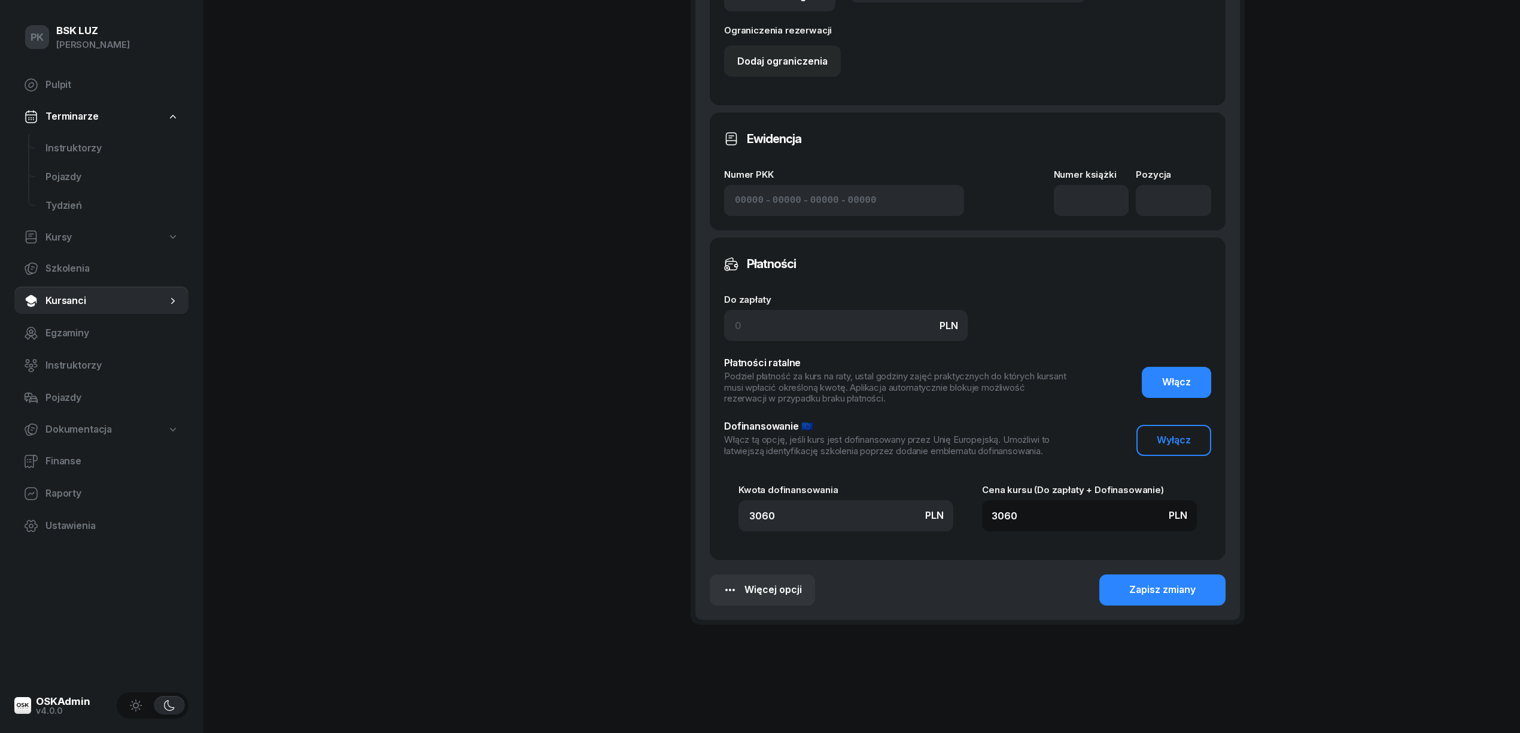
scroll to position [640, 0]
click at [1203, 579] on button "Zapisz zmiany" at bounding box center [1163, 589] width 126 height 31
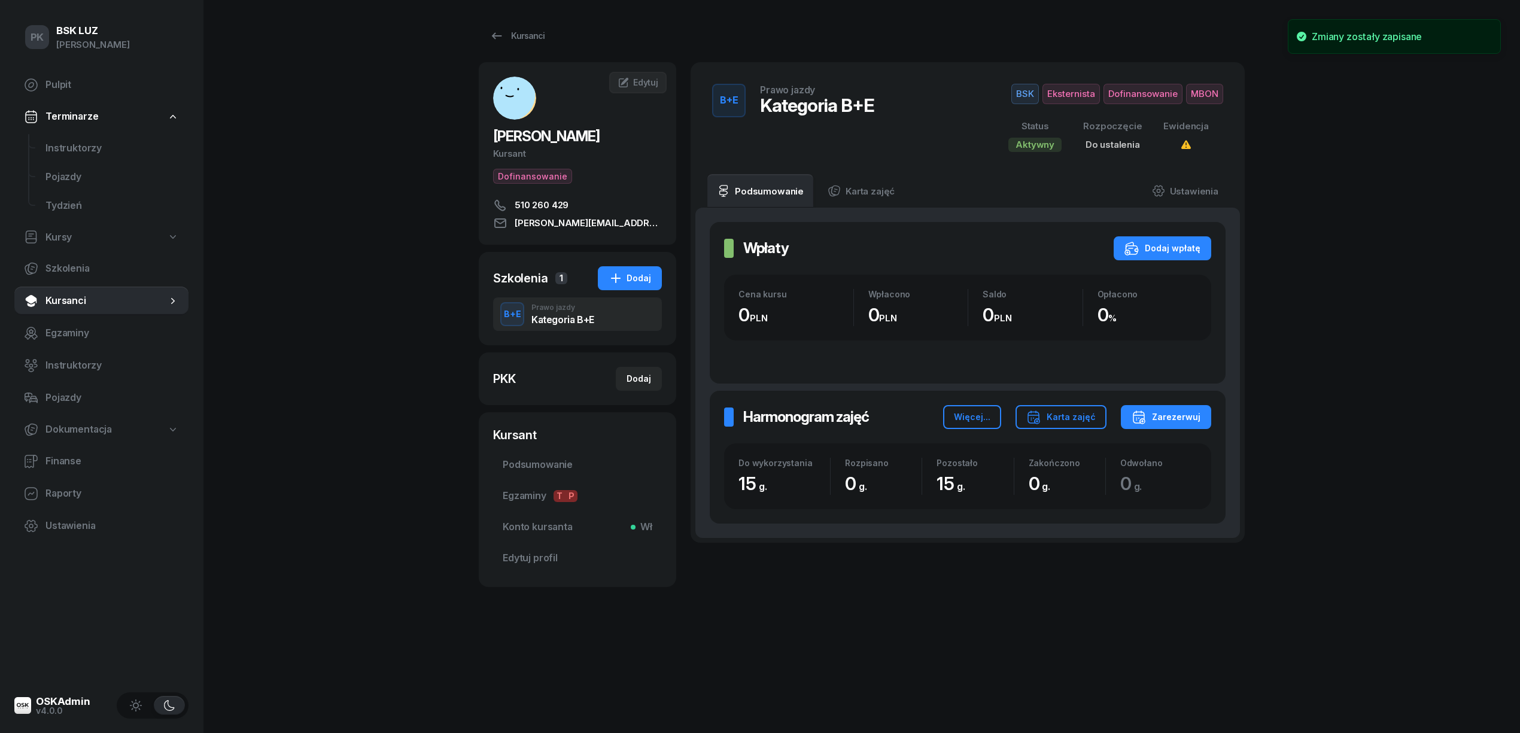
scroll to position [0, 0]
click at [1205, 188] on link "Ustawienia" at bounding box center [1186, 191] width 86 height 34
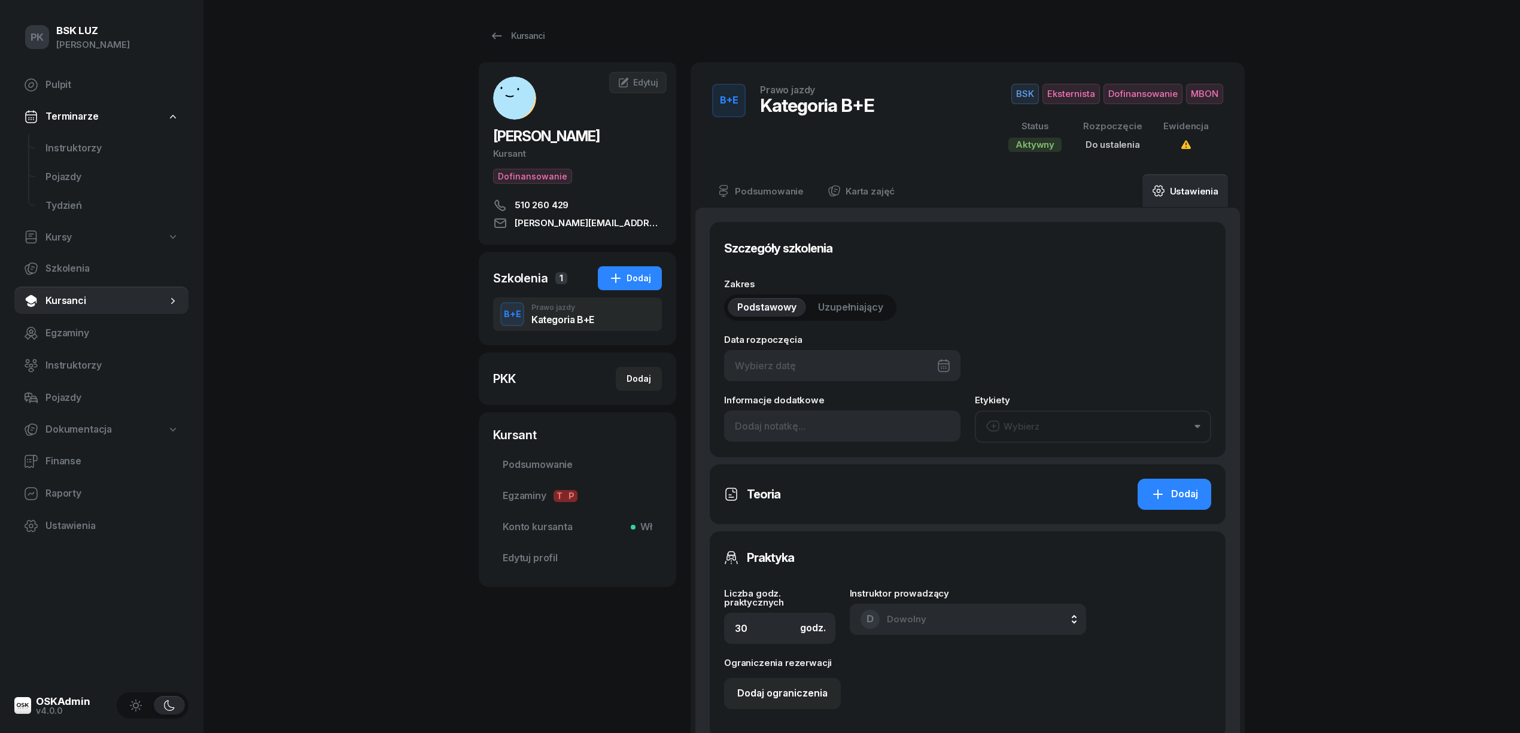
type input "15"
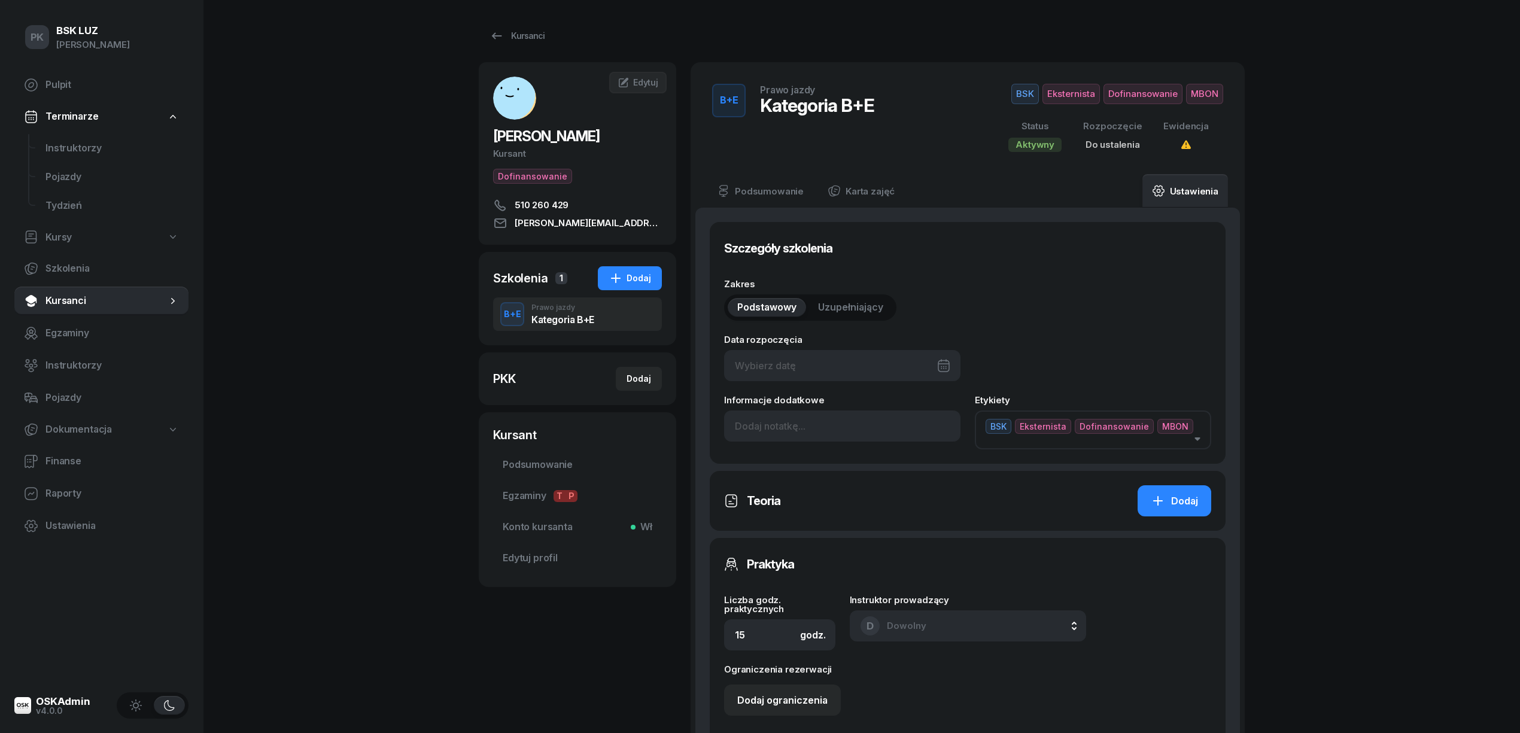
click at [891, 369] on div at bounding box center [842, 365] width 236 height 31
click at [935, 506] on div "21" at bounding box center [939, 509] width 19 height 19
type input "[DATE]"
click at [1056, 333] on div "Zakres Podstawowy Uzupełniający Data rozpoczęcia [DATE] Informacje dodatkowe Et…" at bounding box center [967, 365] width 487 height 170
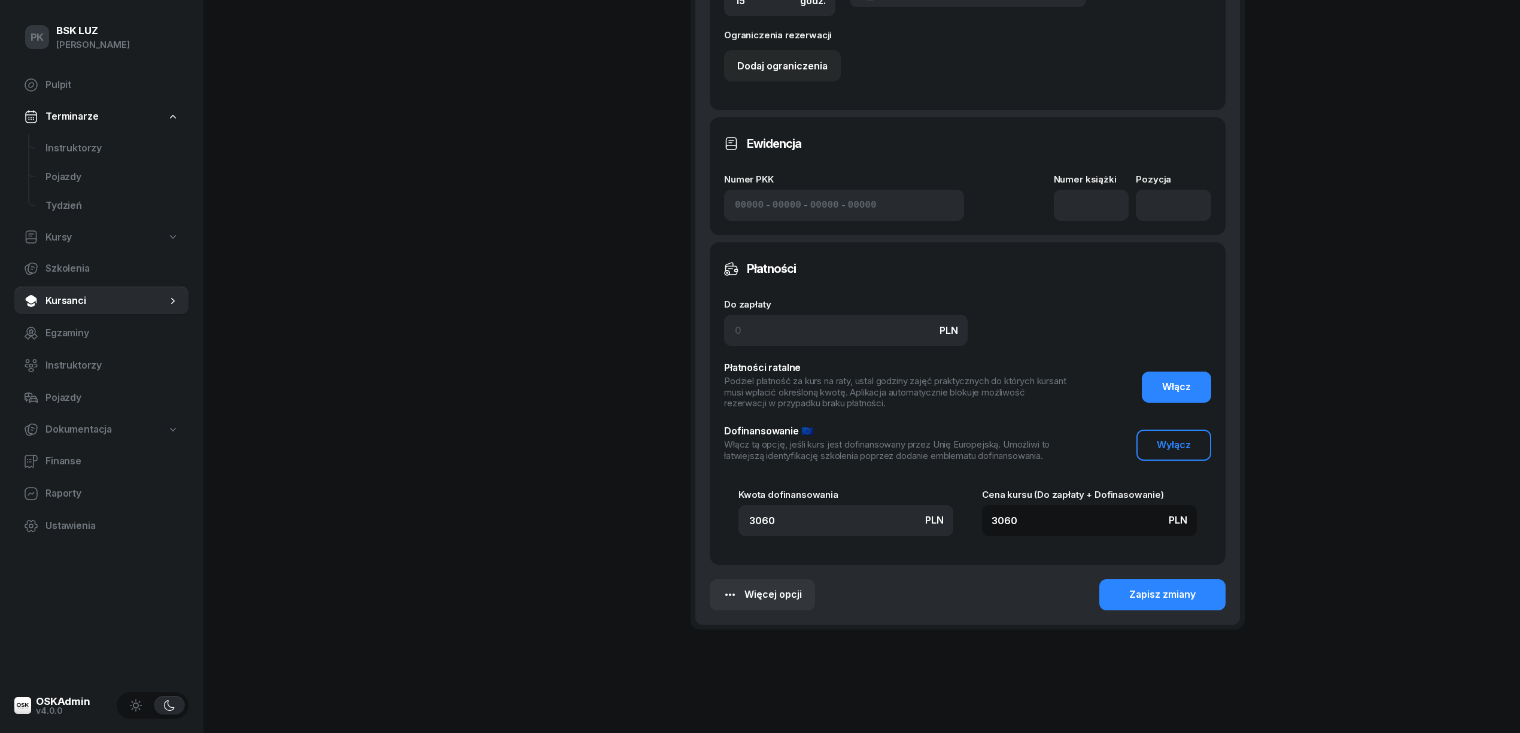
scroll to position [640, 0]
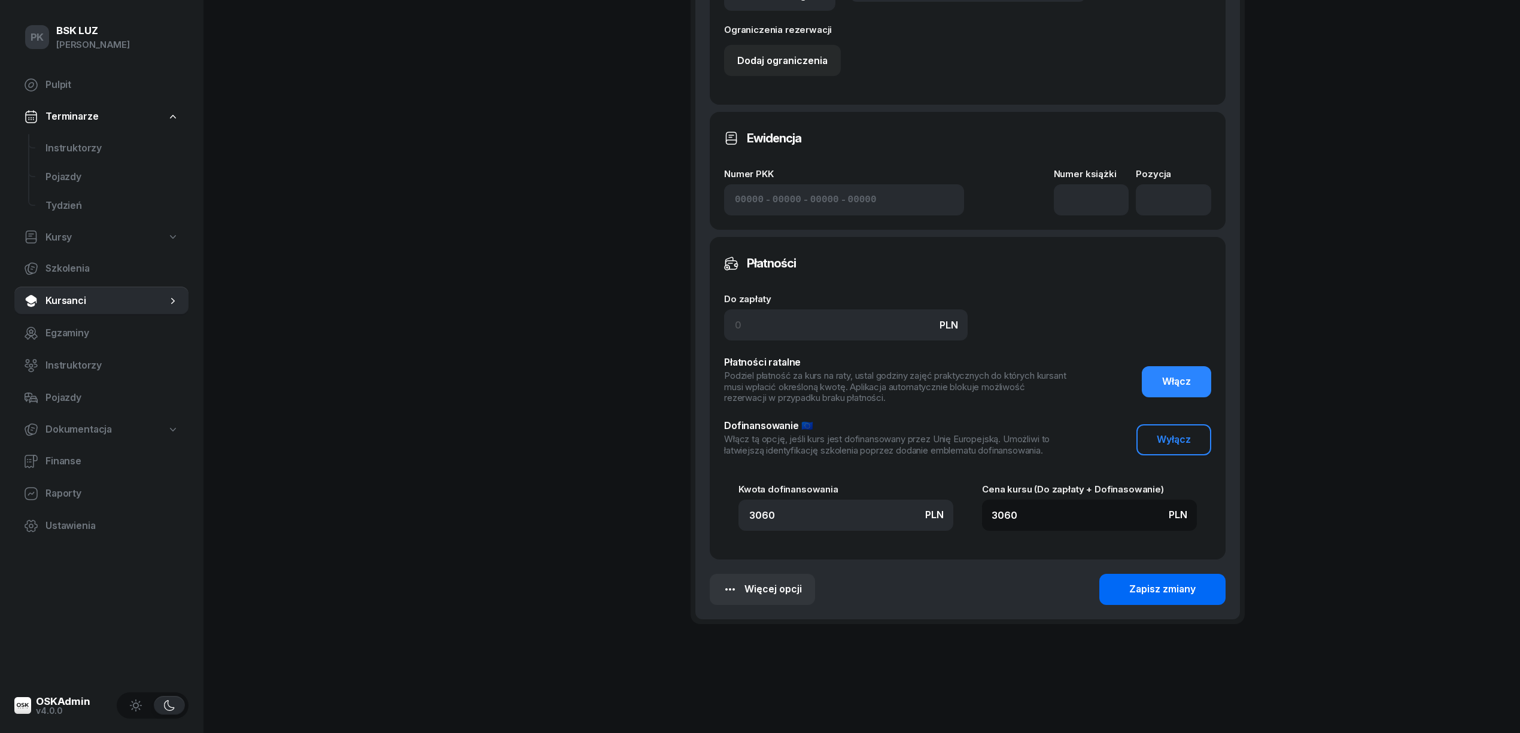
click at [1158, 582] on div "Zapisz zmiany" at bounding box center [1162, 590] width 66 height 16
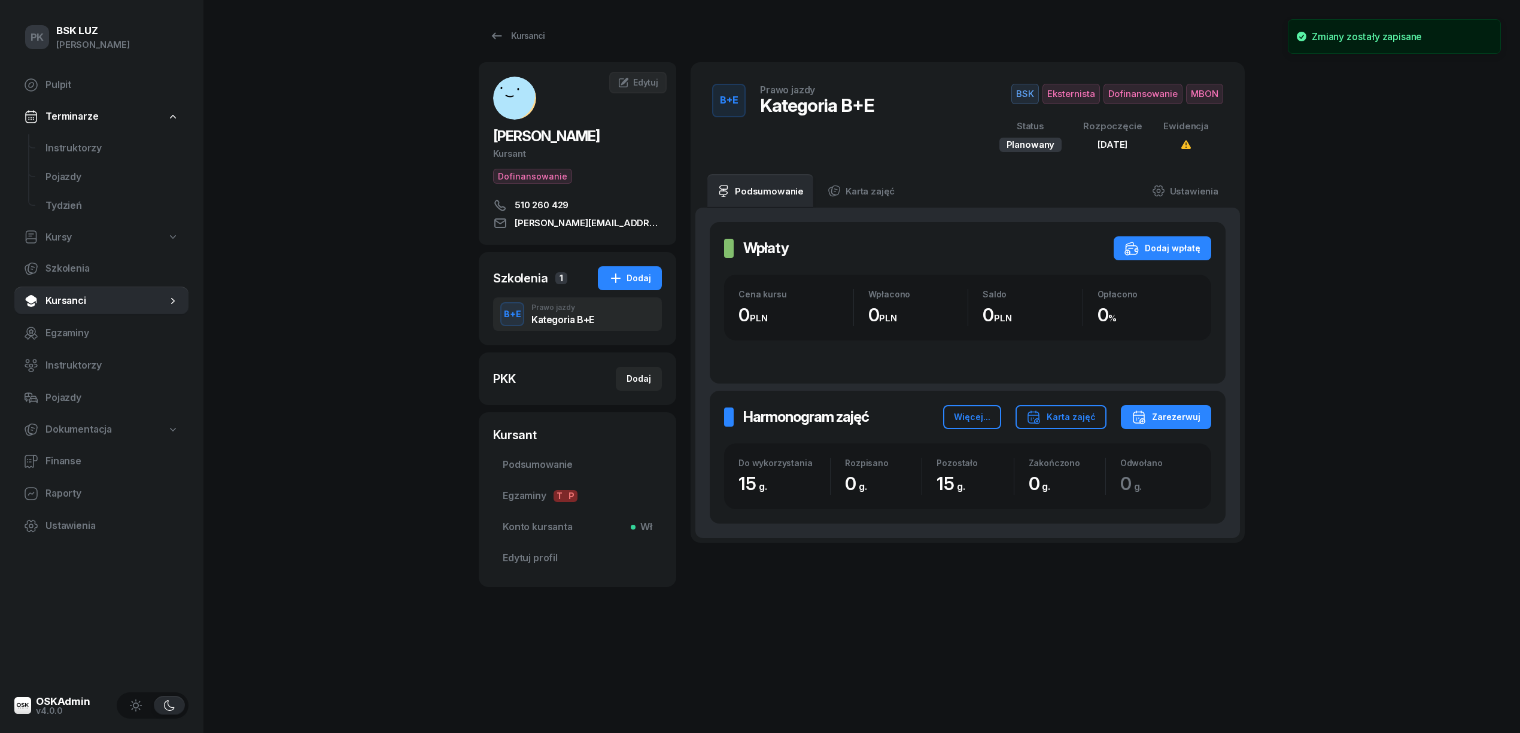
scroll to position [0, 0]
